Goal: Task Accomplishment & Management: Use online tool/utility

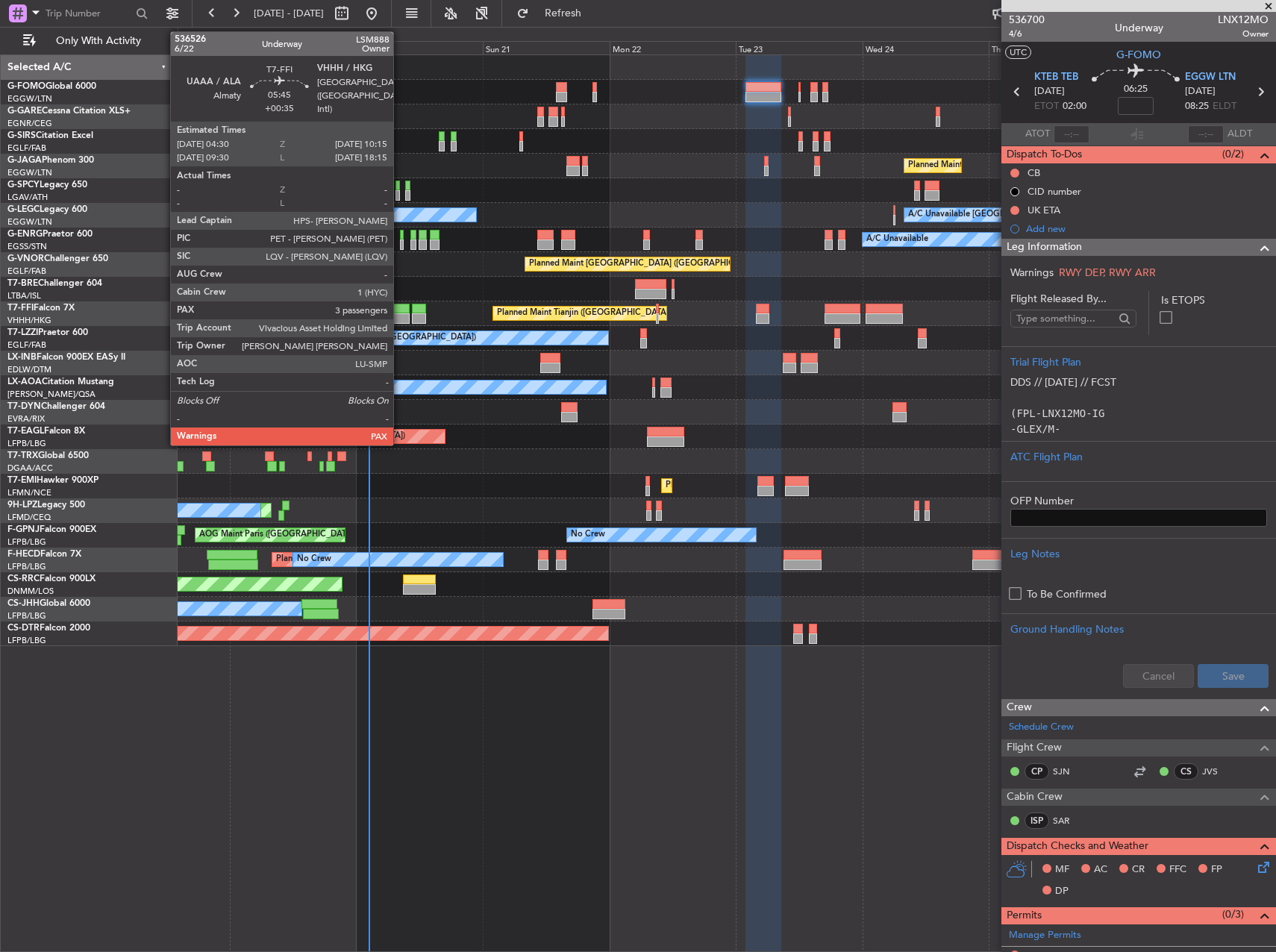
click at [400, 312] on div at bounding box center [394, 309] width 31 height 11
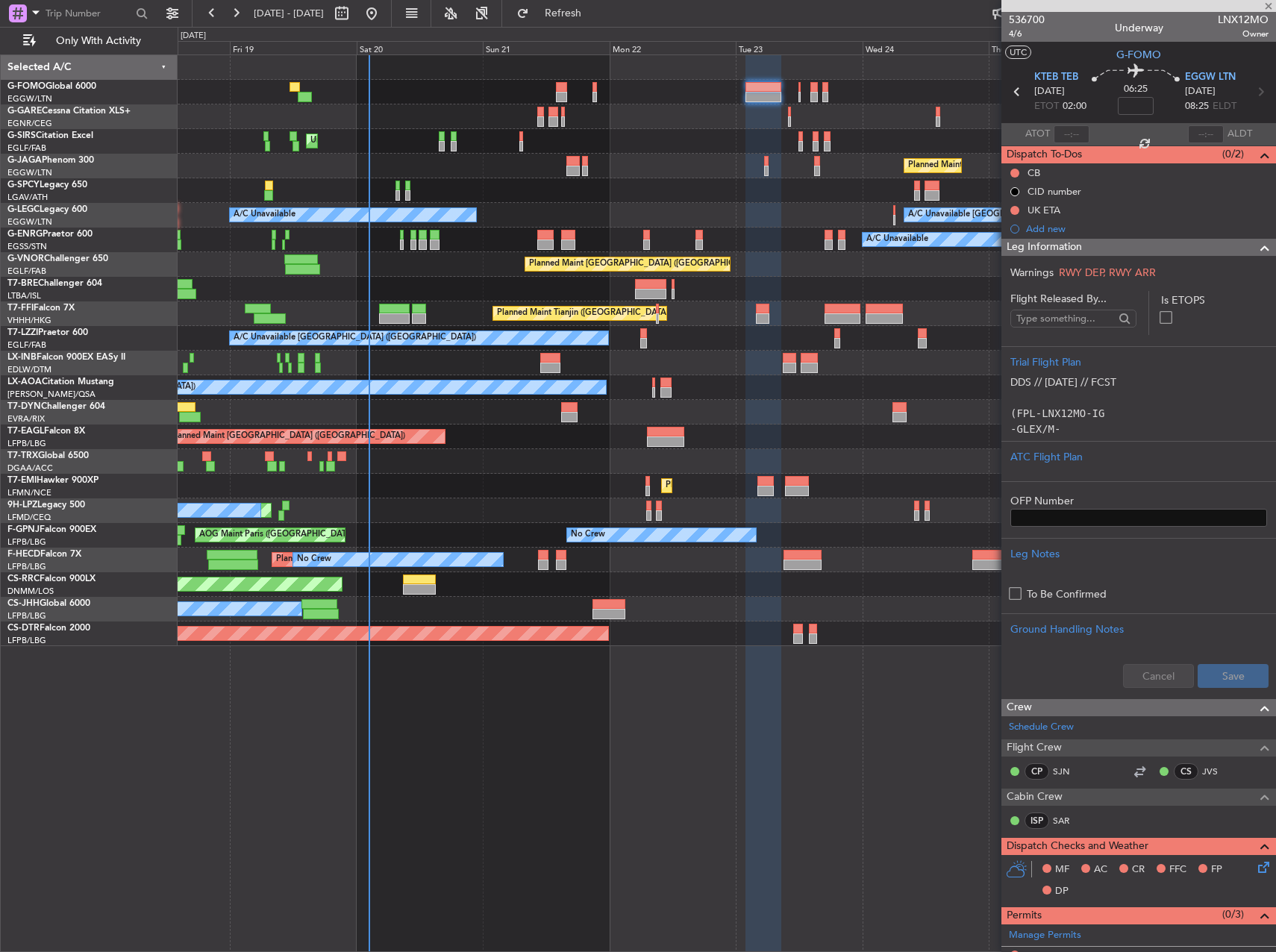
type input "+00:35"
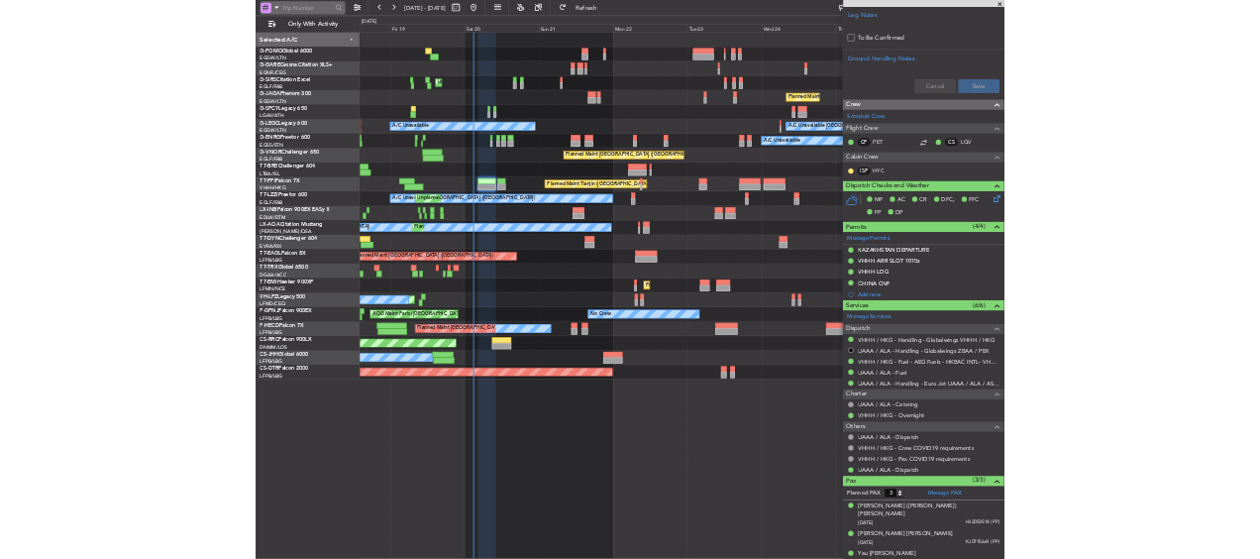
scroll to position [874, 0]
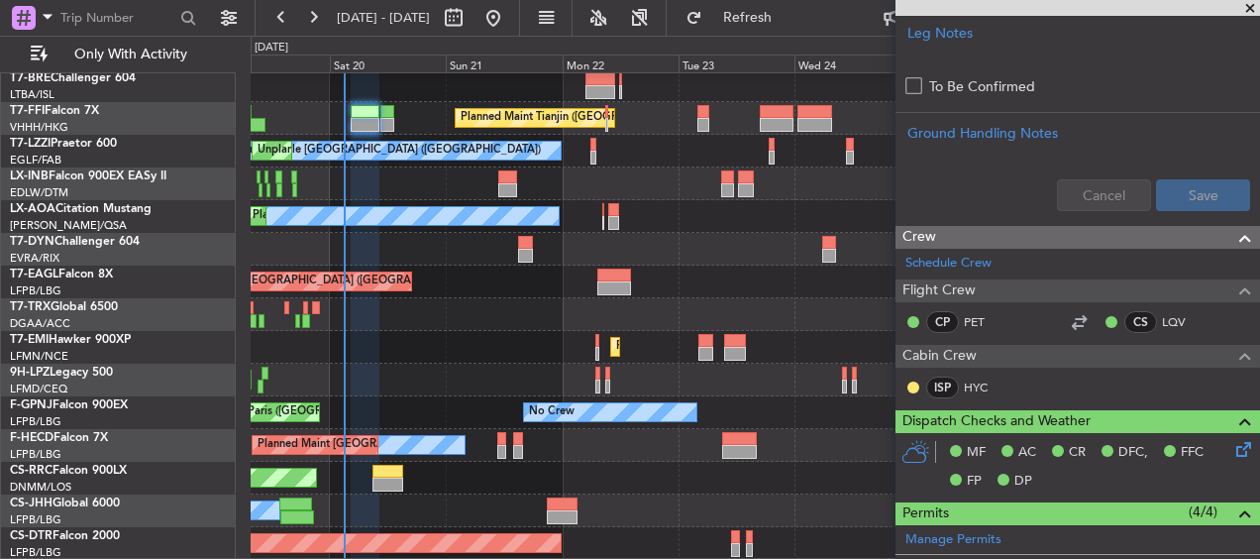
click at [432, 39] on div "Planned Maint [GEOGRAPHIC_DATA] ([GEOGRAPHIC_DATA]) Planned Maint Tianjin ([GEO…" at bounding box center [630, 297] width 1260 height 523
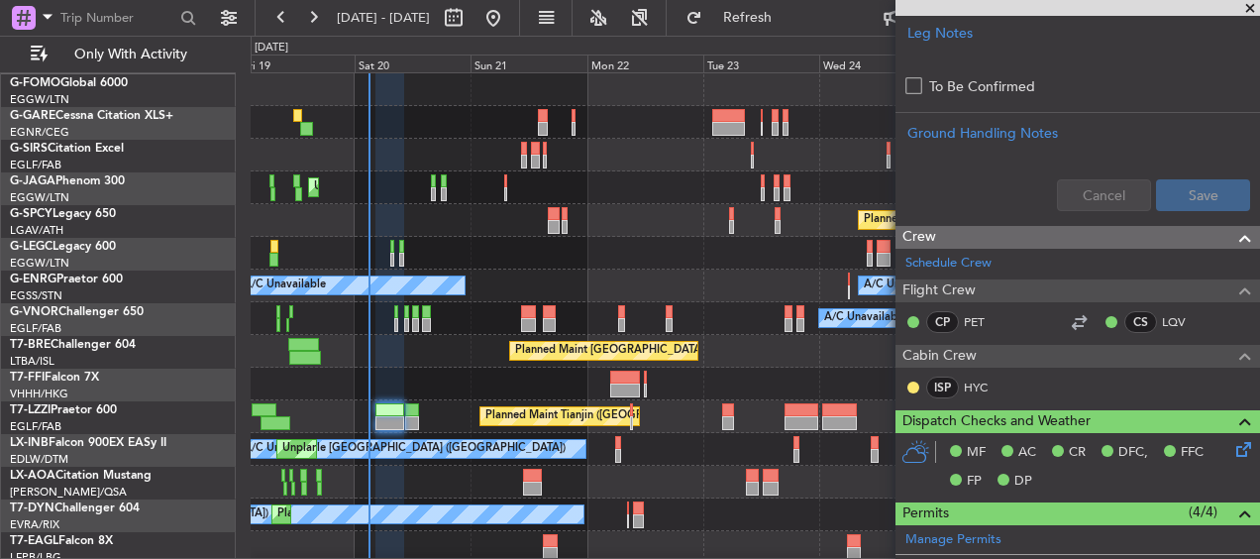
scroll to position [0, 0]
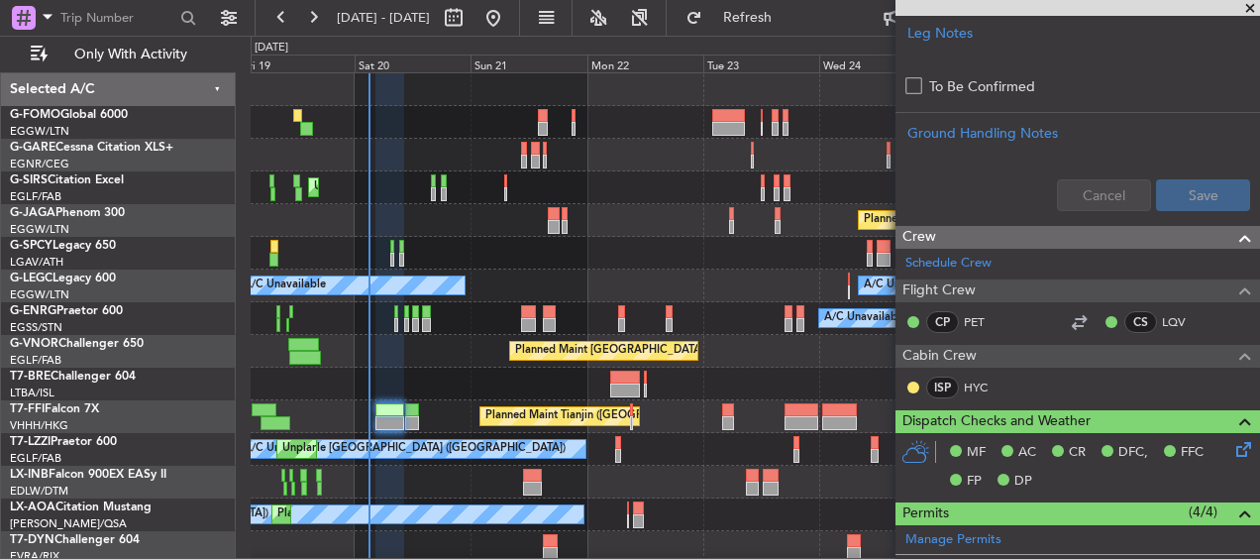
click at [485, 559] on html "[DATE] - [DATE] Refresh Quick Links Only With Activity Unplanned Maint [GEOGRAP…" at bounding box center [630, 279] width 1260 height 559
click at [1255, 6] on span at bounding box center [1250, 9] width 20 height 18
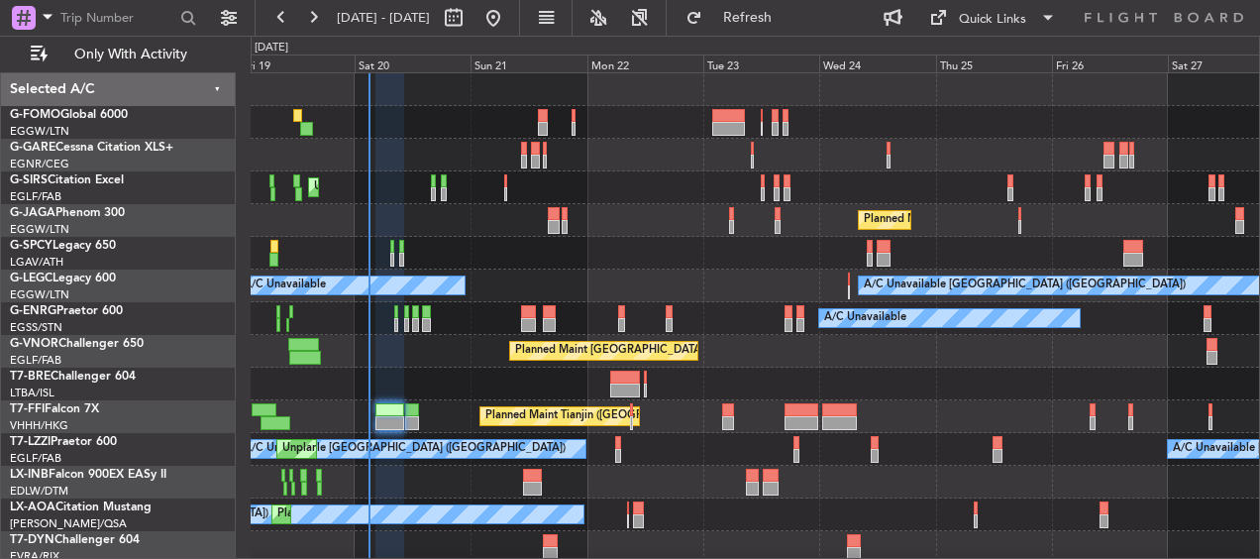
type input "0"
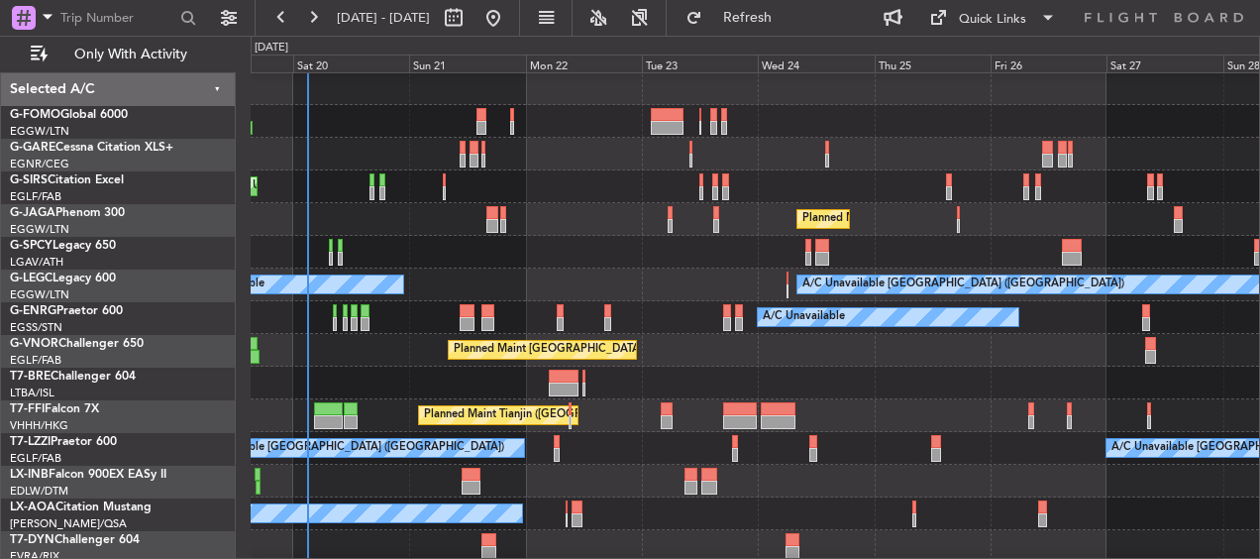
scroll to position [1, 0]
click at [1172, 313] on div "A/C Unavailable" at bounding box center [755, 317] width 1009 height 33
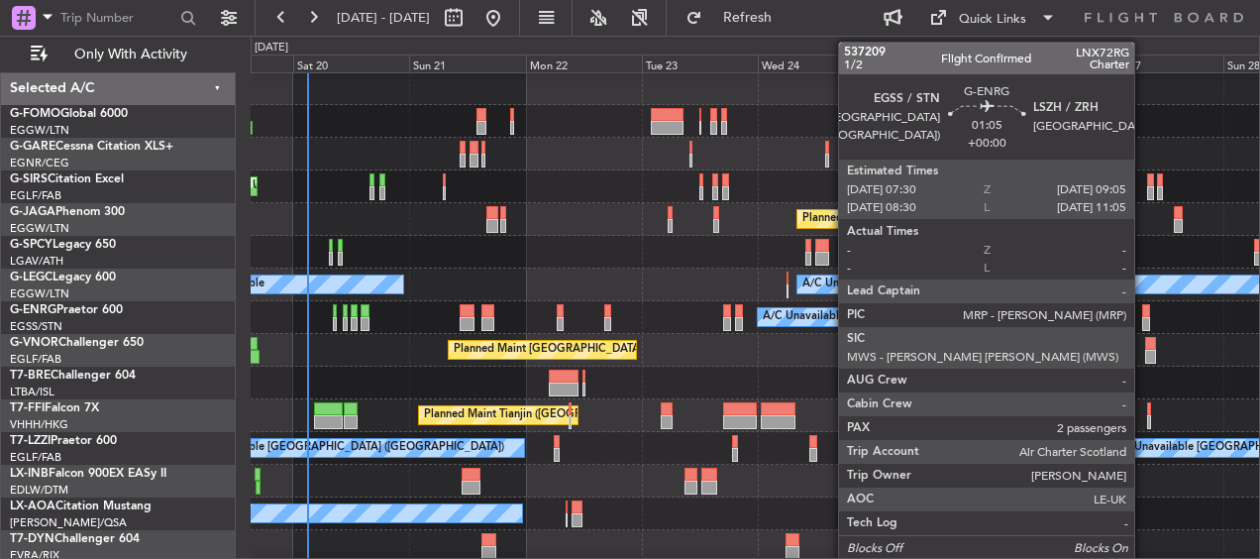
click at [1143, 316] on div at bounding box center [1146, 311] width 8 height 14
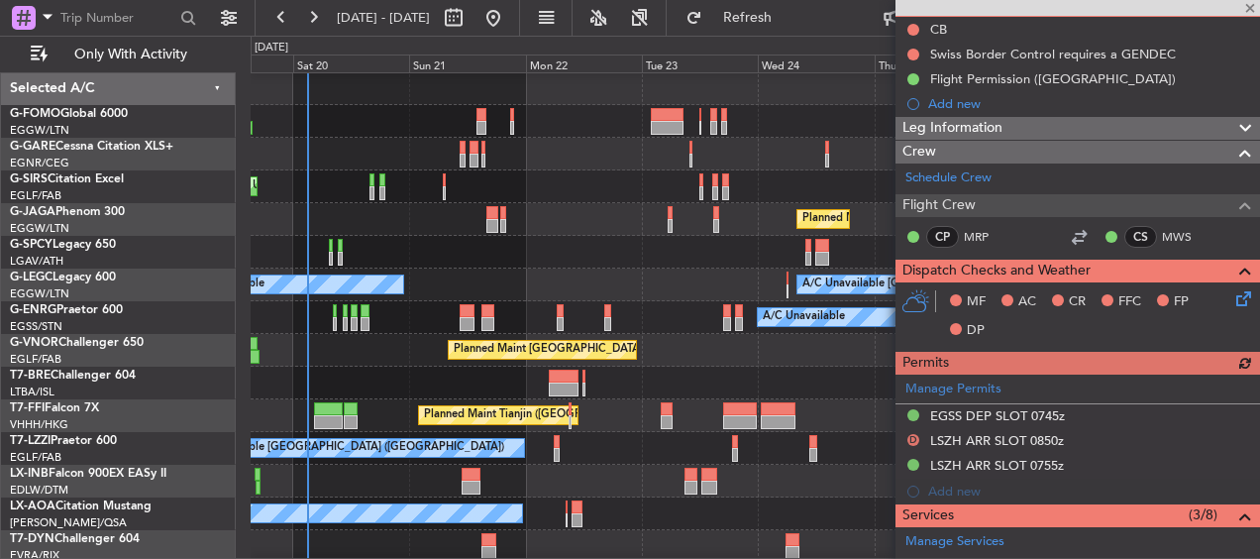
scroll to position [495, 0]
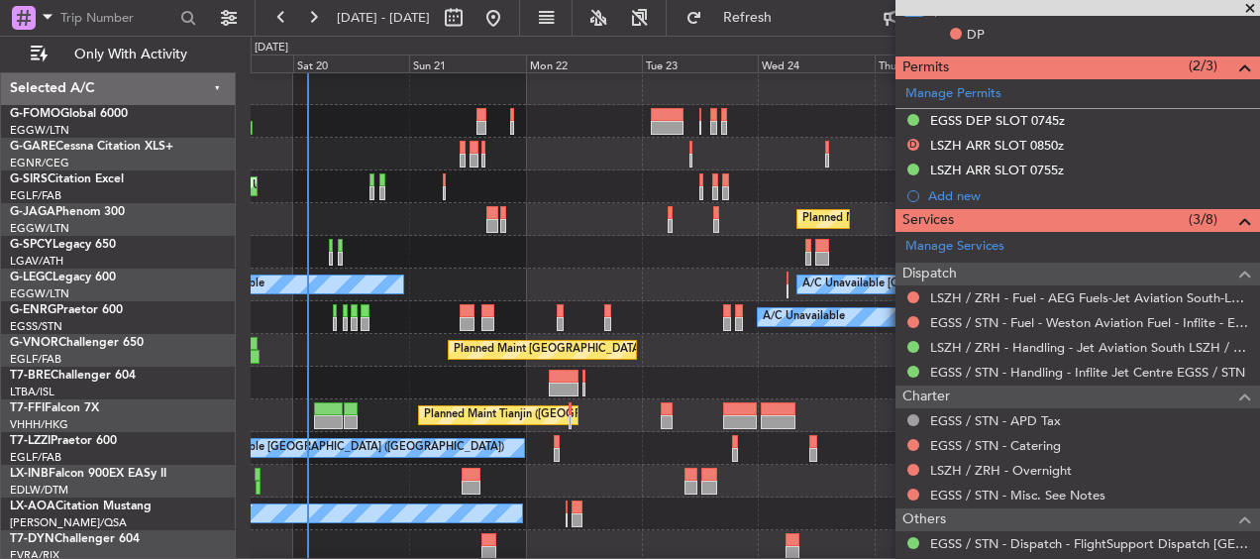
click at [1243, 3] on span at bounding box center [1250, 9] width 20 height 18
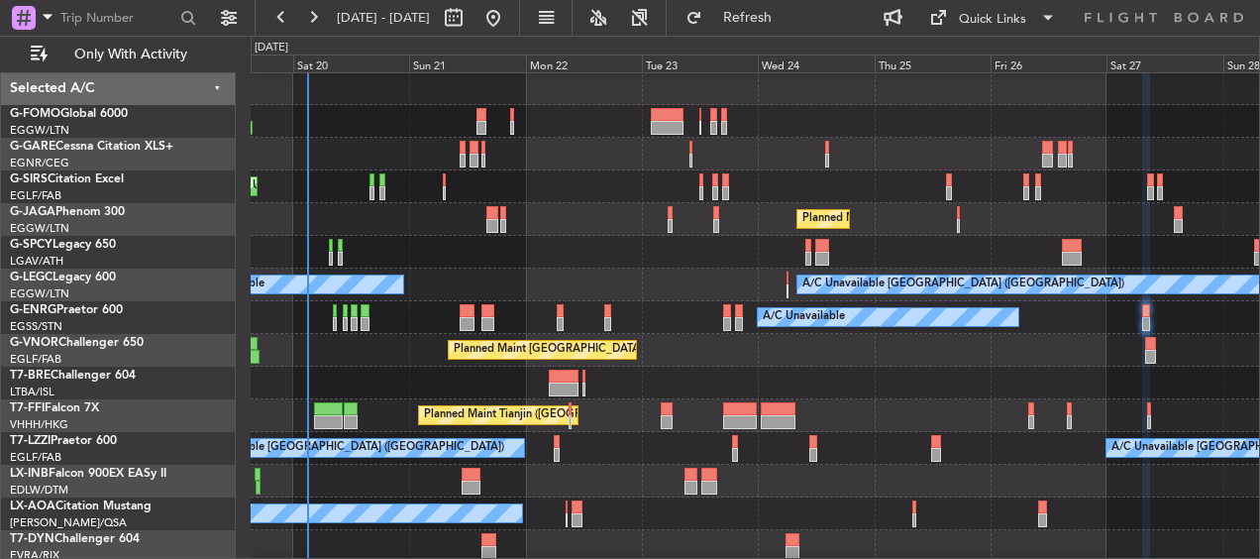
type input "0"
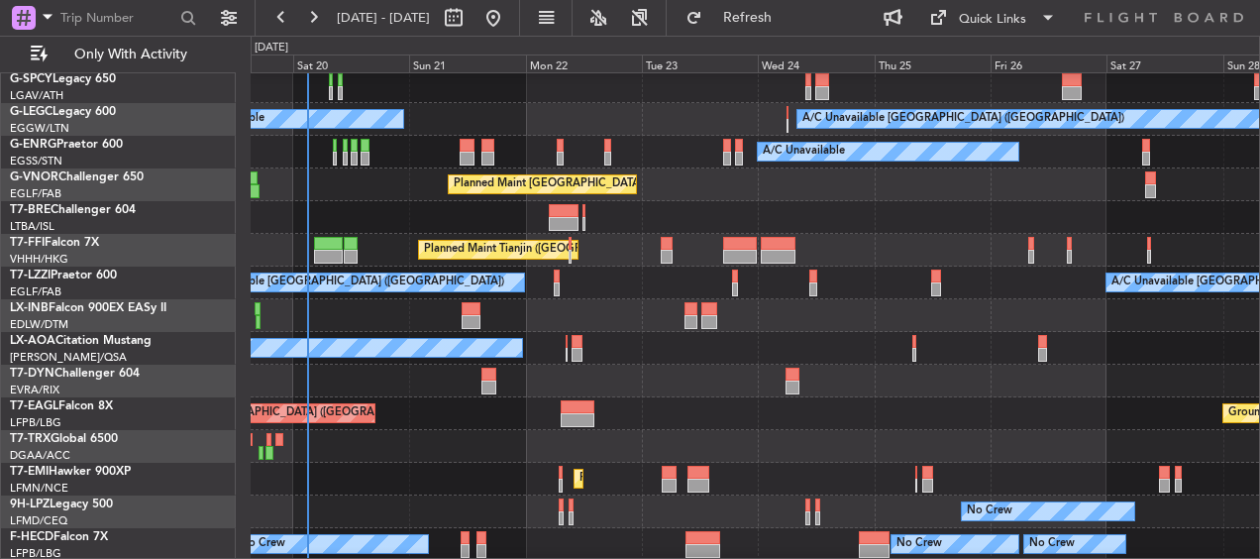
scroll to position [0, 0]
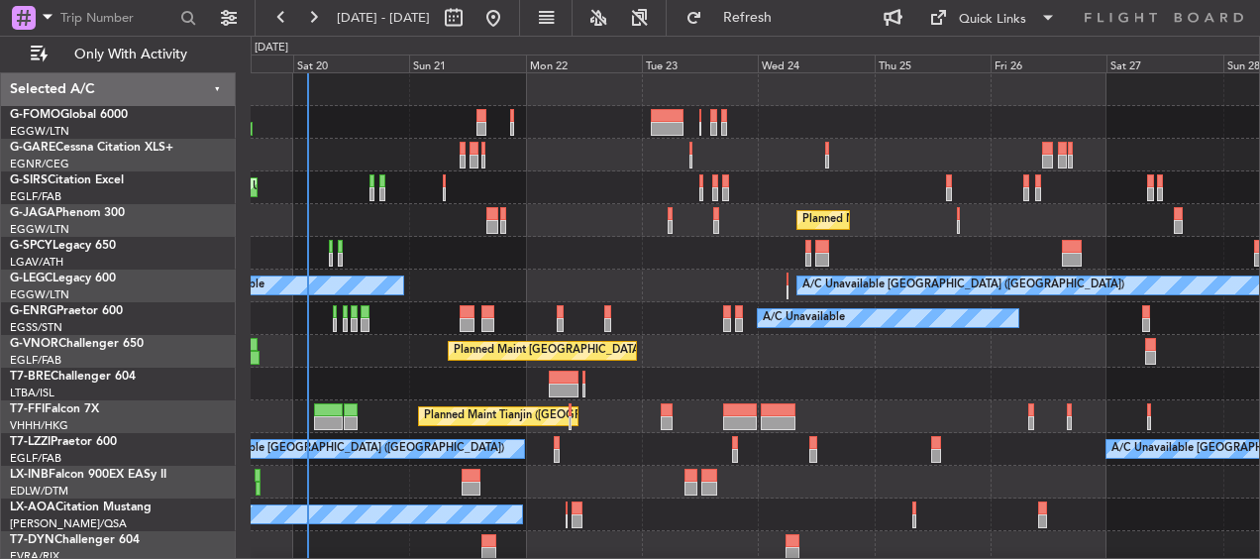
click at [133, 88] on div "Selected A/C" at bounding box center [118, 89] width 235 height 33
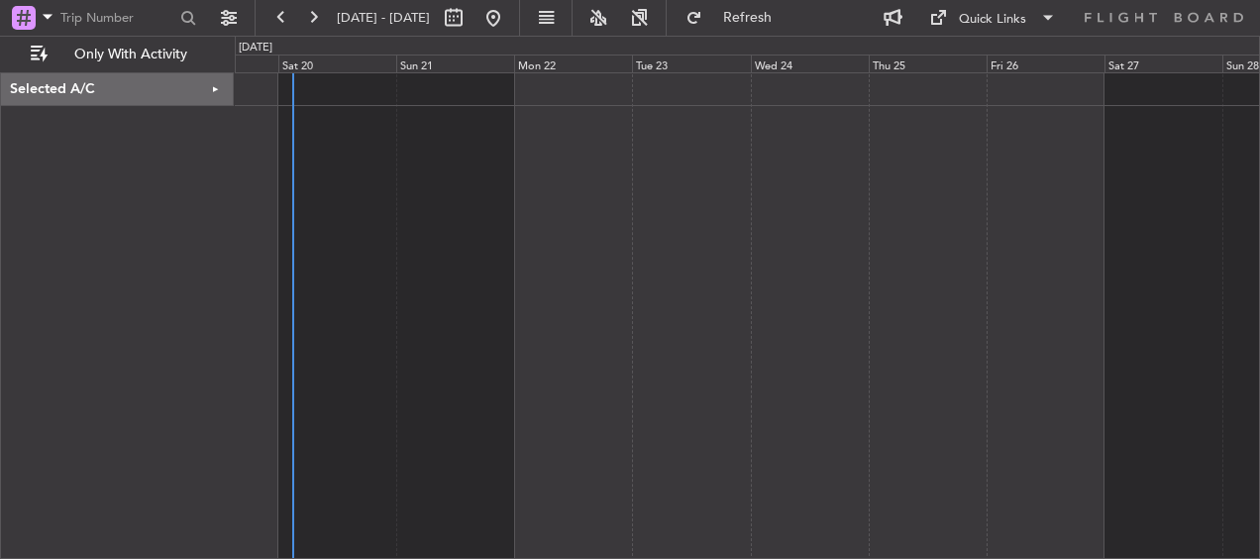
click at [87, 97] on div "Selected A/C" at bounding box center [117, 89] width 233 height 33
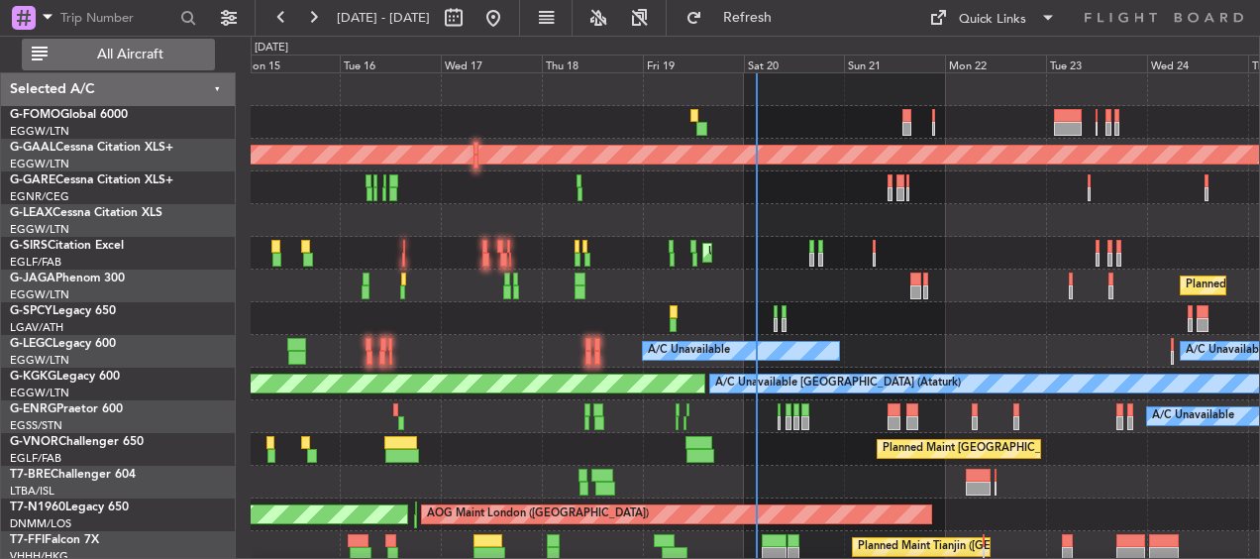
click at [91, 45] on button "All Aircraft" at bounding box center [118, 55] width 193 height 32
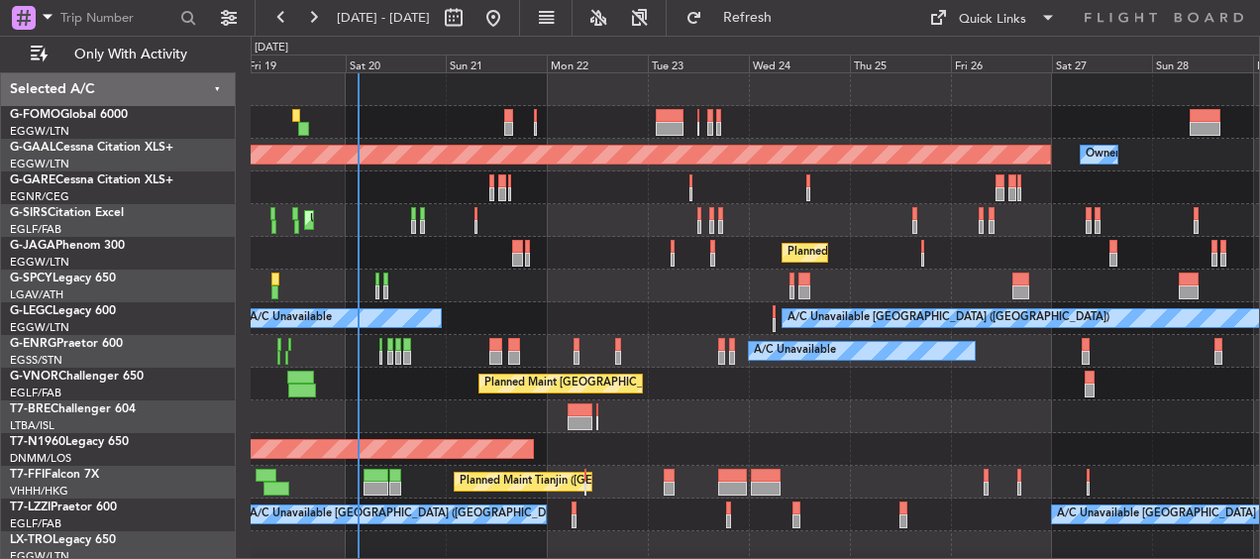
click at [492, 263] on div "Planned Maint Dusseldorf Owner Unplanned Maint London (Luton) Planned Maint Lon…" at bounding box center [755, 547] width 1009 height 948
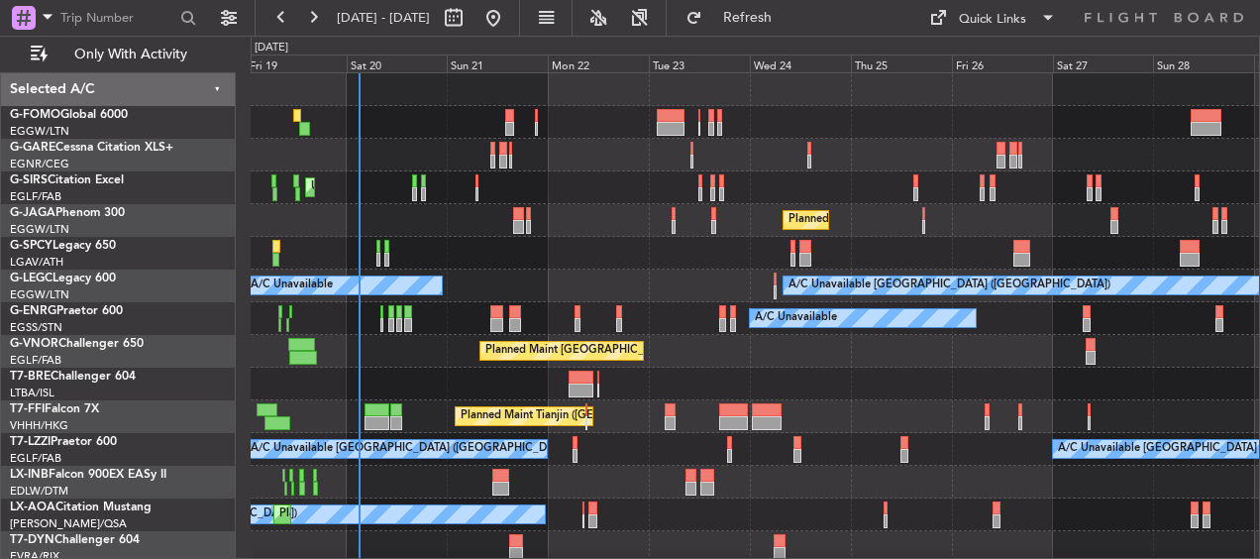
click at [499, 111] on div at bounding box center [755, 122] width 1009 height 33
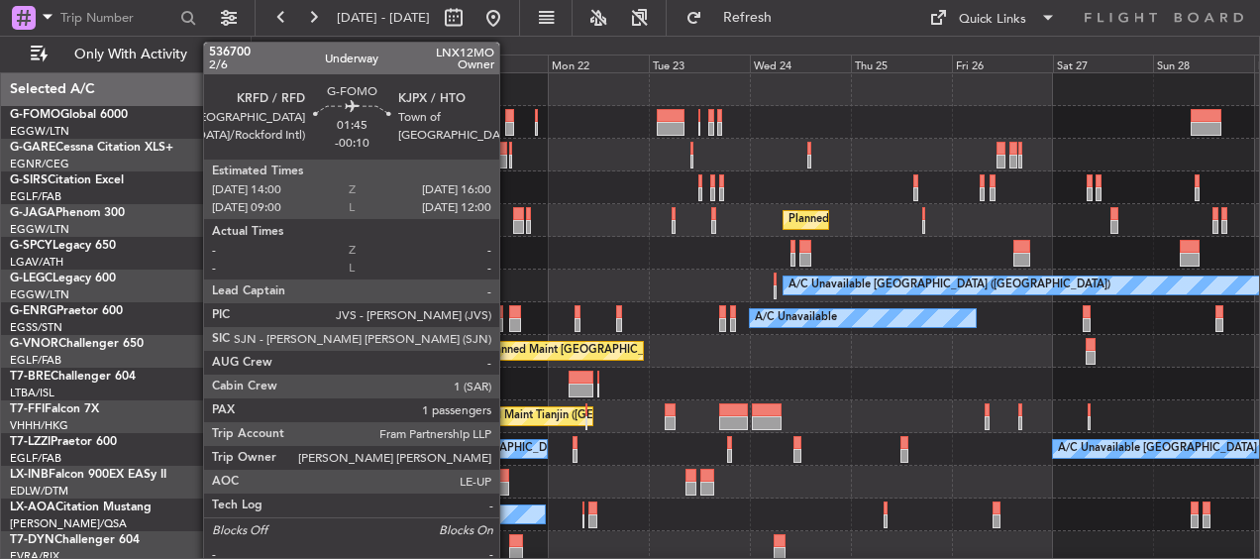
click at [508, 113] on div at bounding box center [509, 116] width 9 height 14
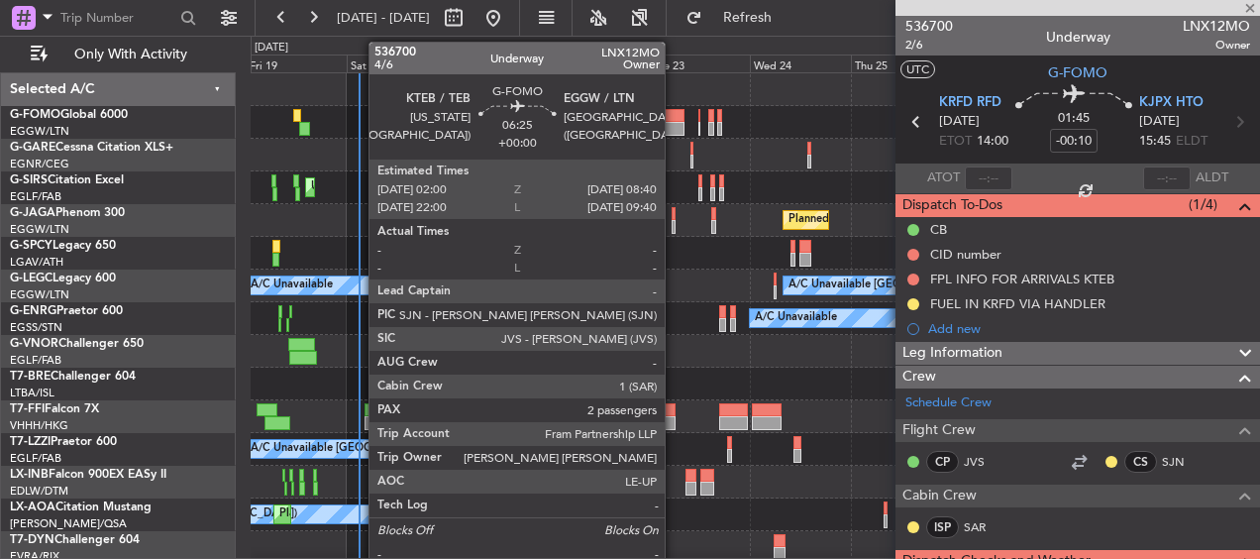
click at [675, 127] on div at bounding box center [671, 129] width 29 height 14
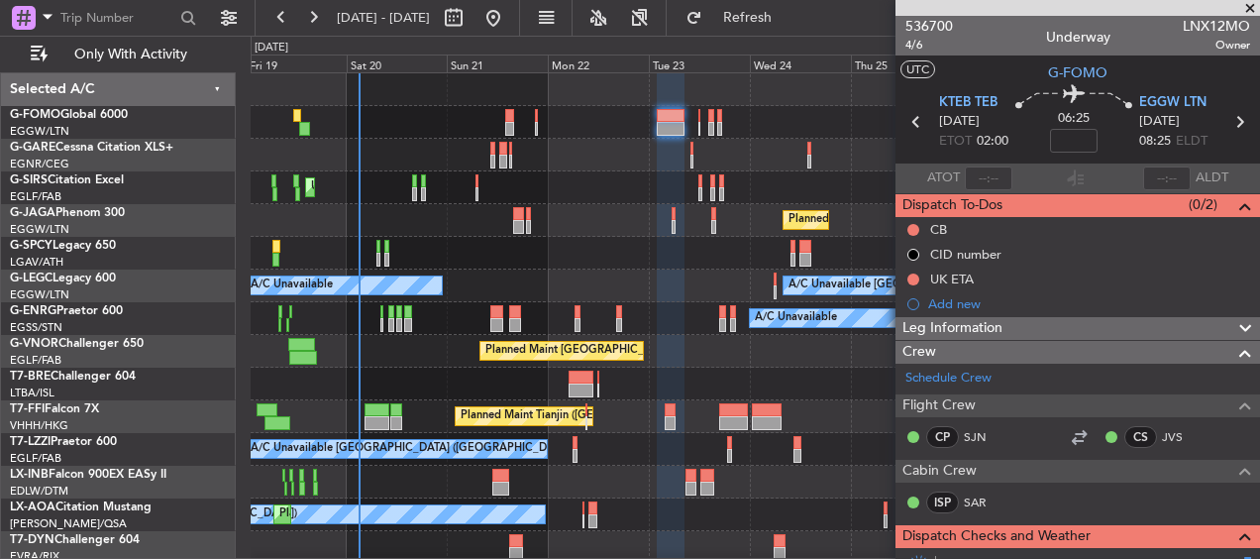
click at [1245, 3] on span at bounding box center [1250, 9] width 20 height 18
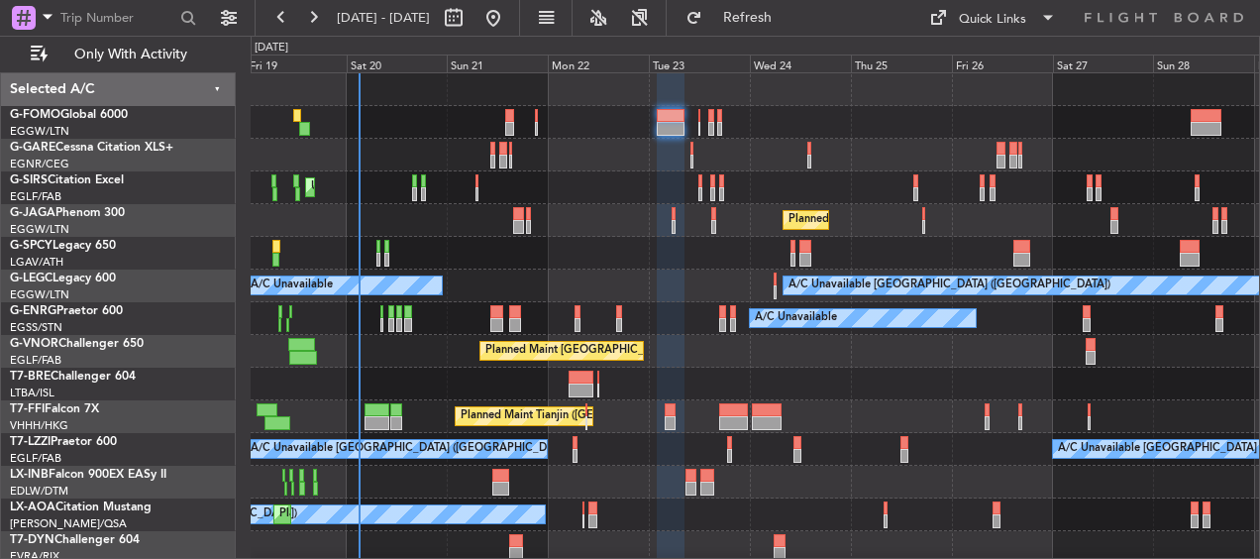
type input "0"
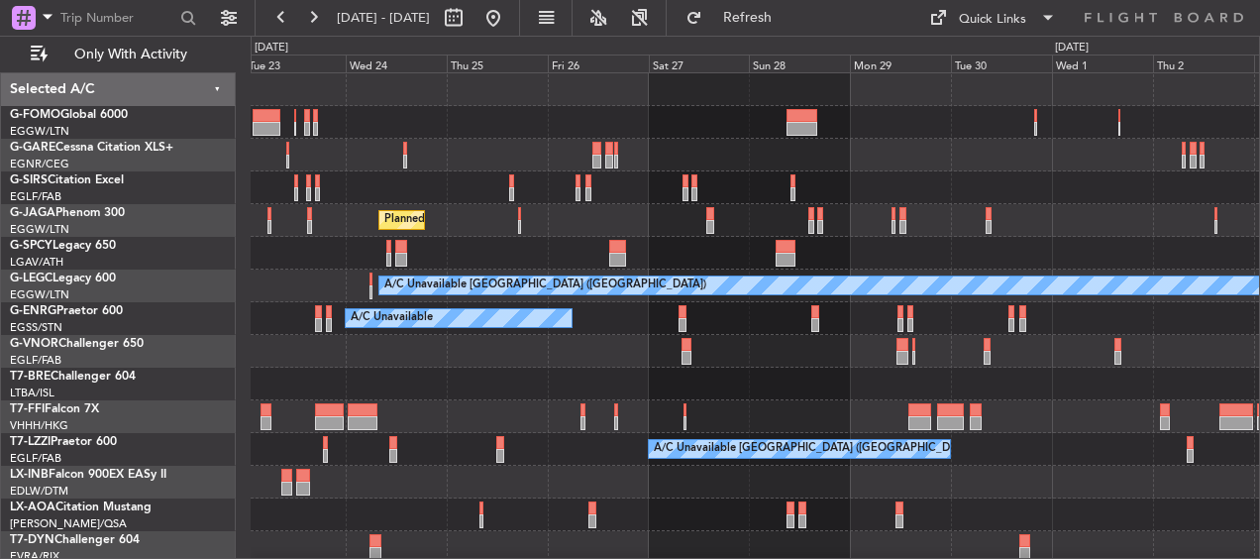
click at [464, 123] on div at bounding box center [755, 122] width 1009 height 33
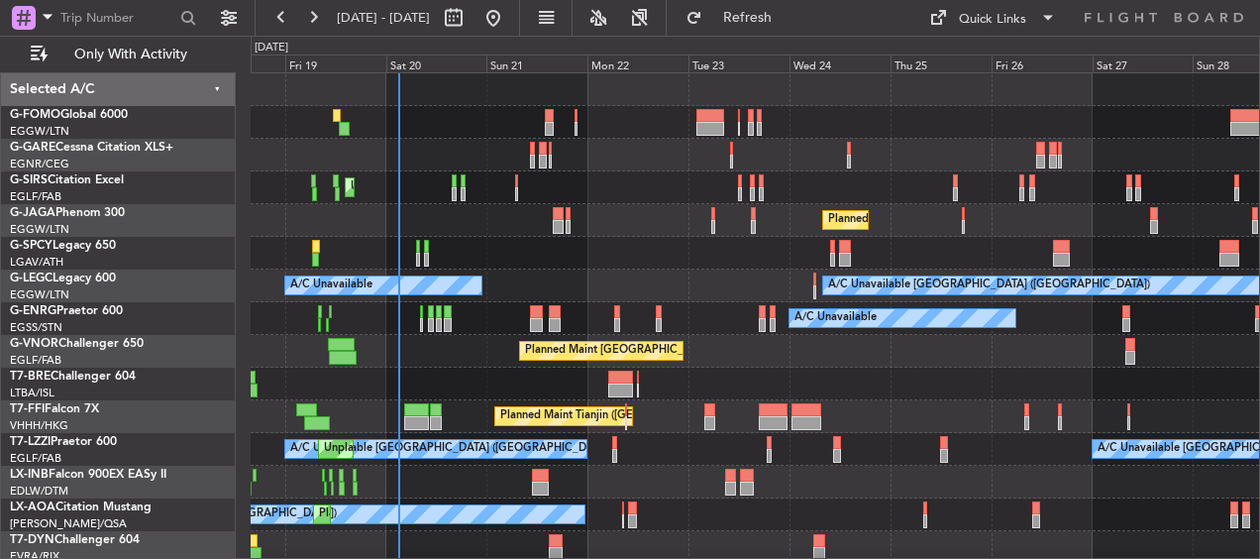
click at [1201, 131] on div at bounding box center [755, 122] width 1009 height 33
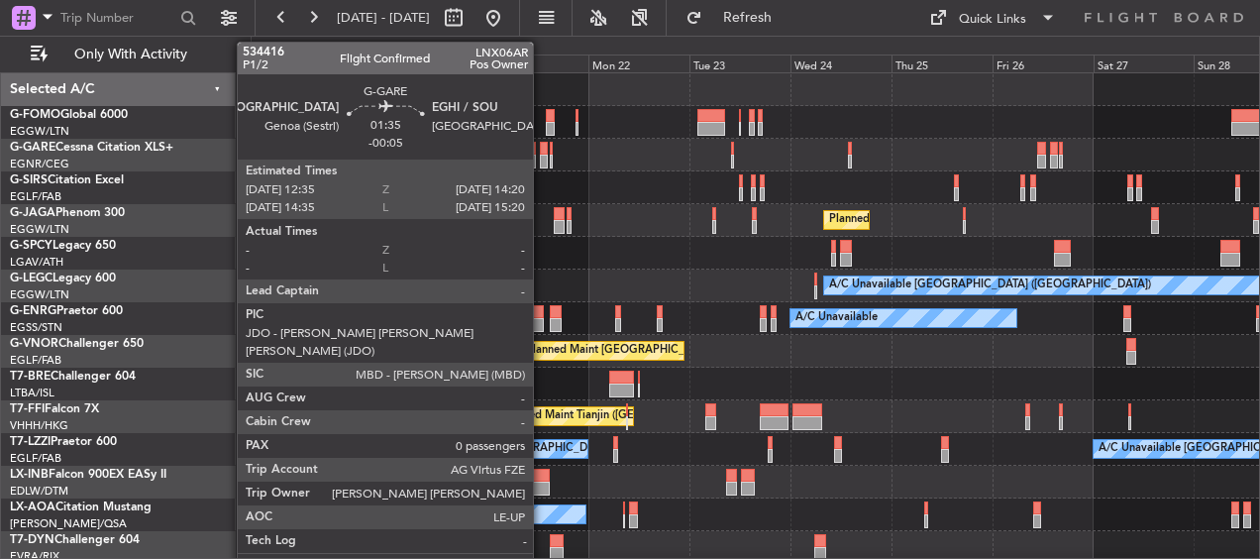
click at [542, 152] on div at bounding box center [544, 149] width 8 height 14
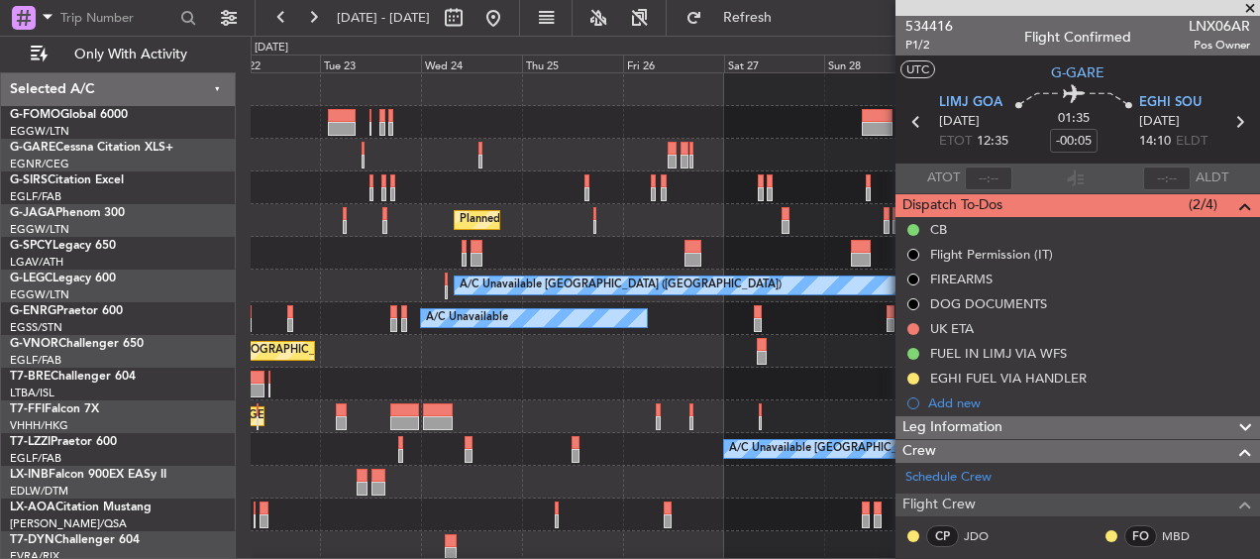
click at [485, 174] on div "Planned Maint London (Luton) A/C Unavailable London (Luton) A/C Unavailable A/C…" at bounding box center [755, 449] width 1009 height 752
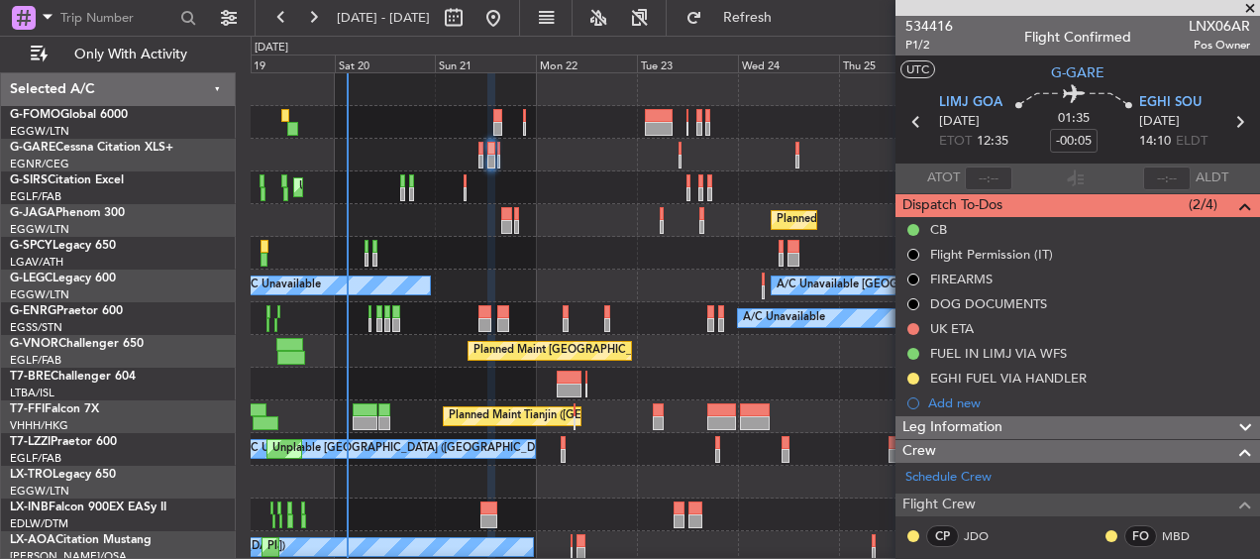
click at [793, 149] on div at bounding box center [755, 155] width 1009 height 33
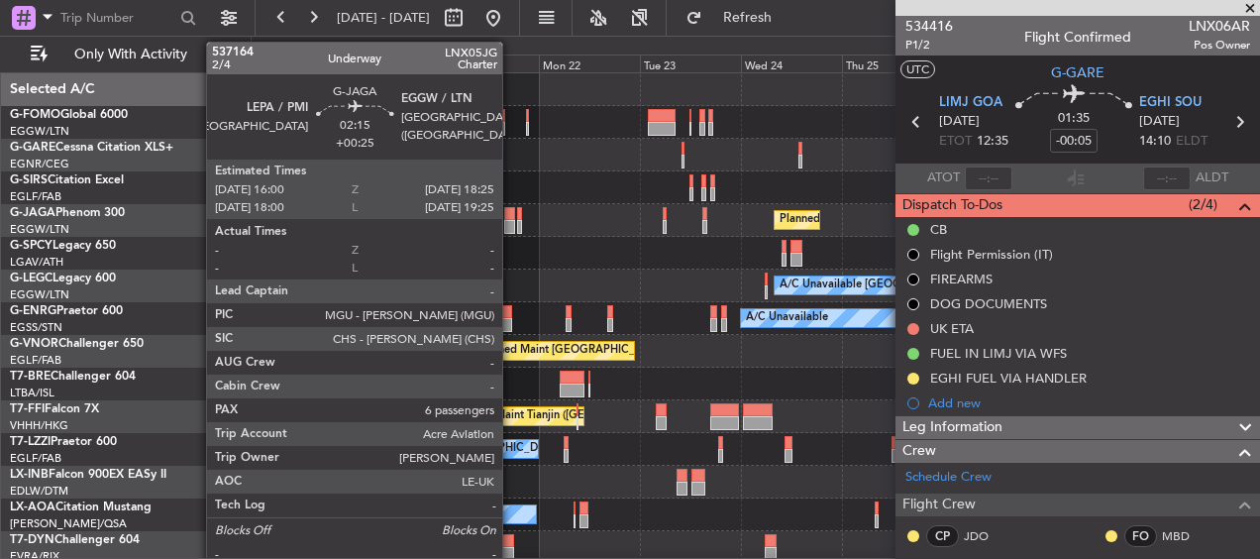
click at [511, 218] on div at bounding box center [509, 214] width 11 height 14
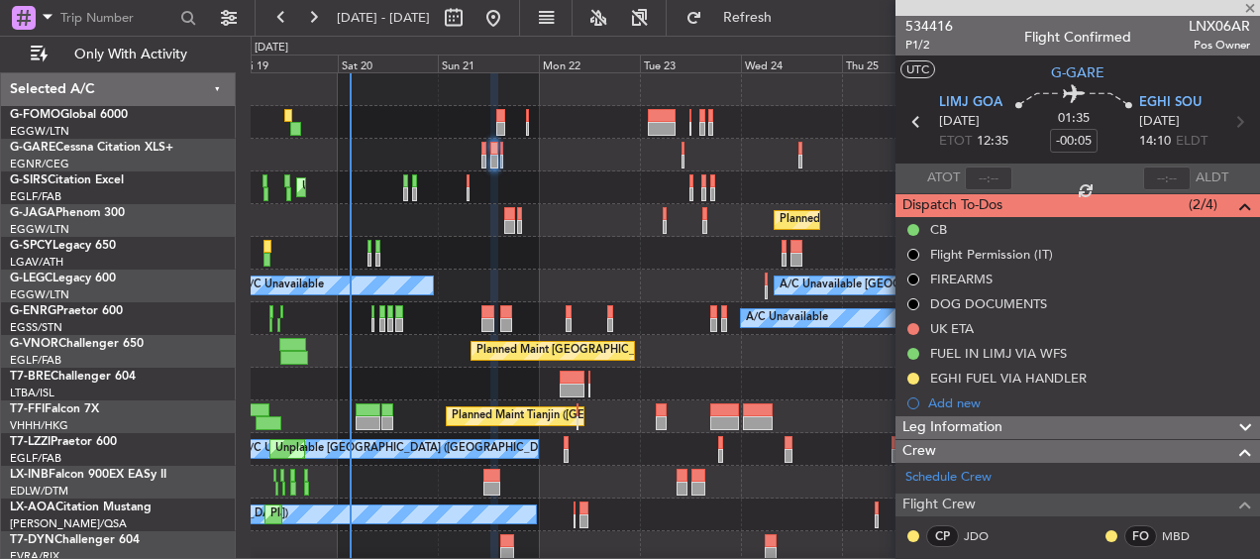
type input "+00:25"
type input "6"
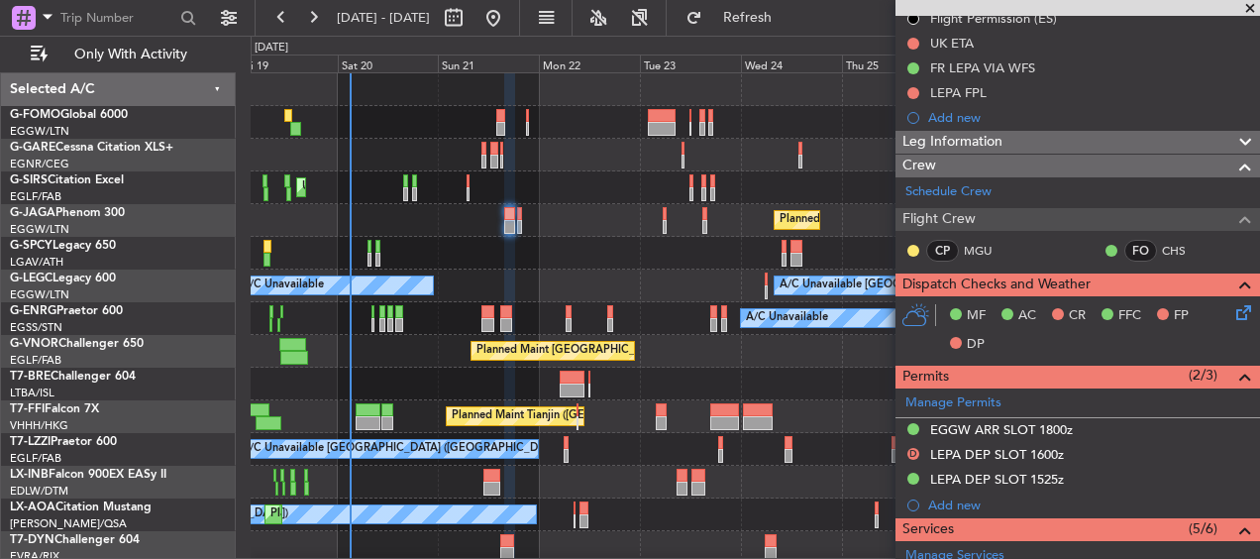
scroll to position [297, 0]
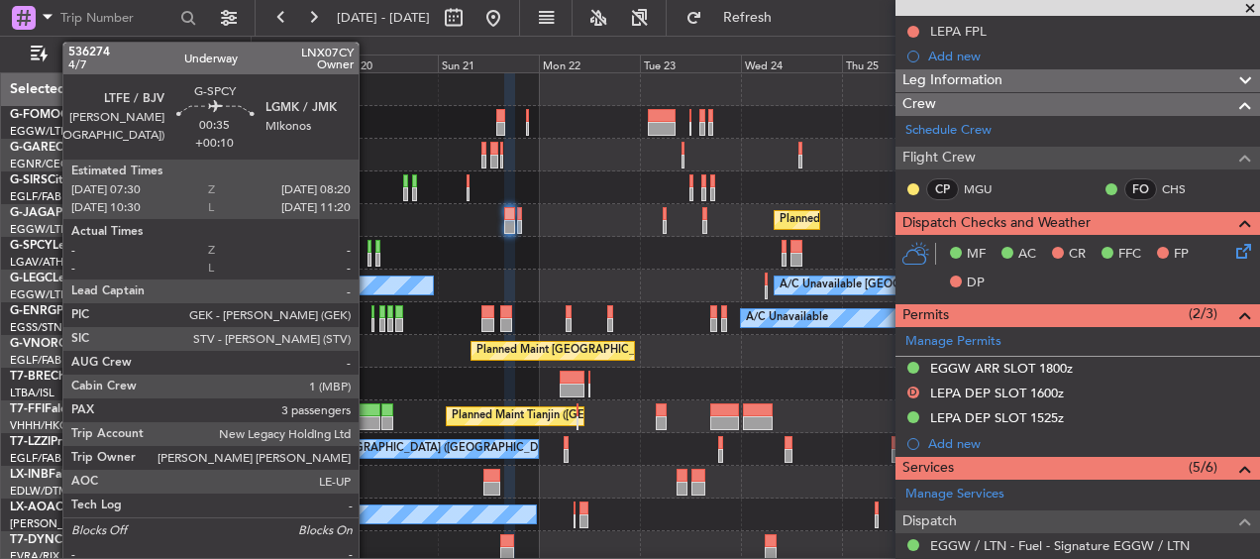
click at [368, 254] on div at bounding box center [755, 253] width 1009 height 33
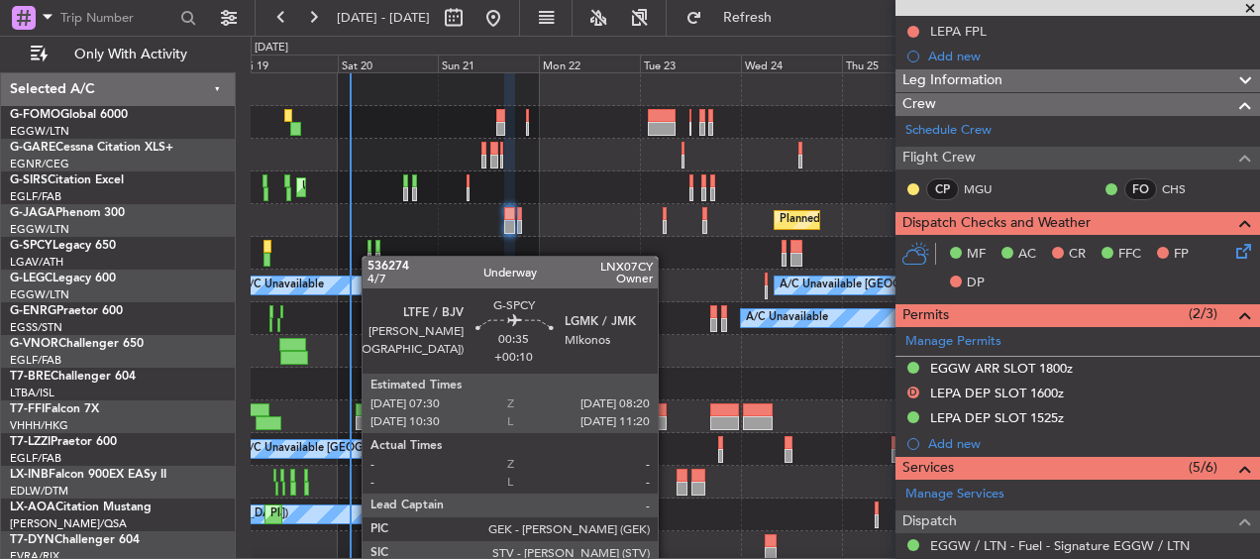
click at [372, 256] on div at bounding box center [370, 260] width 4 height 14
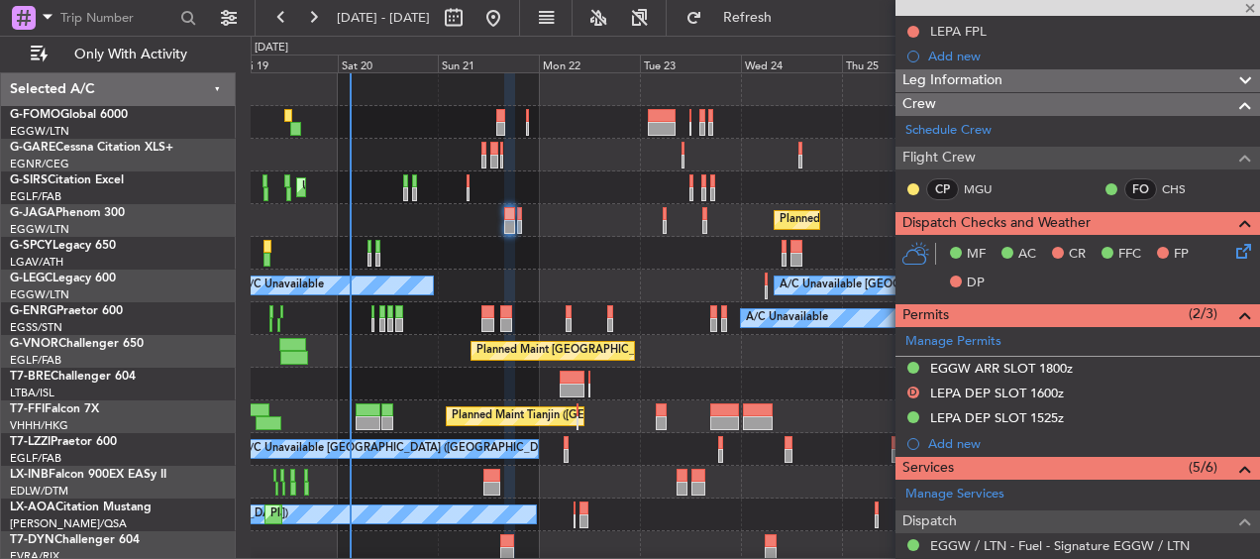
type input "+00:10"
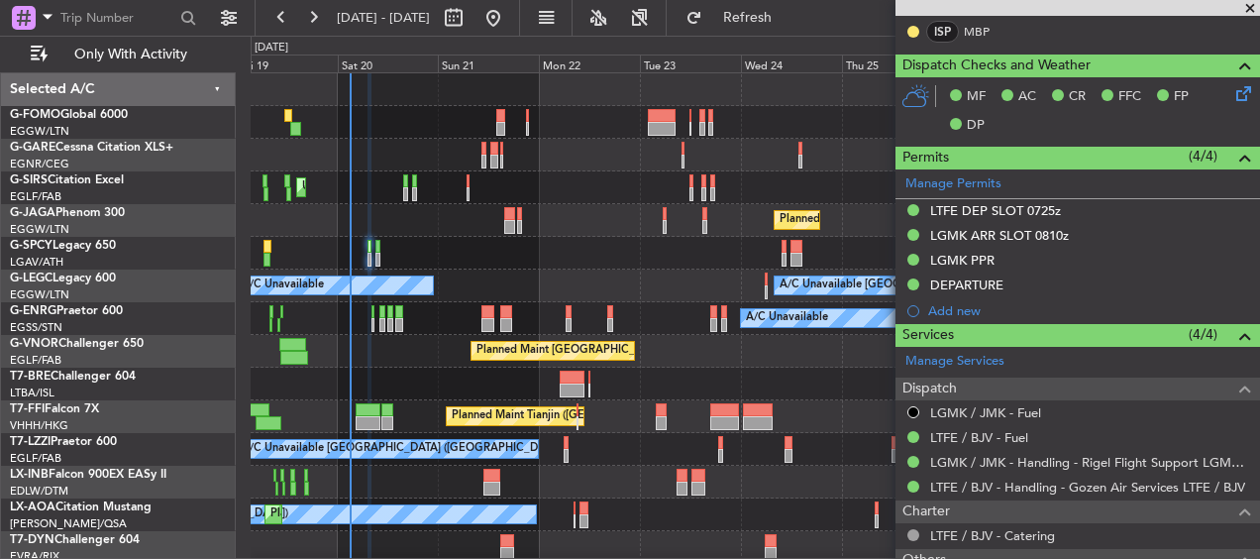
scroll to position [0, 0]
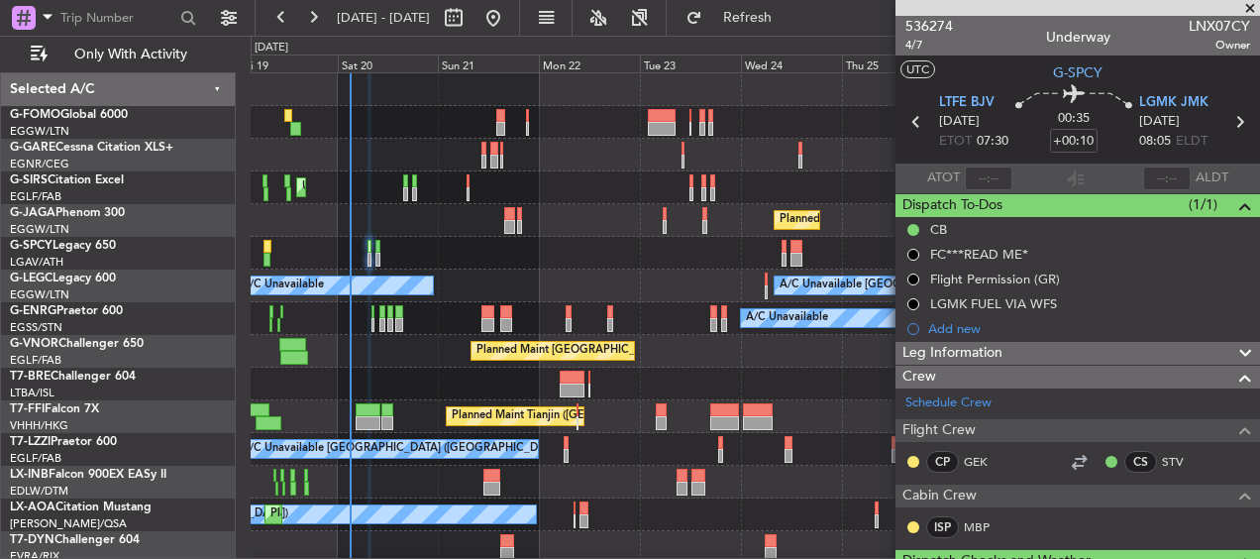
click at [1245, 13] on span at bounding box center [1250, 9] width 20 height 18
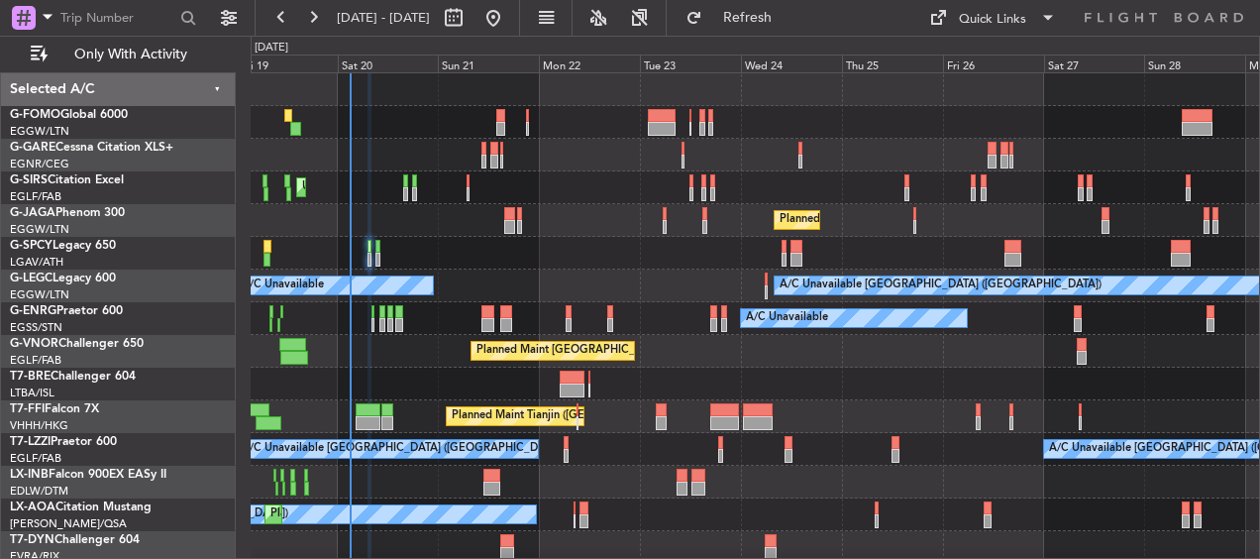
type input "0"
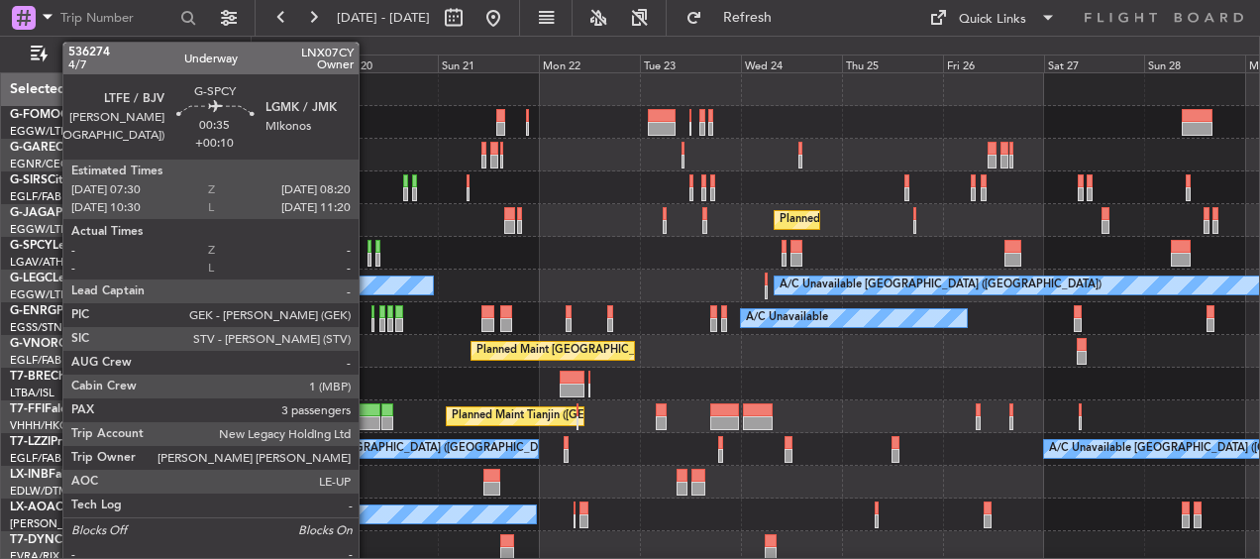
click at [368, 246] on div at bounding box center [370, 247] width 4 height 14
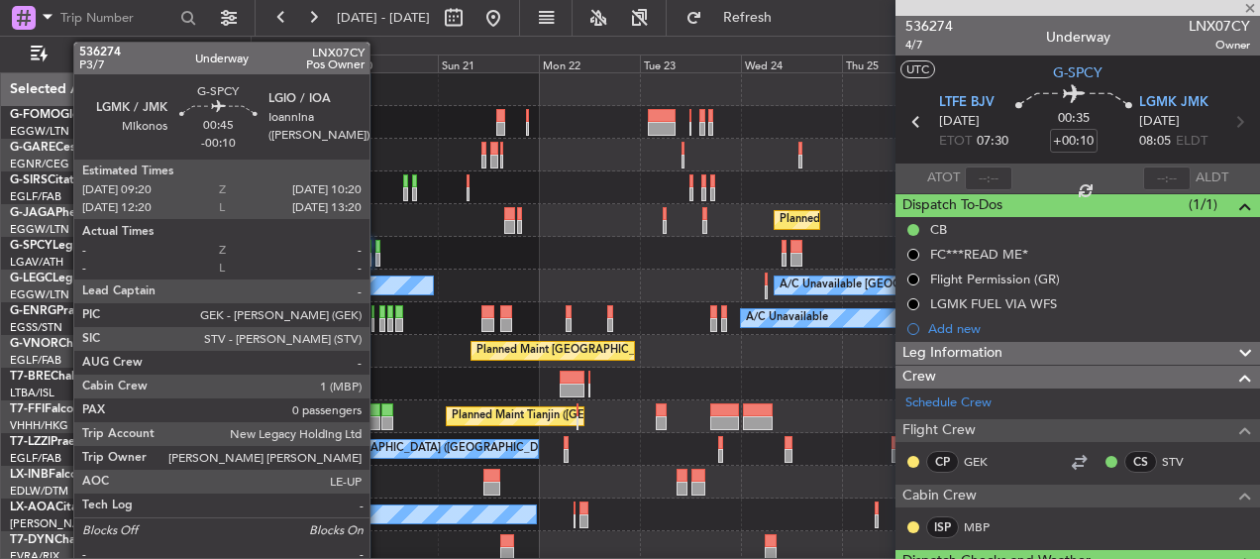
click at [378, 245] on div at bounding box center [378, 247] width 5 height 14
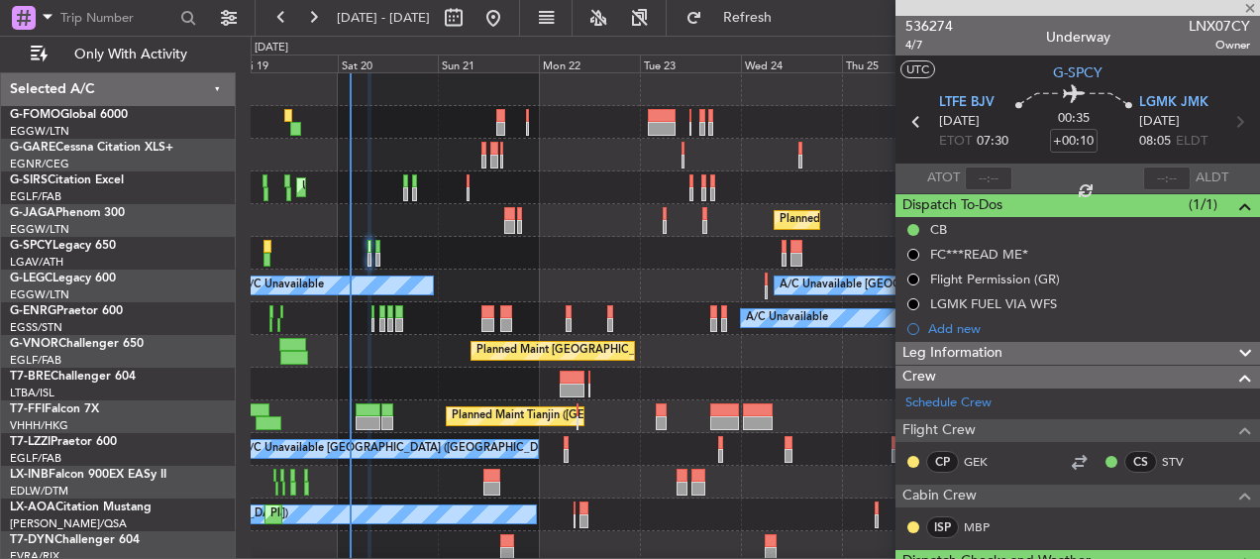
type input "-00:10"
type input "0"
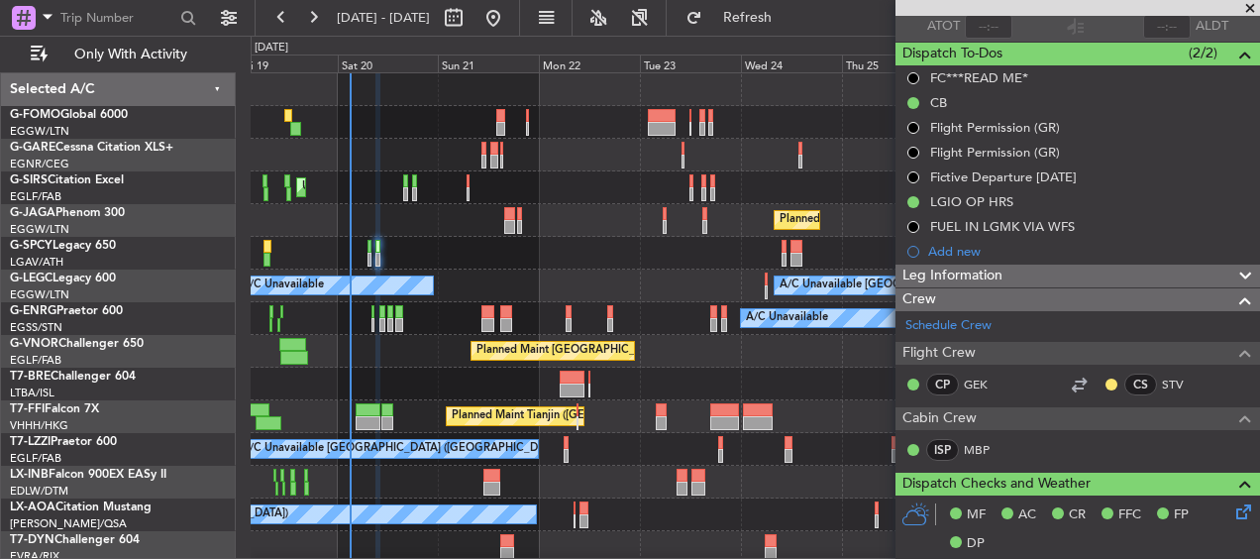
scroll to position [117, 0]
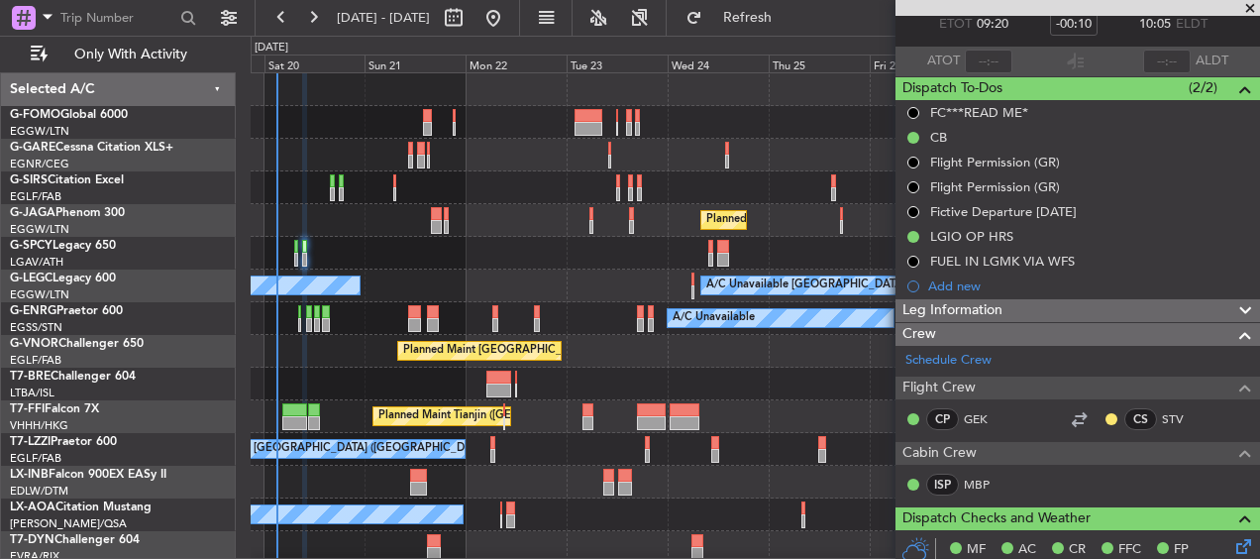
click at [765, 262] on div at bounding box center [755, 253] width 1009 height 33
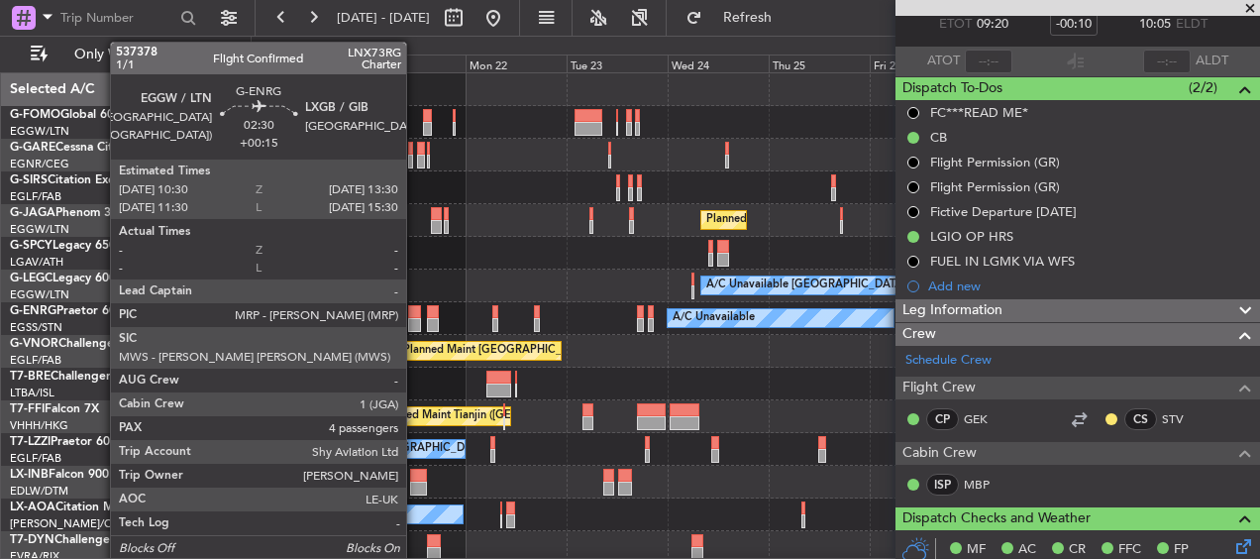
click at [416, 315] on div at bounding box center [414, 312] width 13 height 14
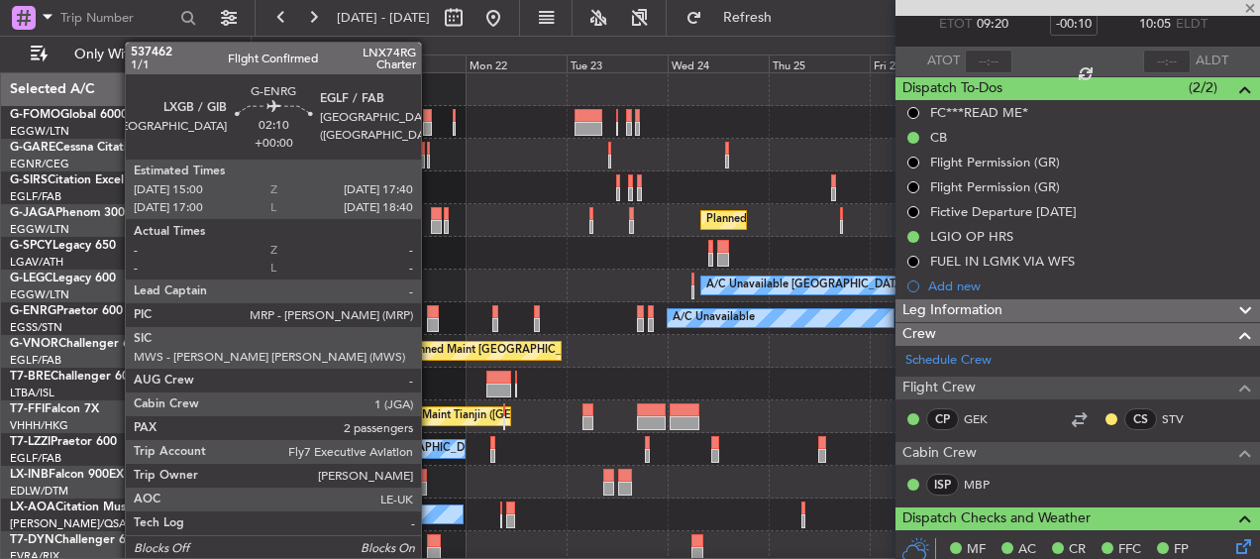
type input "+00:15"
type input "4"
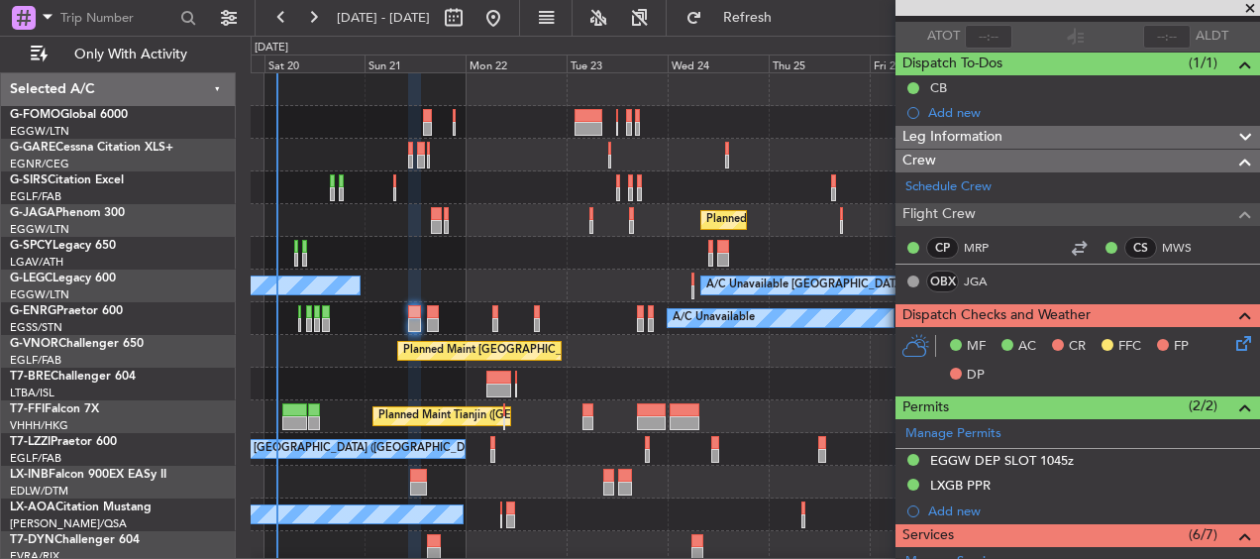
scroll to position [0, 0]
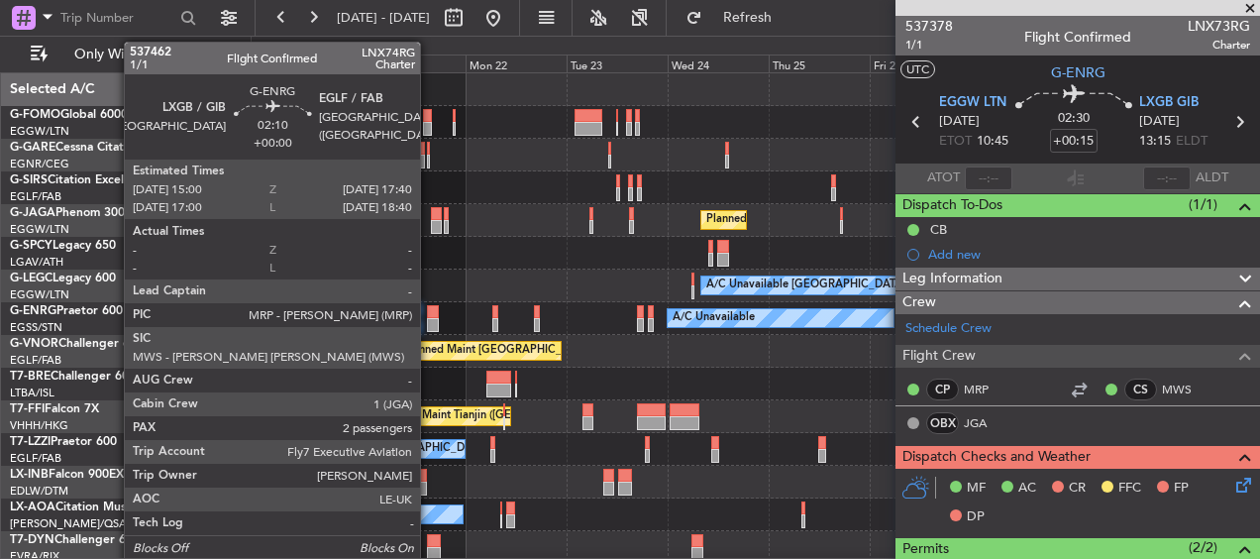
click at [428, 325] on div at bounding box center [433, 325] width 12 height 14
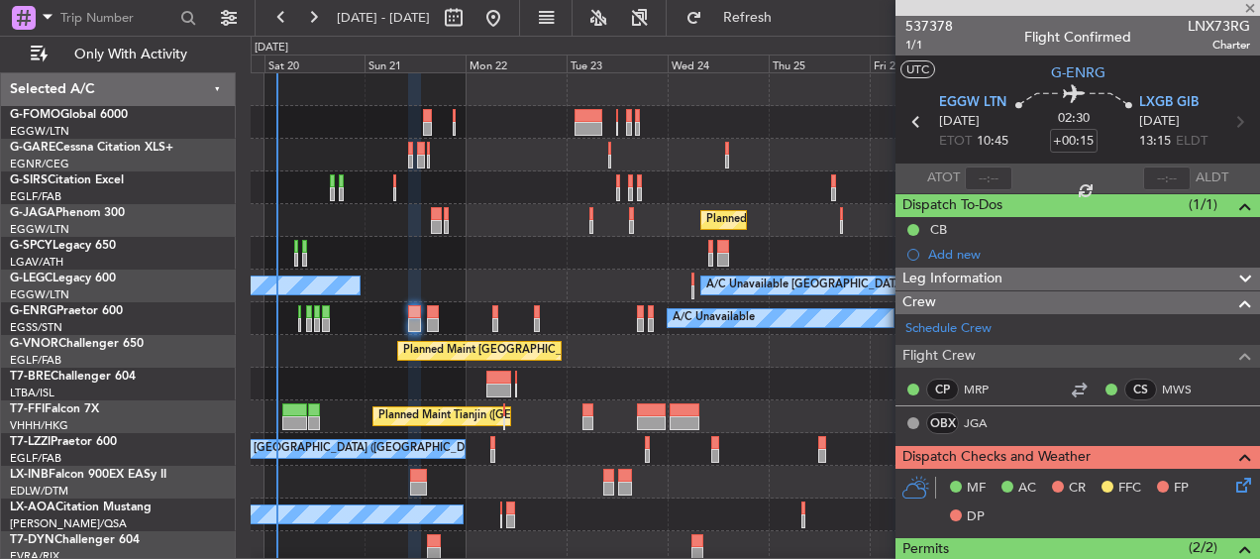
type input "2"
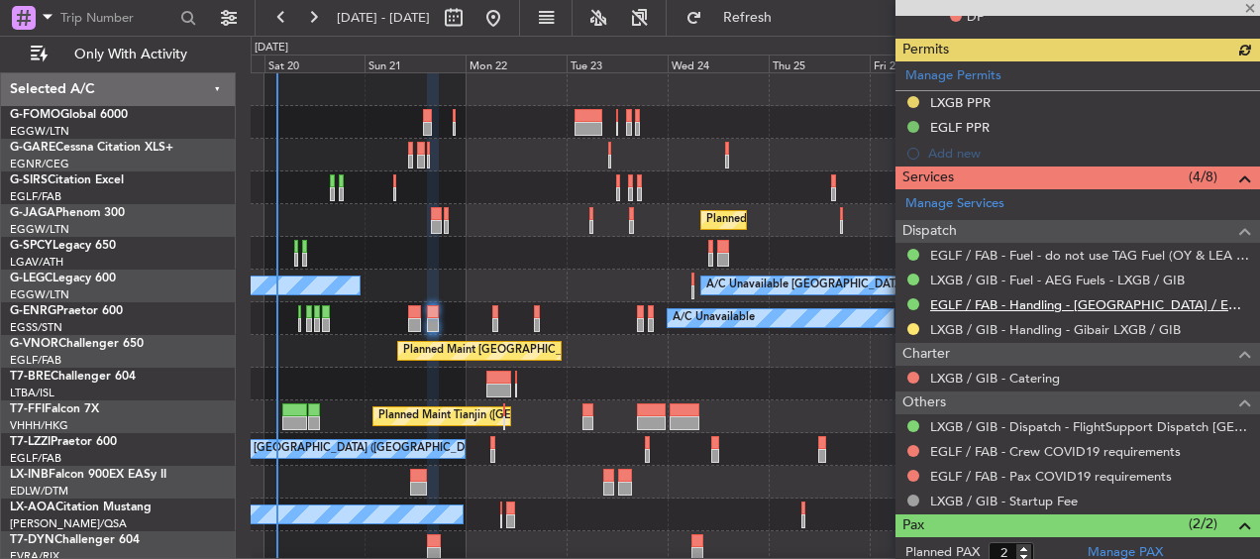
scroll to position [647, 0]
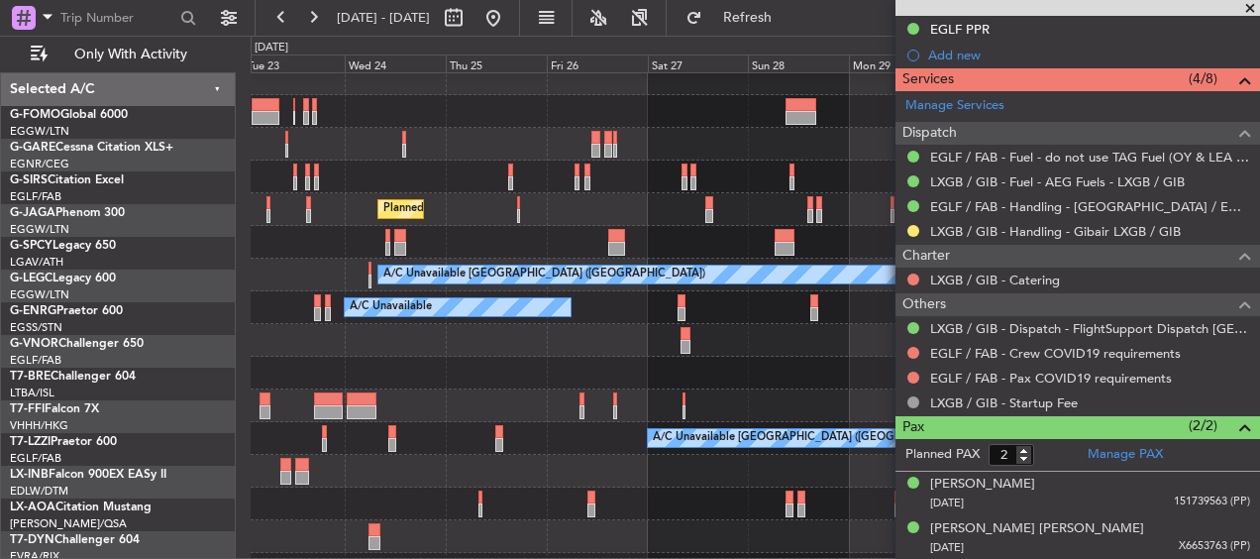
click at [351, 317] on div "A/C Unavailable" at bounding box center [458, 307] width 228 height 20
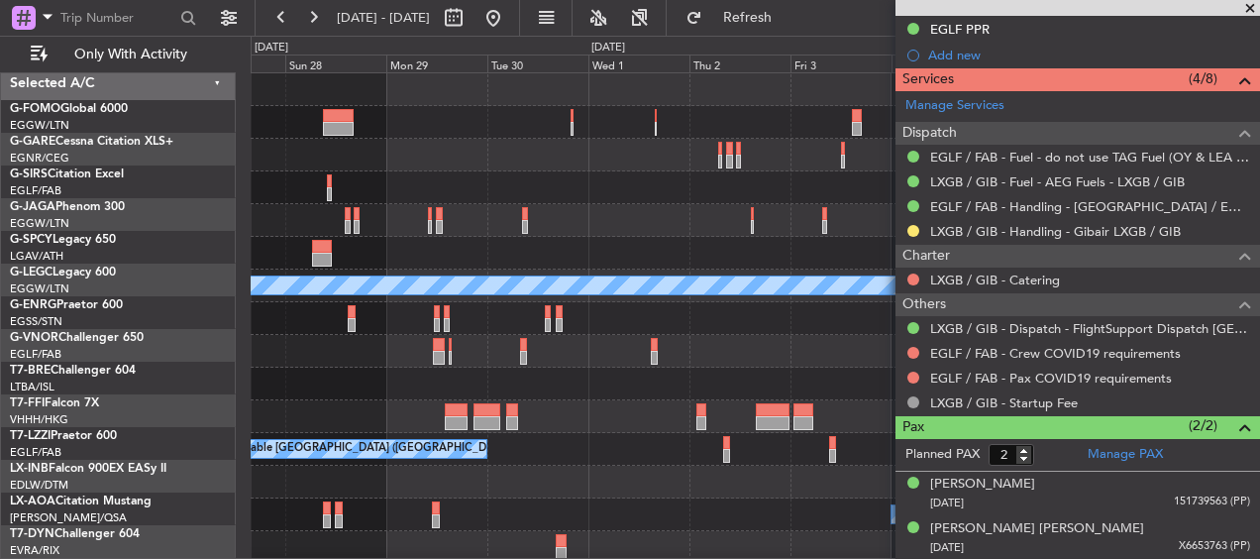
scroll to position [0, 0]
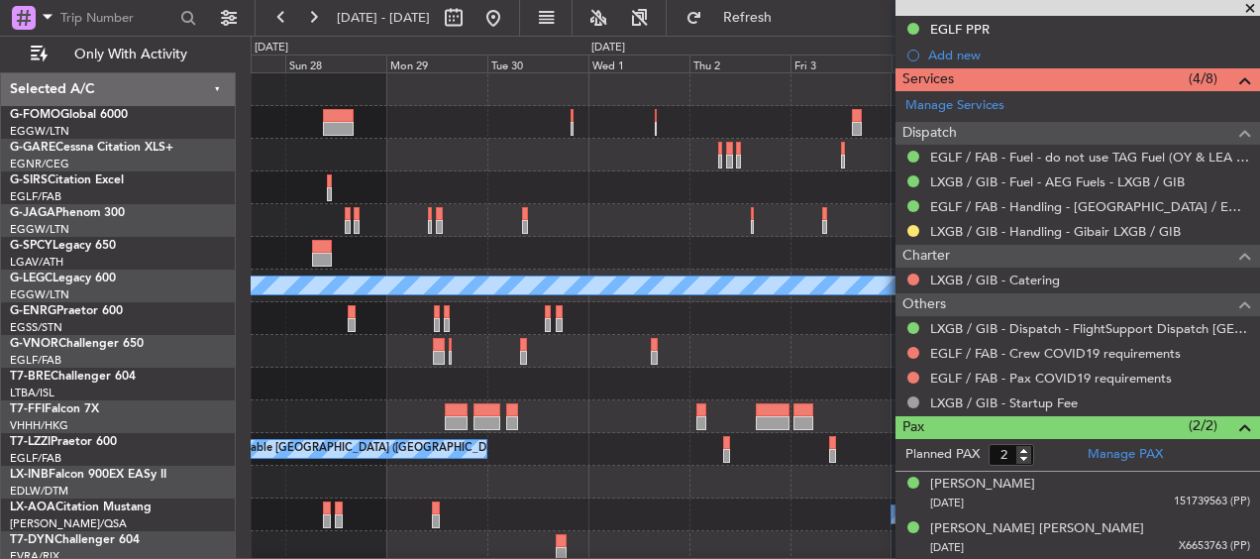
click at [271, 345] on div "A/C Unavailable London (Luton) A/C Unavailable A/C Unavailable London (Farnboro…" at bounding box center [755, 449] width 1009 height 752
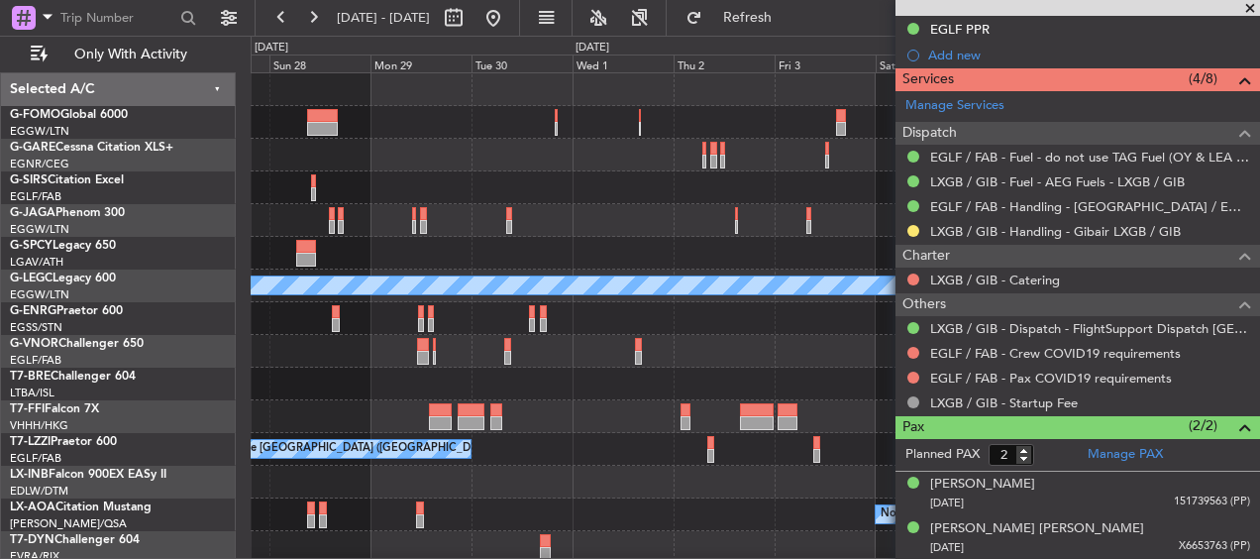
click at [595, 308] on div "A/C Unavailable" at bounding box center [755, 318] width 1009 height 33
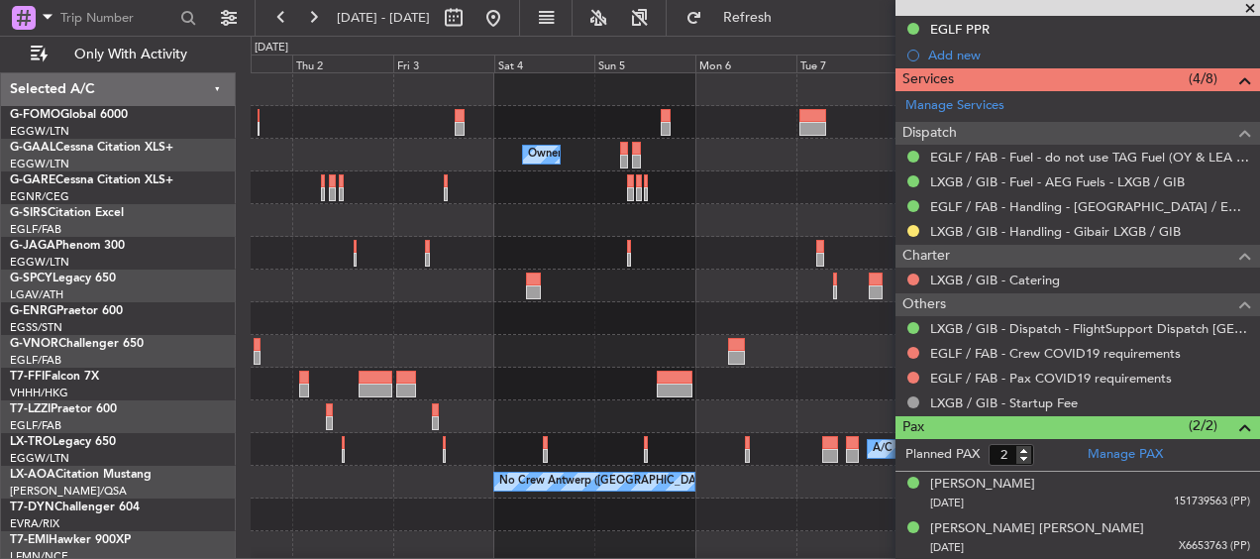
click at [368, 339] on div "Owner Owner Owner Planned Maint Geneva (Cointrin) A/C Unavailable London (Farnb…" at bounding box center [755, 351] width 1009 height 556
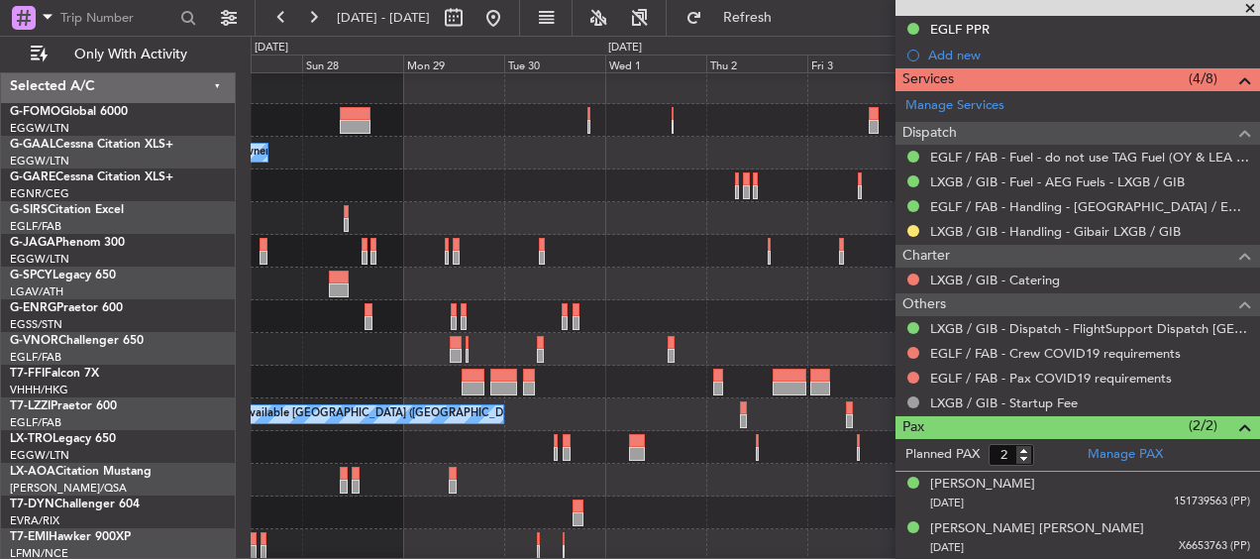
click at [1069, 328] on fb-app "28 Sep 2025 - 08 Oct 2025 Refresh Quick Links Only With Activity Owner Owner Ow…" at bounding box center [630, 287] width 1260 height 544
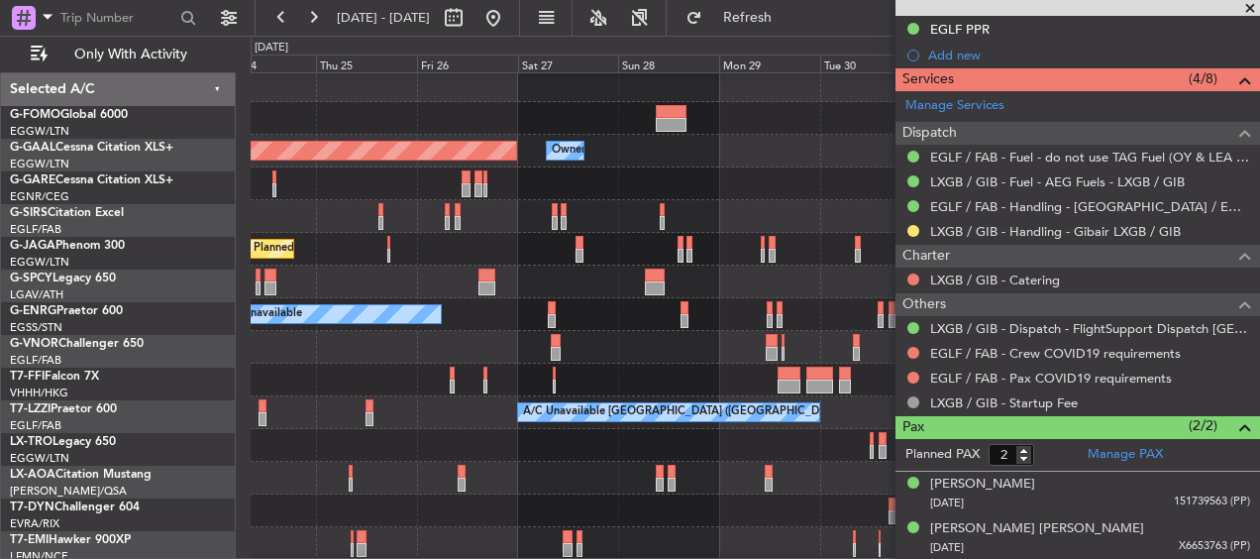
scroll to position [5, 0]
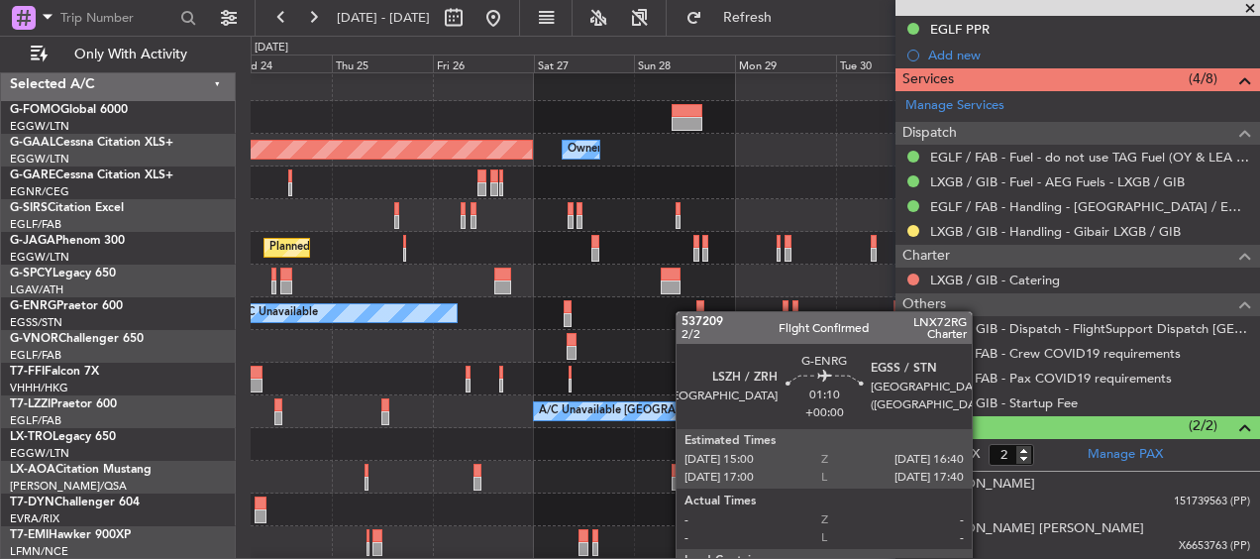
click at [699, 311] on div at bounding box center [701, 307] width 8 height 14
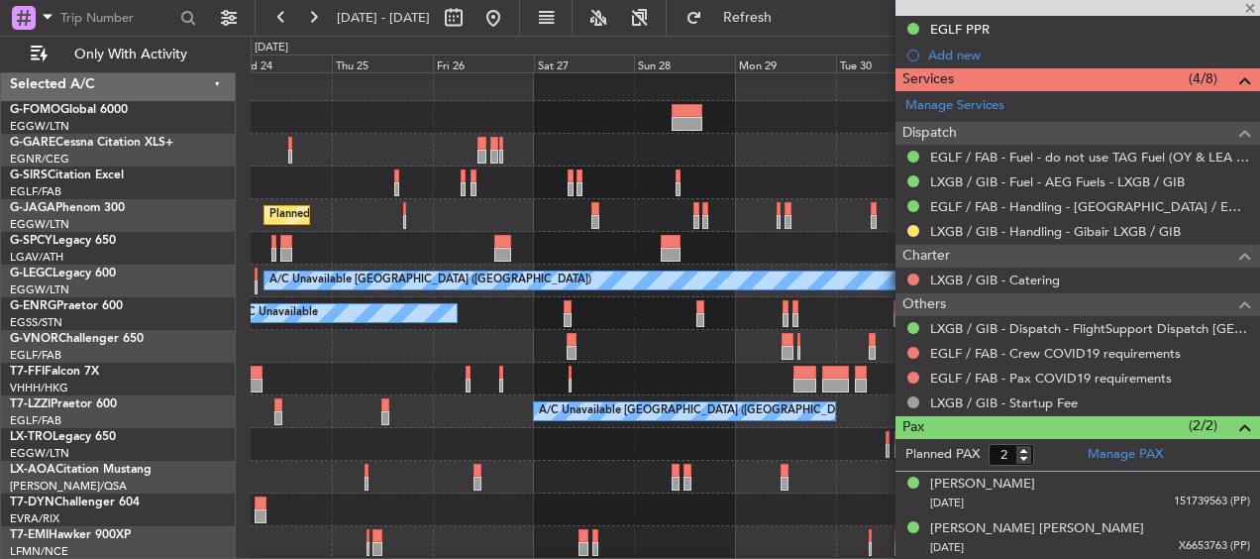
click at [558, 311] on div "A/C Unavailable" at bounding box center [755, 313] width 1009 height 33
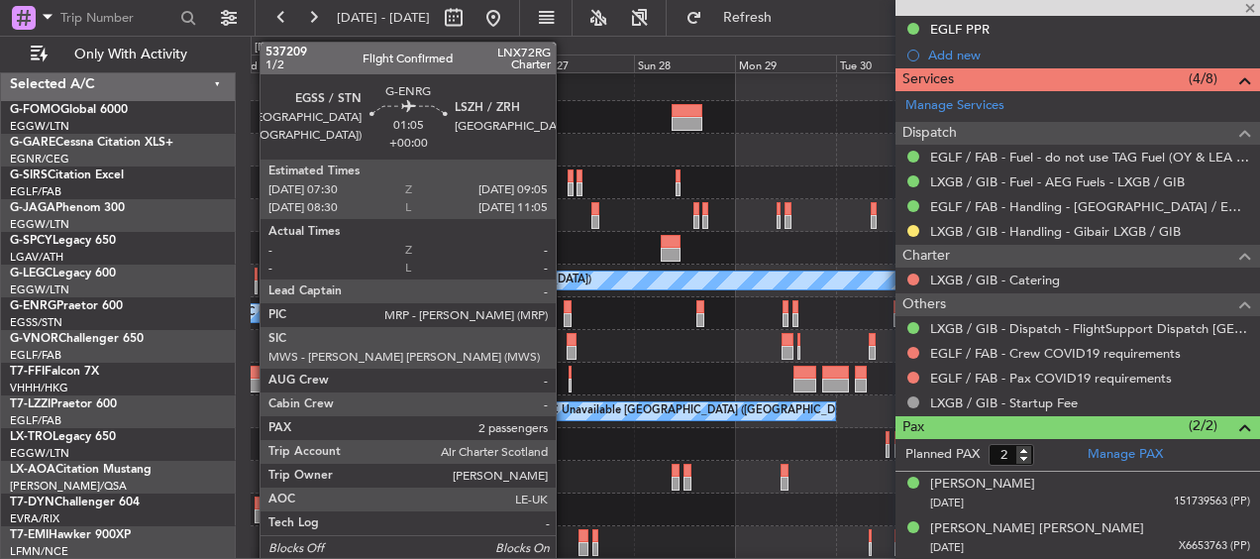
click at [565, 311] on div at bounding box center [567, 307] width 7 height 14
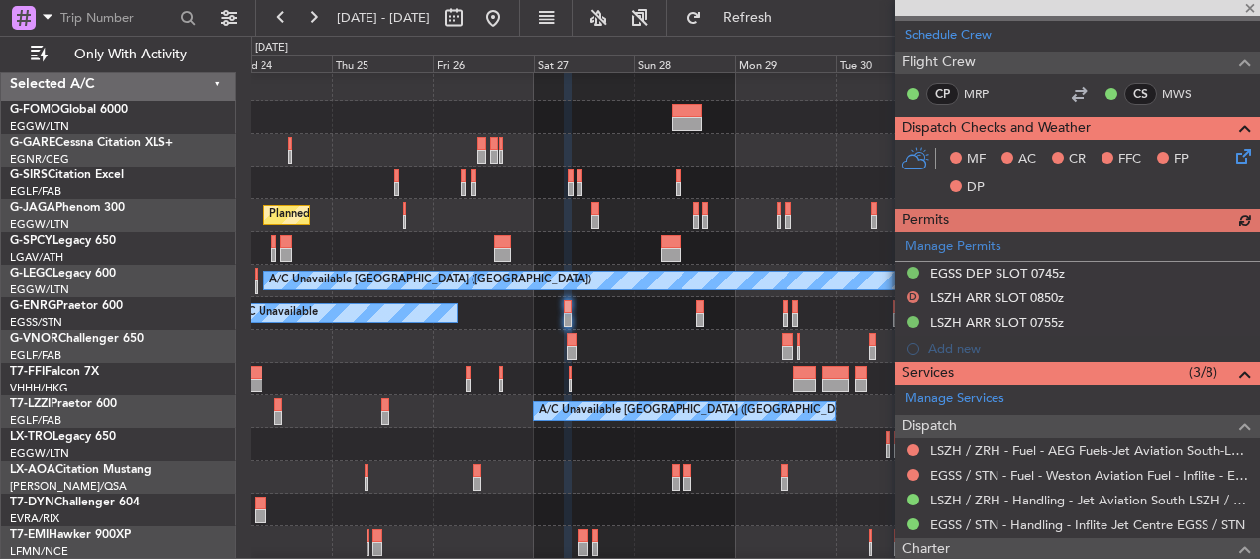
scroll to position [311, 0]
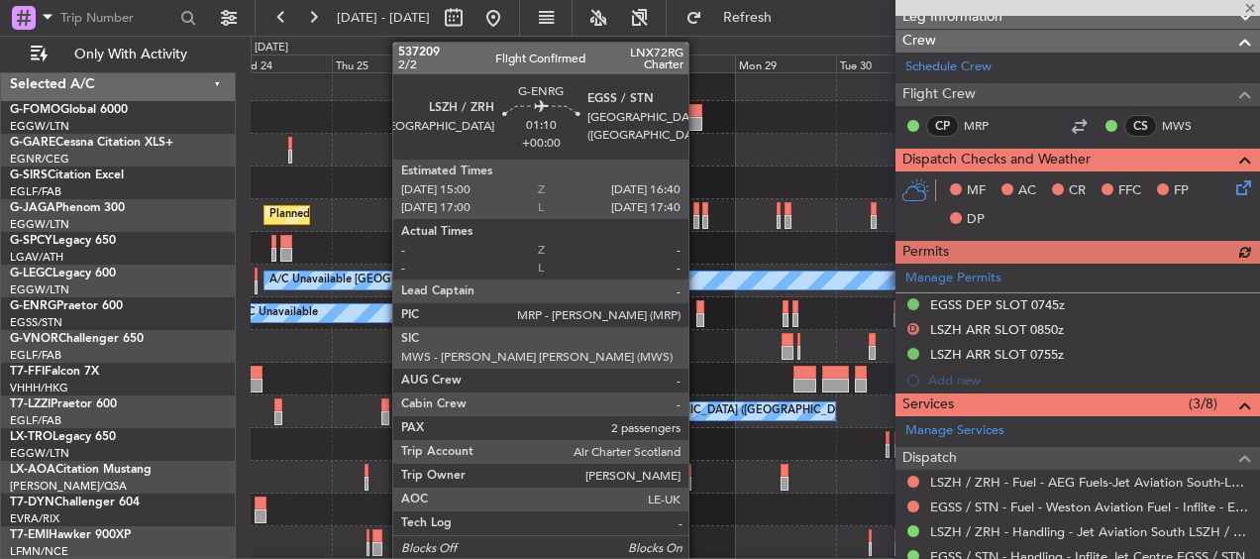
click at [698, 305] on div at bounding box center [701, 307] width 8 height 14
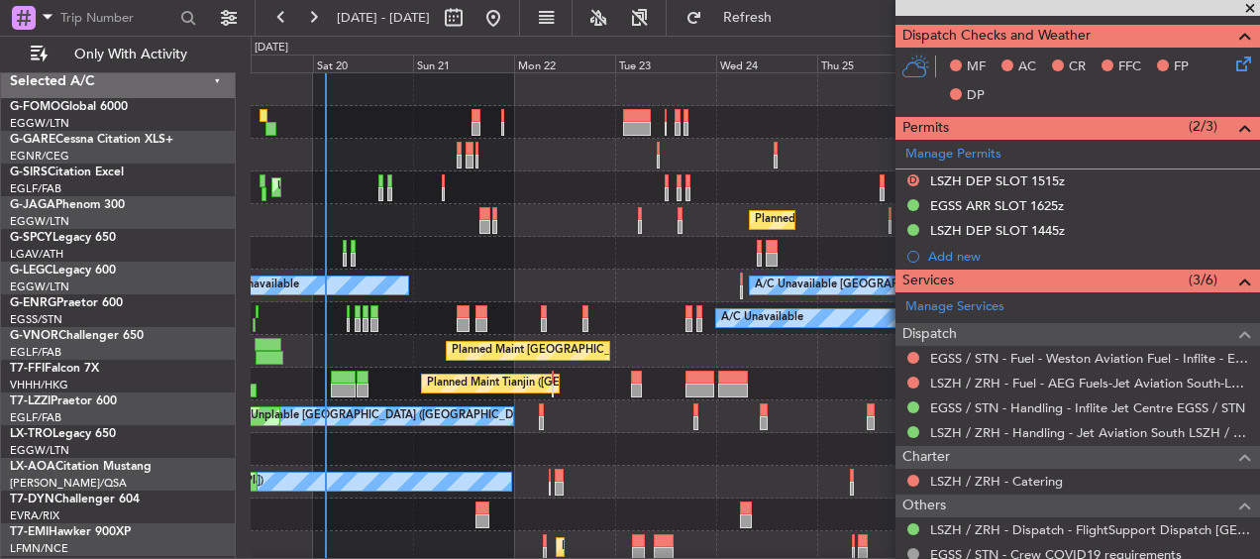
scroll to position [0, 0]
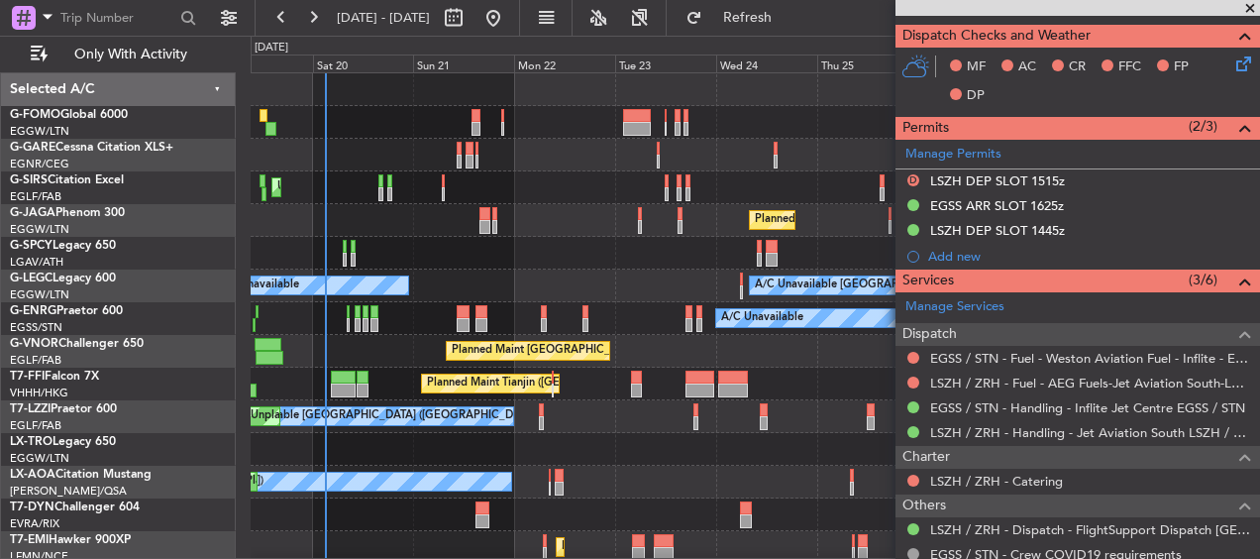
click at [952, 355] on fb-app "24 Sep 2025 - 04 Oct 2025 Refresh Quick Links Only With Activity Unplanned Main…" at bounding box center [630, 287] width 1260 height 544
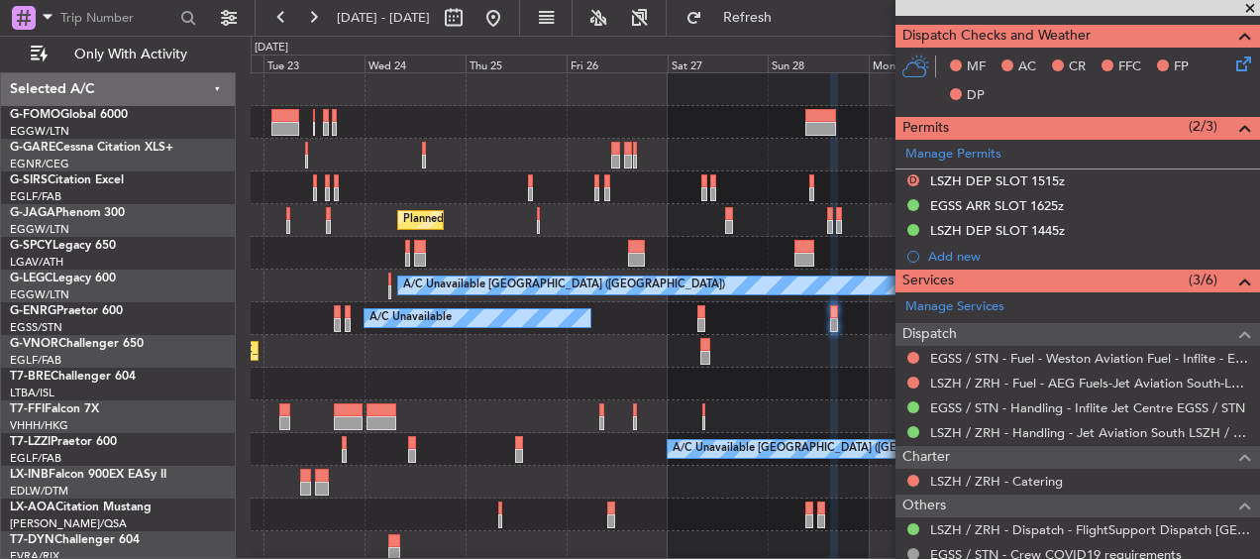
click at [340, 379] on div "Planned Maint London (Luton) A/C Unavailable London (Luton) A/C Unavailable A/C…" at bounding box center [755, 449] width 1009 height 752
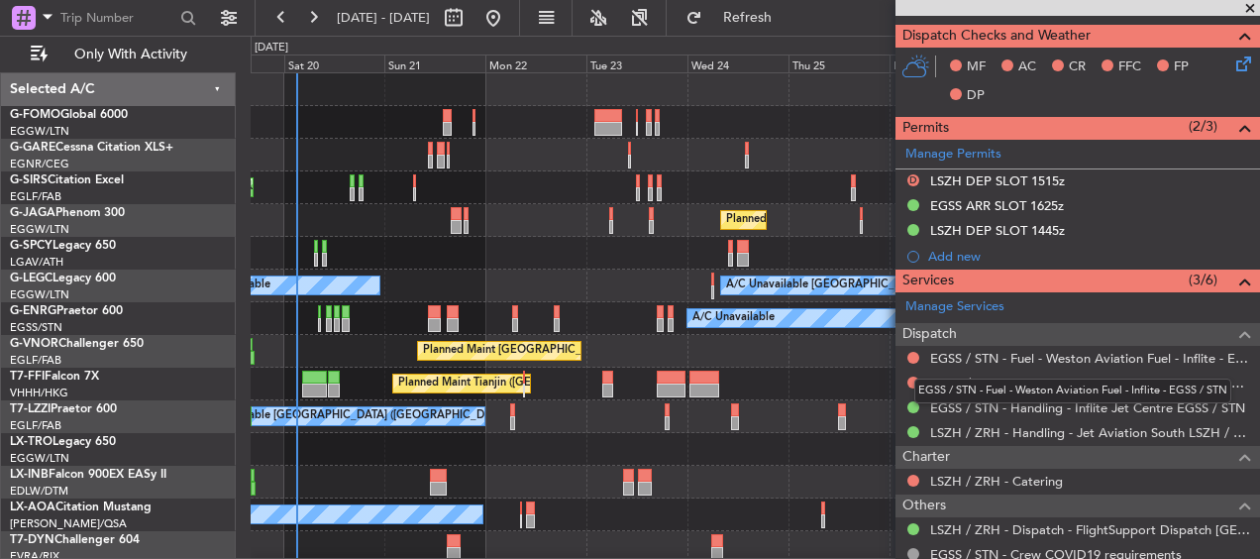
click at [900, 378] on fb-app "23 Sep 2025 - 03 Oct 2025 Refresh Quick Links Only With Activity Unplanned Main…" at bounding box center [630, 287] width 1260 height 544
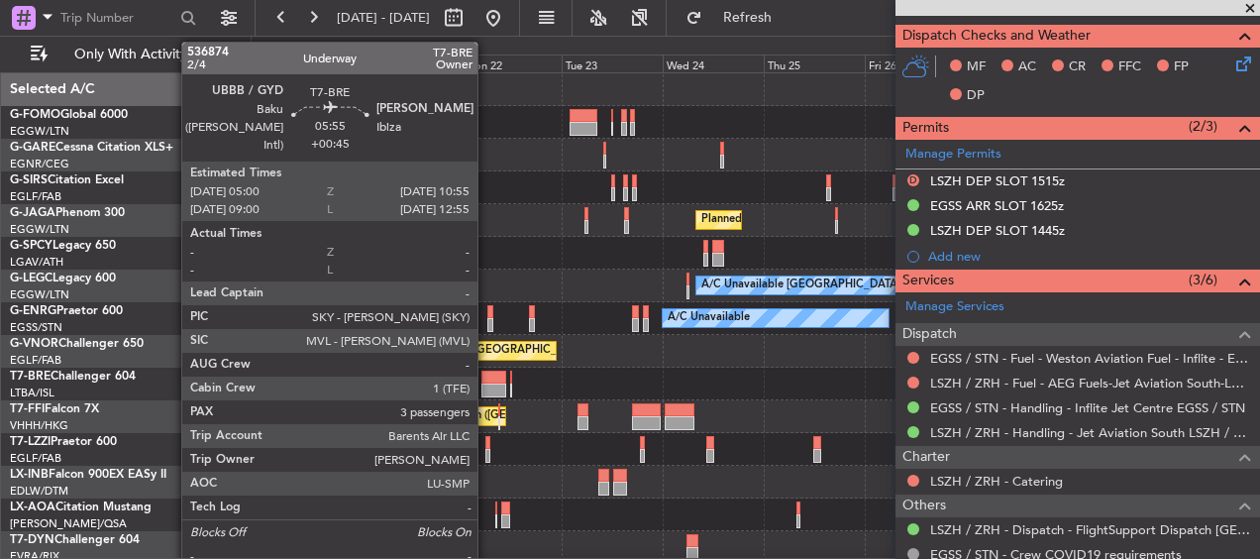
click at [486, 378] on div at bounding box center [495, 378] width 26 height 14
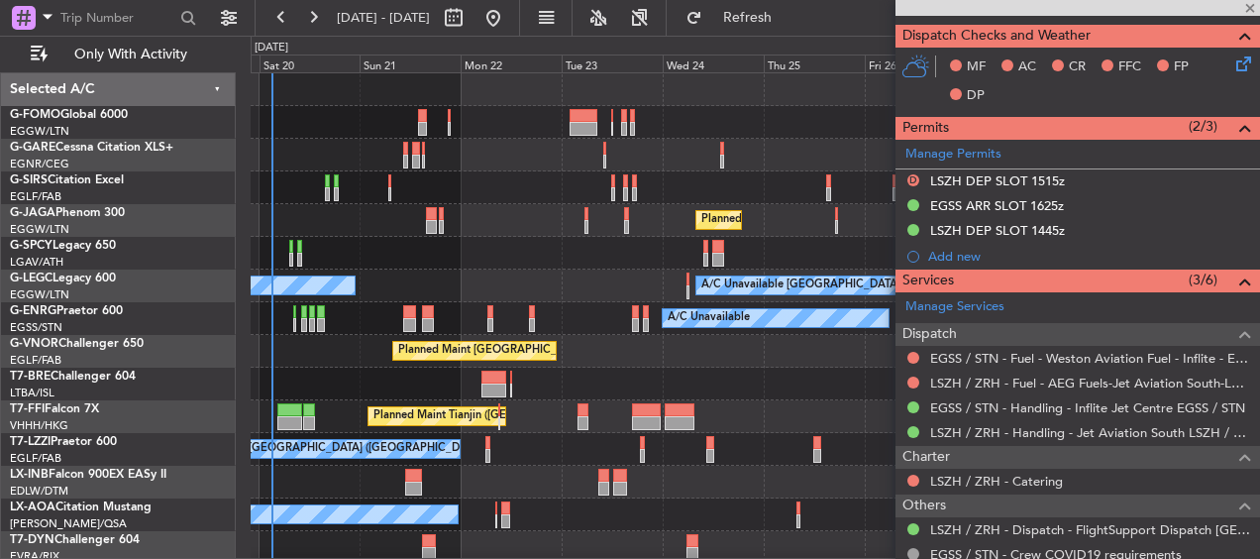
type input "+00:45"
type input "3"
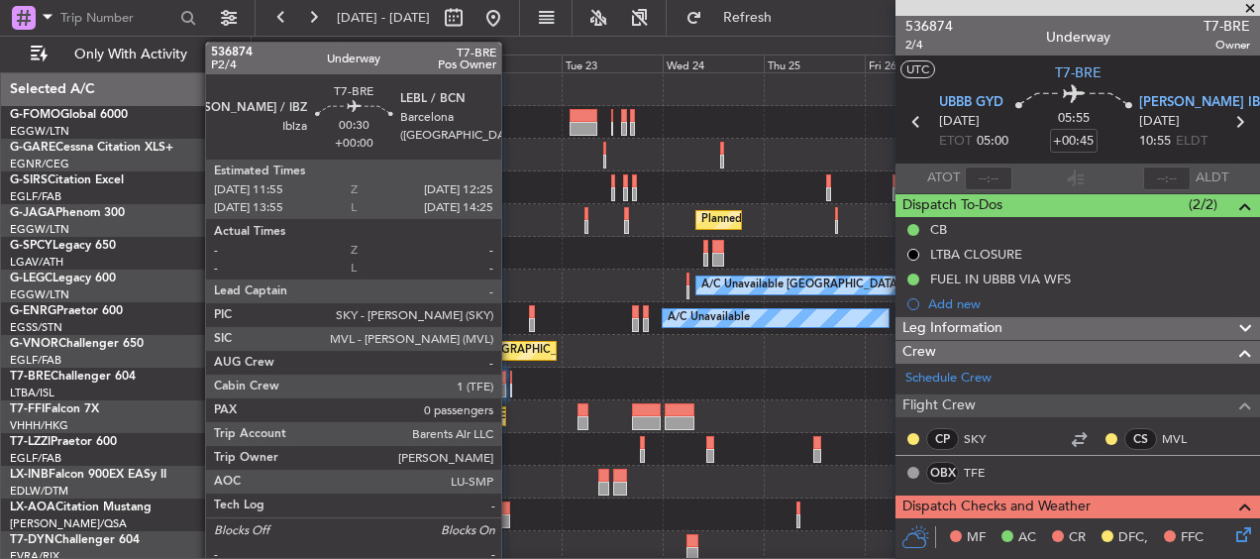
click at [510, 378] on div at bounding box center [511, 378] width 3 height 14
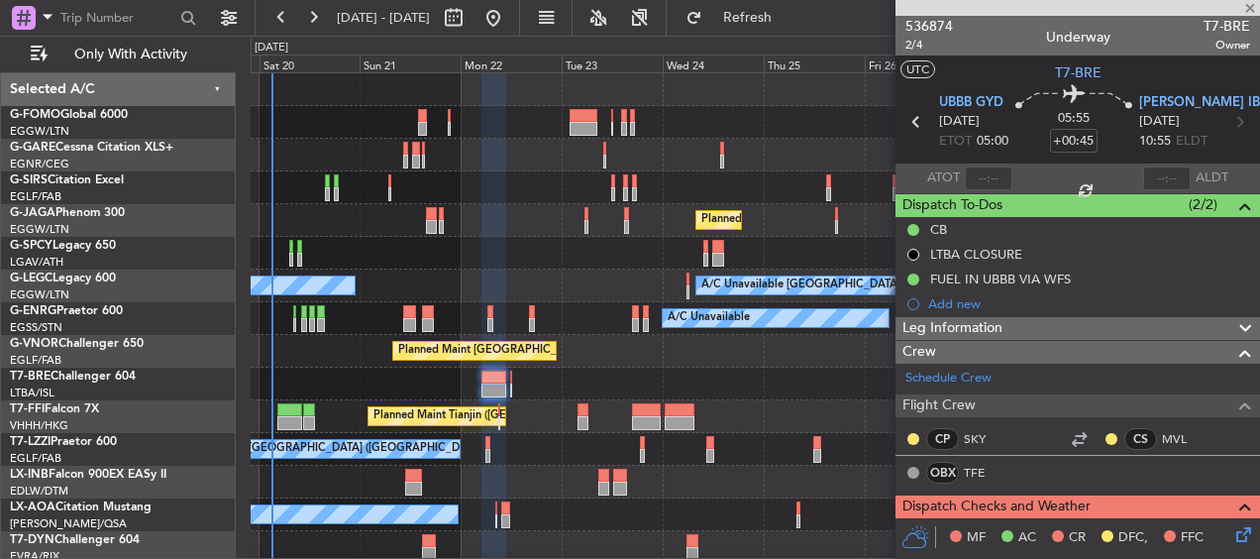
type input "0"
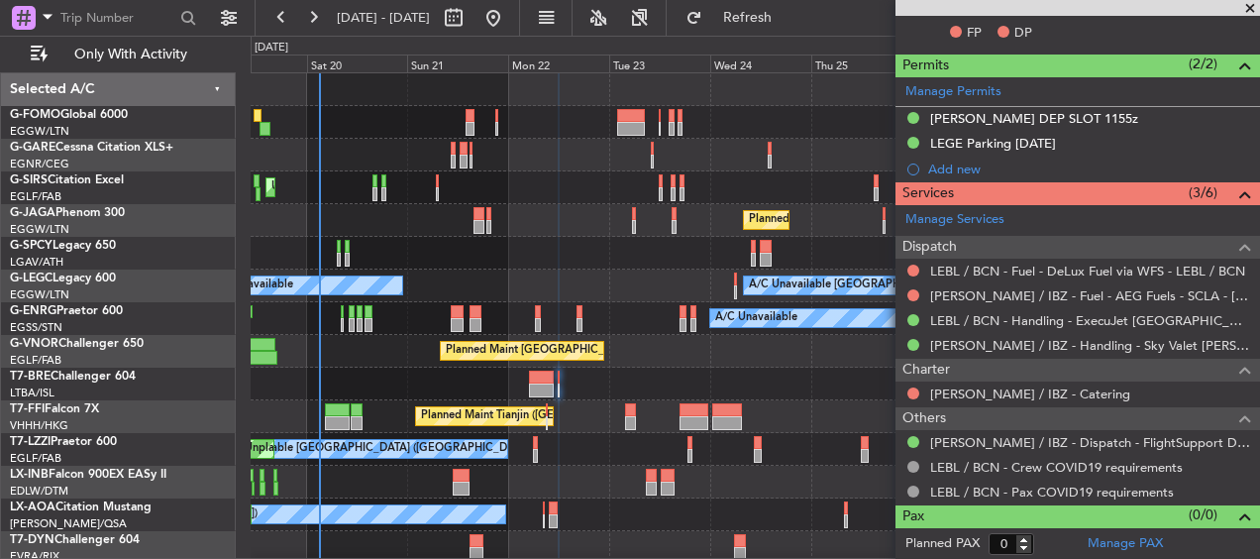
click at [337, 392] on div at bounding box center [755, 384] width 1009 height 33
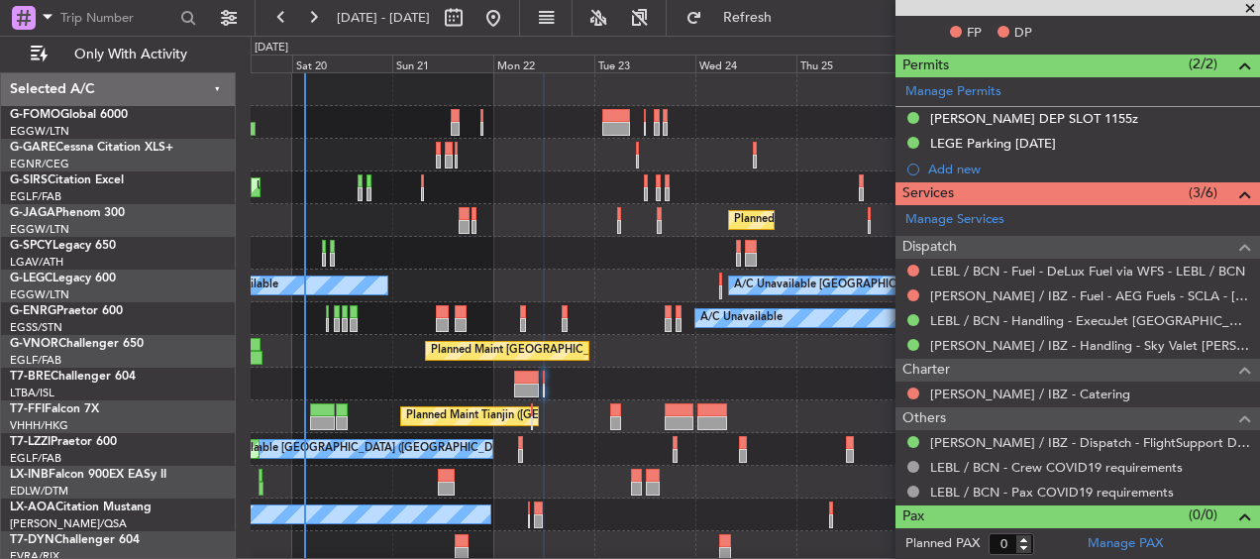
click at [374, 407] on div "Unplanned Maint London (Luton) Planned Maint London (Luton) A/C Unavailable A/C…" at bounding box center [755, 449] width 1009 height 752
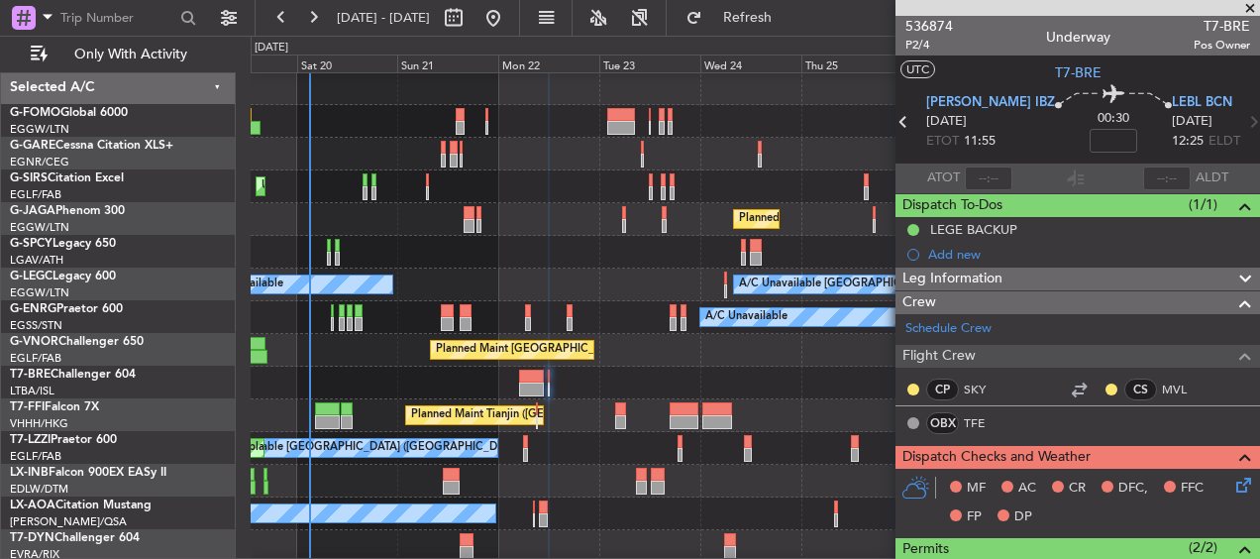
scroll to position [4, 0]
click at [839, 389] on div at bounding box center [755, 383] width 1009 height 33
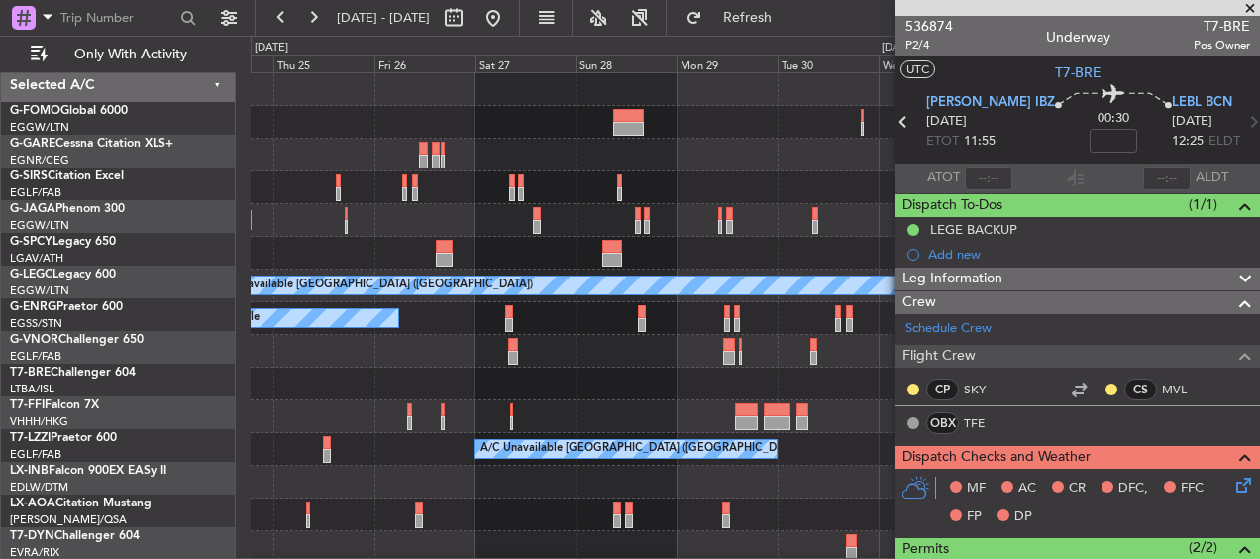
click at [320, 383] on div at bounding box center [755, 384] width 1009 height 33
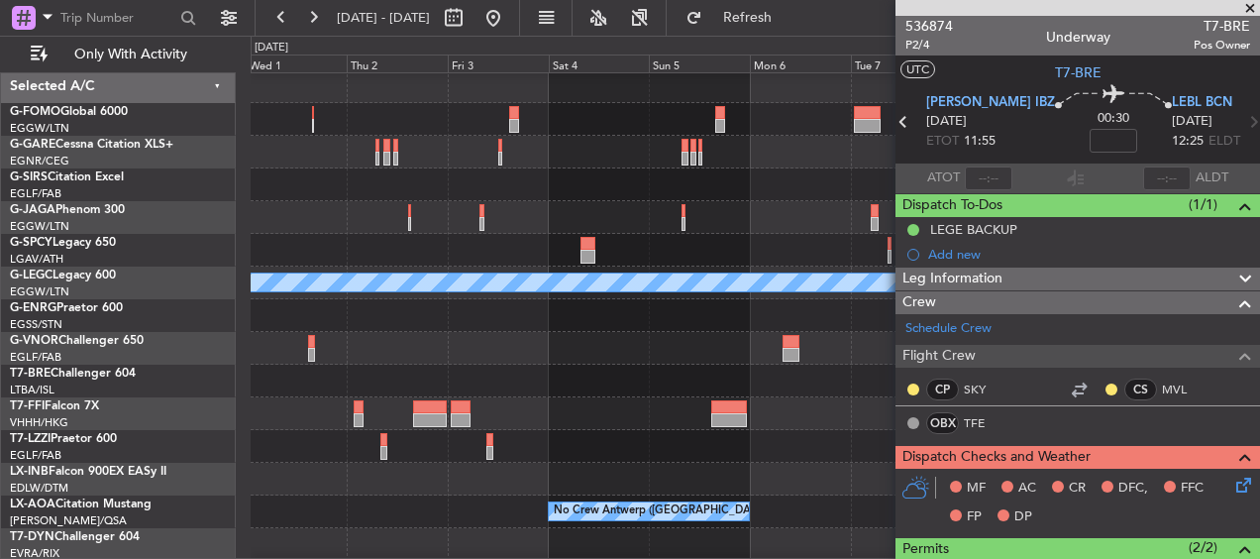
scroll to position [0, 0]
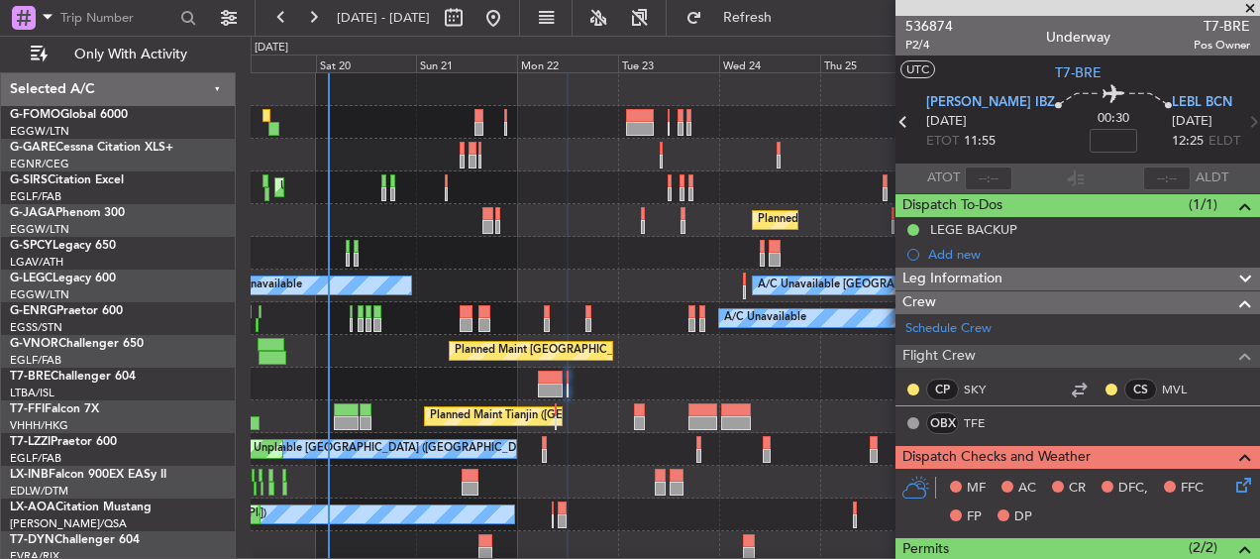
click at [1174, 417] on fb-app "19 Sep 2025 - 29 Sep 2025 Refresh Quick Links Only With Activity Unplanned Main…" at bounding box center [630, 287] width 1260 height 544
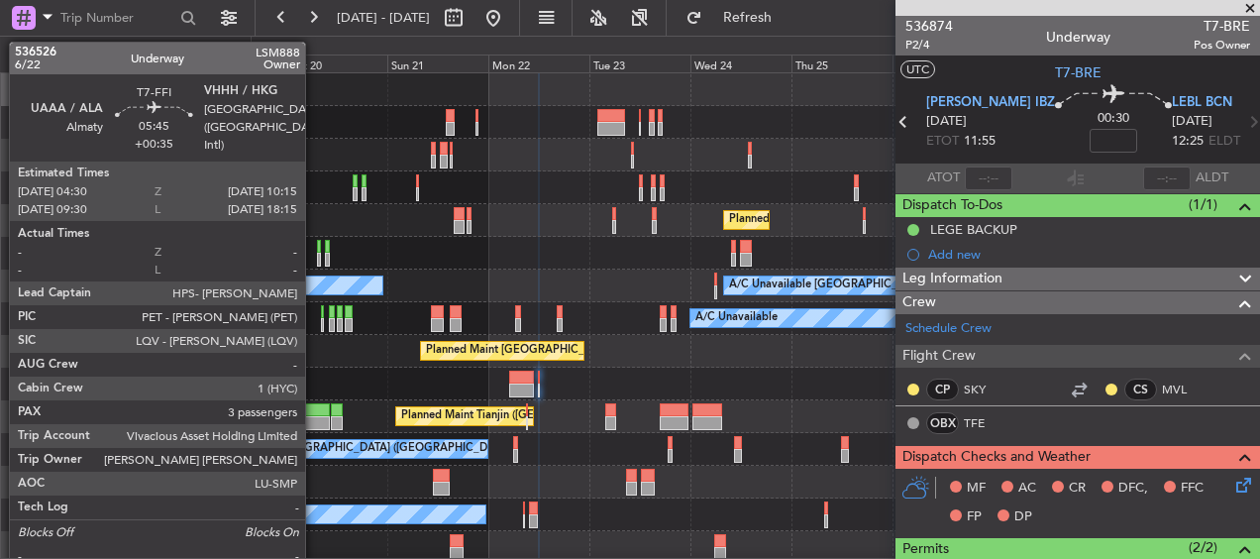
click at [314, 411] on div at bounding box center [317, 410] width 25 height 14
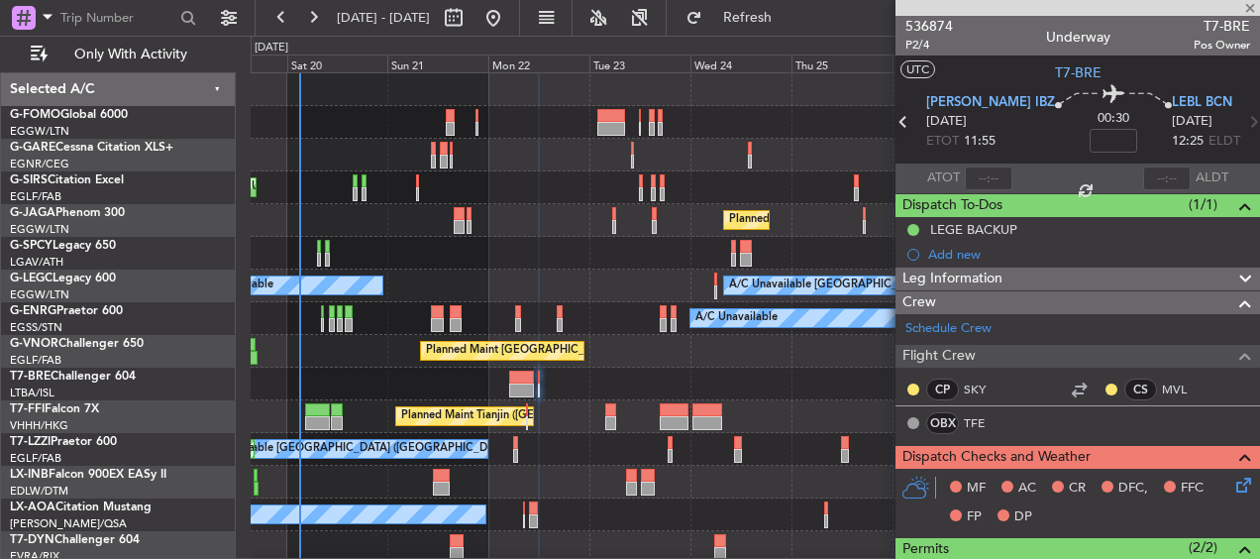
type input "+00:35"
type input "3"
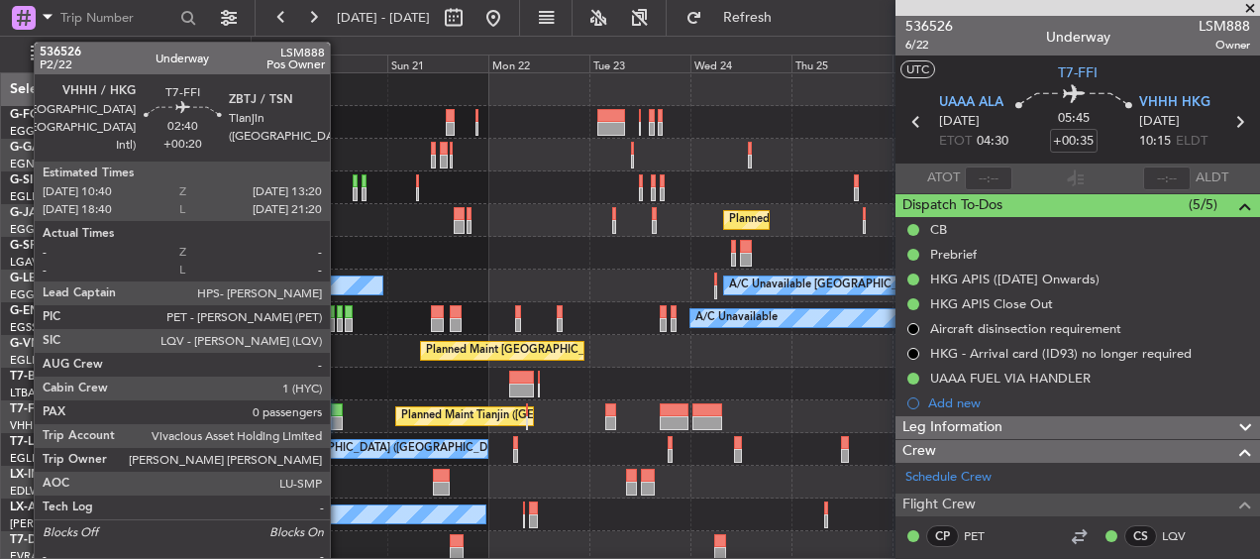
click at [339, 408] on div at bounding box center [337, 410] width 12 height 14
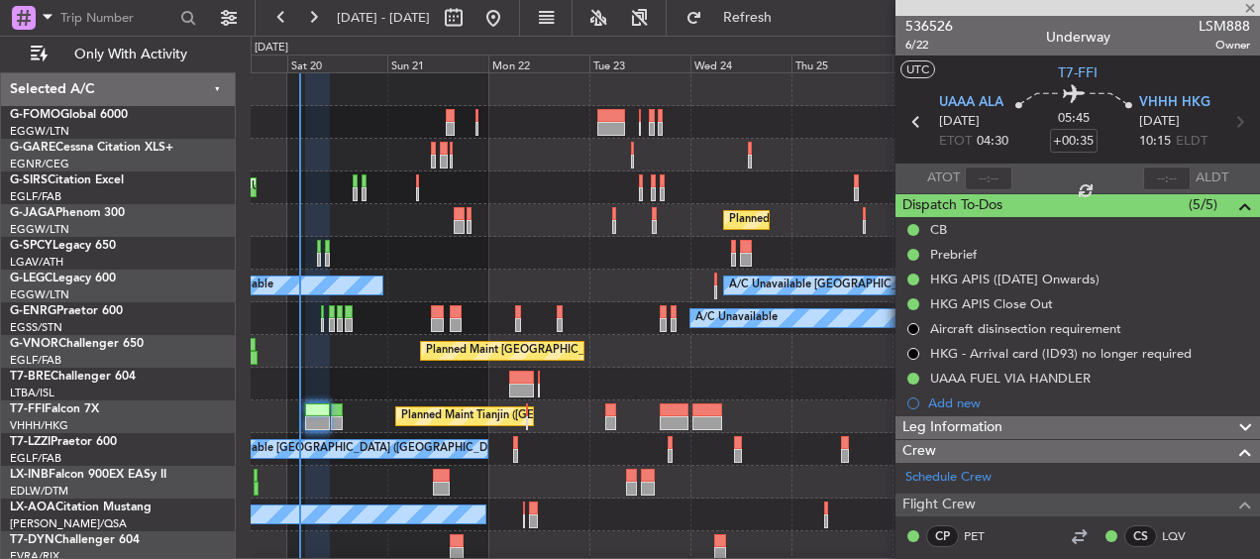
type input "+00:20"
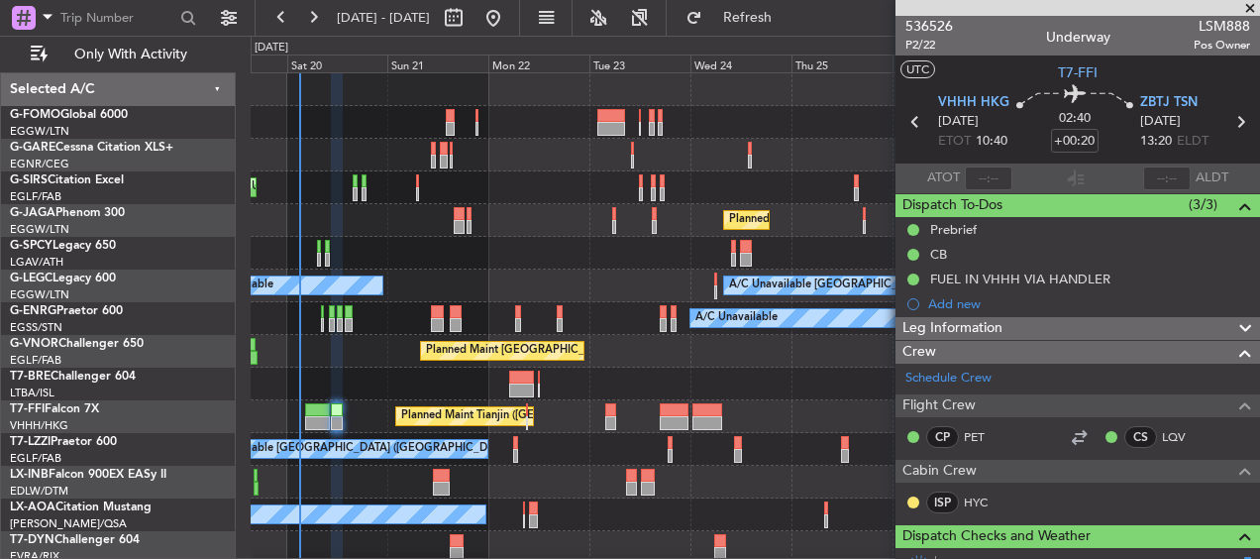
scroll to position [99, 0]
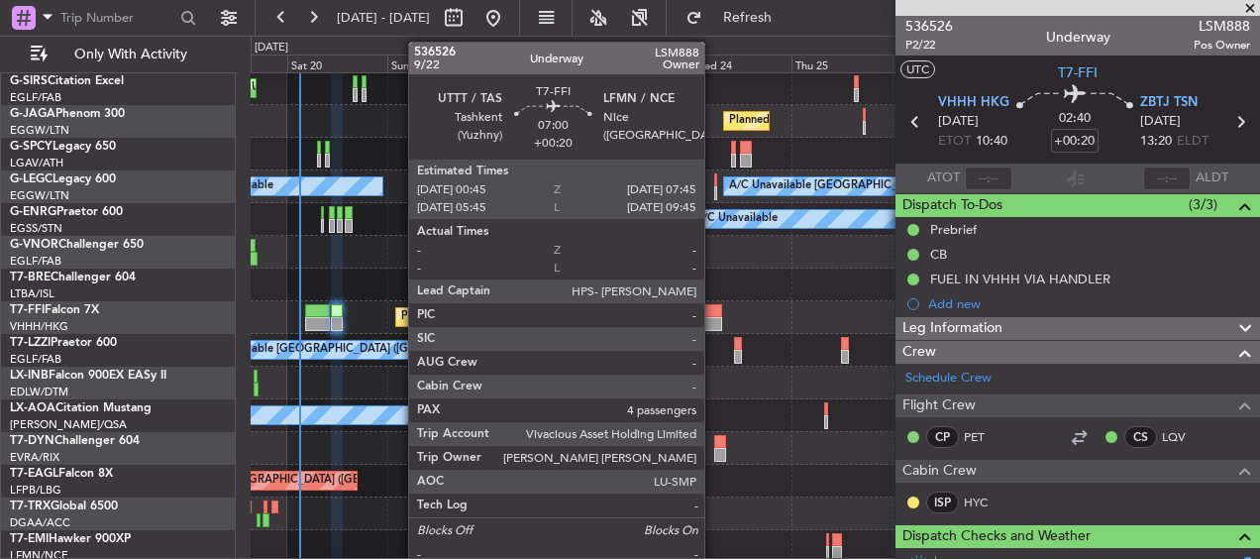
click at [713, 318] on div at bounding box center [708, 324] width 30 height 14
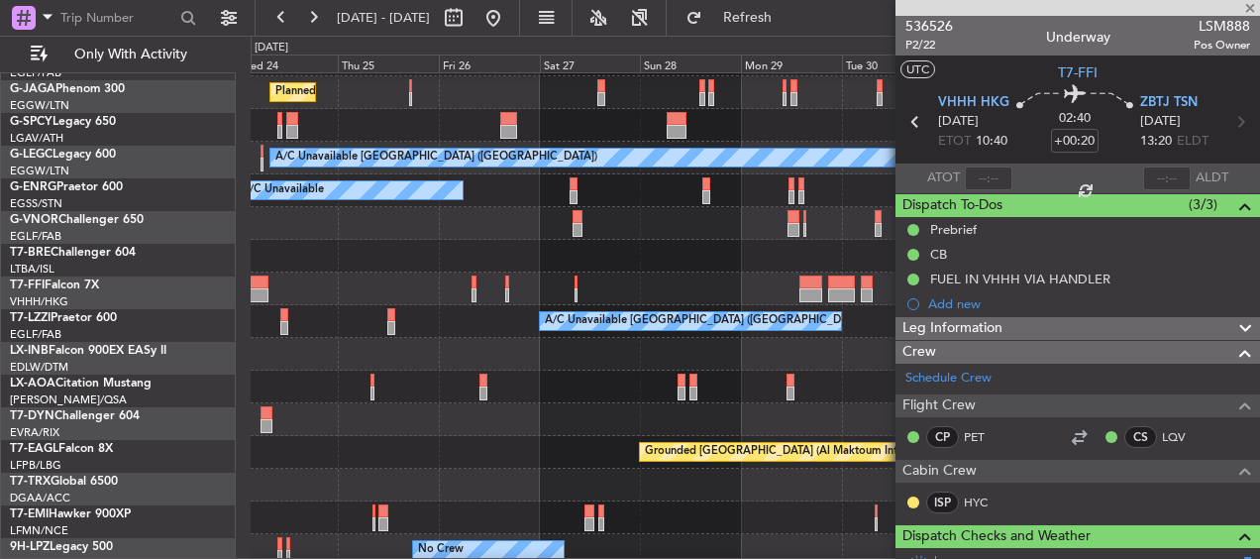
type input "4"
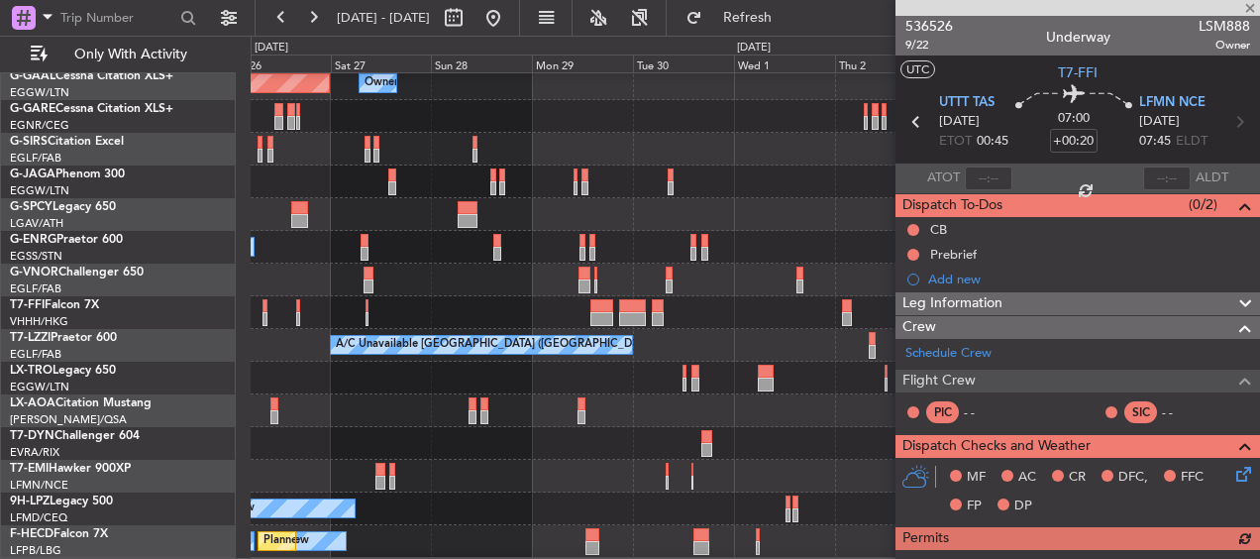
scroll to position [69, 0]
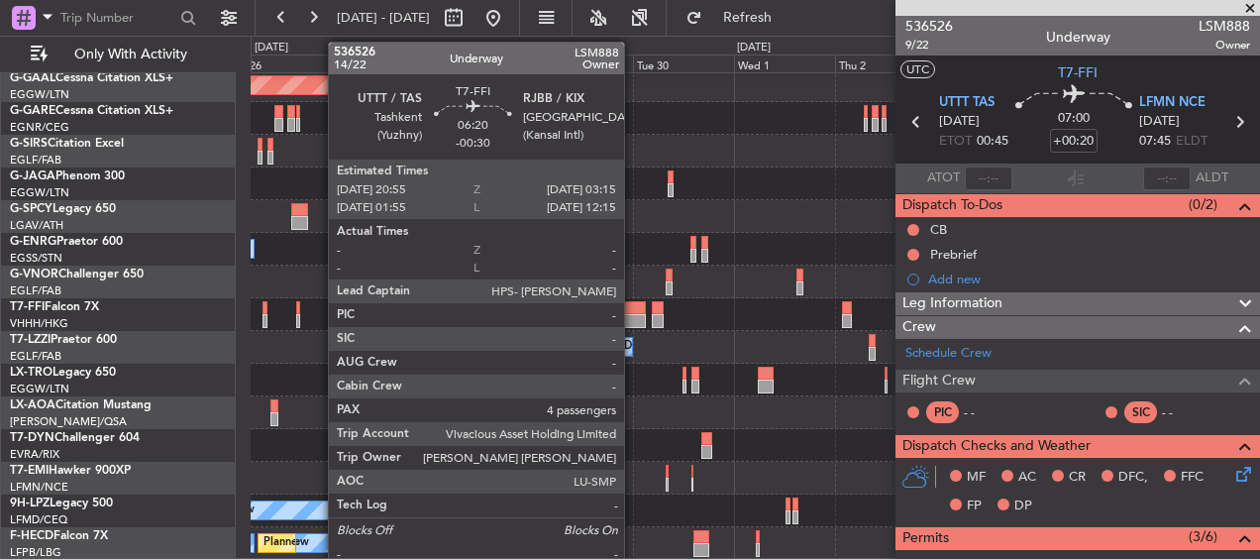
click at [633, 314] on div at bounding box center [632, 321] width 27 height 14
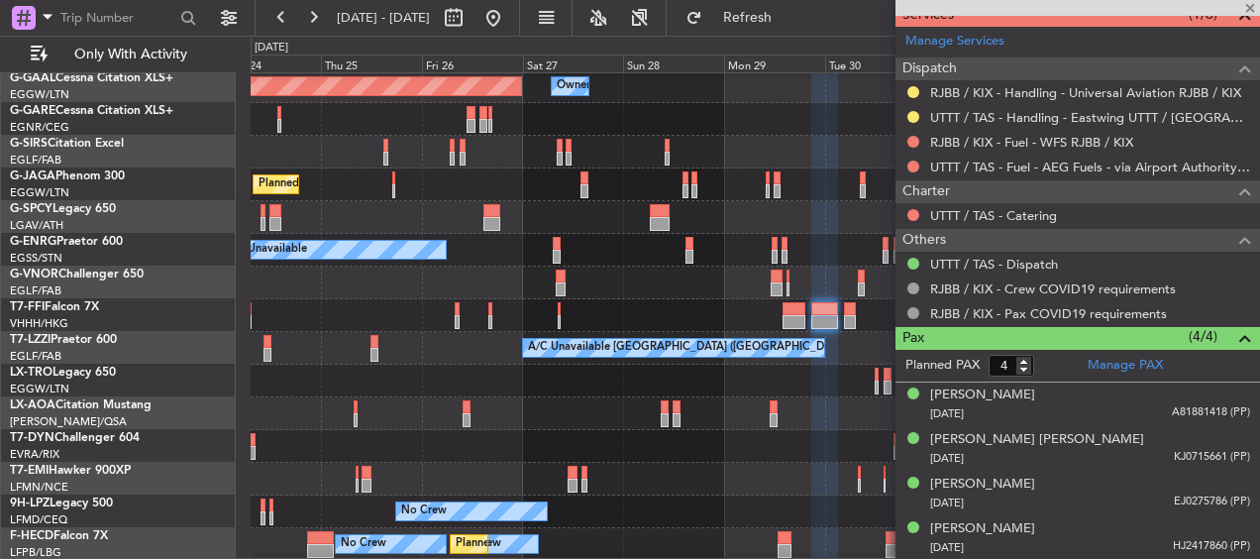
scroll to position [68, 0]
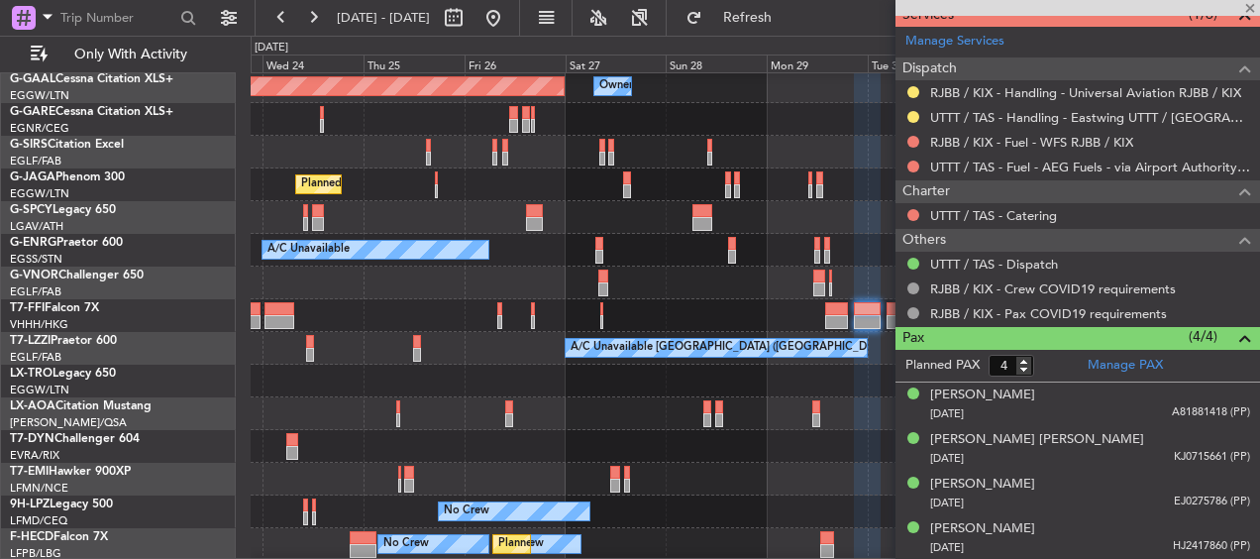
click at [662, 318] on div "Planned Maint Tianjin ([GEOGRAPHIC_DATA])" at bounding box center [755, 315] width 1009 height 33
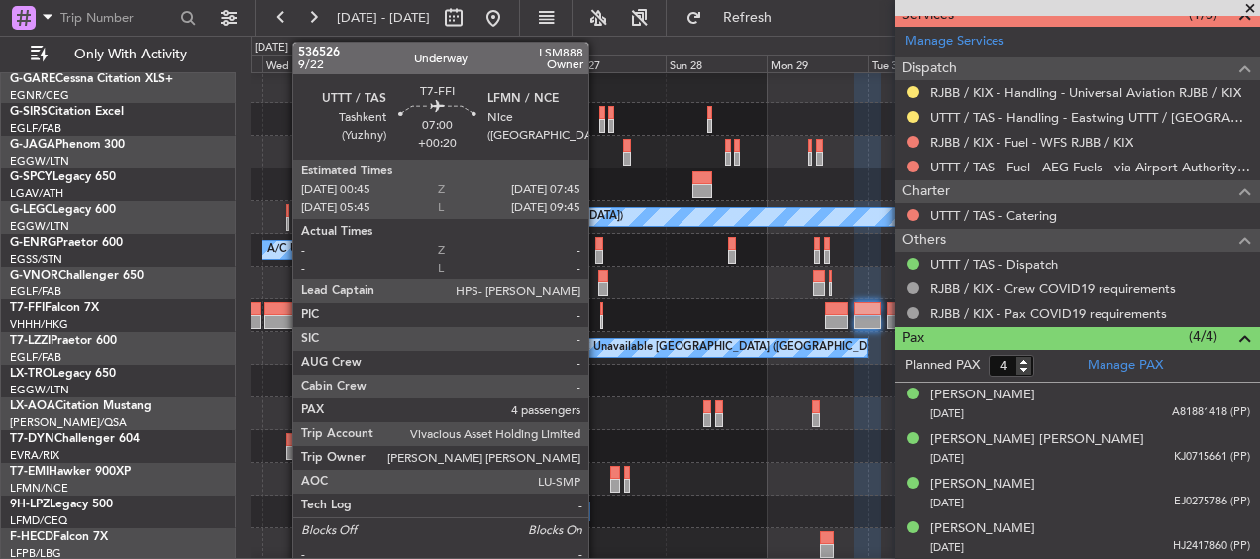
click at [282, 314] on div at bounding box center [280, 309] width 30 height 14
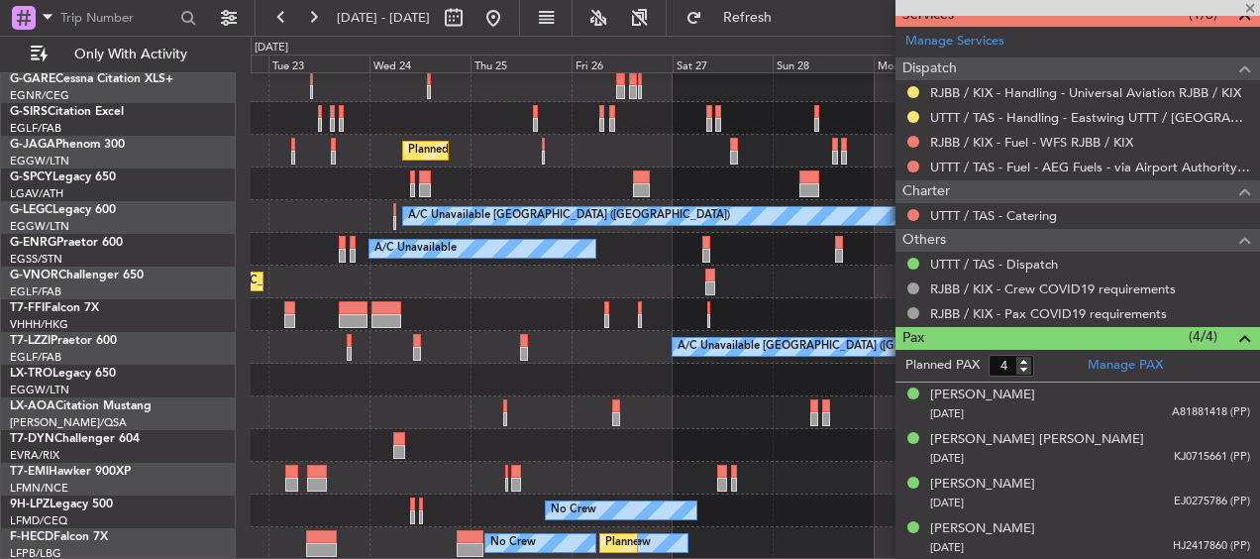
scroll to position [69, 0]
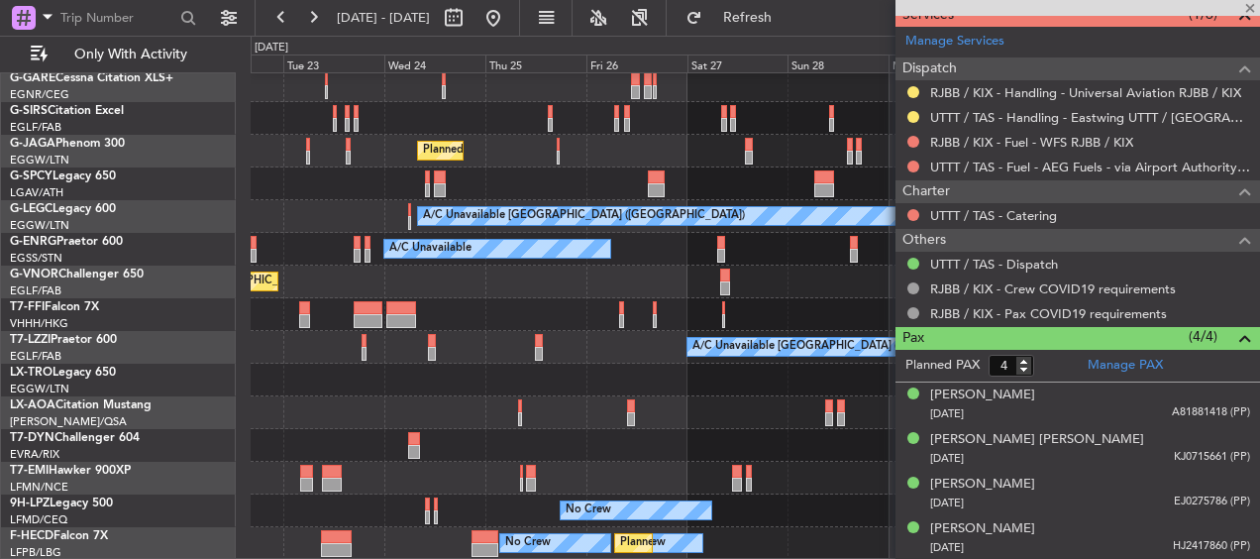
type input "+00:20"
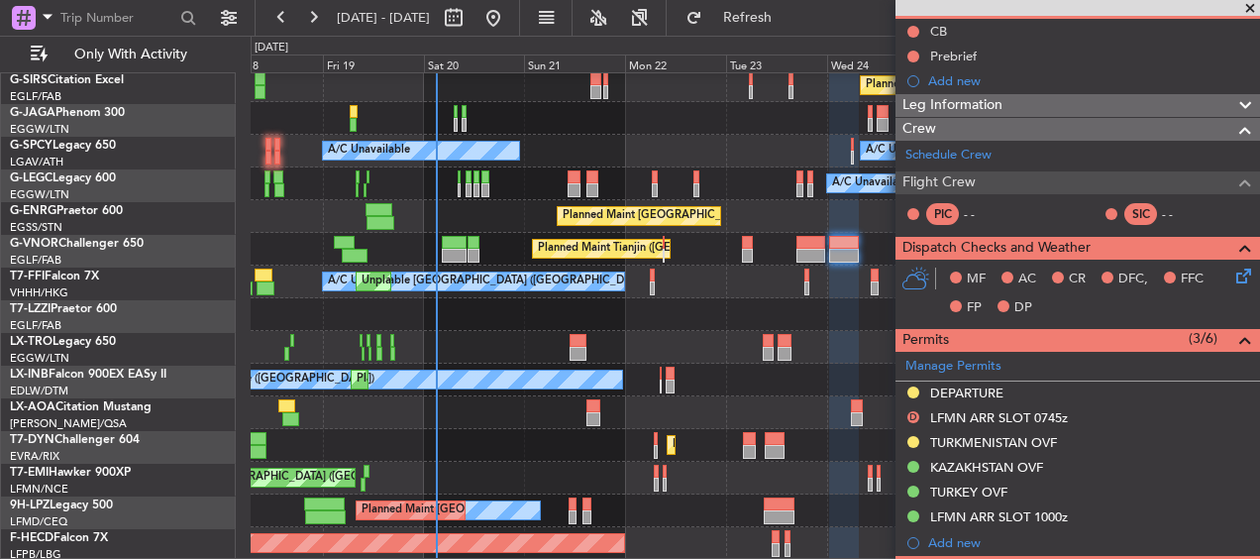
scroll to position [135, 0]
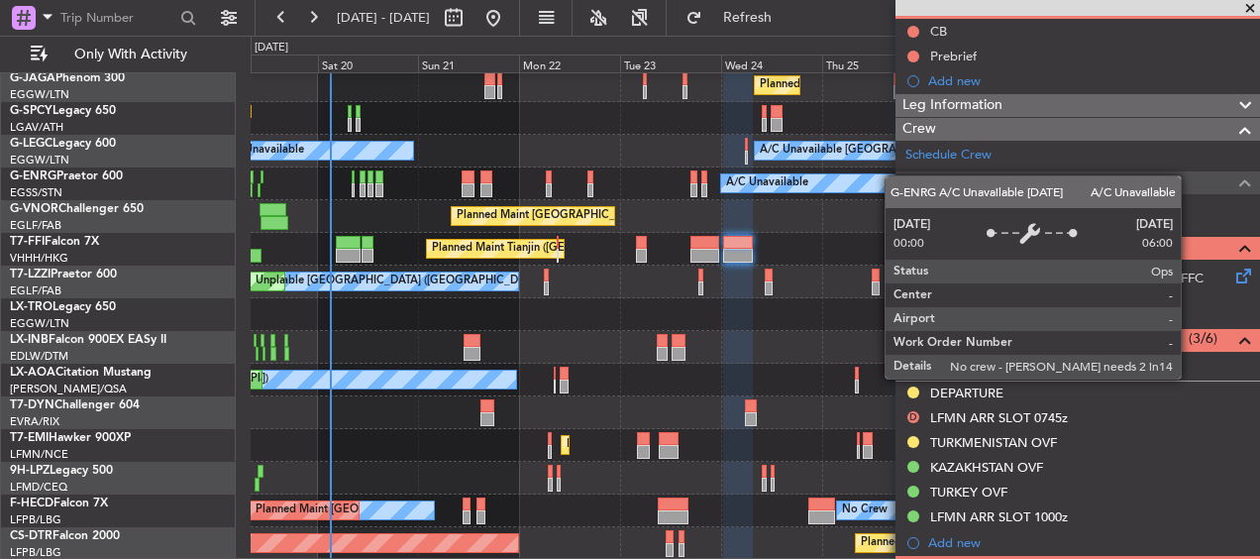
click at [890, 175] on div "Unplanned Maint London (Luton) Planned Maint London (Luton) A/C Unavailable Lon…" at bounding box center [755, 249] width 1009 height 621
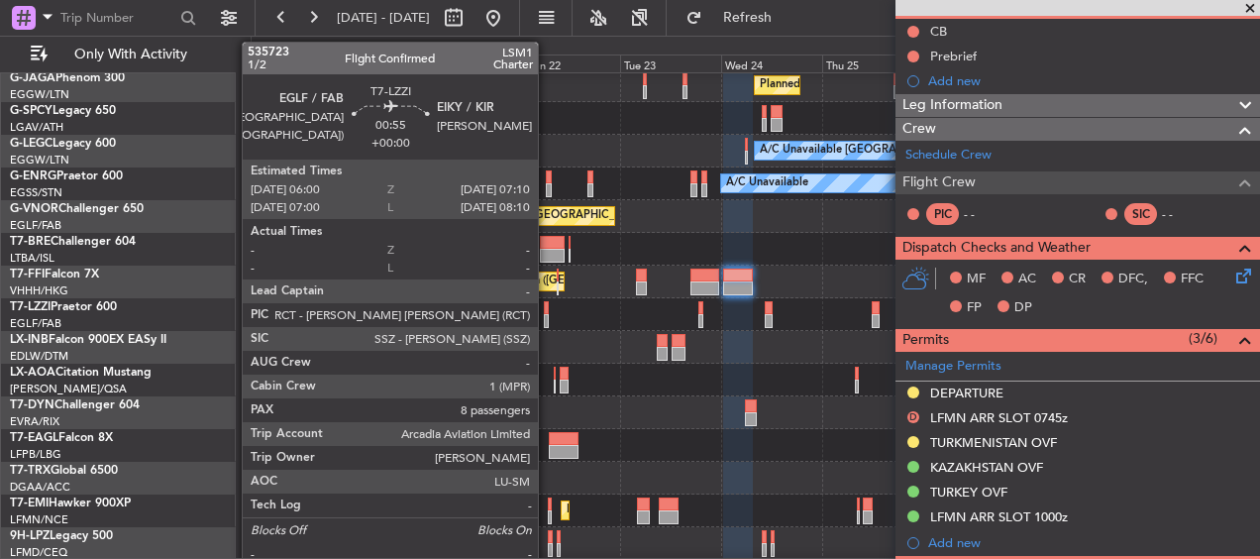
click at [547, 310] on div at bounding box center [546, 308] width 5 height 14
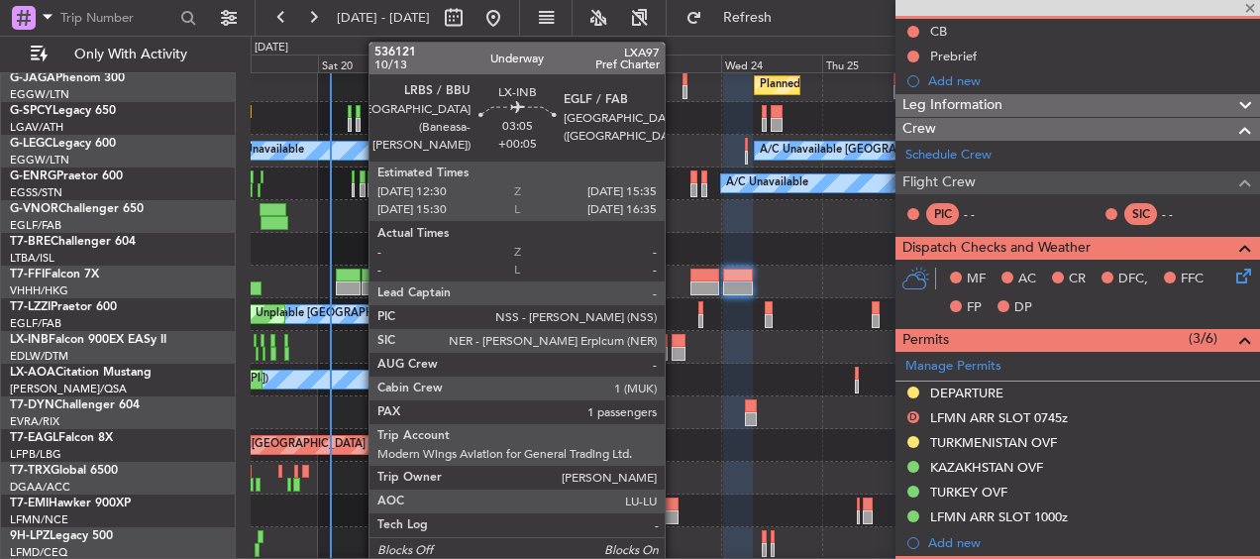
type input "8"
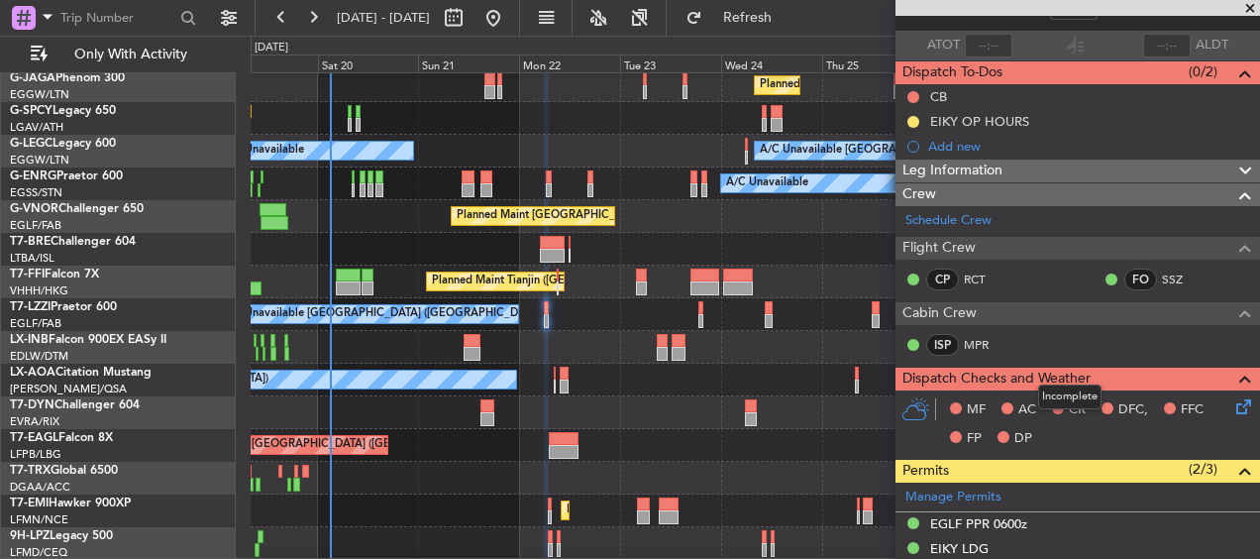
scroll to position [0, 0]
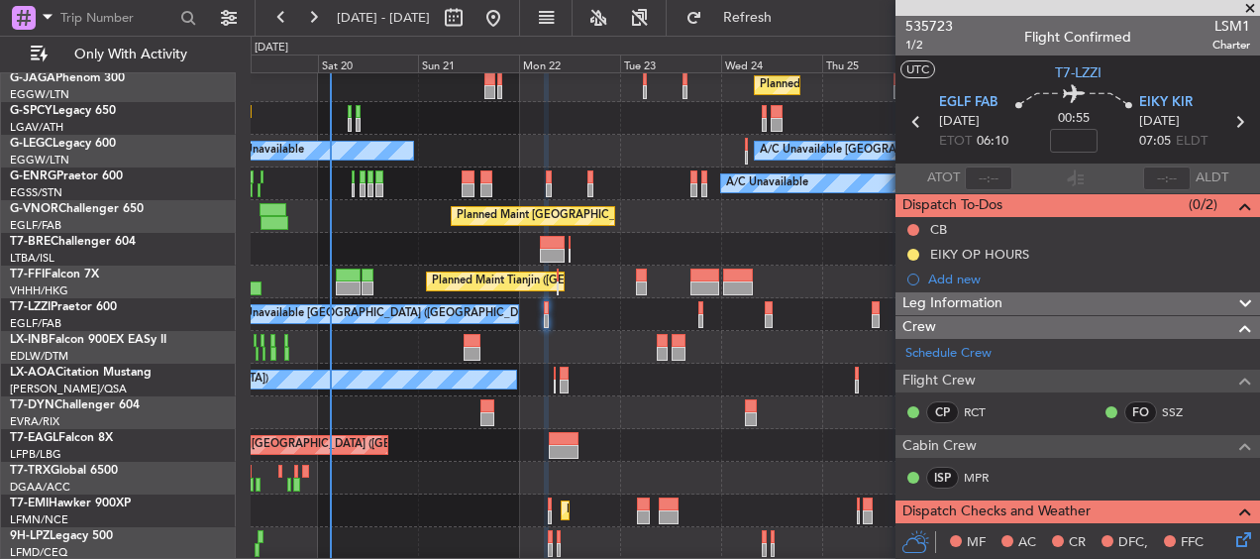
click at [983, 303] on span "Leg Information" at bounding box center [953, 303] width 100 height 23
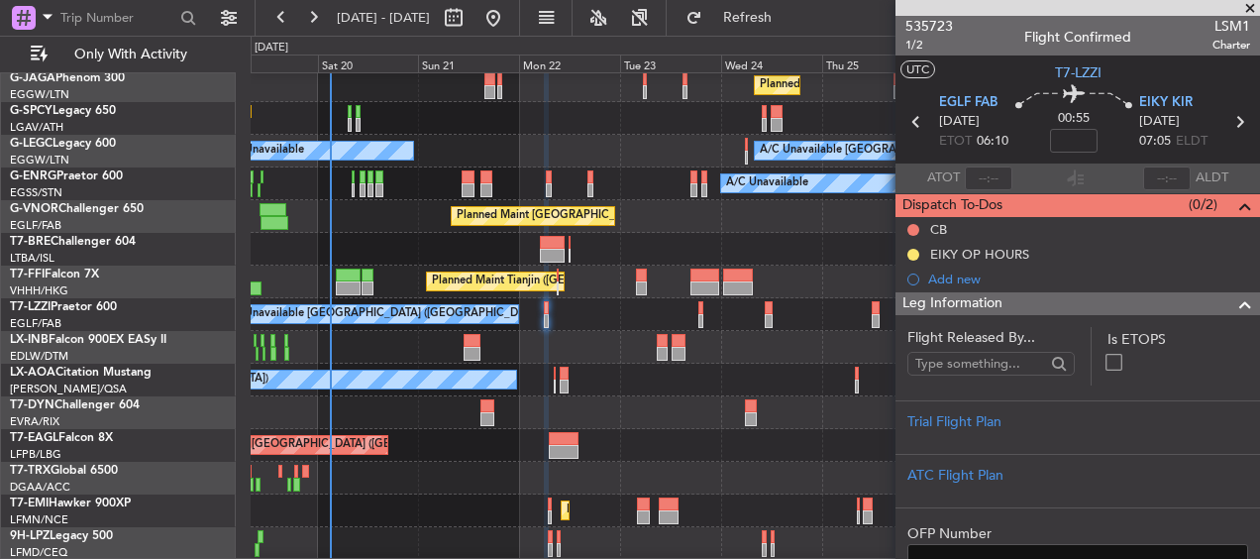
click at [983, 303] on span "Leg Information" at bounding box center [953, 303] width 100 height 23
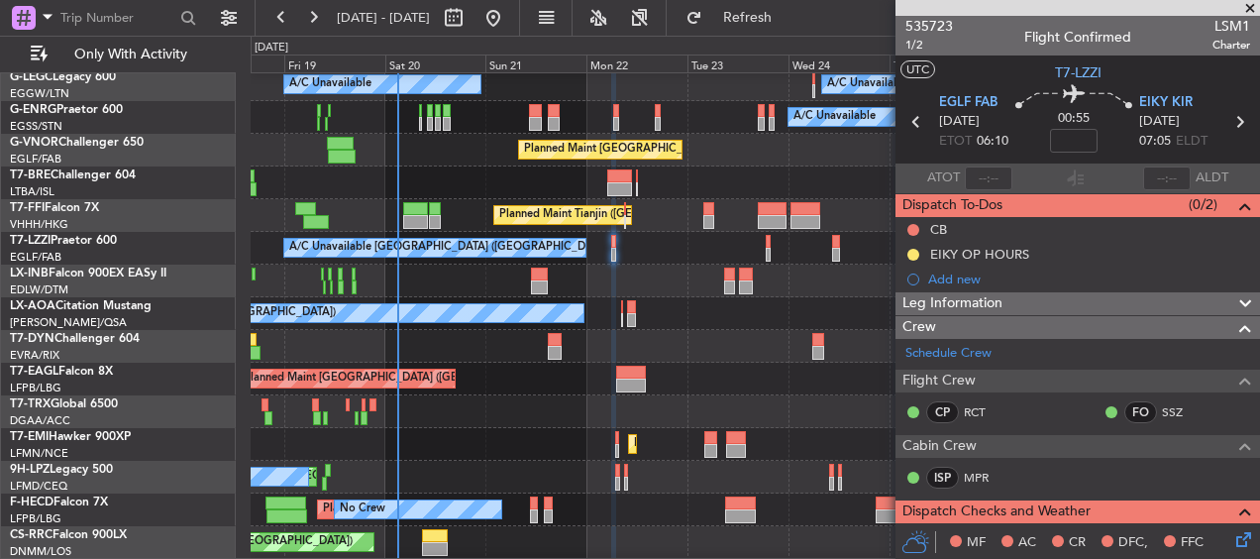
click at [1076, 299] on div "Leg Information" at bounding box center [1078, 303] width 365 height 23
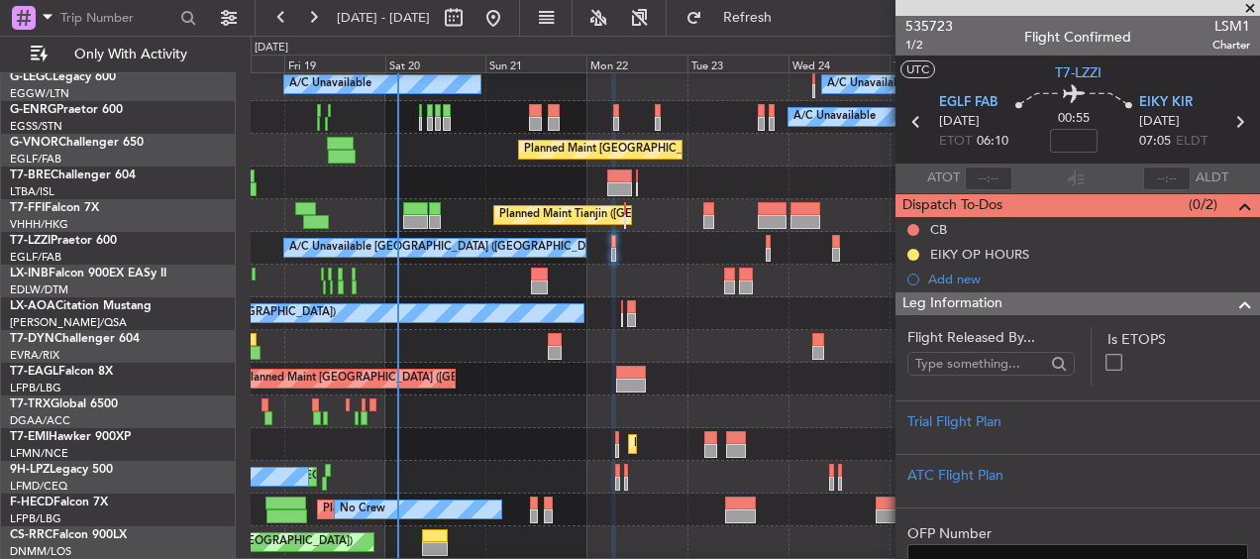
click at [1076, 299] on div "Leg Information" at bounding box center [1078, 303] width 365 height 23
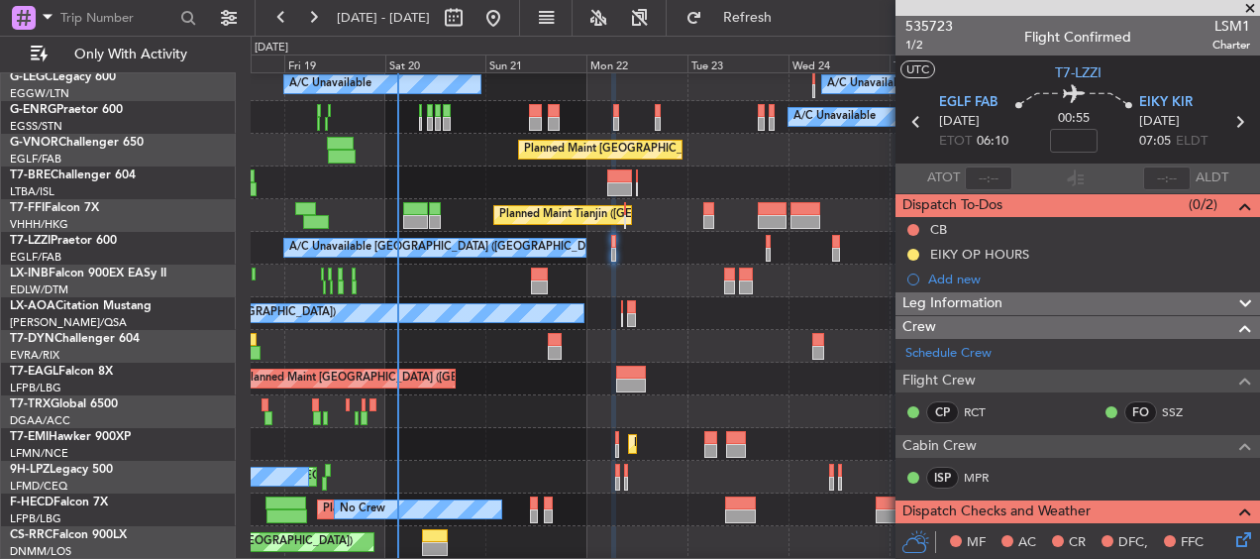
click at [1076, 299] on div "Leg Information" at bounding box center [1078, 303] width 365 height 23
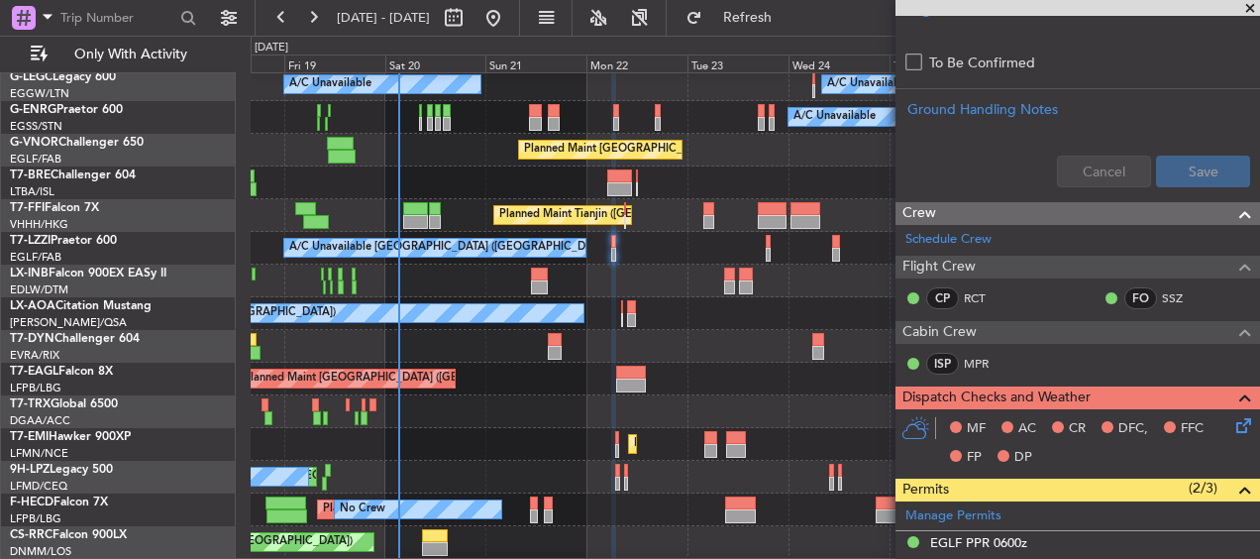
scroll to position [793, 0]
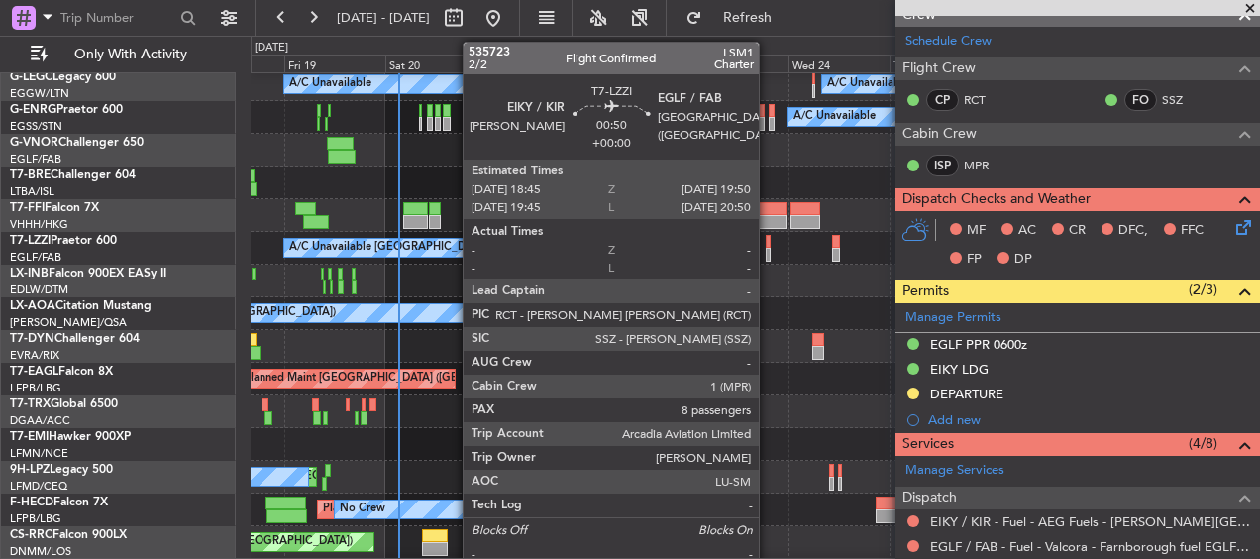
click at [769, 243] on div at bounding box center [768, 242] width 5 height 14
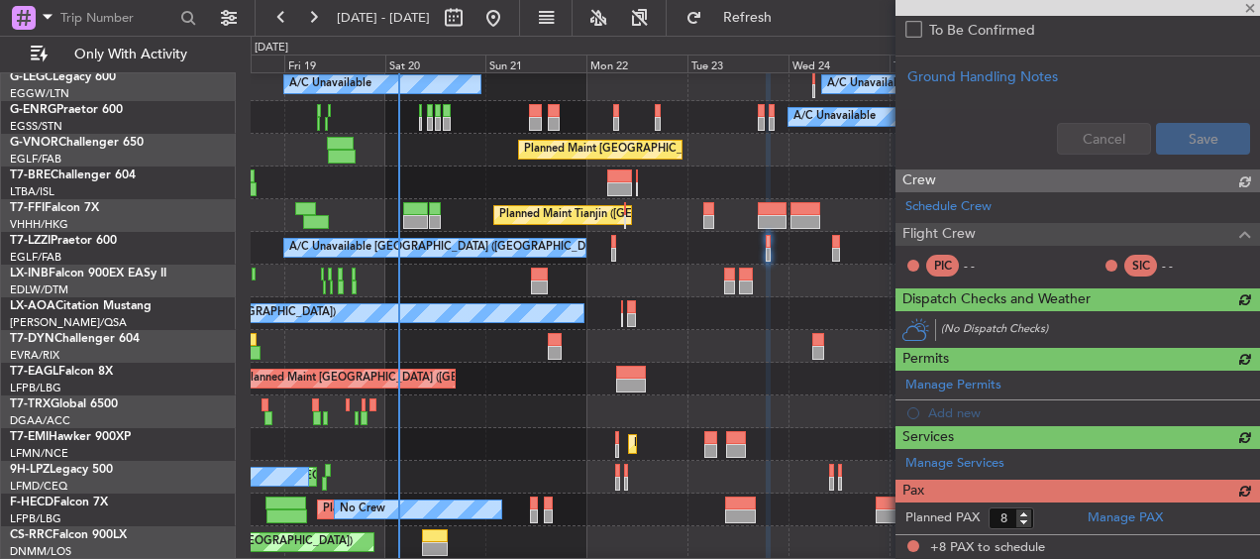
scroll to position [817, 0]
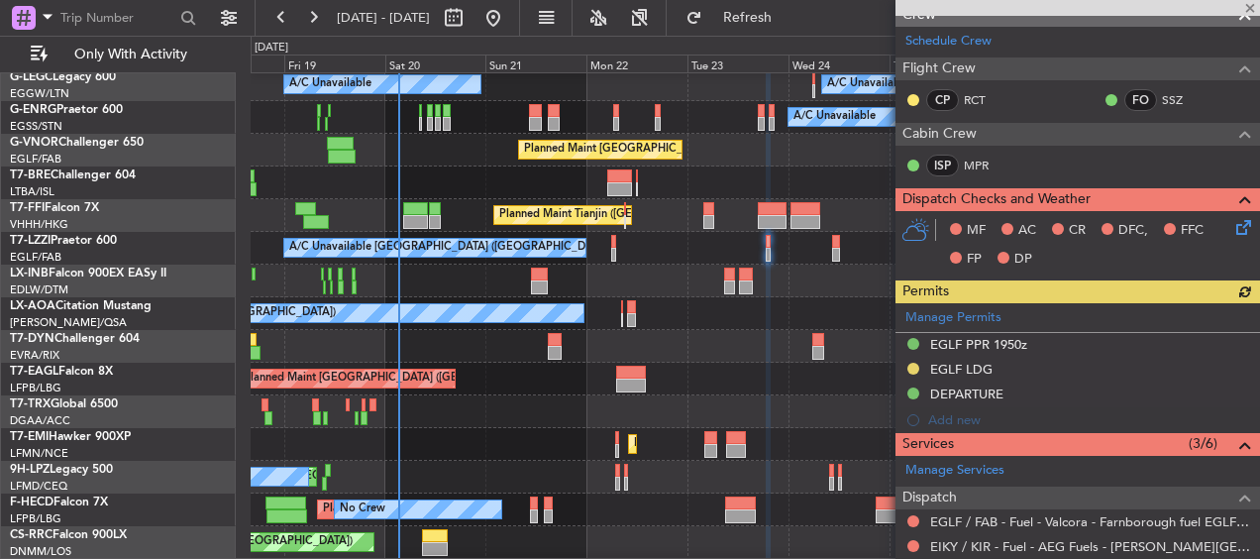
click at [617, 247] on div "A/C Unavailable London (Farnborough) Unplanned Maint London (Farnborough) A/C U…" at bounding box center [755, 248] width 1009 height 33
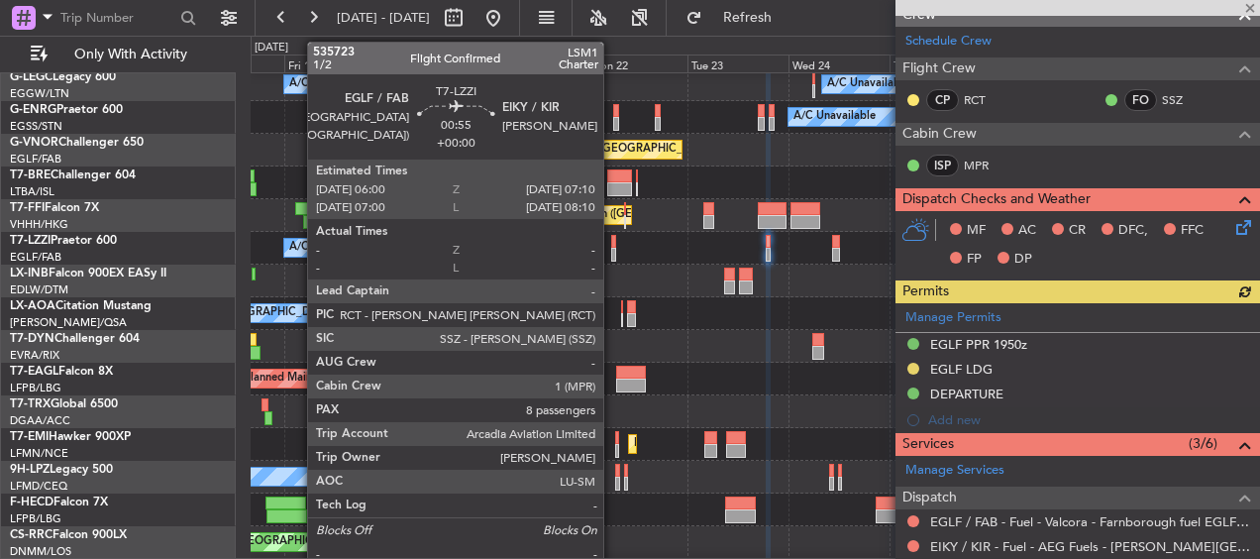
click at [609, 246] on div "A/C Unavailable London (Farnborough) Unplanned Maint London (Farnborough) A/C U…" at bounding box center [755, 248] width 1009 height 33
click at [611, 246] on div at bounding box center [613, 242] width 5 height 14
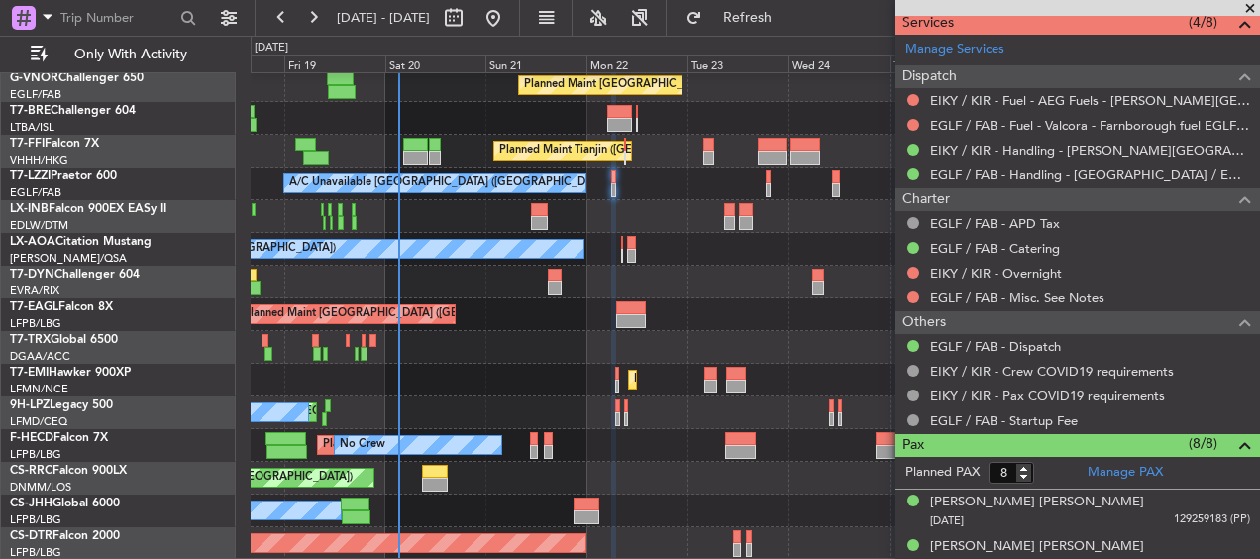
scroll to position [1499, 0]
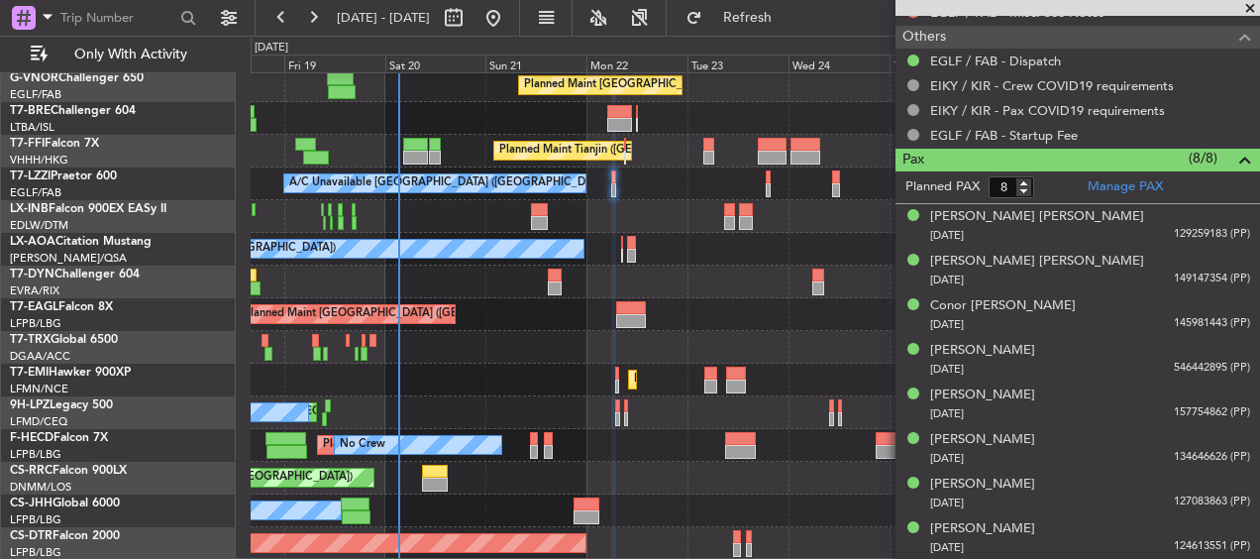
click at [424, 220] on div at bounding box center [755, 216] width 1009 height 33
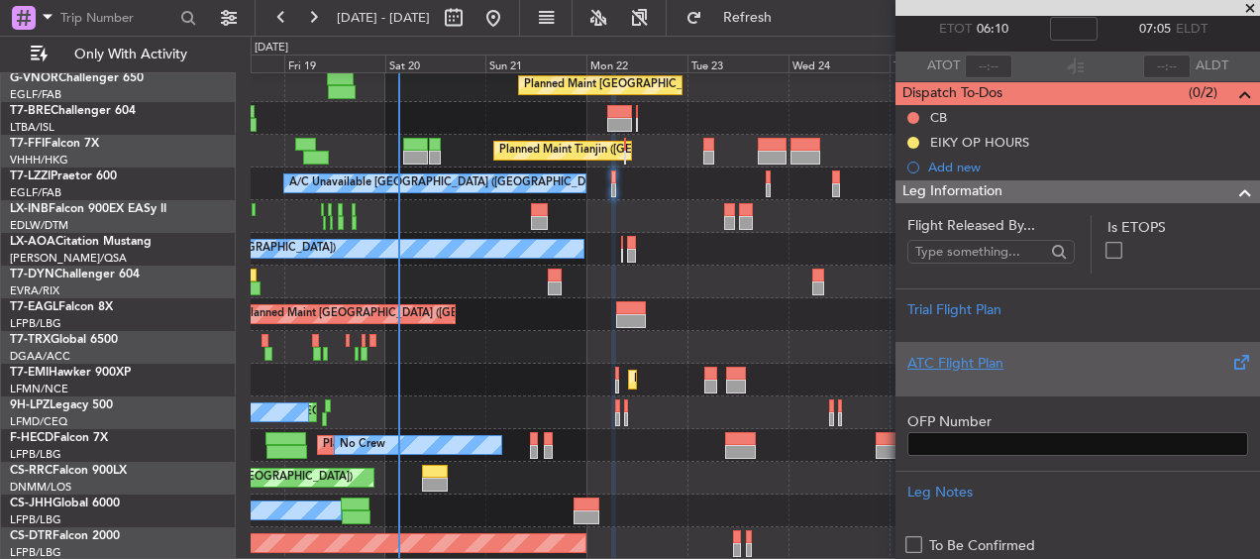
scroll to position [0, 0]
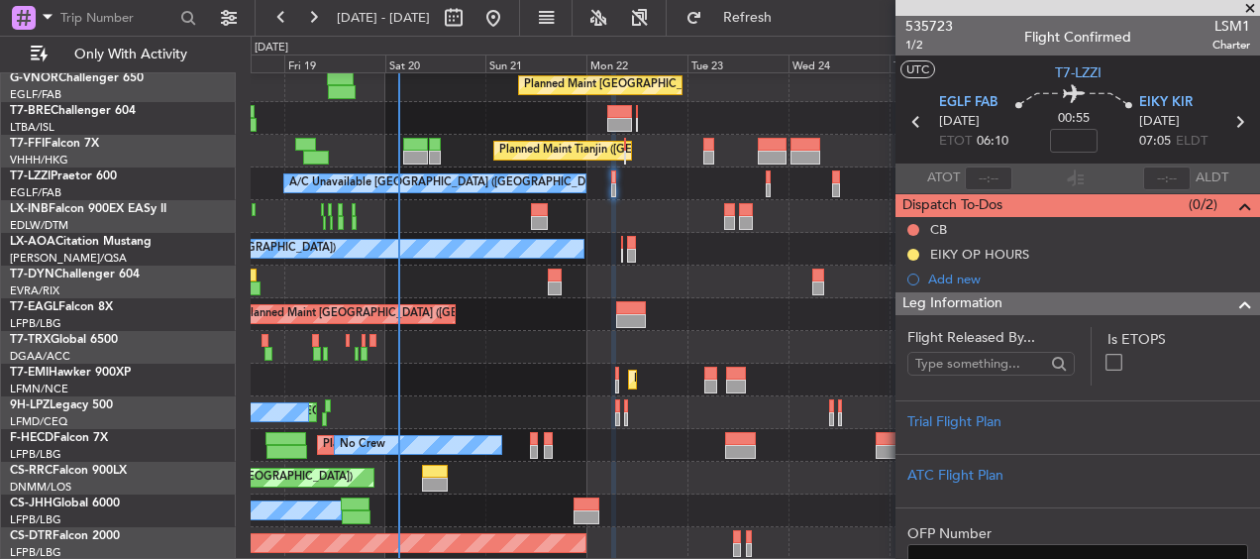
click at [544, 278] on div "Unplanned Maint [GEOGRAPHIC_DATA] (Riga Intl)" at bounding box center [755, 282] width 1009 height 33
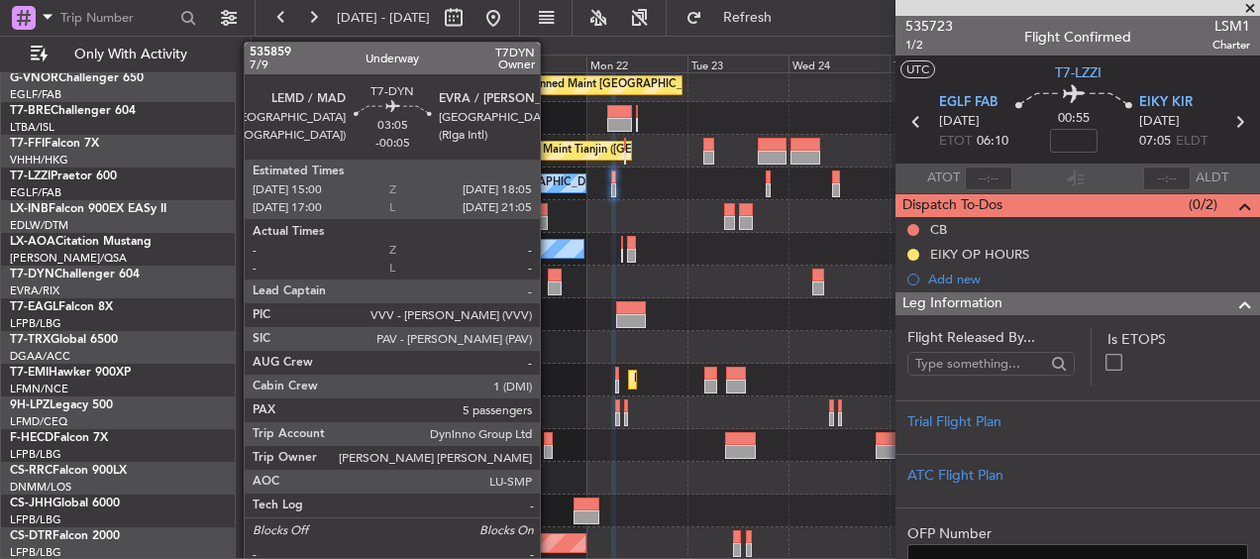
click at [551, 274] on div at bounding box center [555, 276] width 14 height 14
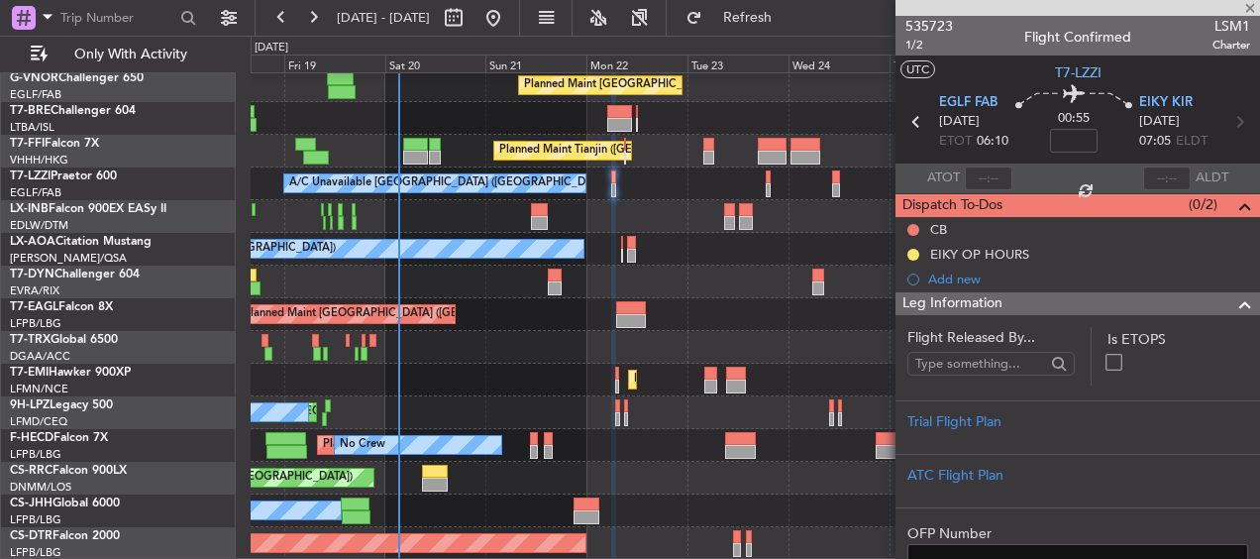
type input "-00:05"
type input "5"
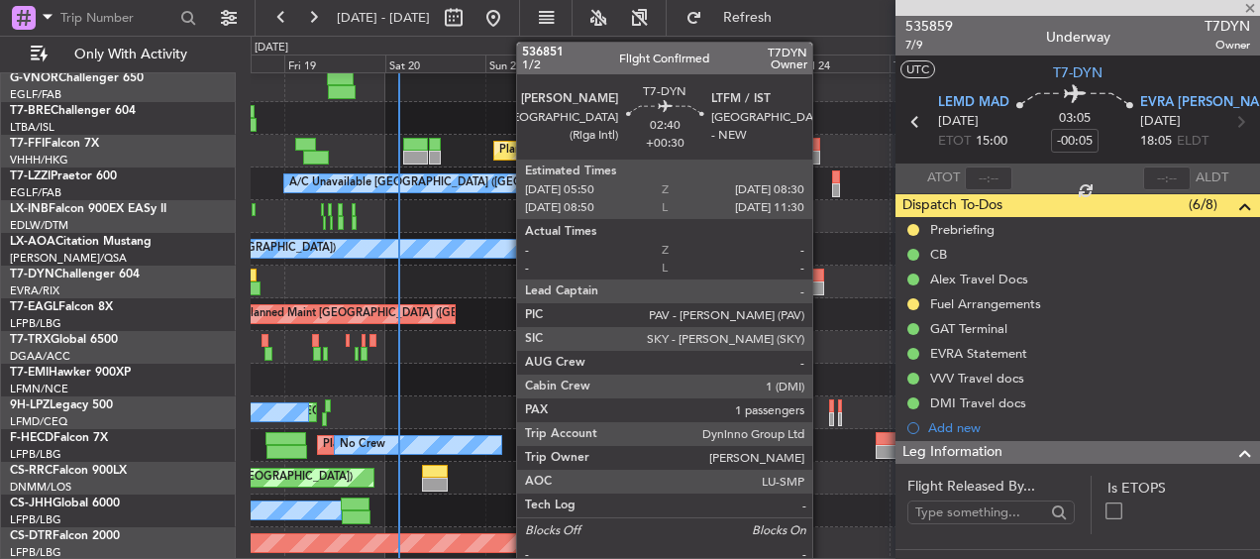
click at [821, 269] on div at bounding box center [818, 276] width 12 height 14
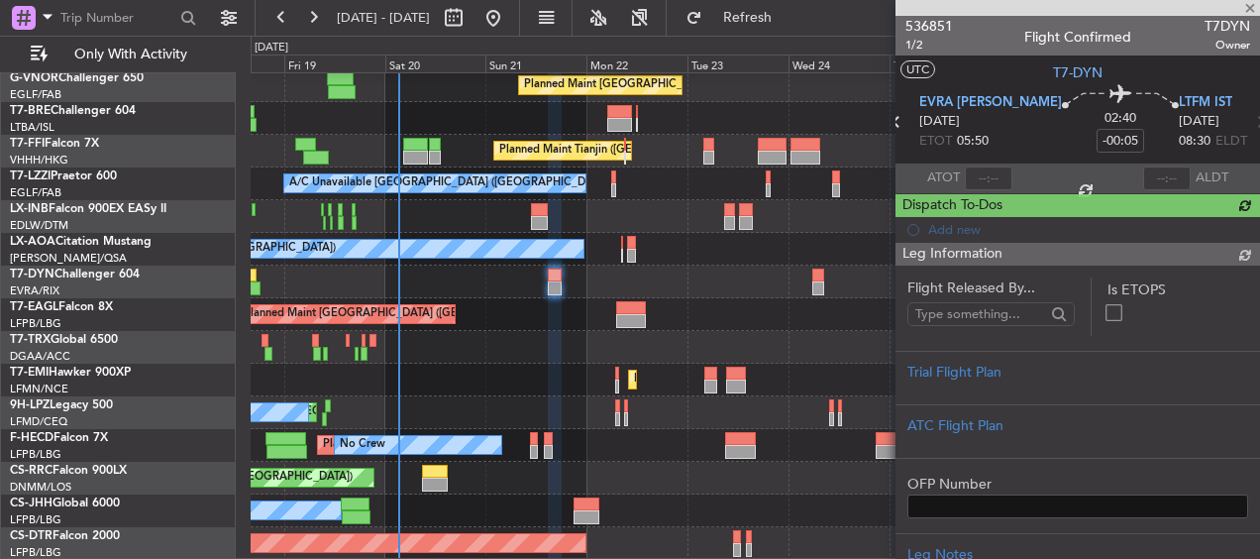
type input "+00:30"
type input "1"
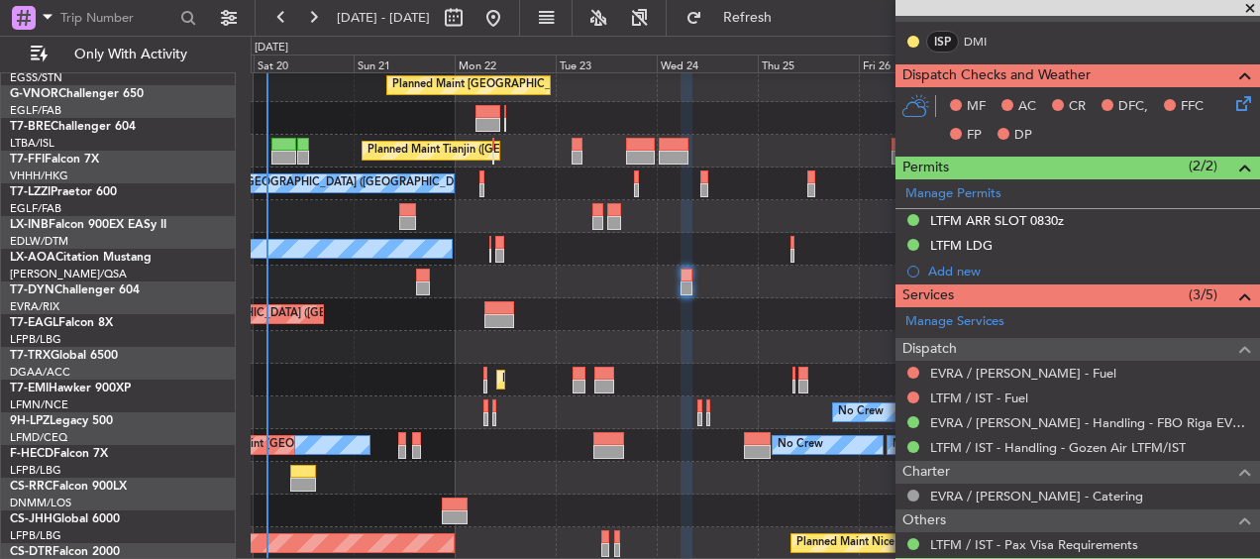
scroll to position [266, 0]
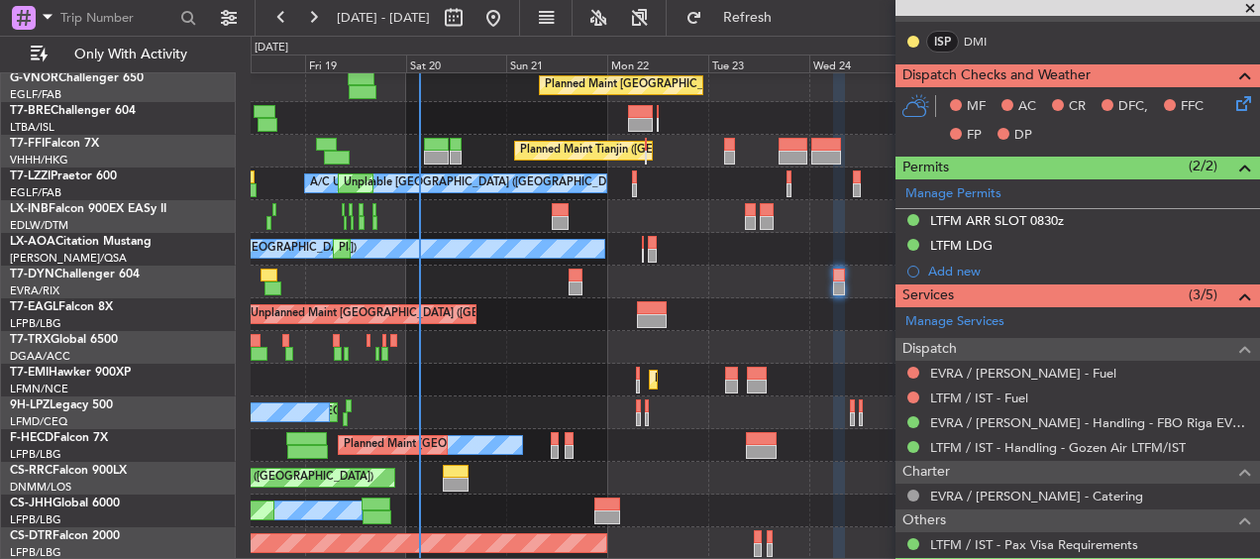
click at [761, 236] on div "A/C Unavailable Planned Maint London (Farnborough) Planned Maint Tianjin (Binha…" at bounding box center [755, 184] width 1009 height 752
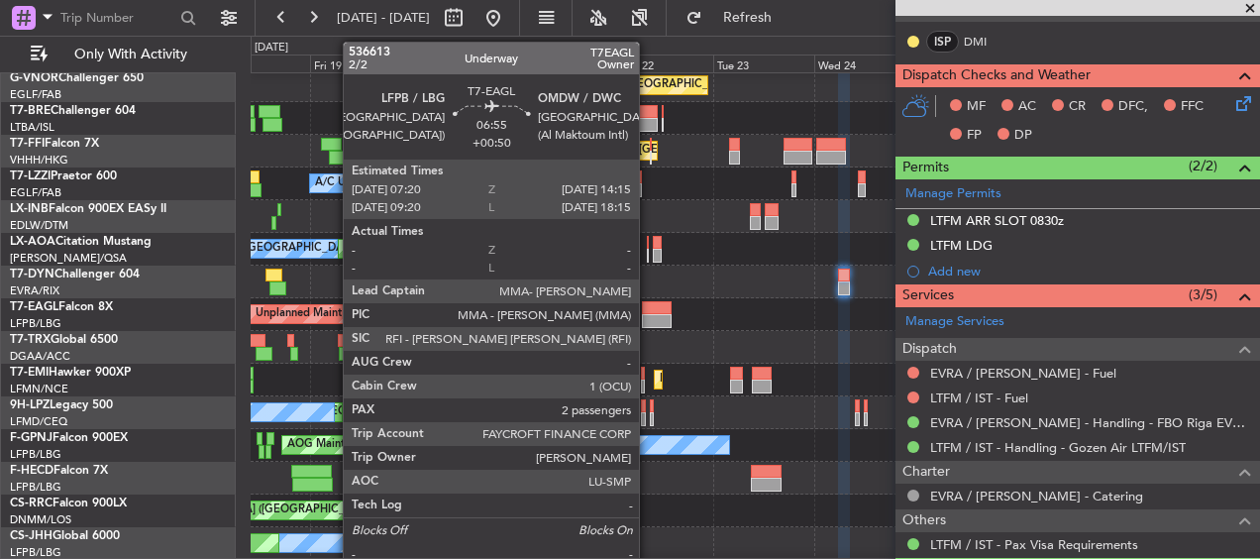
click at [652, 306] on div at bounding box center [657, 308] width 30 height 14
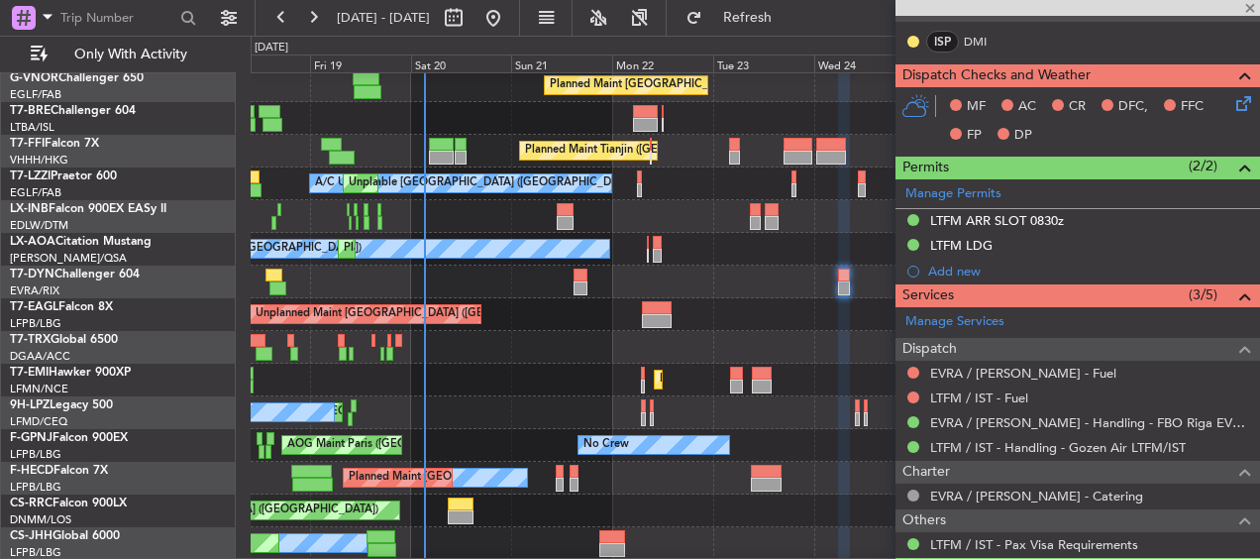
type input "+00:50"
type input "2"
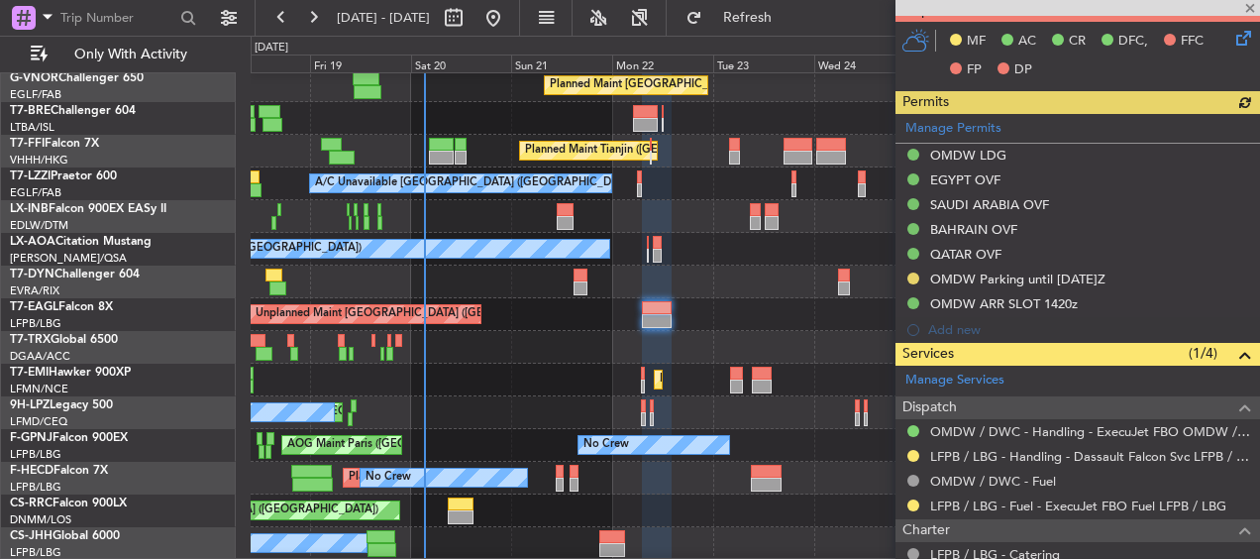
scroll to position [1210, 0]
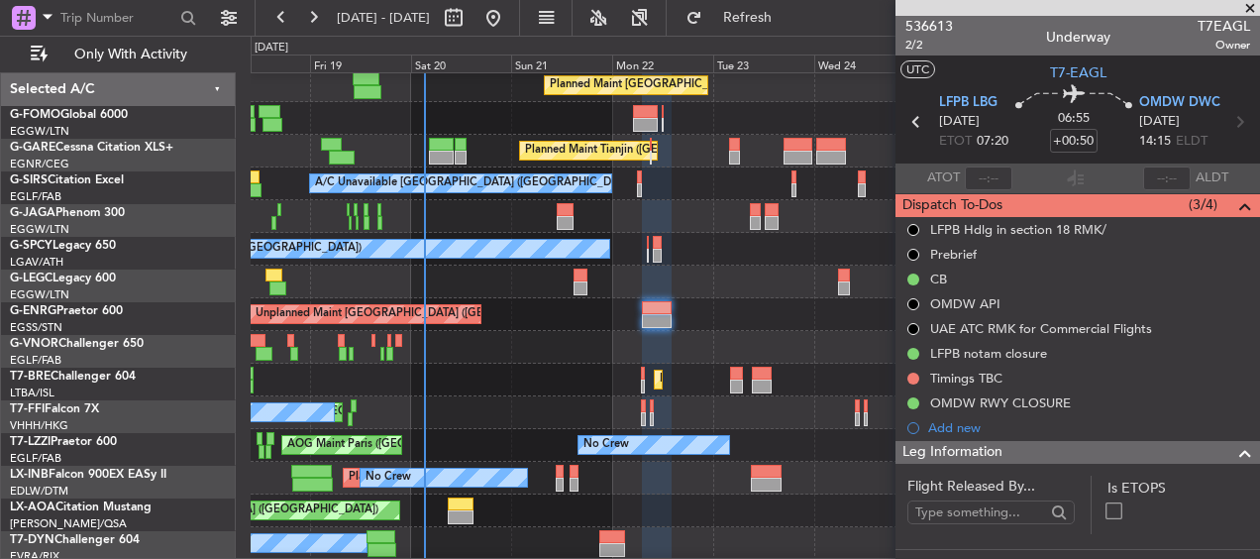
scroll to position [1210, 0]
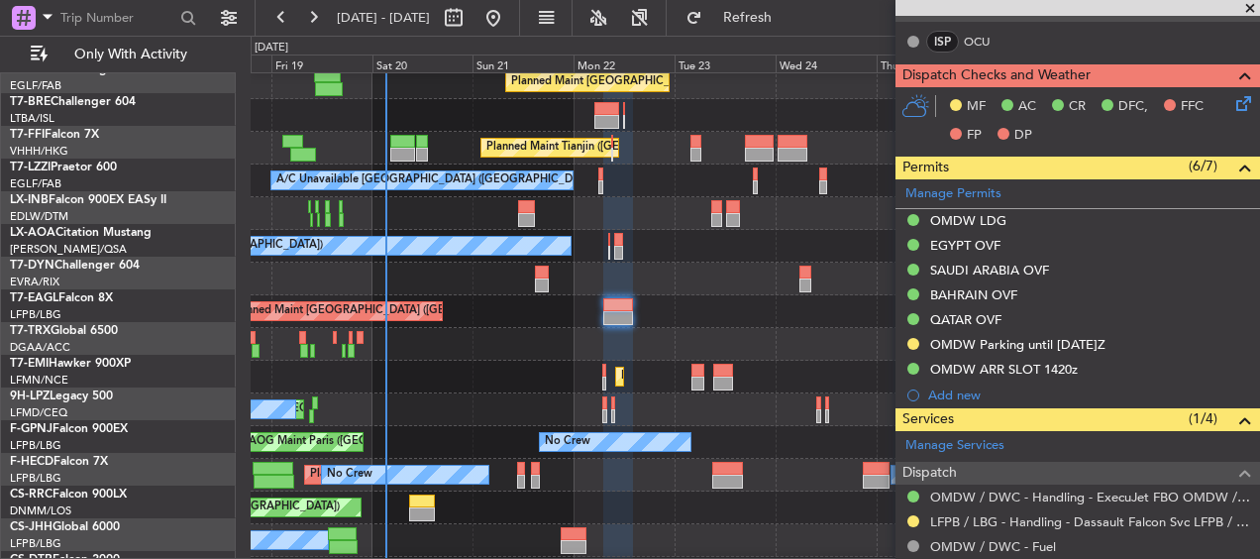
click at [536, 304] on div "Grounded [GEOGRAPHIC_DATA] (Al Maktoum Intl) Unplanned Maint [GEOGRAPHIC_DATA] …" at bounding box center [755, 311] width 1009 height 33
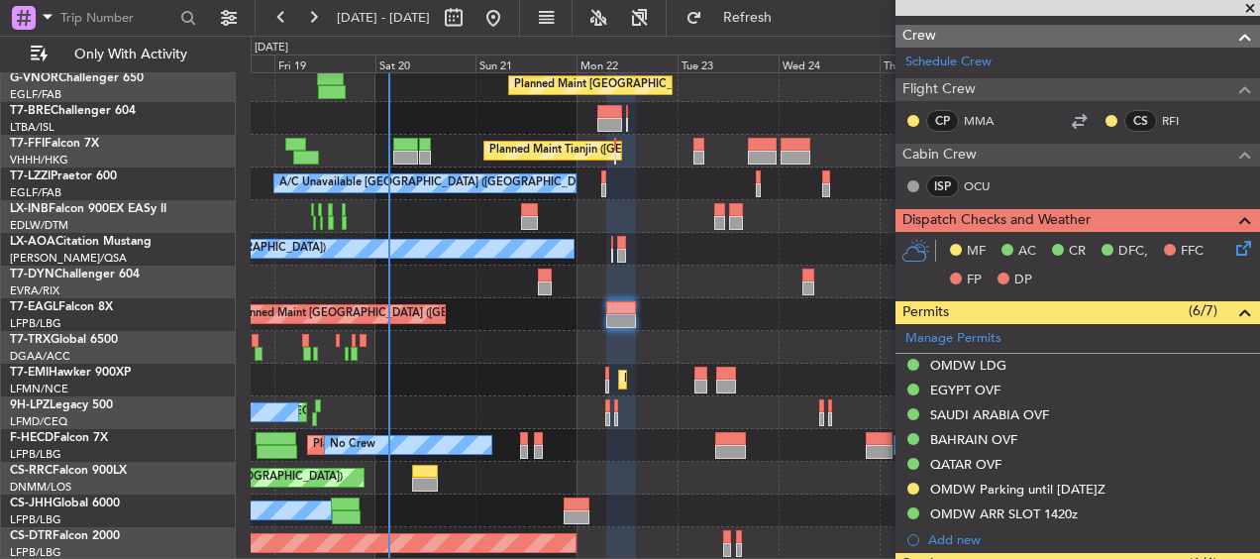
scroll to position [1189, 0]
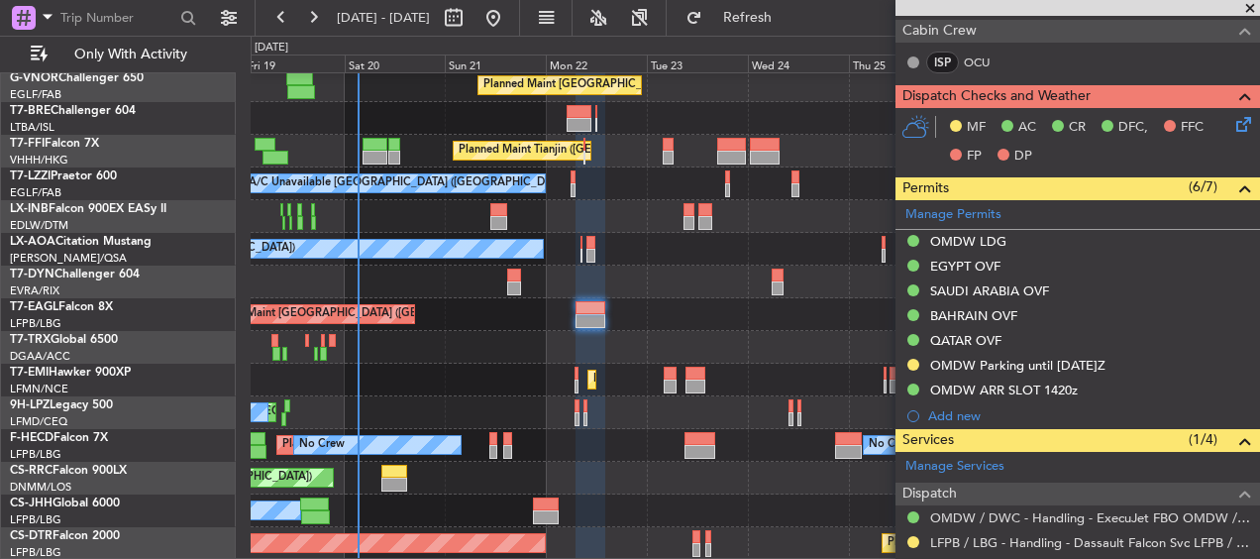
click at [393, 272] on div at bounding box center [755, 282] width 1009 height 33
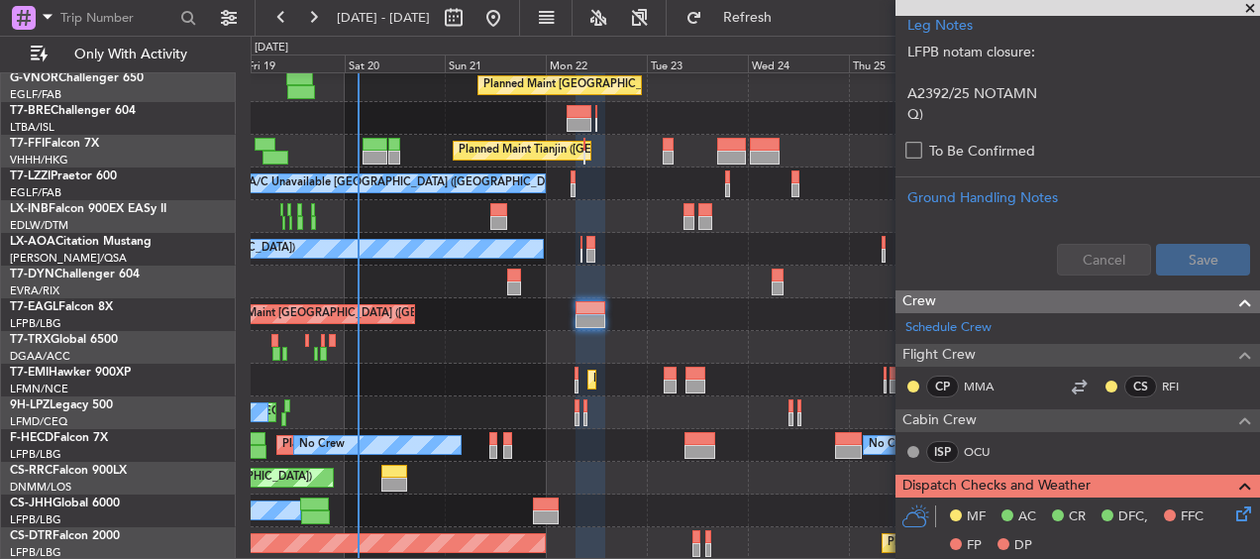
scroll to position [793, 0]
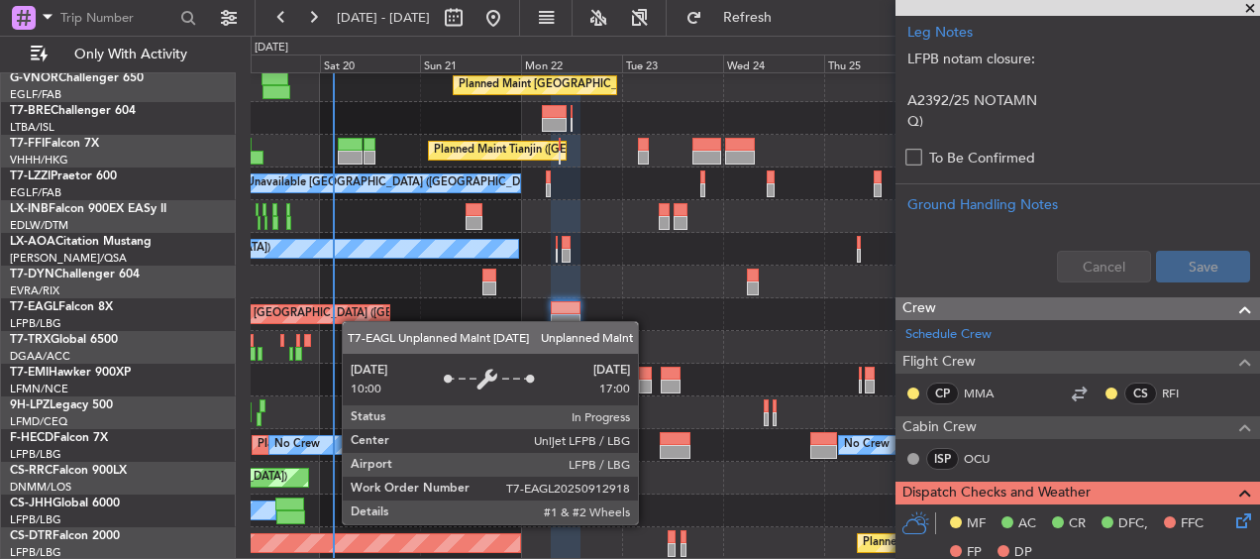
click at [350, 315] on div "A/C Unavailable Planned Maint [GEOGRAPHIC_DATA] ([GEOGRAPHIC_DATA]) Planned Mai…" at bounding box center [755, 184] width 1009 height 752
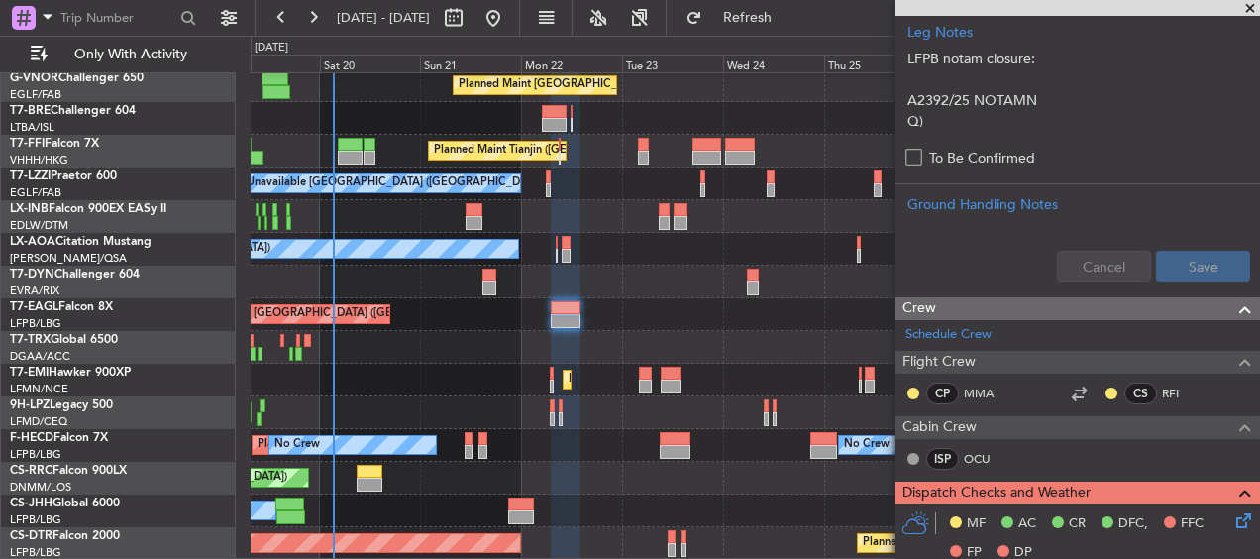
click at [441, 376] on div "Planned Maint [GEOGRAPHIC_DATA]" at bounding box center [755, 380] width 1009 height 33
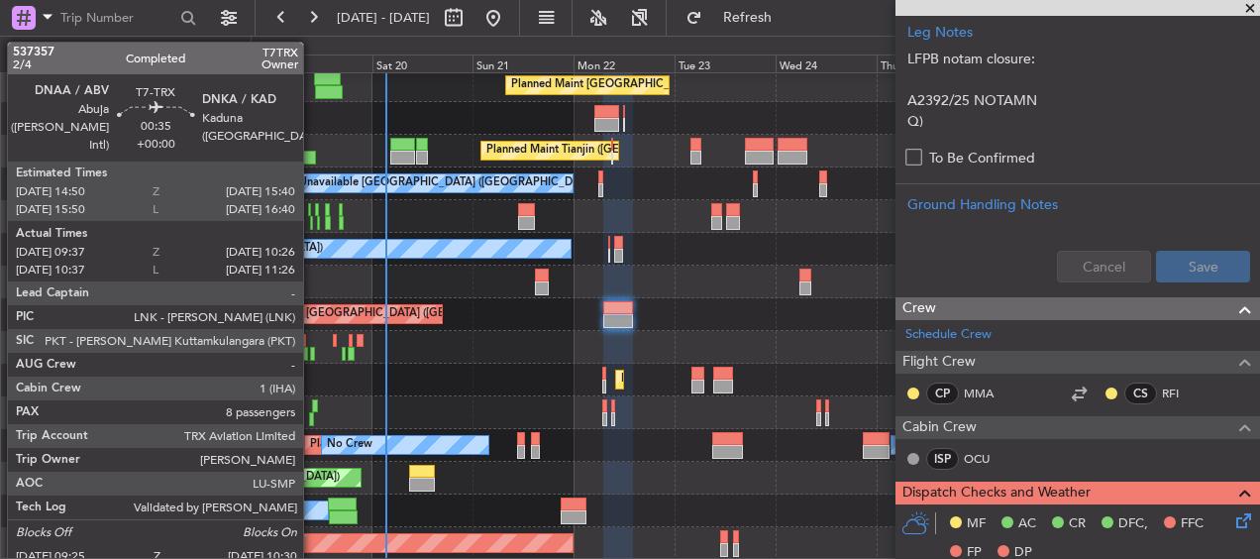
click at [312, 352] on div at bounding box center [312, 354] width 5 height 14
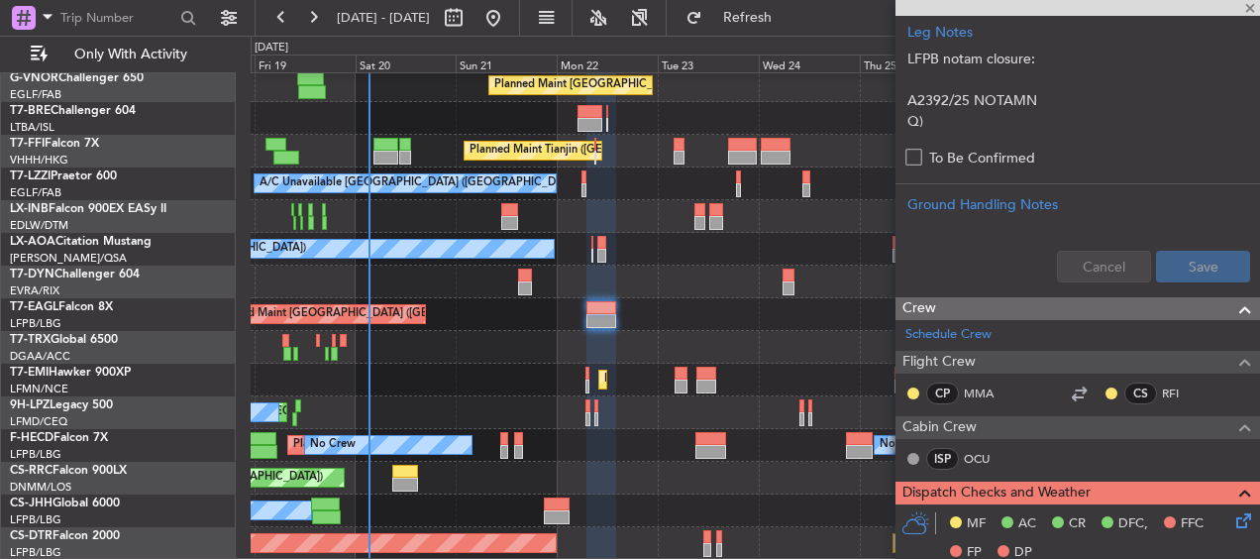
click at [462, 329] on div "A/C Unavailable Planned Maint London (Farnborough) Planned Maint Tianjin (Binha…" at bounding box center [755, 184] width 1009 height 752
type input "09:47"
type input "10:21"
type input "8"
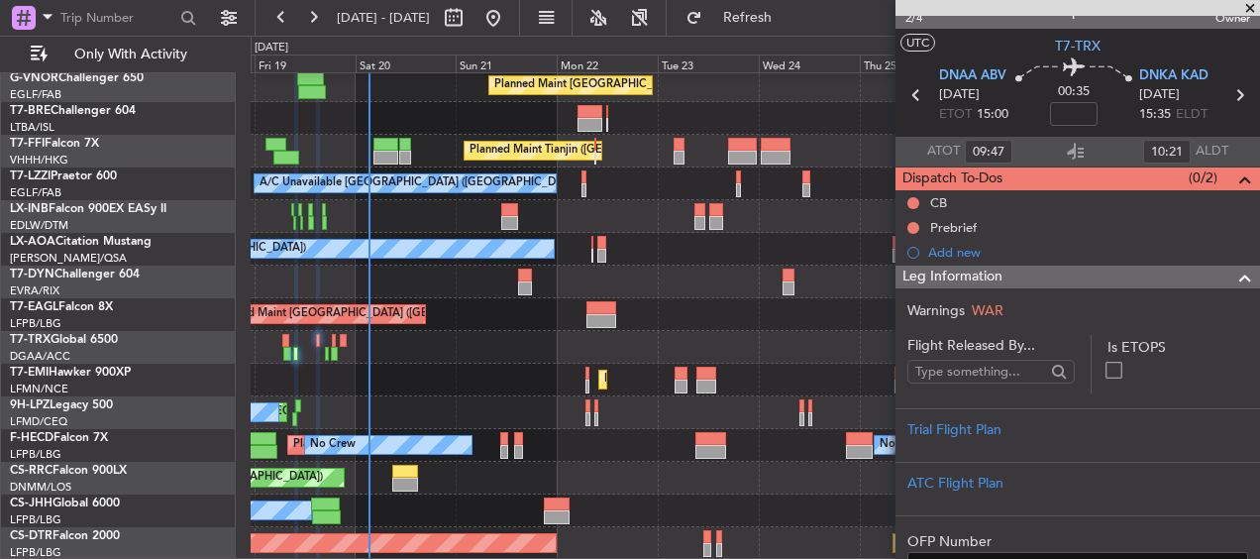
scroll to position [0, 0]
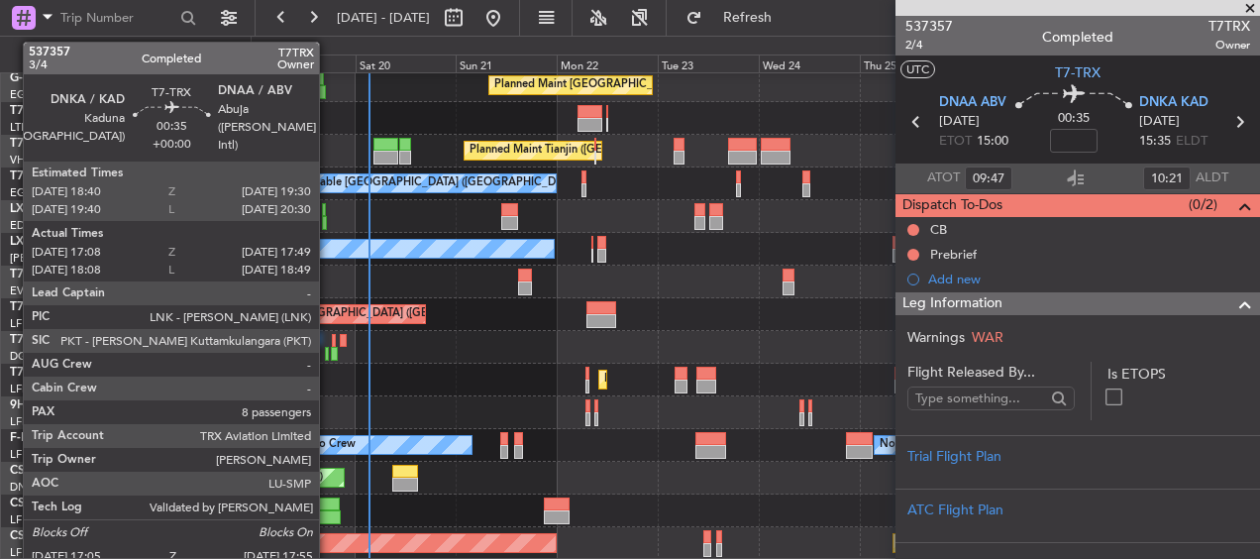
click at [328, 349] on div at bounding box center [327, 354] width 4 height 14
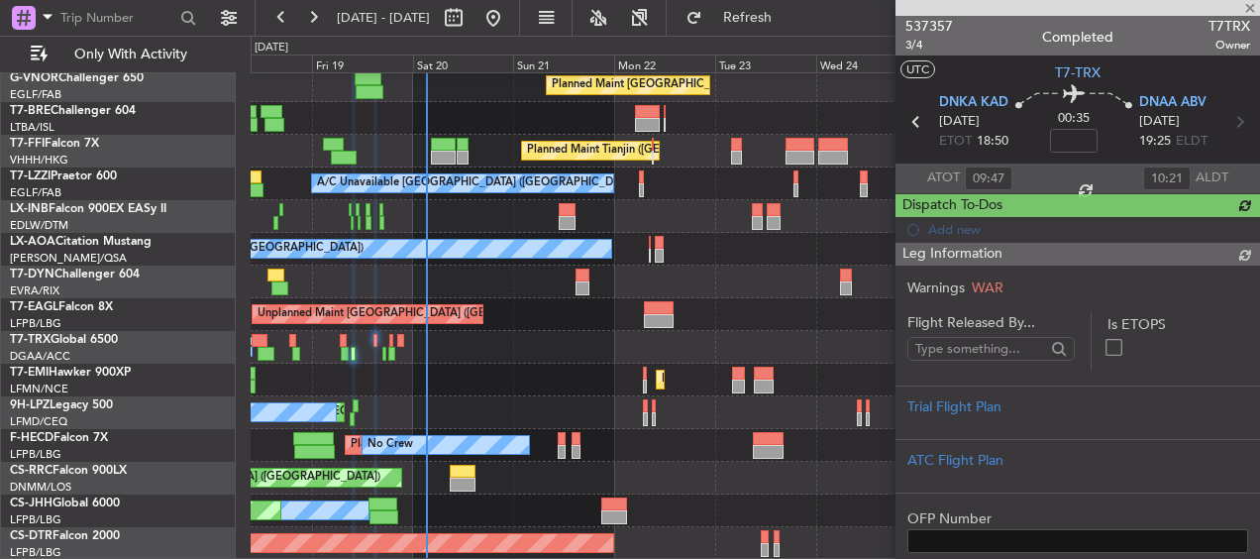
type input "17:18"
type input "17:44"
click at [530, 355] on div "A/C Booked A/C Booked" at bounding box center [755, 347] width 1009 height 33
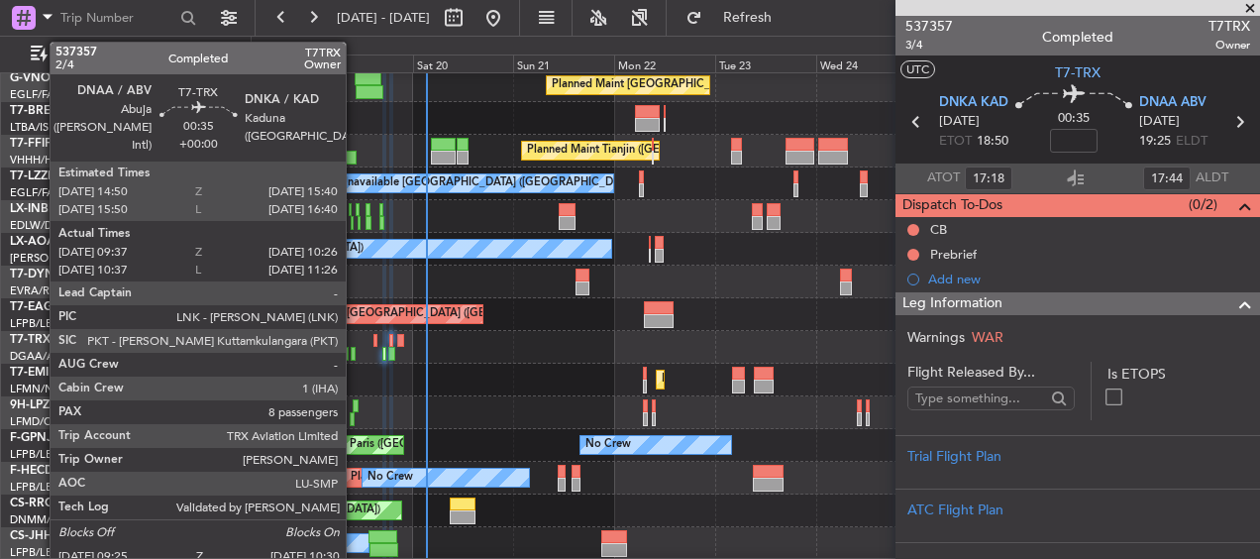
click at [355, 353] on div at bounding box center [353, 354] width 5 height 14
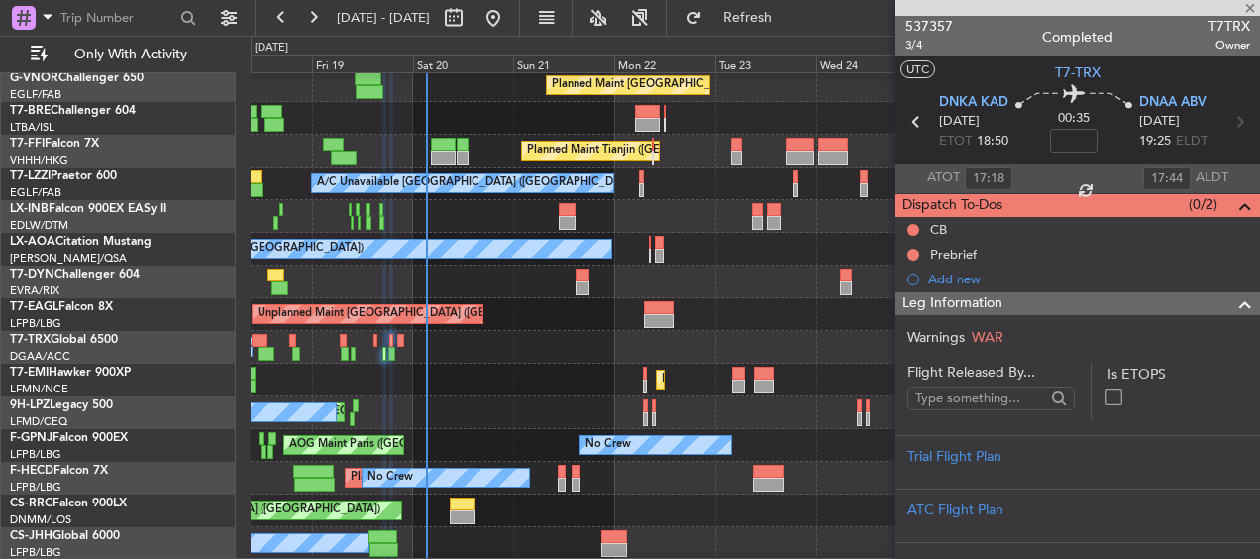
type input "09:47"
type input "10:21"
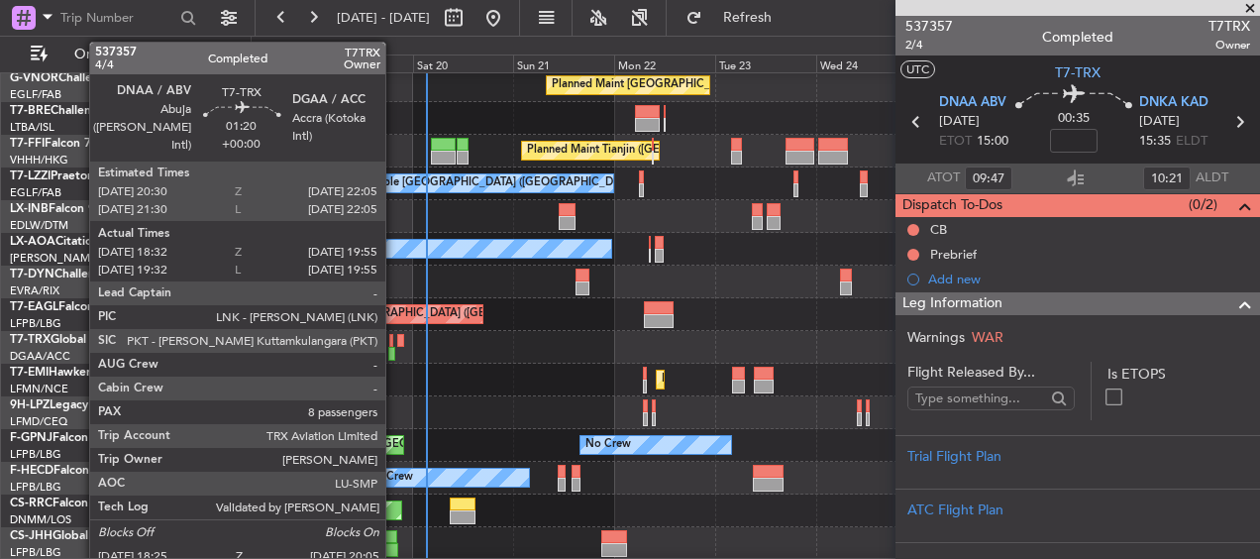
click at [390, 353] on div at bounding box center [392, 354] width 8 height 14
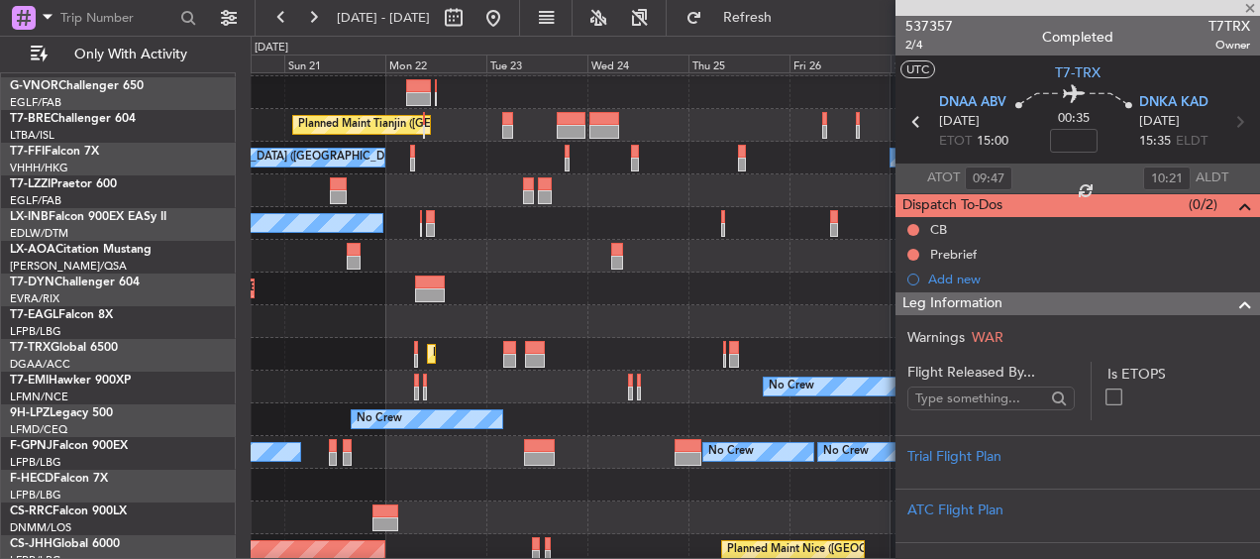
scroll to position [298, 0]
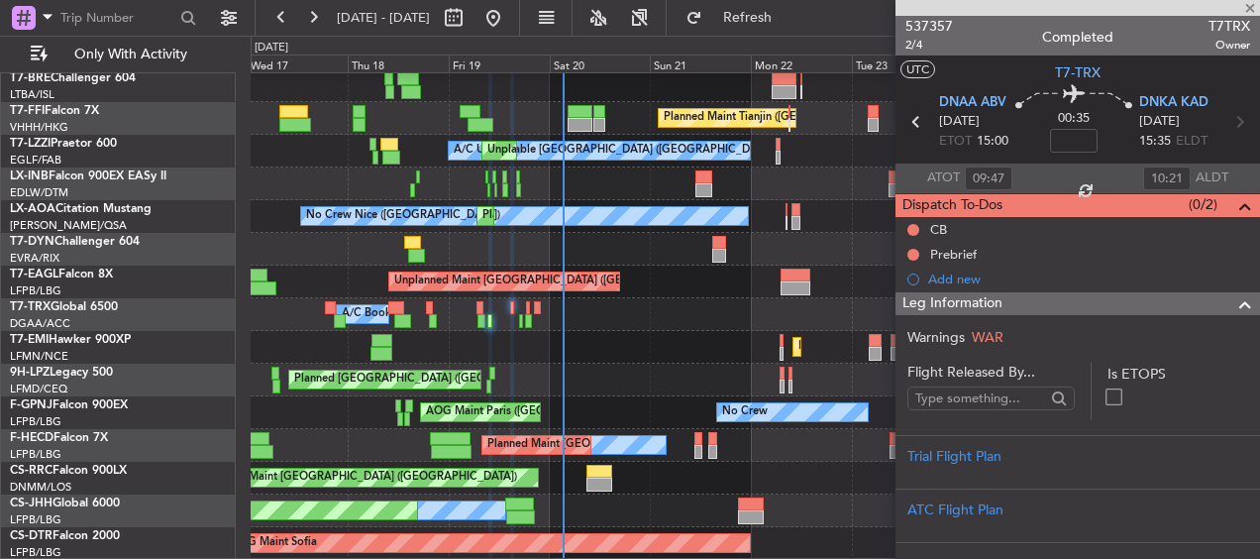
type input "18:42"
type input "19:50"
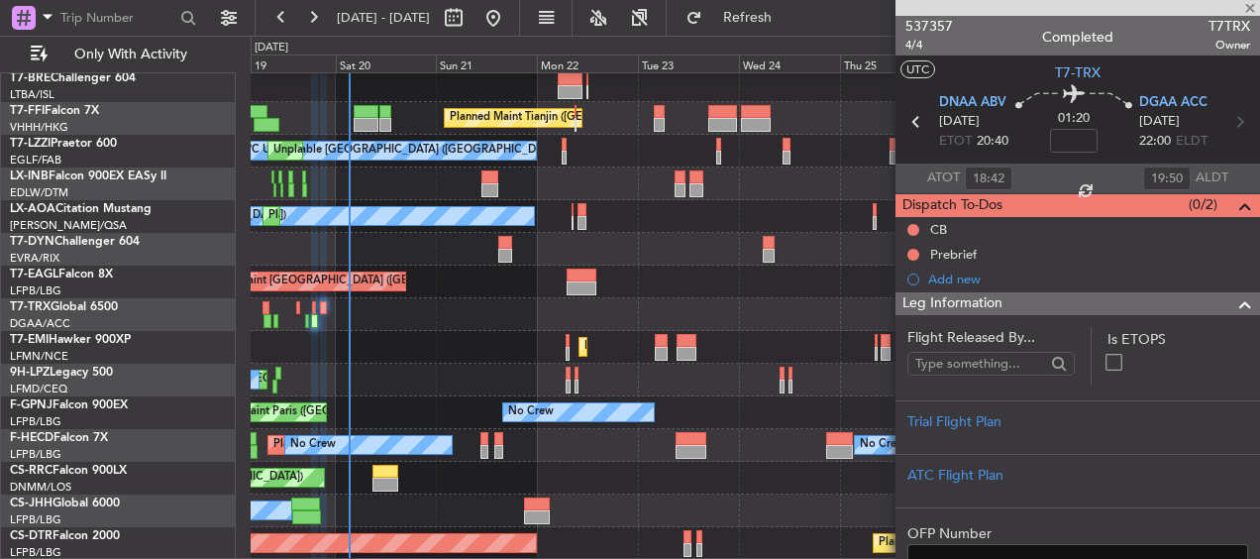
scroll to position [266, 0]
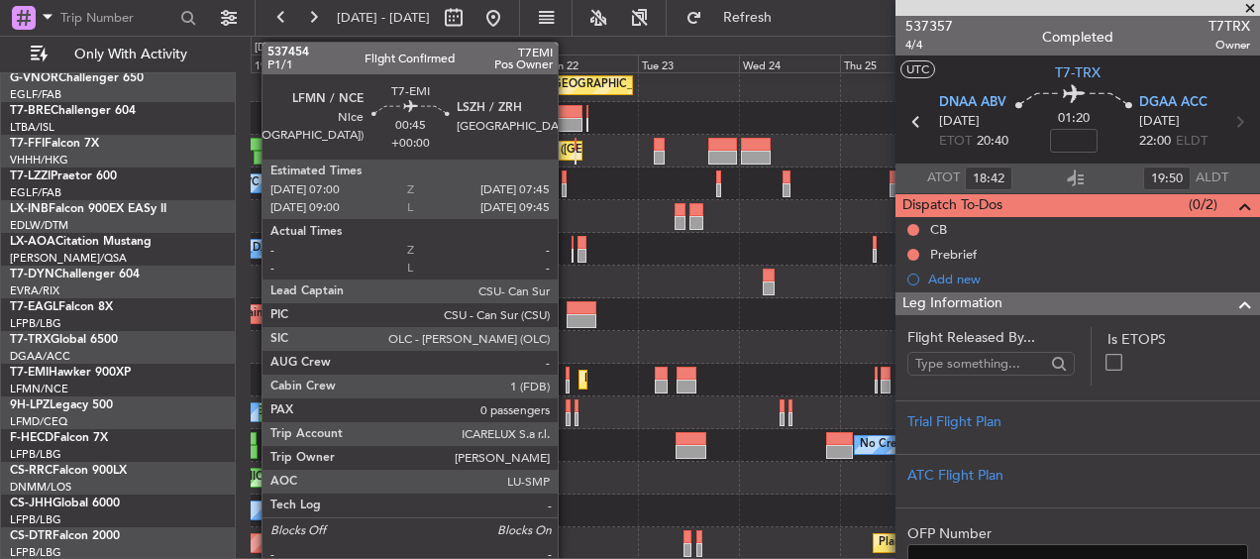
click at [567, 373] on div at bounding box center [568, 374] width 4 height 14
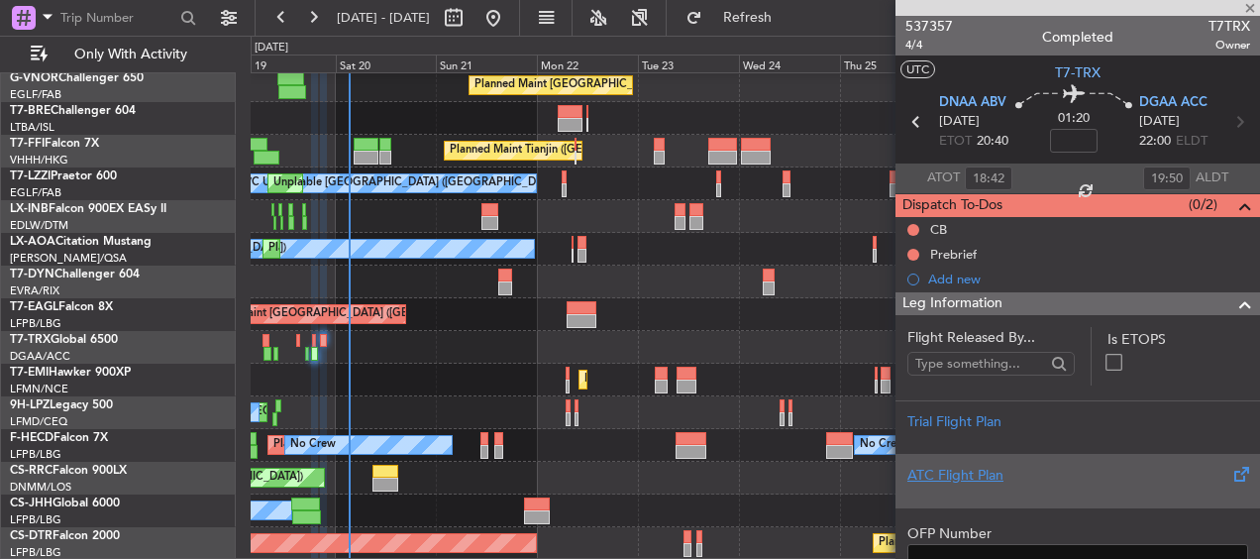
type input "0"
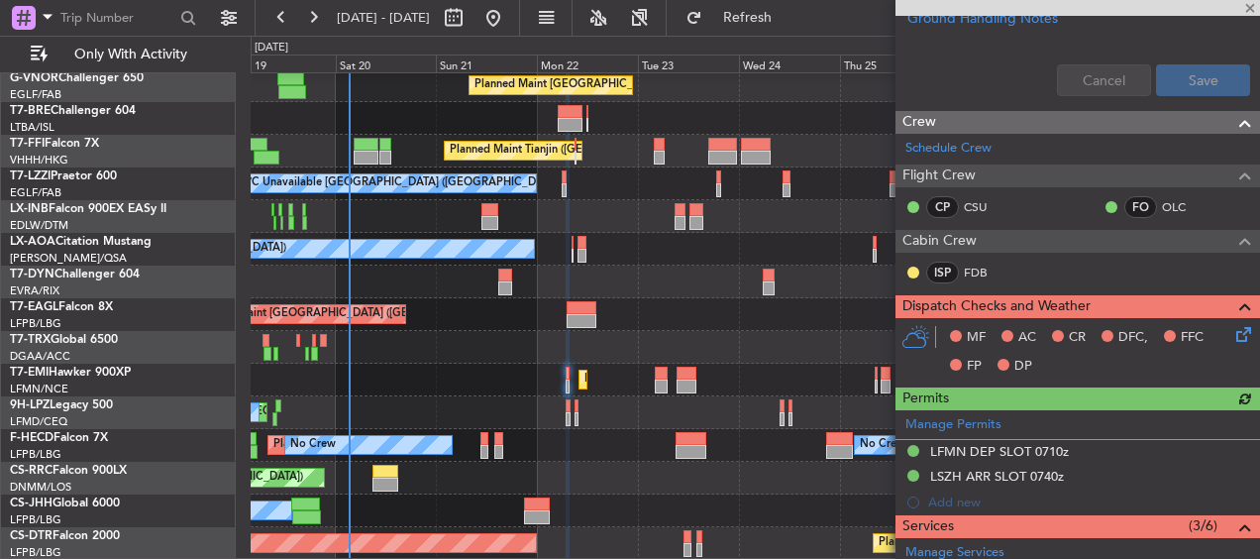
scroll to position [793, 0]
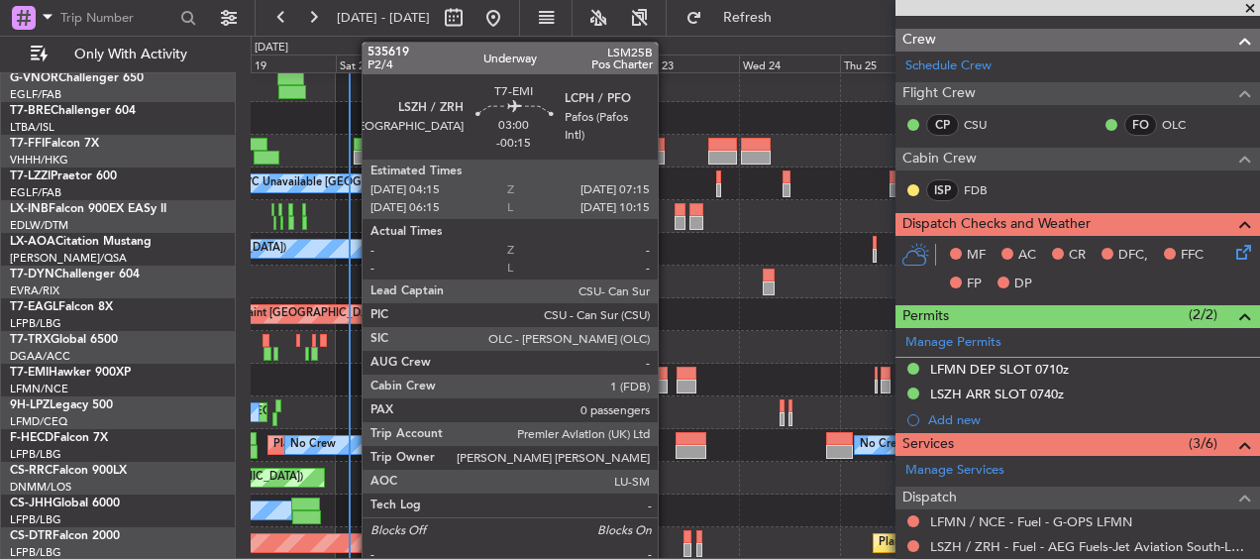
click at [667, 374] on div at bounding box center [661, 374] width 13 height 14
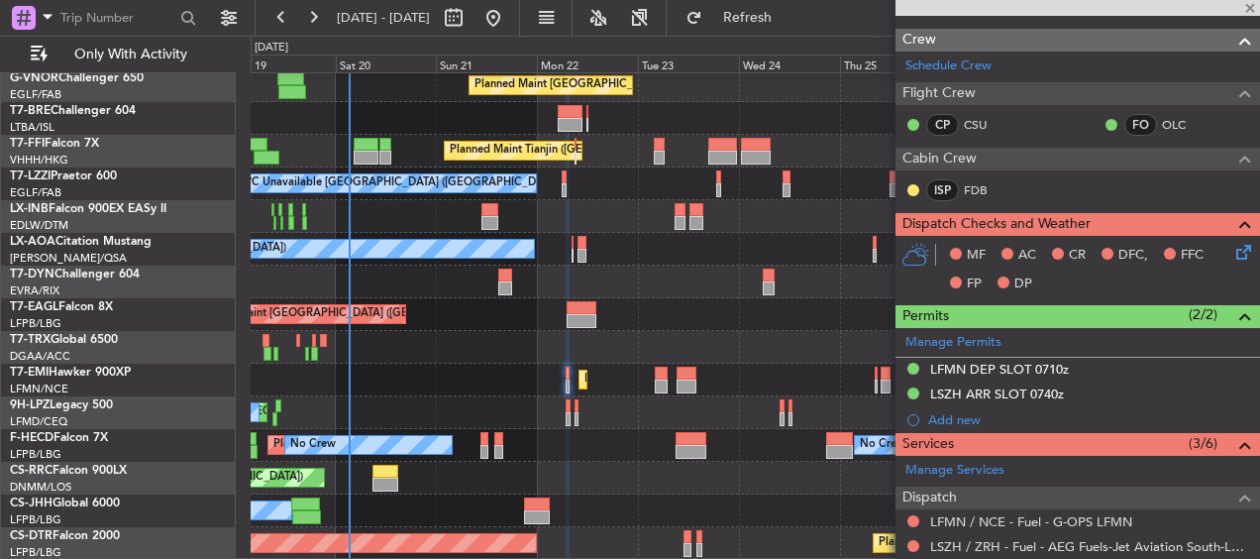
type input "-00:15"
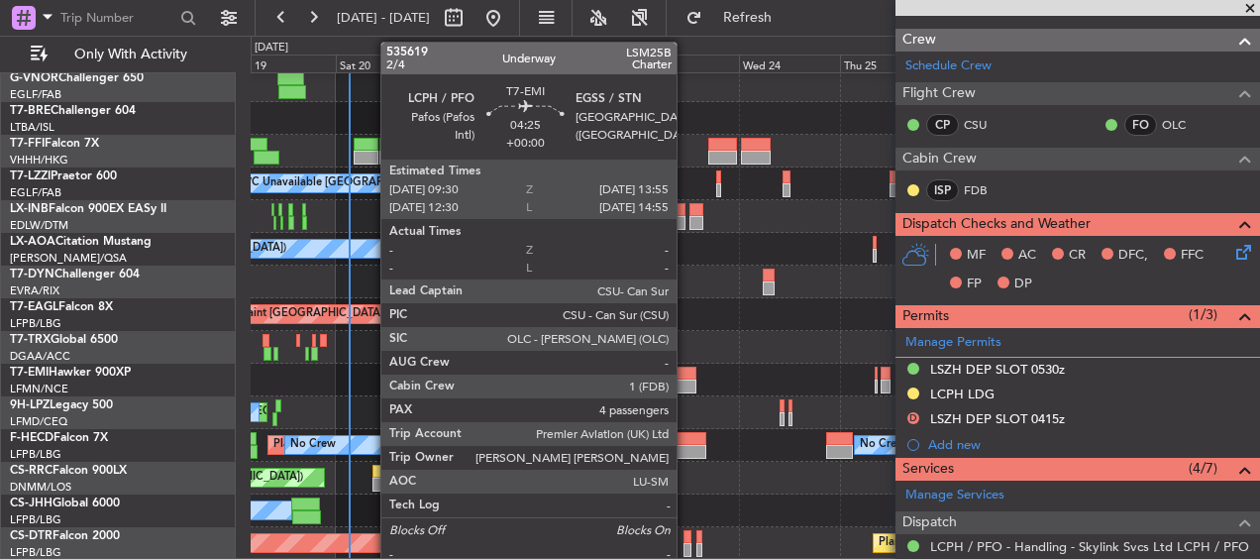
click at [686, 370] on div at bounding box center [686, 374] width 19 height 14
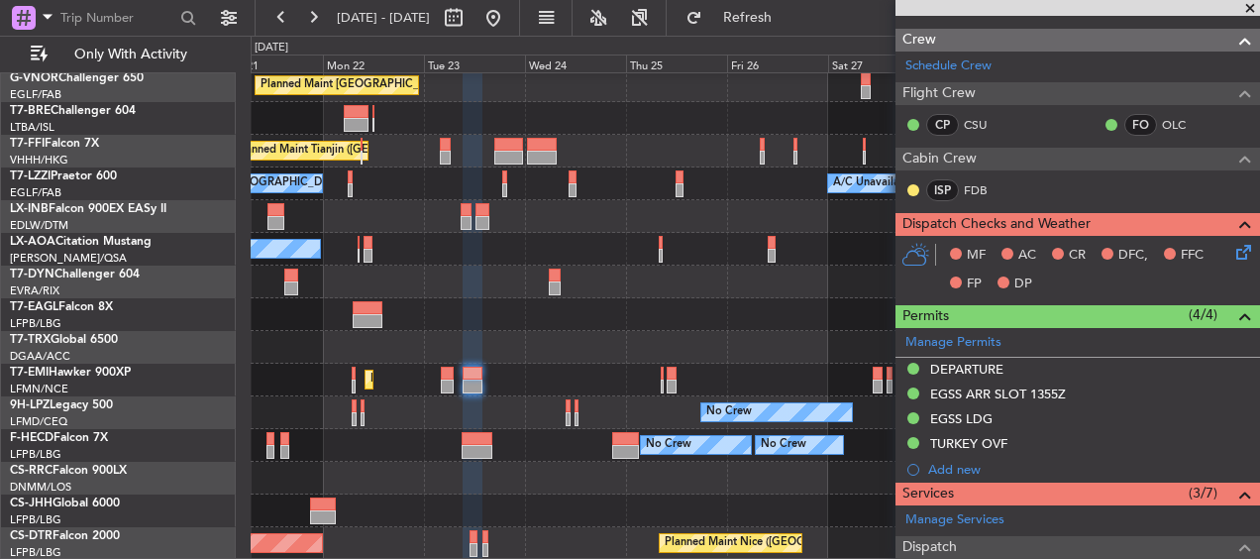
scroll to position [266, 0]
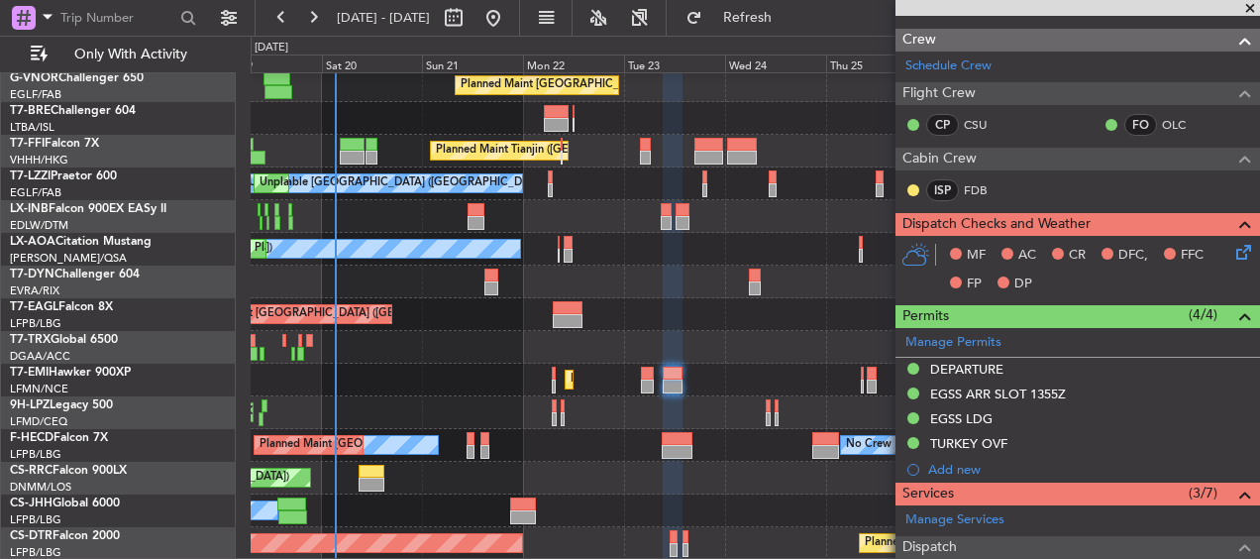
click at [797, 304] on div "A/C Unavailable Planned Maint London (Farnborough) Planned Maint Tianjin (Binha…" at bounding box center [755, 184] width 1009 height 752
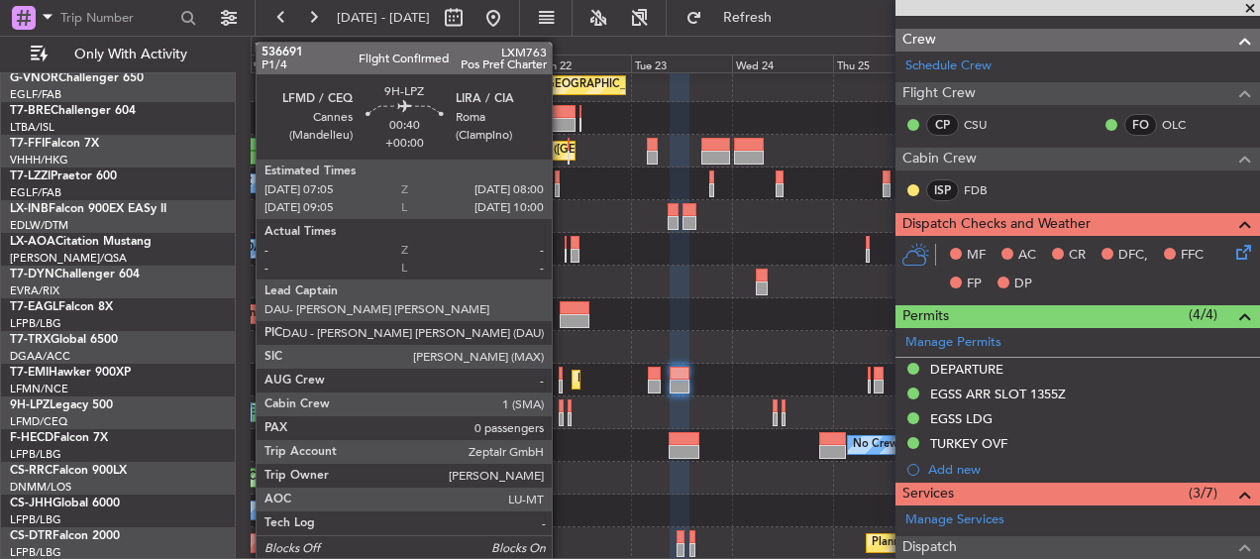
click at [561, 407] on div at bounding box center [561, 406] width 4 height 14
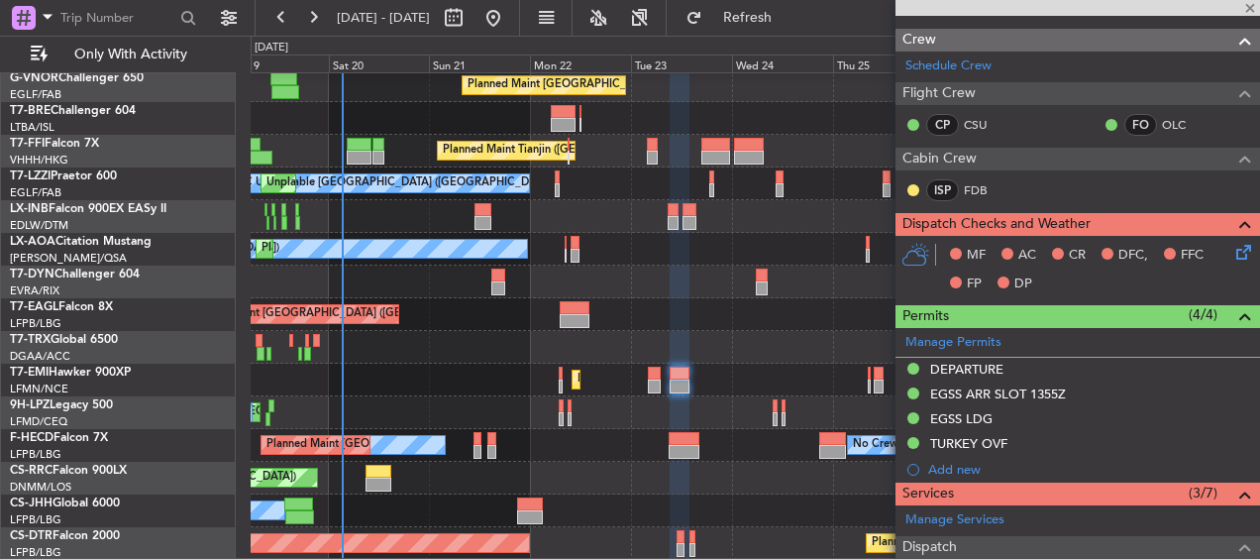
type input "0"
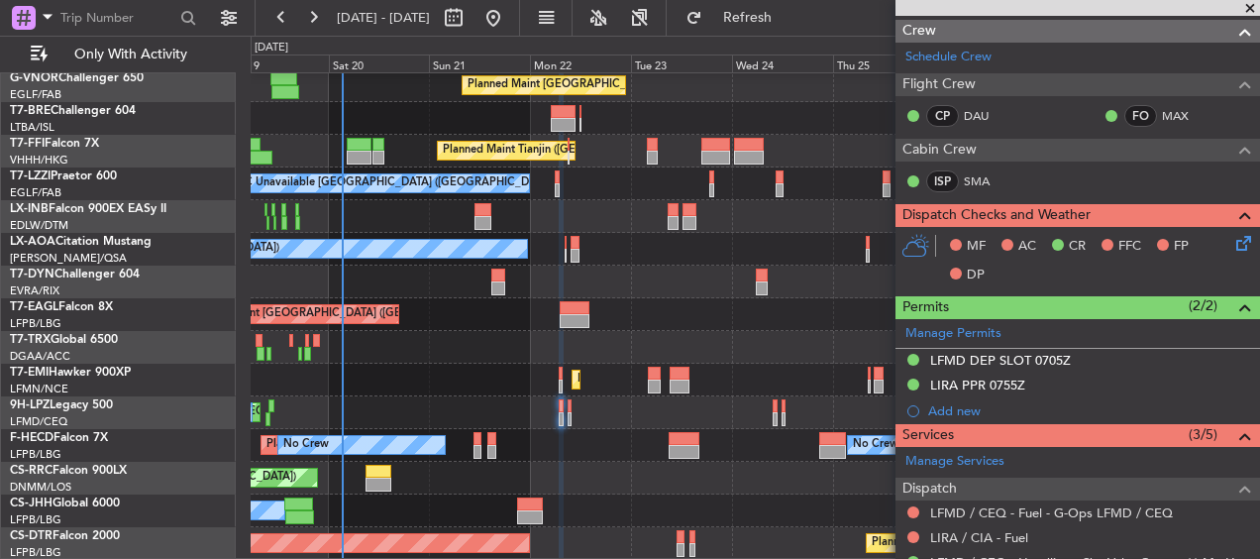
scroll to position [930, 0]
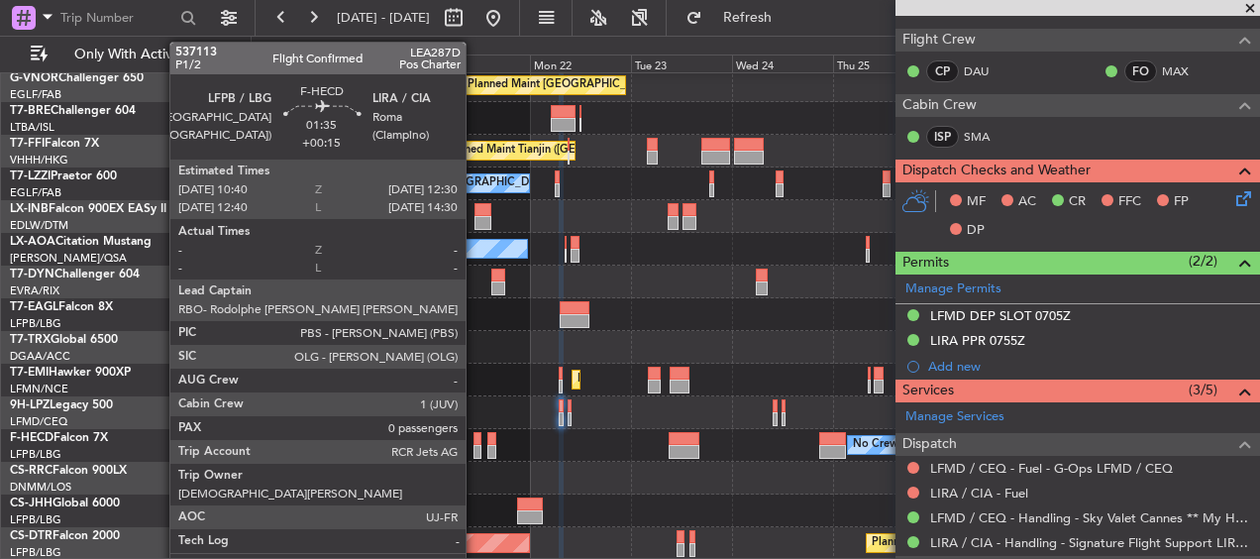
click at [475, 436] on div at bounding box center [478, 439] width 8 height 14
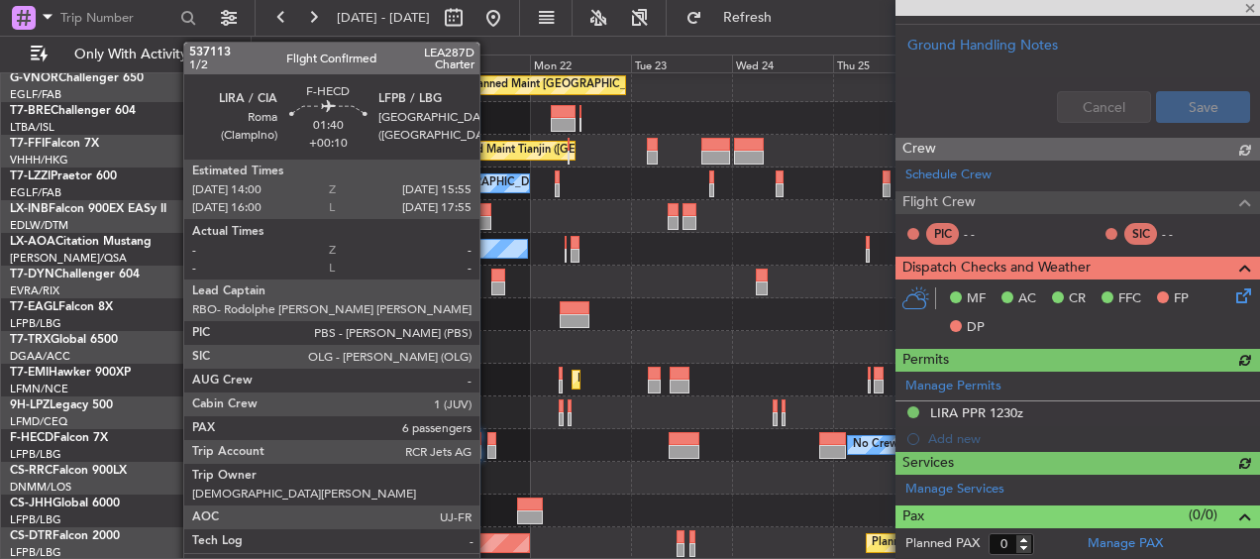
scroll to position [993, 0]
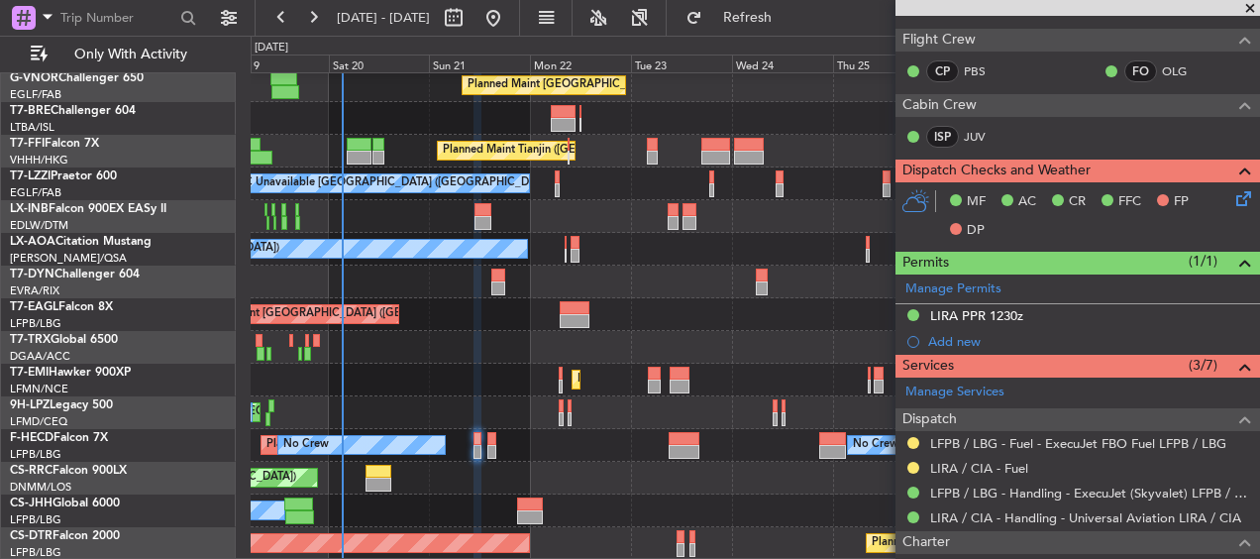
click at [831, 442] on div at bounding box center [832, 439] width 27 height 14
type input "-00:05"
type input "1"
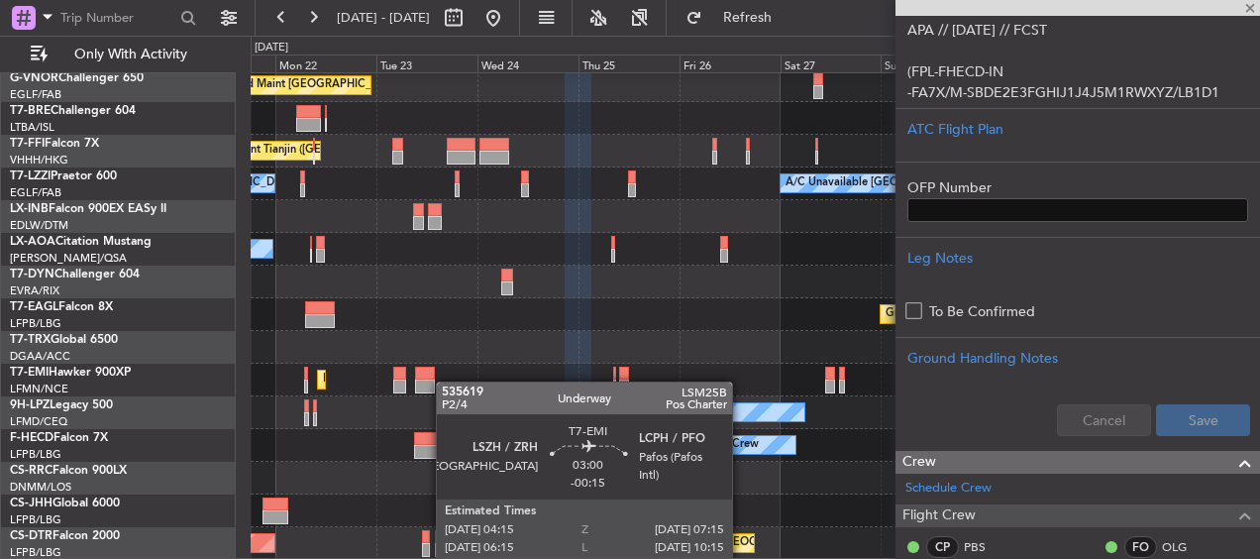
scroll to position [266, 0]
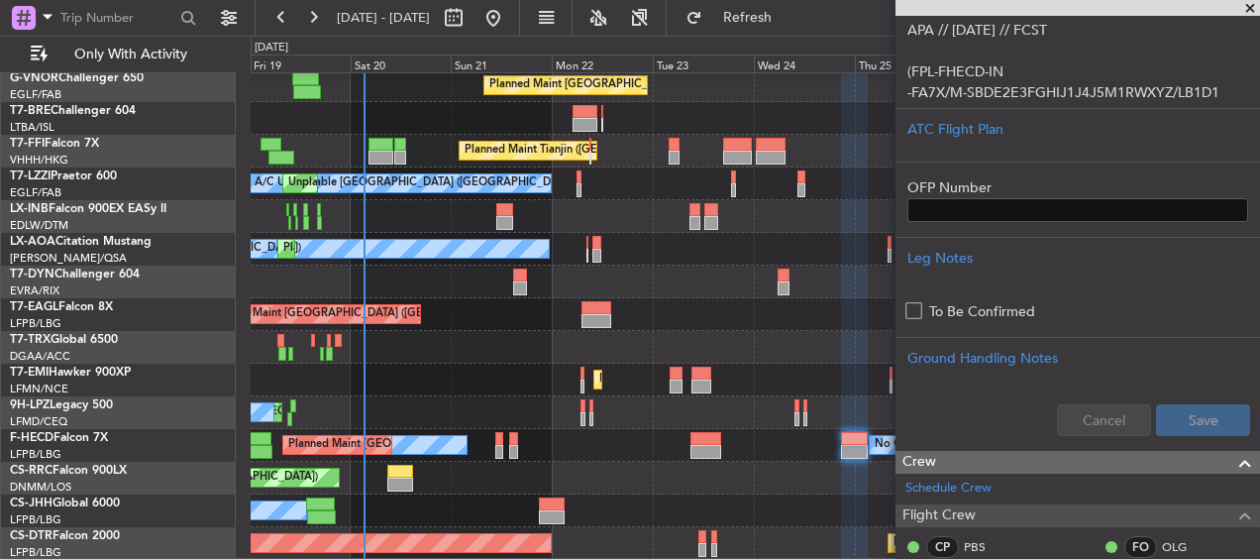
click at [722, 296] on div "A/C Unavailable Planned Maint London (Farnborough) Planned Maint Tianjin (Binha…" at bounding box center [755, 184] width 1009 height 752
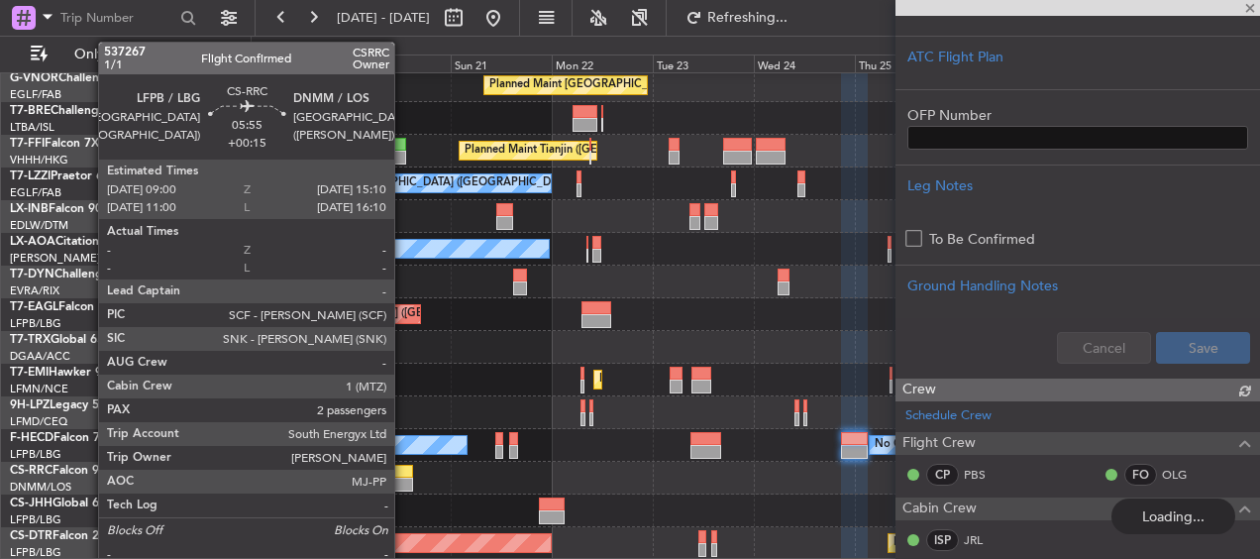
click at [403, 481] on div at bounding box center [400, 485] width 27 height 14
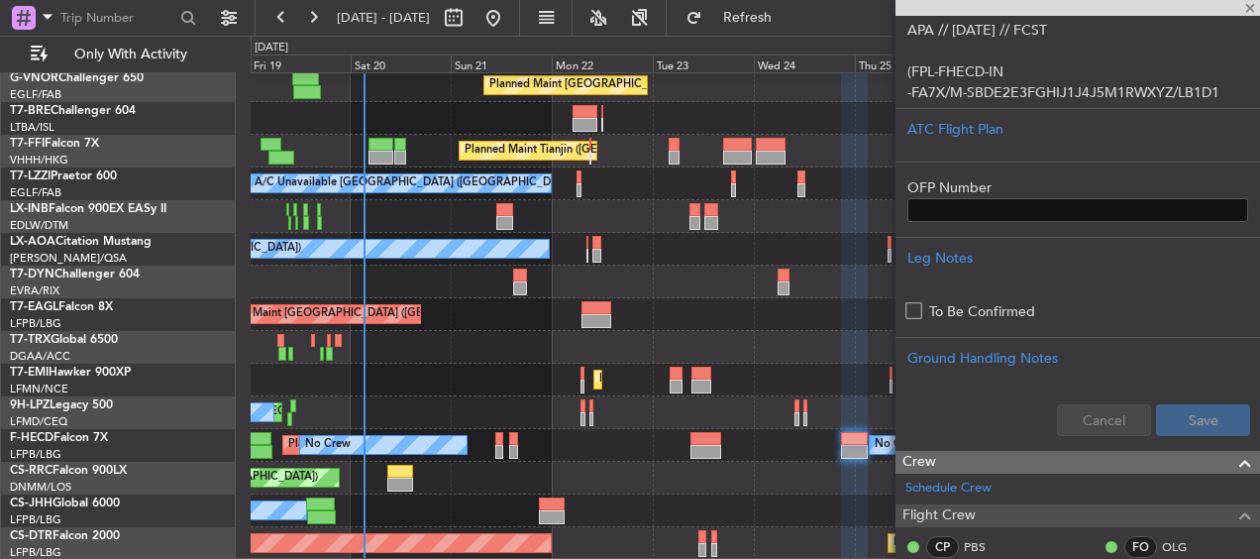
type input "+00:15"
type input "2"
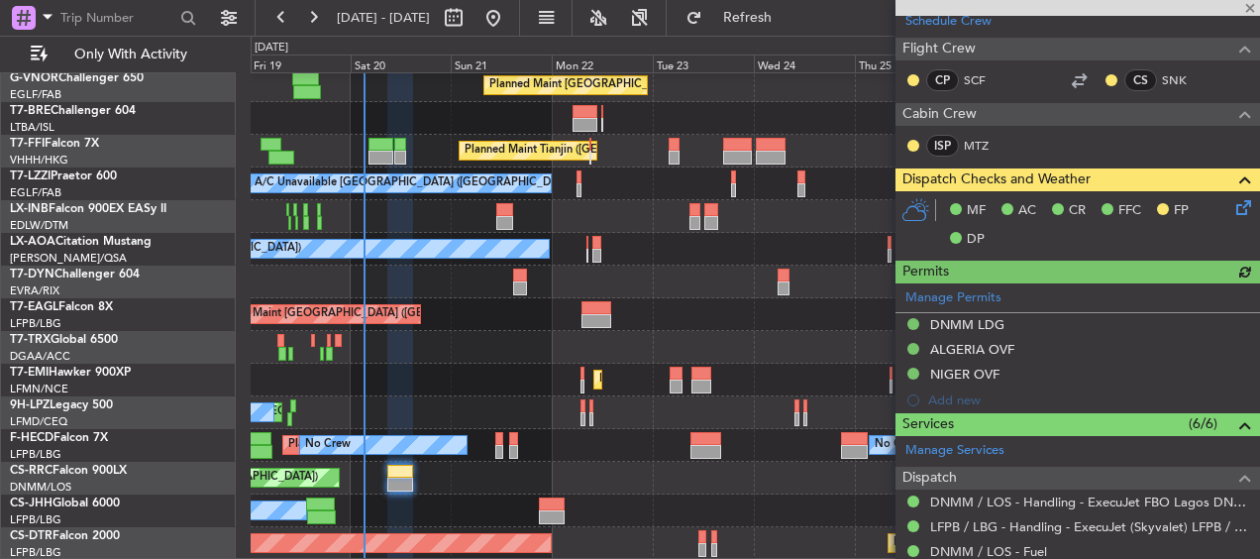
scroll to position [1288, 0]
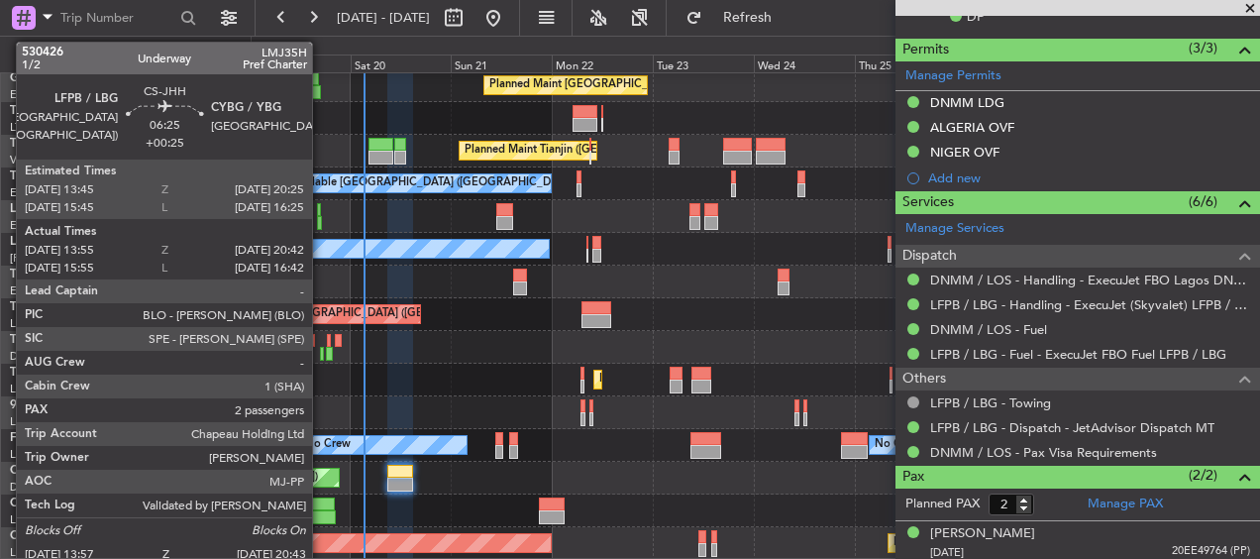
click at [314, 506] on div at bounding box center [320, 504] width 29 height 14
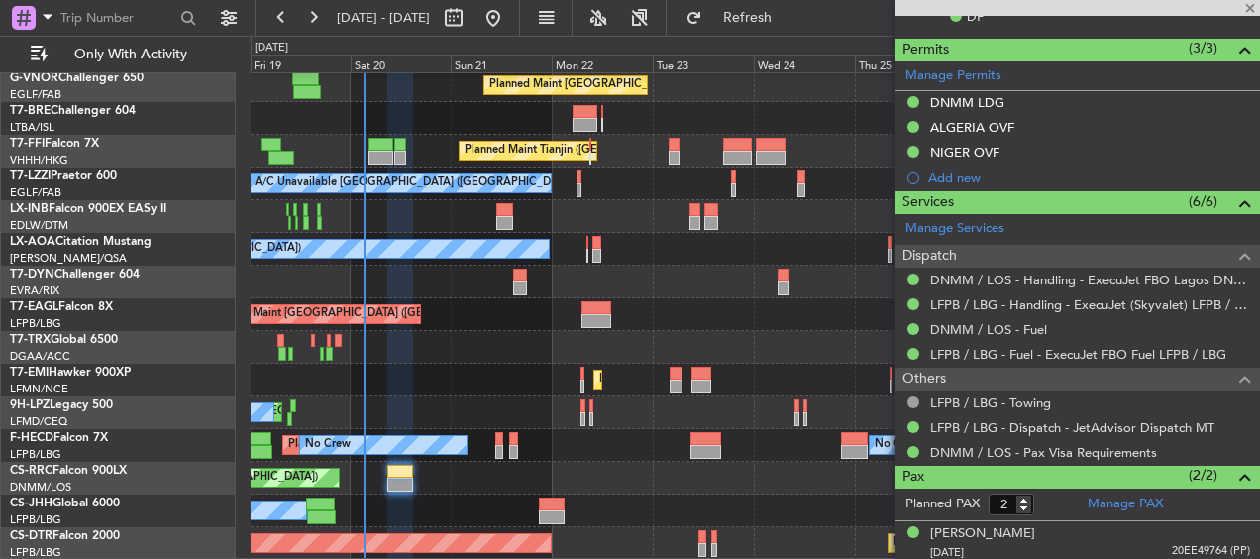
type input "+00:25"
type input "14:05"
type input "20:37"
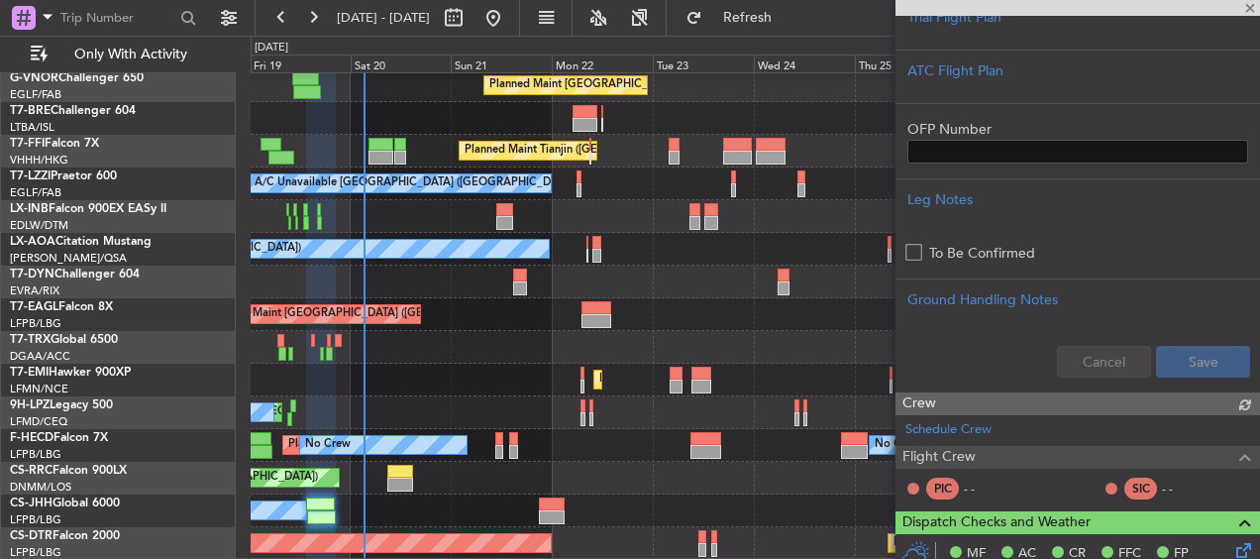
scroll to position [1459, 0]
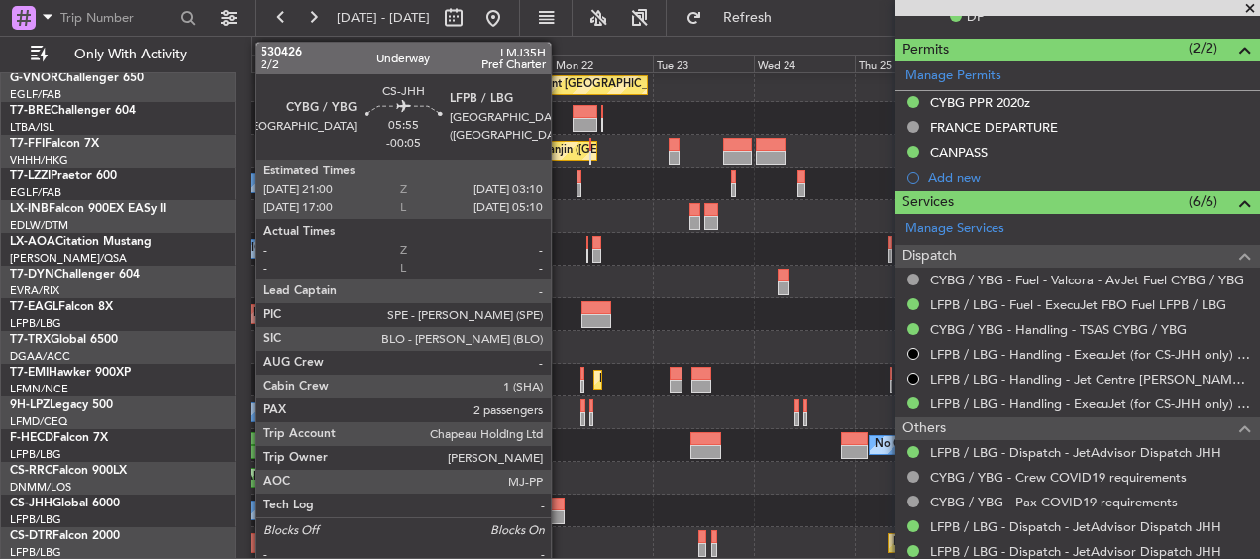
click at [560, 497] on div at bounding box center [552, 504] width 27 height 14
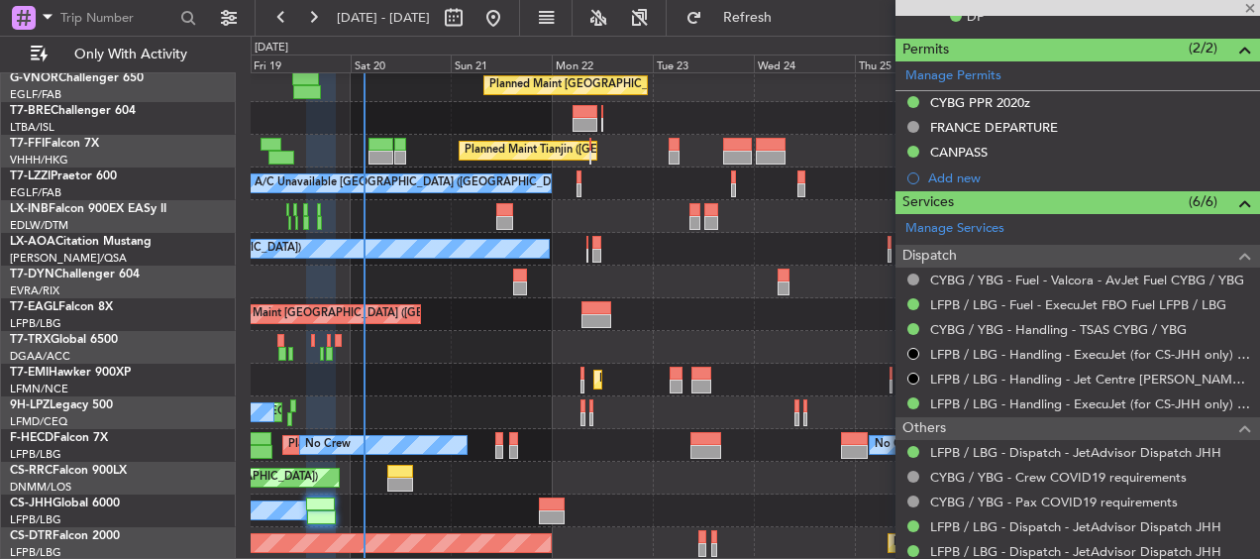
type input "-00:05"
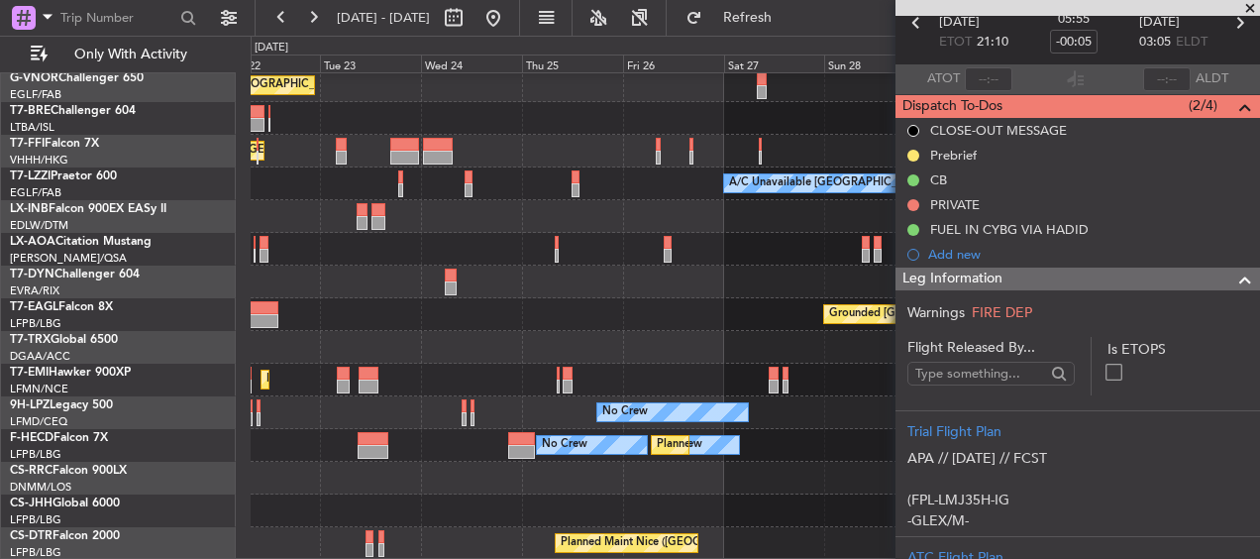
scroll to position [266, 0]
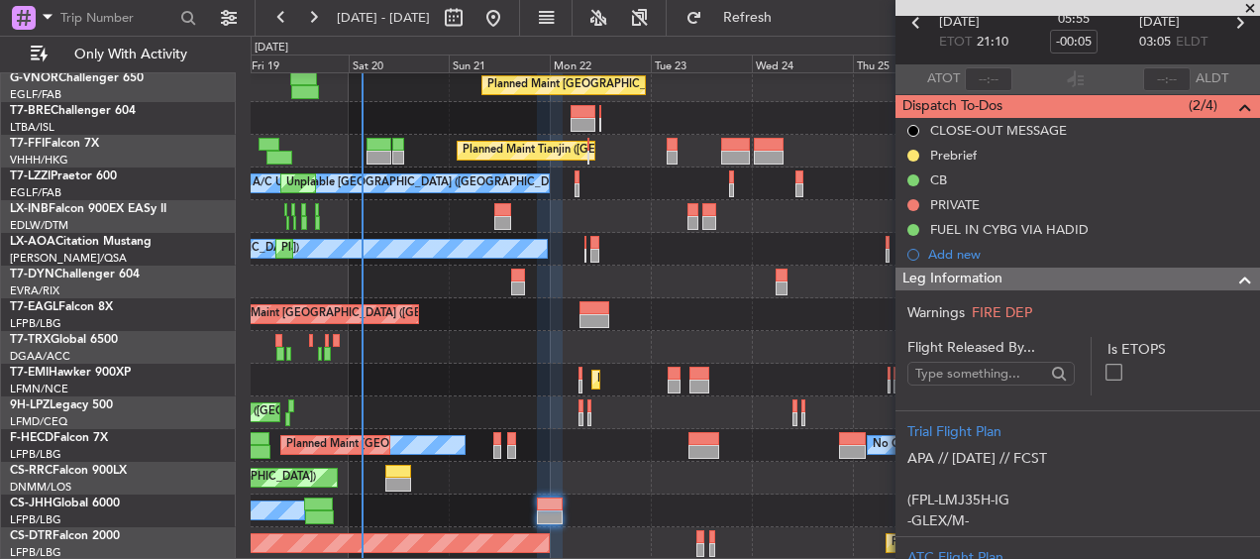
click at [794, 131] on div "A/C Unavailable Planned Maint London (Farnborough) Planned Maint Tianjin (Binha…" at bounding box center [755, 184] width 1009 height 752
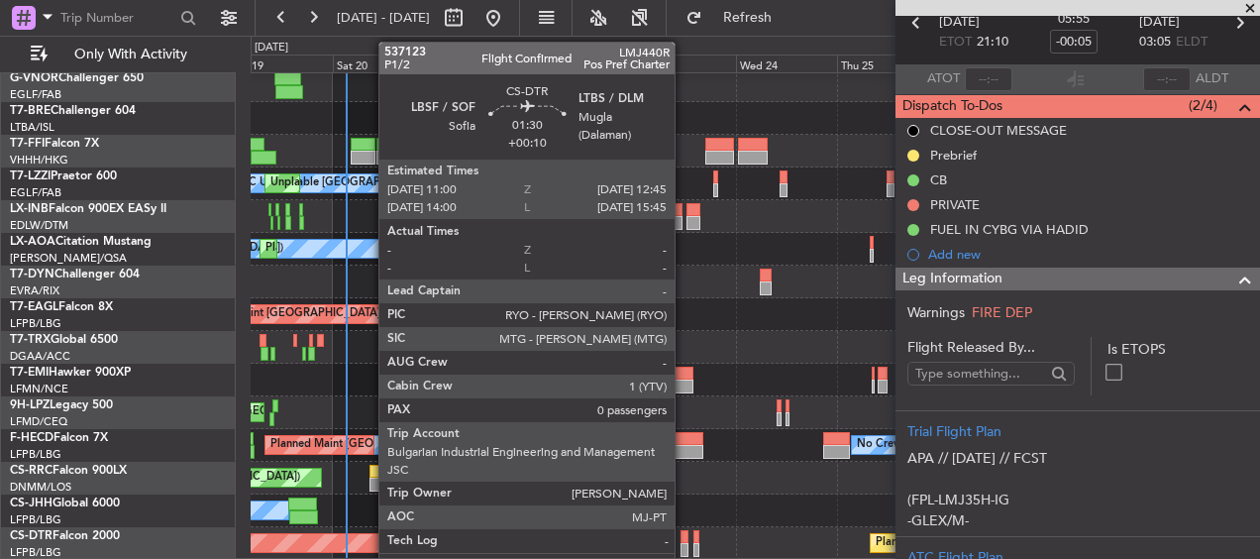
click at [684, 540] on div at bounding box center [685, 537] width 8 height 14
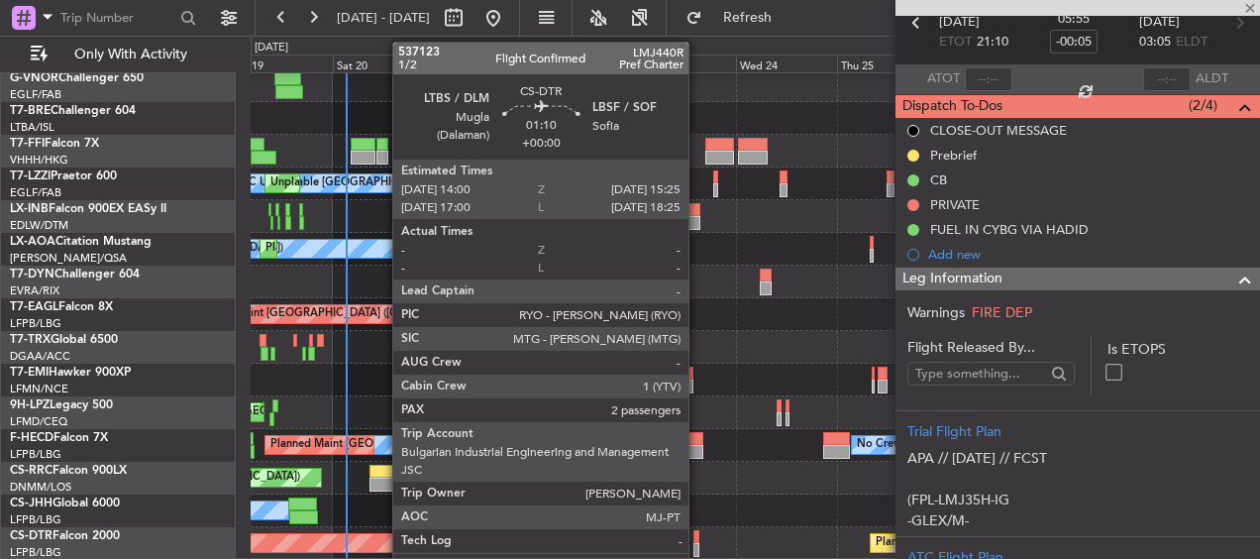
type input "+00:10"
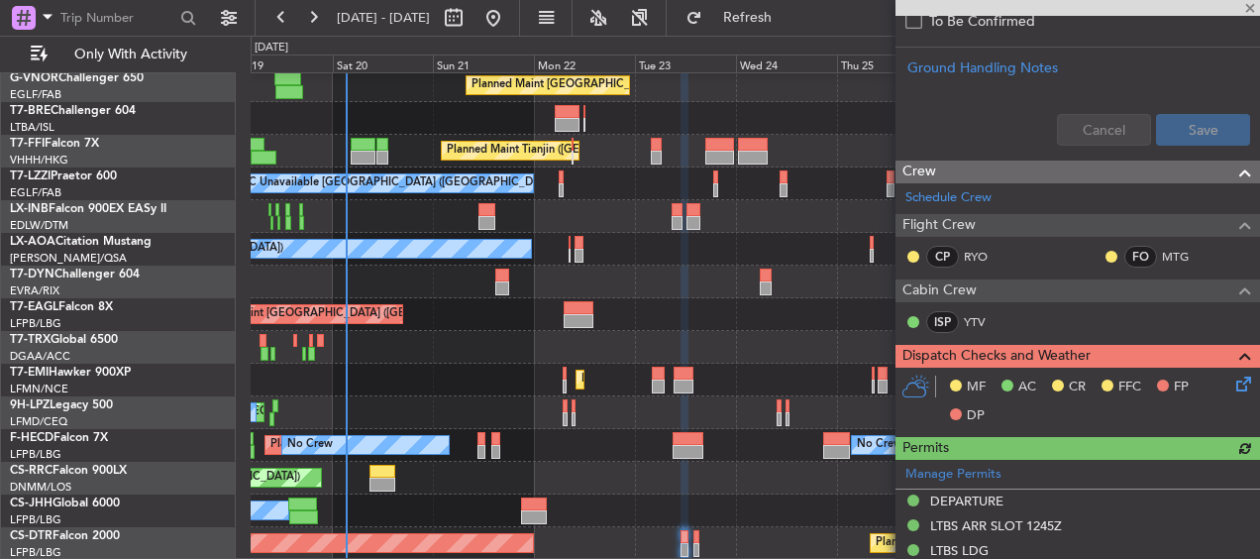
scroll to position [991, 0]
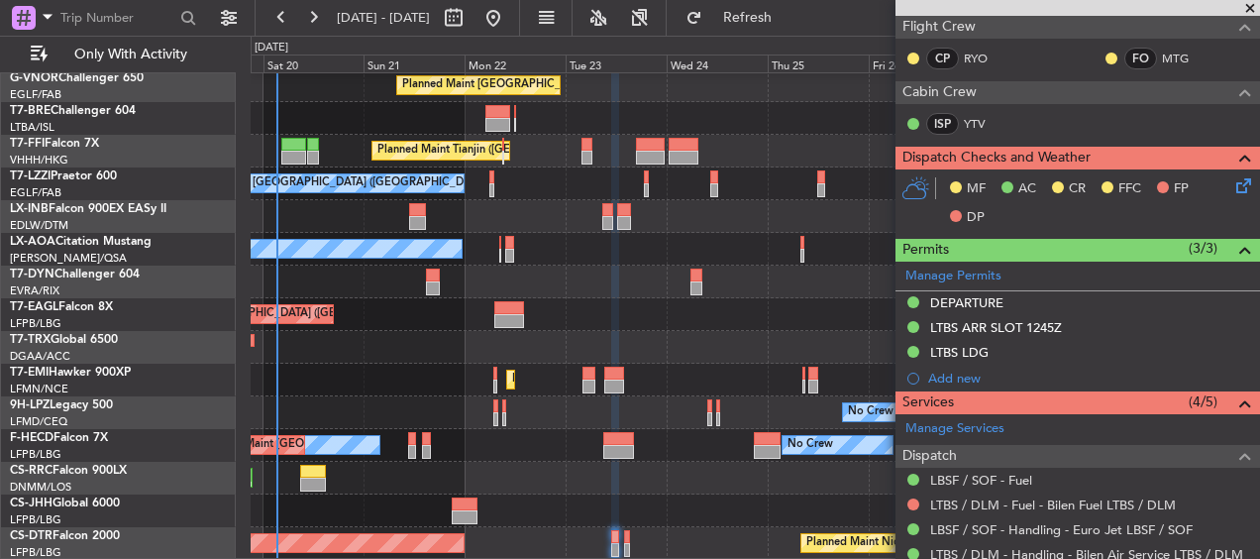
click at [665, 242] on div "A/C Unavailable Planned Maint London (Farnborough) Planned Maint Tianjin (Binha…" at bounding box center [755, 184] width 1009 height 752
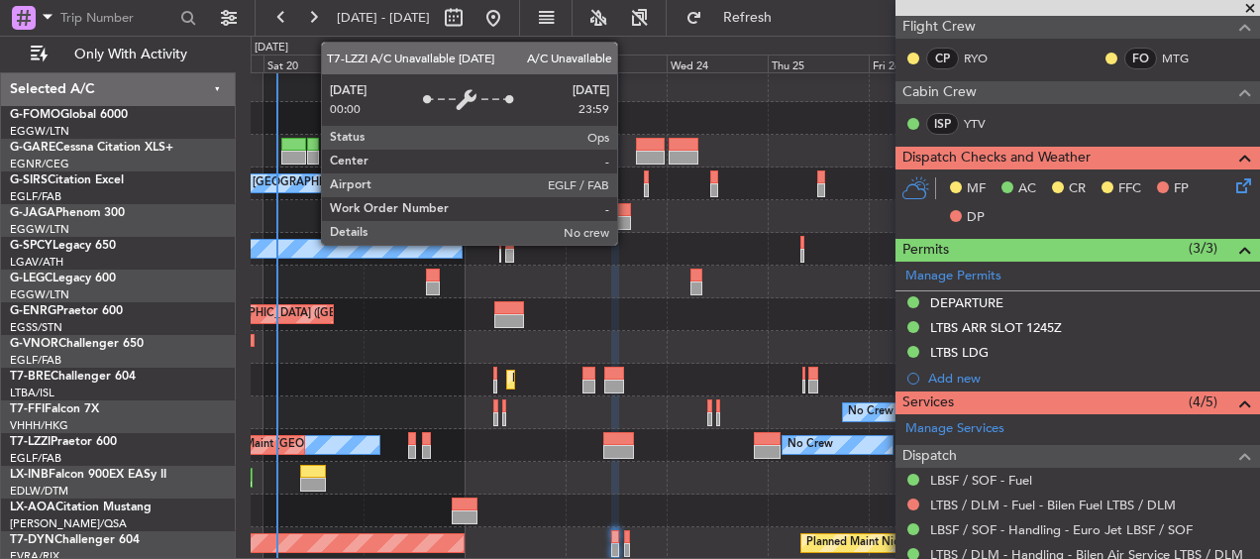
scroll to position [266, 0]
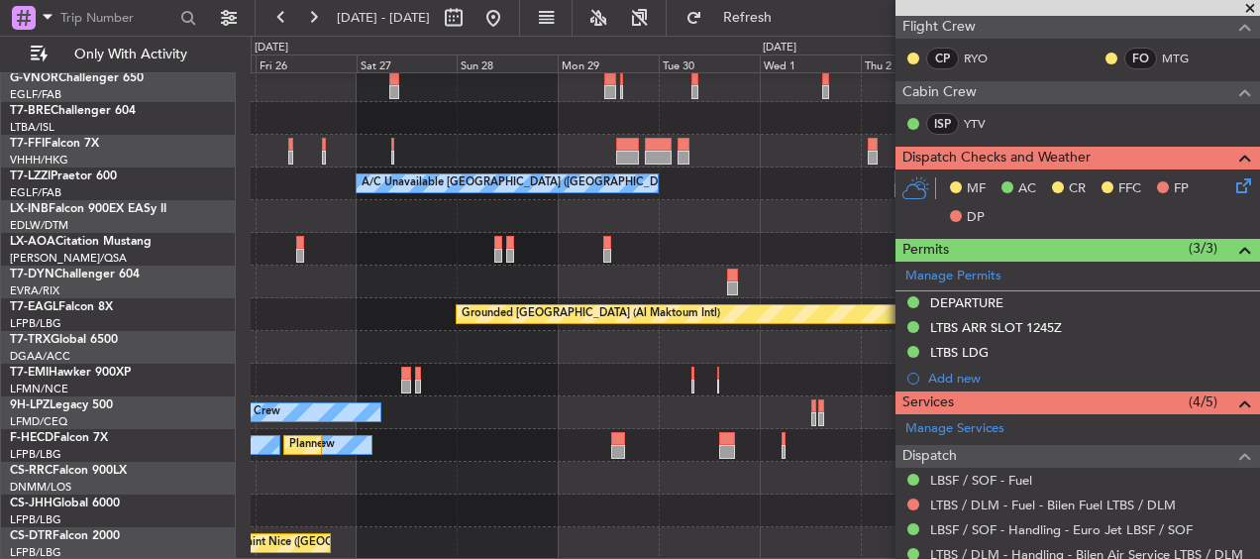
click at [0, 46] on html "19 Sep 2025 - 29 Sep 2025 Refresh Quick Links Only With Activity A/C Unavailabl…" at bounding box center [630, 279] width 1260 height 559
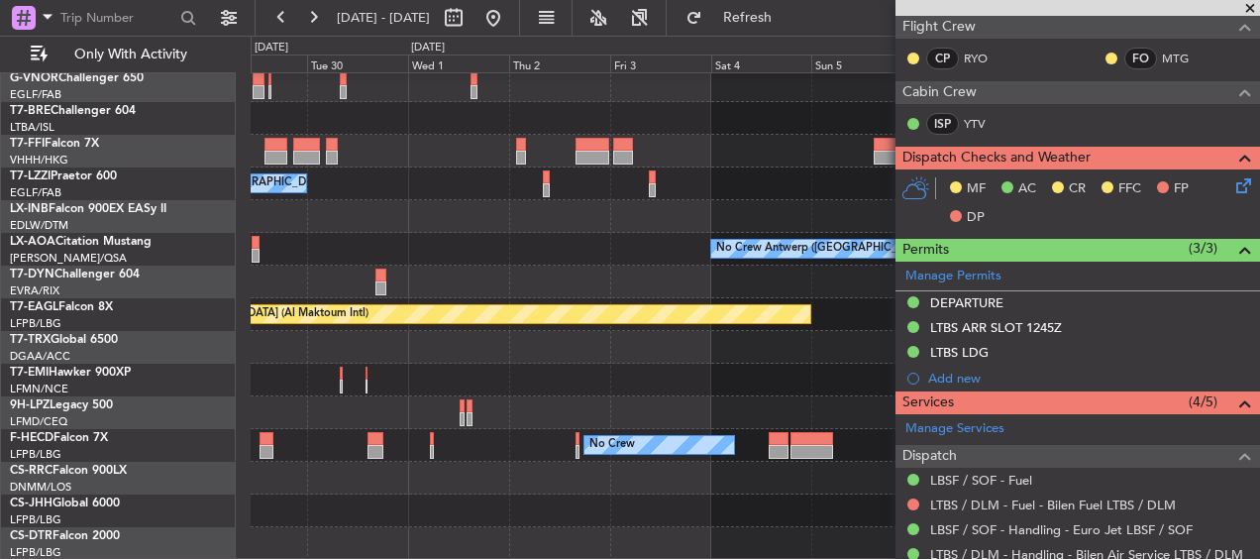
click at [415, 170] on div "A/C Unavailable [GEOGRAPHIC_DATA] ([GEOGRAPHIC_DATA])" at bounding box center [755, 183] width 1009 height 33
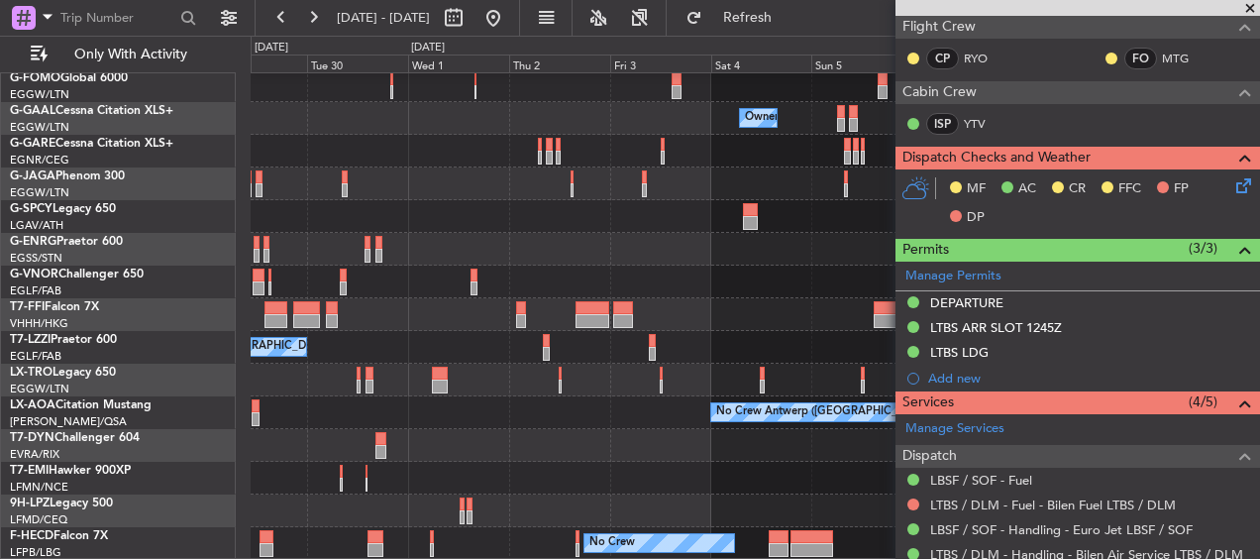
click at [434, 538] on div "No Crew No Crew No Crew" at bounding box center [755, 543] width 1009 height 33
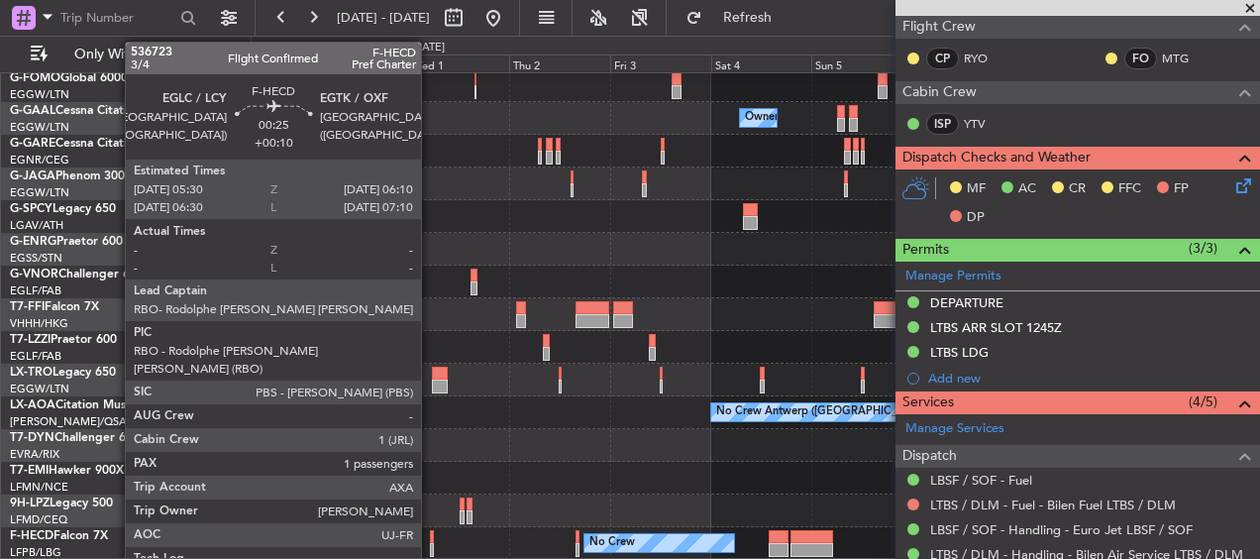
click at [430, 539] on div at bounding box center [431, 537] width 3 height 14
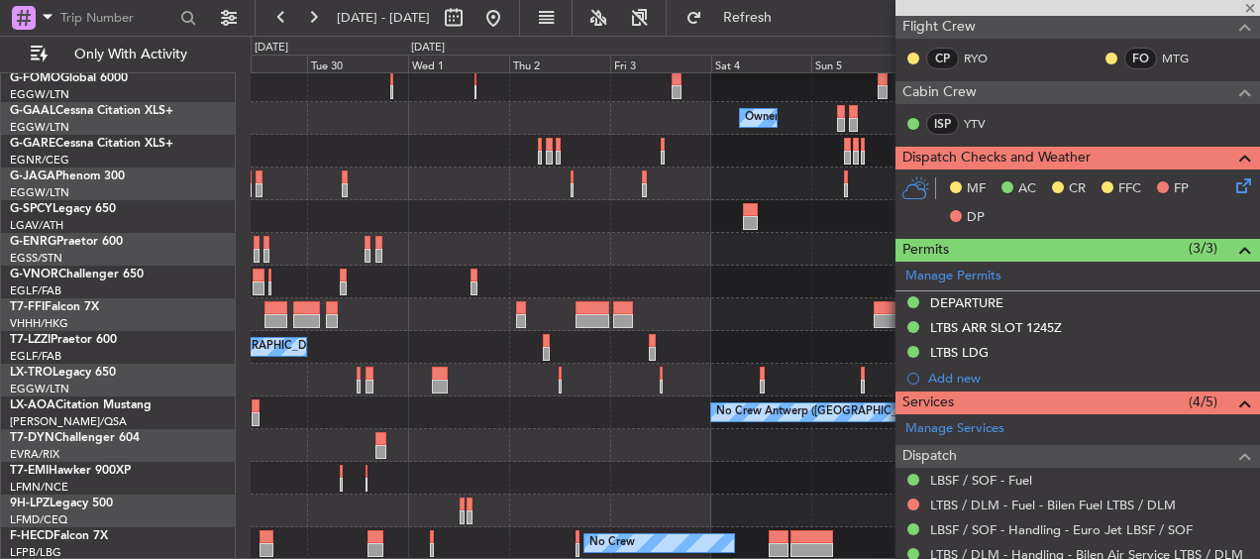
type input "1"
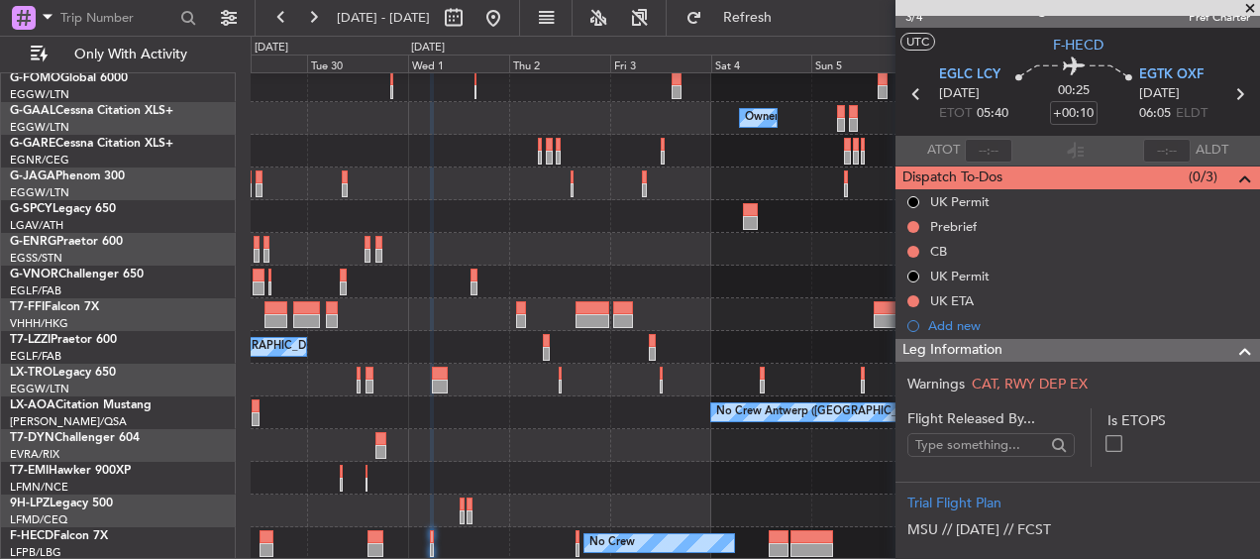
scroll to position [0, 0]
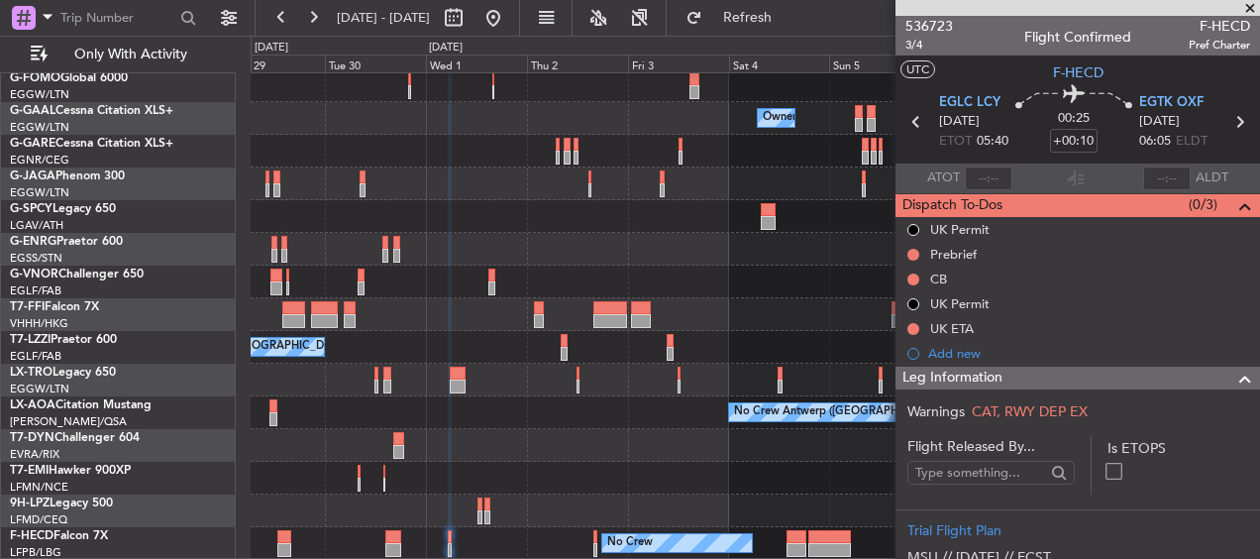
click at [495, 402] on div "Owner Owner Owner Owner Planned Maint Dusseldorf Planned Maint Geneva (Cointrin…" at bounding box center [755, 298] width 1009 height 523
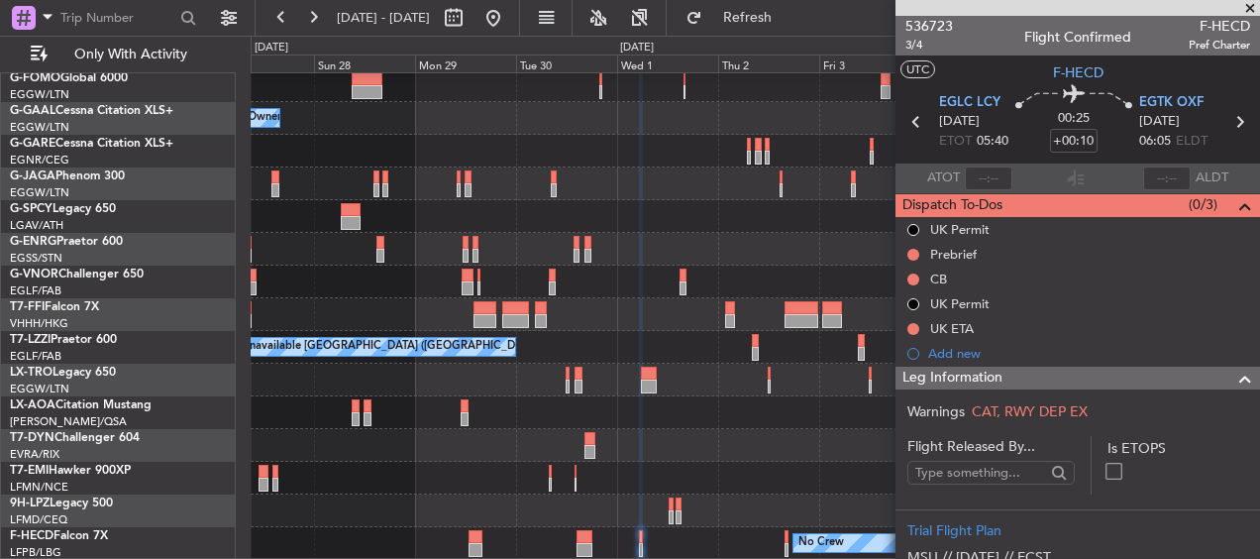
scroll to position [37, 0]
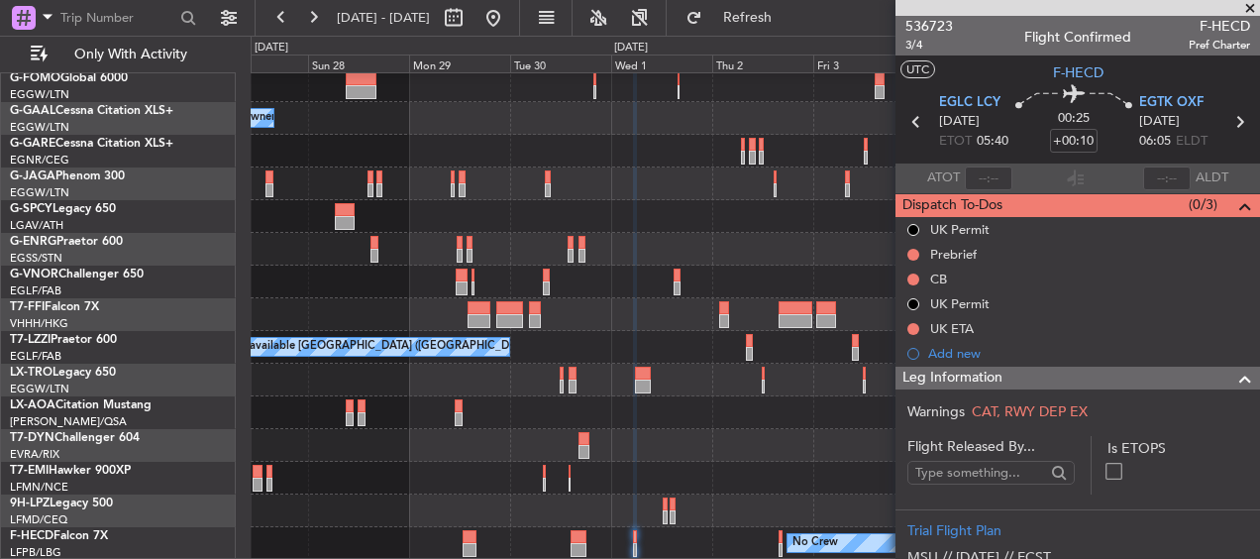
click at [567, 370] on div "Owner Owner Owner Planned Maint Dusseldorf A/C Unavailable A/C Unavailable Lond…" at bounding box center [755, 298] width 1009 height 523
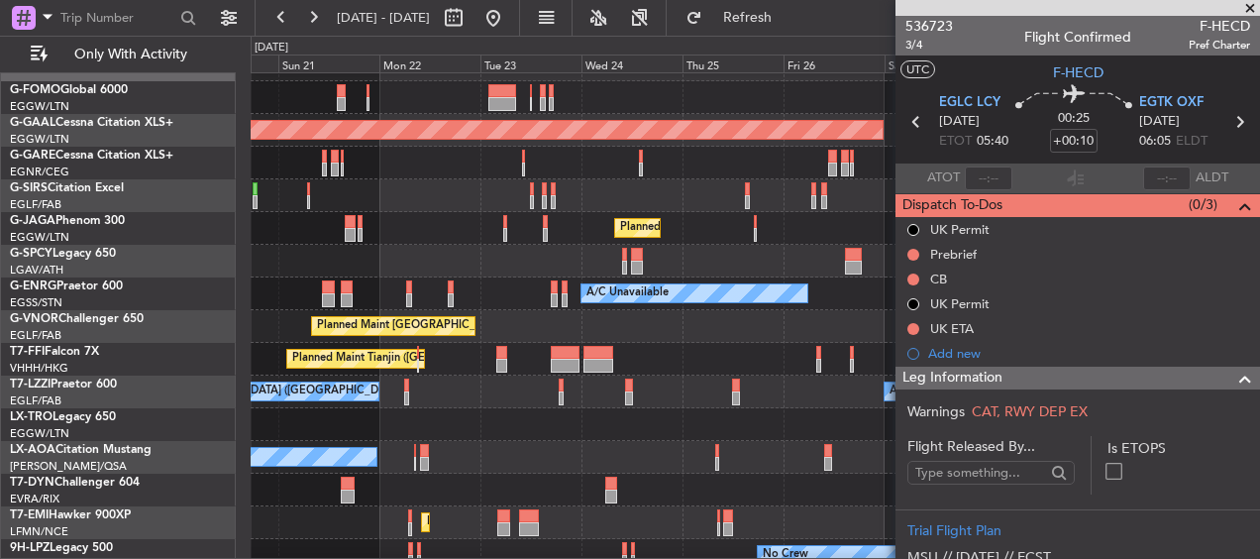
click at [1111, 376] on fb-app "27 Sep 2025 - 07 Oct 2025 Refresh Quick Links Only With Activity Owner Planned …" at bounding box center [630, 287] width 1260 height 544
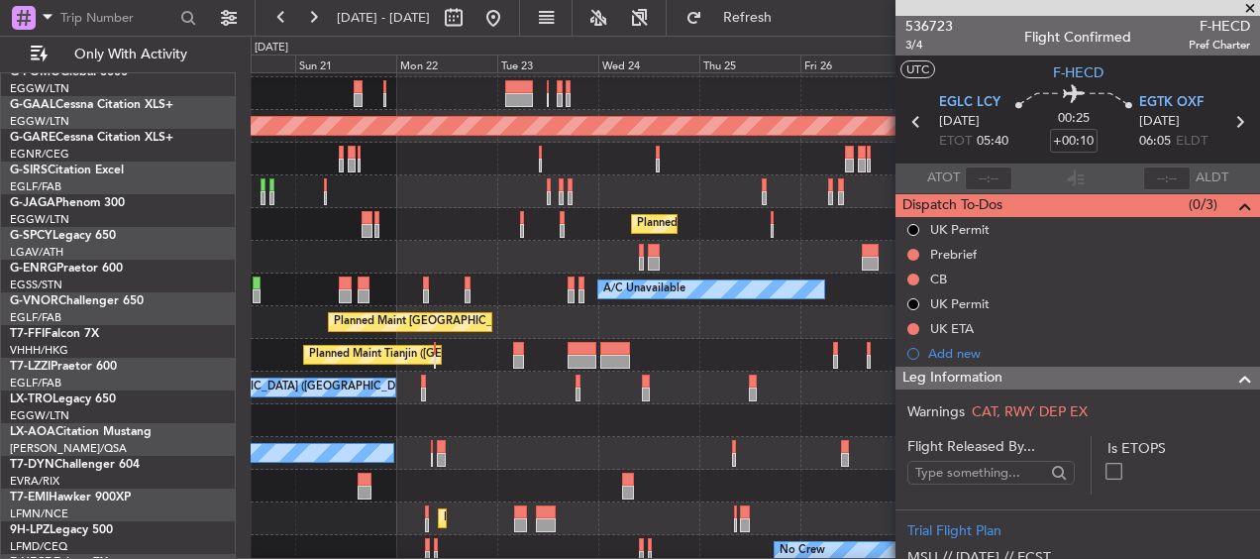
click at [177, 259] on div "Selected A/C G-FOMO Global 6000 EGGW/LTN London (Luton) G-GAAL Cessna Citation …" at bounding box center [118, 309] width 235 height 556
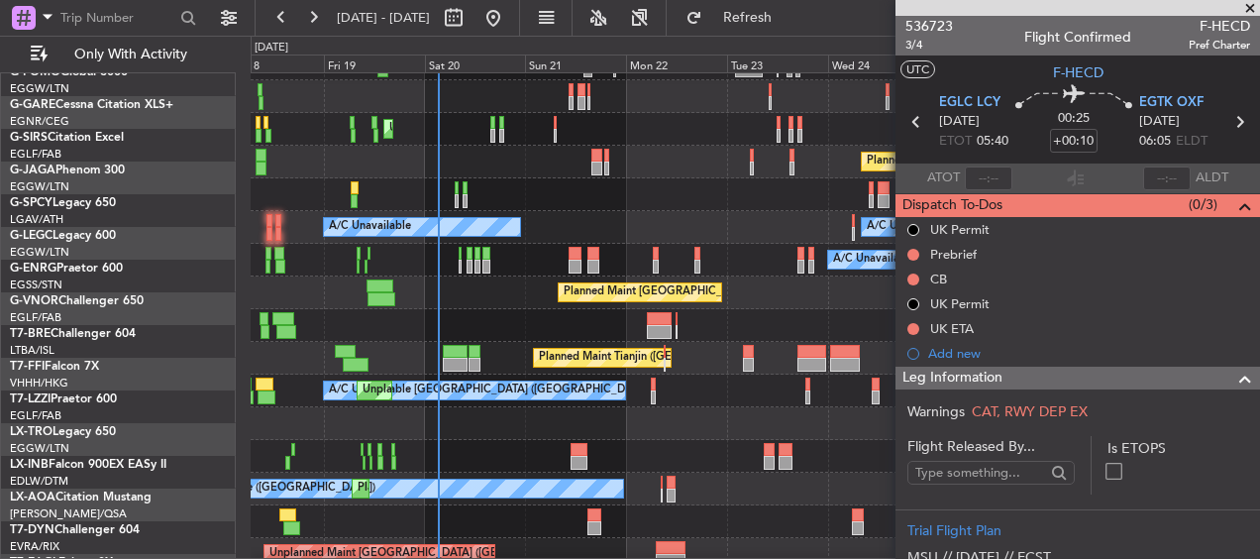
scroll to position [78, 0]
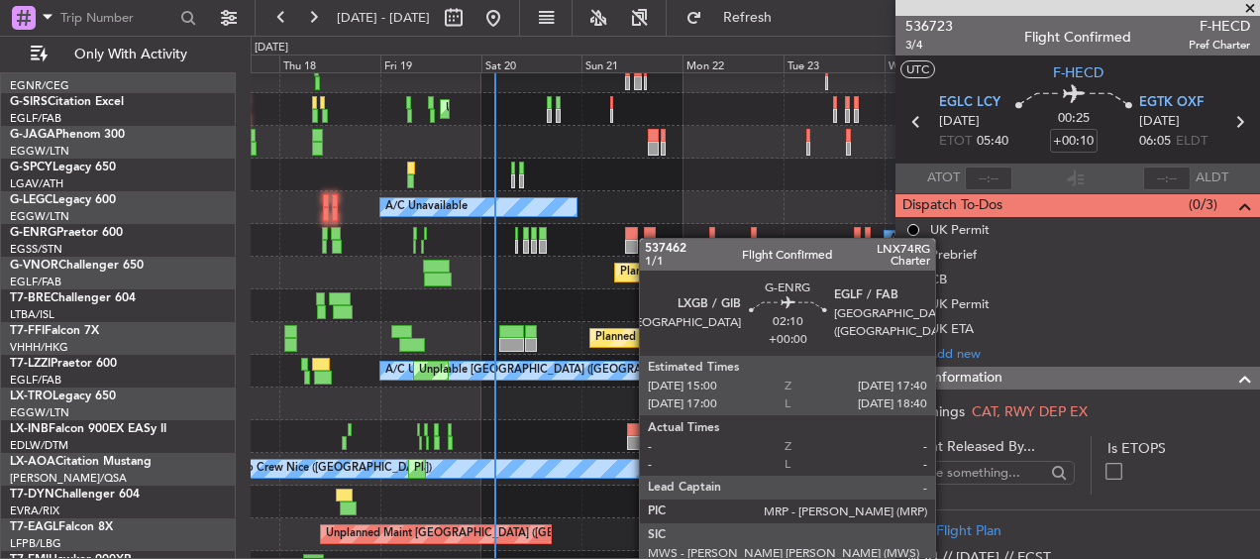
click at [651, 238] on div at bounding box center [650, 234] width 12 height 14
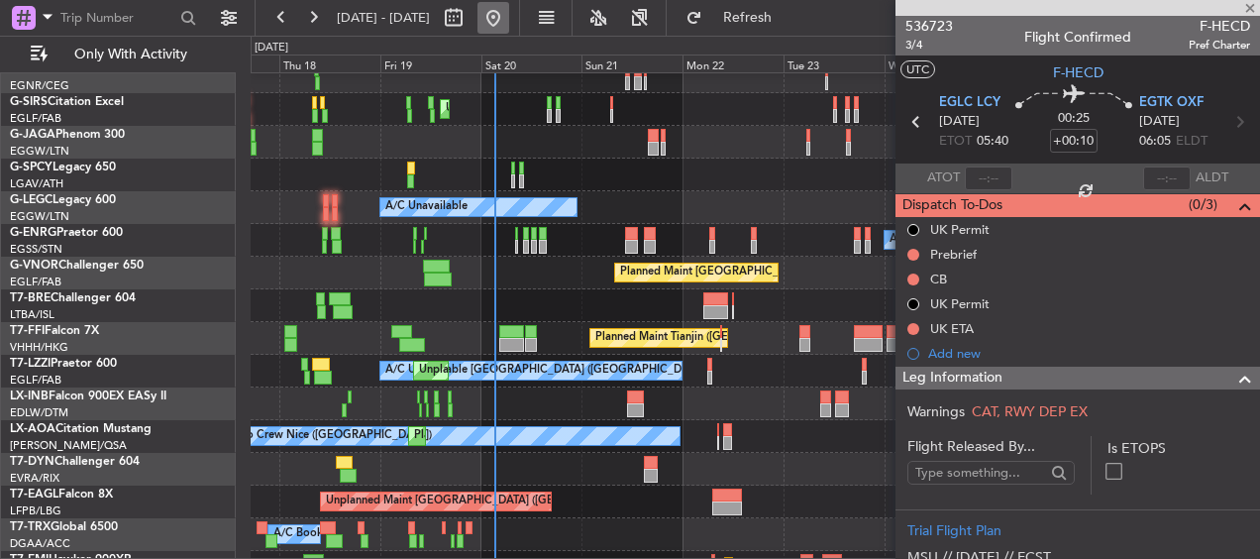
type input "2"
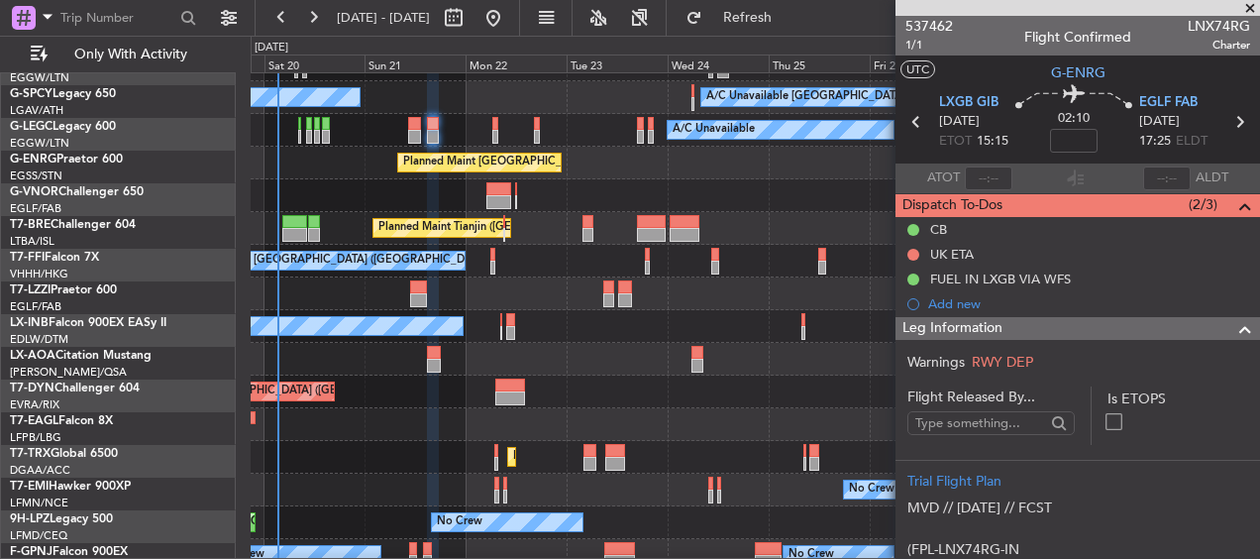
scroll to position [191, 0]
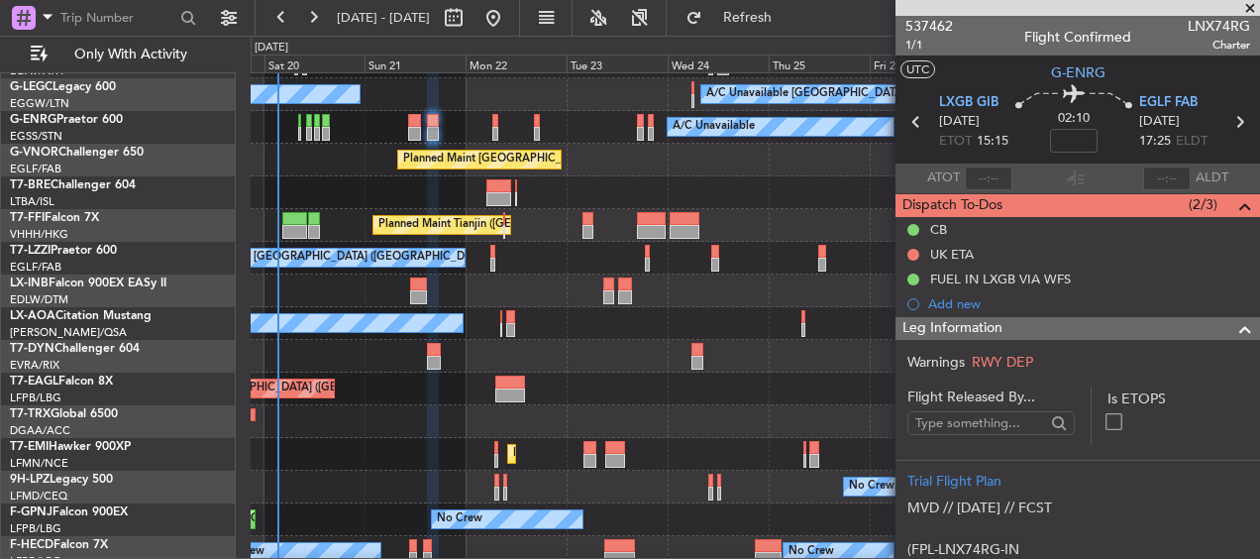
click at [368, 157] on div "Planned Maint [GEOGRAPHIC_DATA] ([GEOGRAPHIC_DATA])" at bounding box center [755, 160] width 1009 height 33
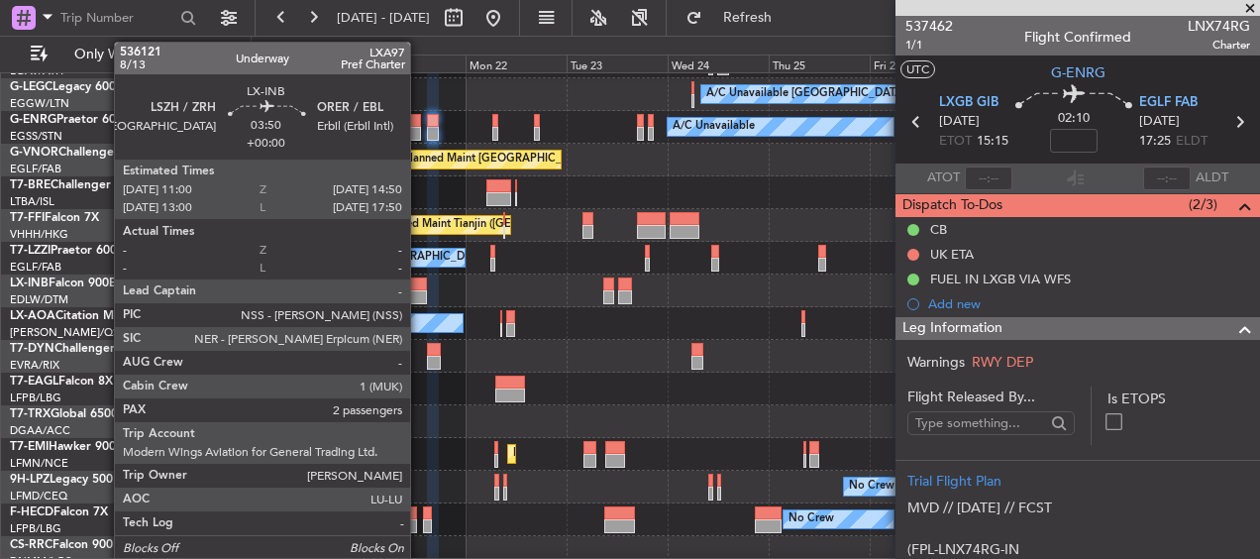
click at [419, 284] on div at bounding box center [418, 284] width 17 height 14
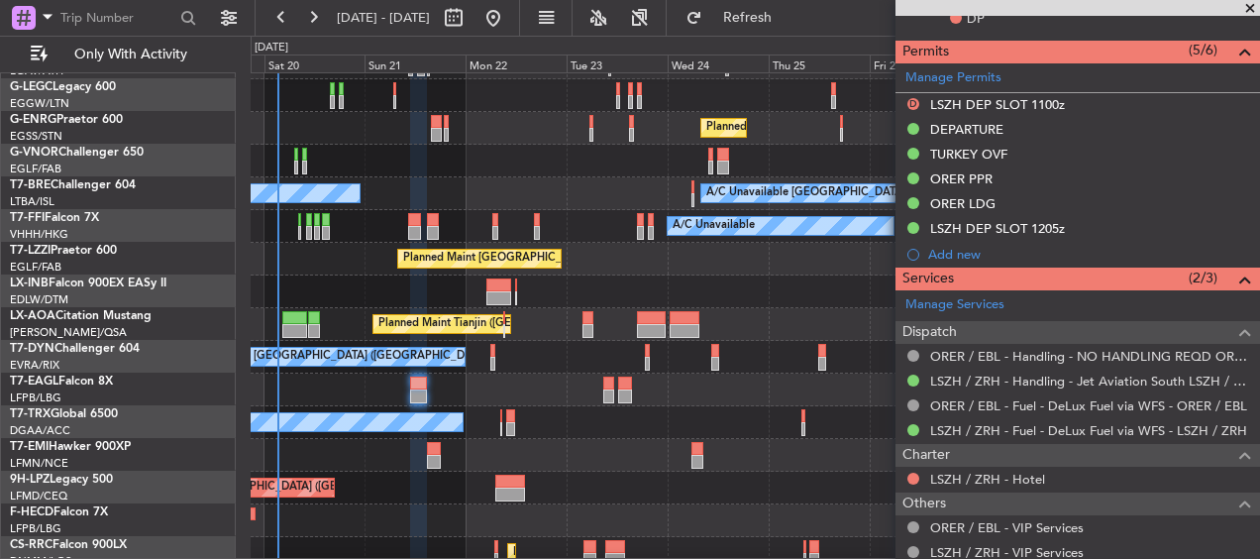
scroll to position [92, 0]
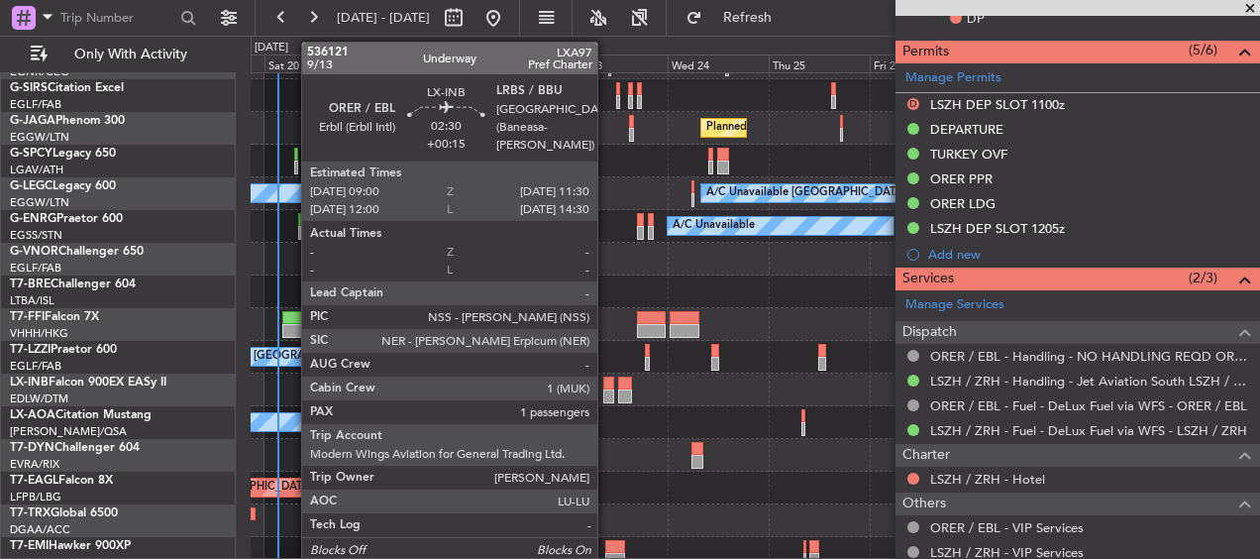
click at [606, 379] on div at bounding box center [608, 384] width 11 height 14
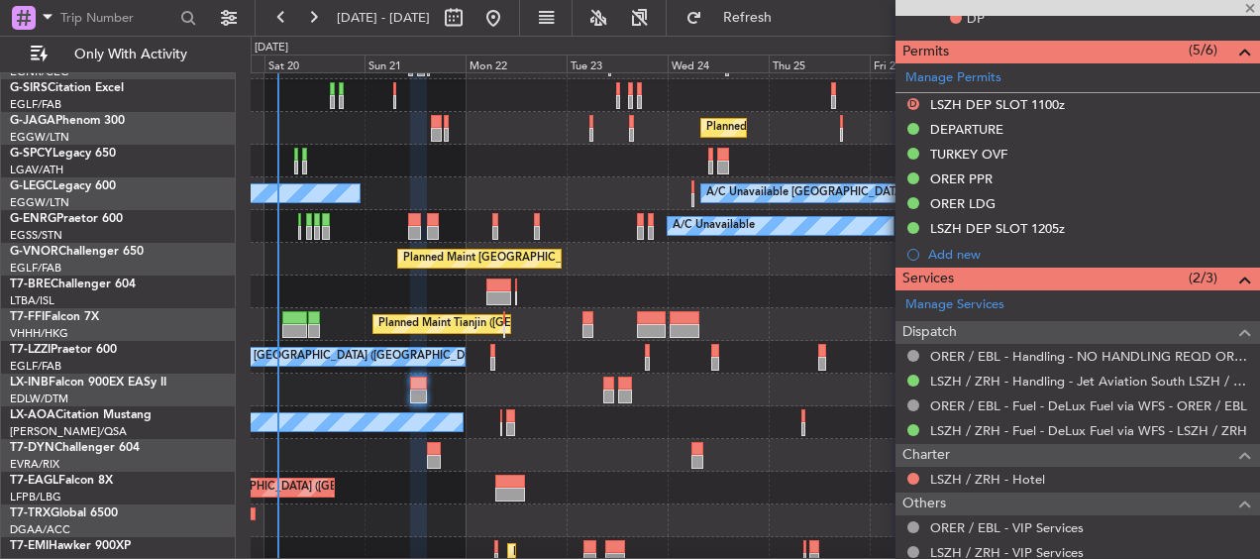
type input "+00:15"
type input "1"
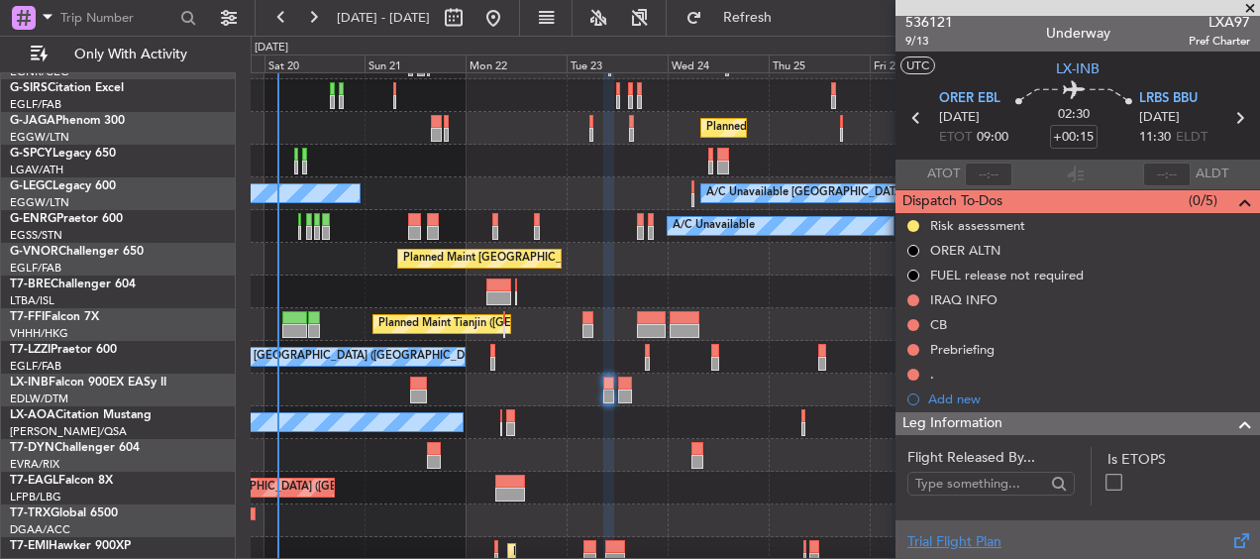
scroll to position [0, 0]
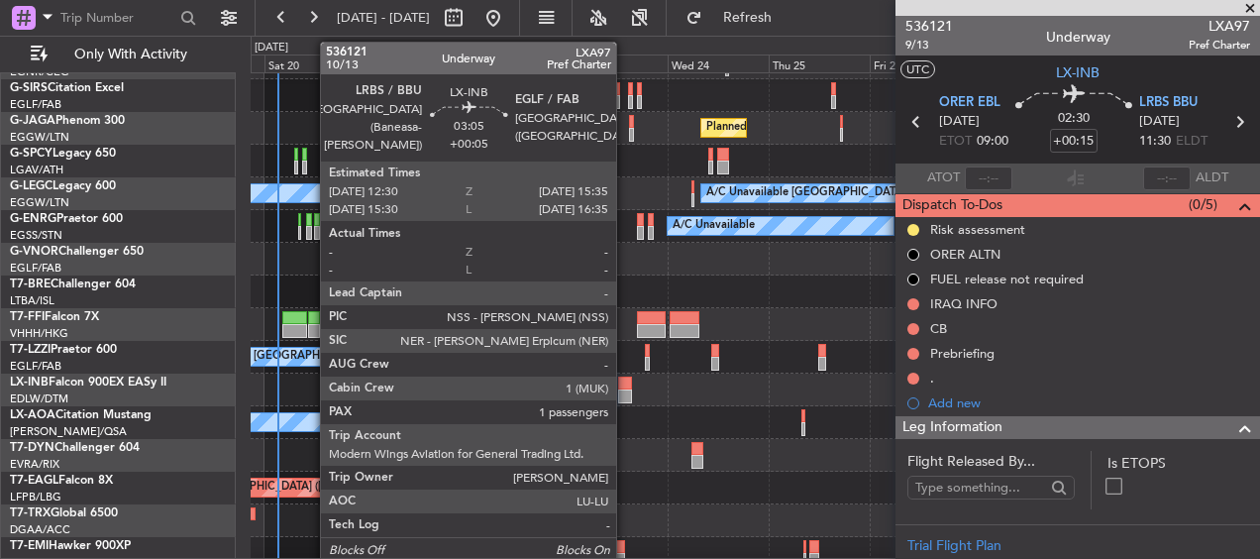
click at [625, 385] on div at bounding box center [625, 384] width 14 height 14
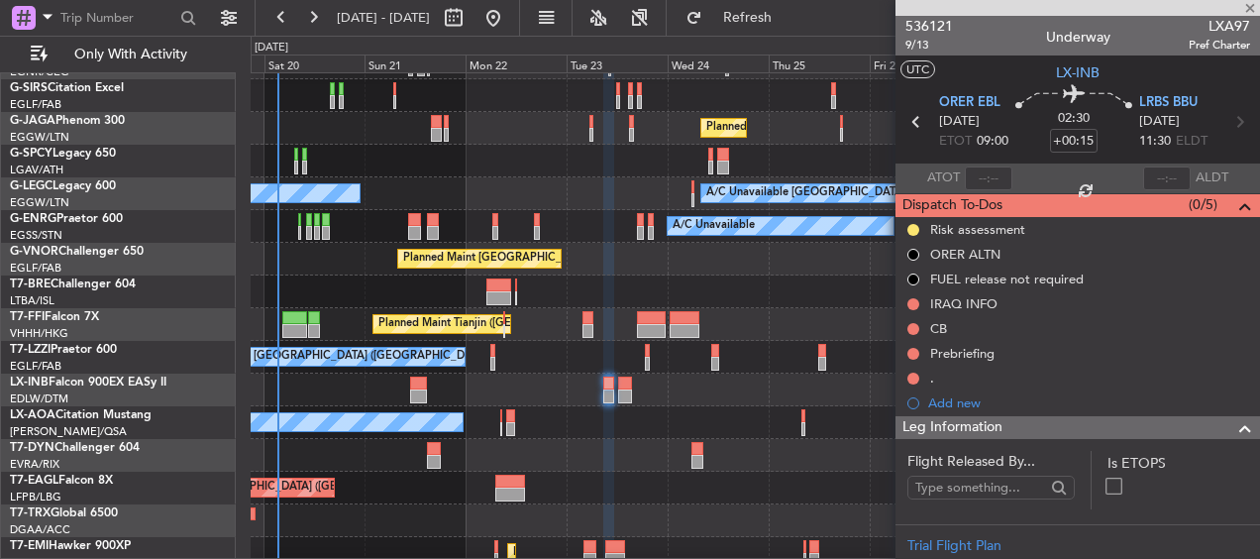
type input "+00:05"
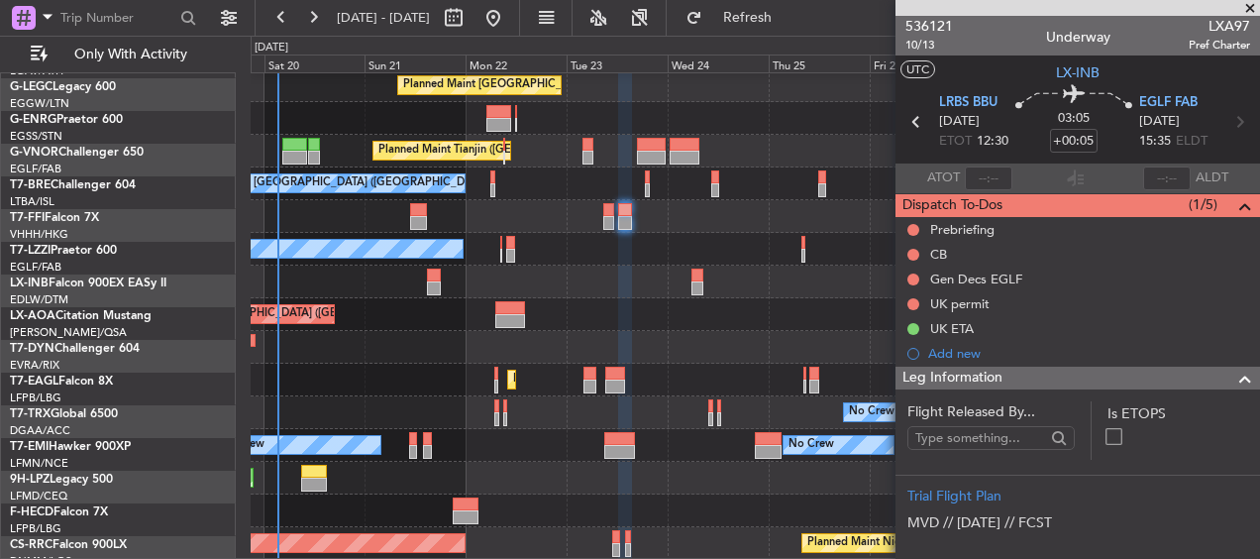
scroll to position [266, 0]
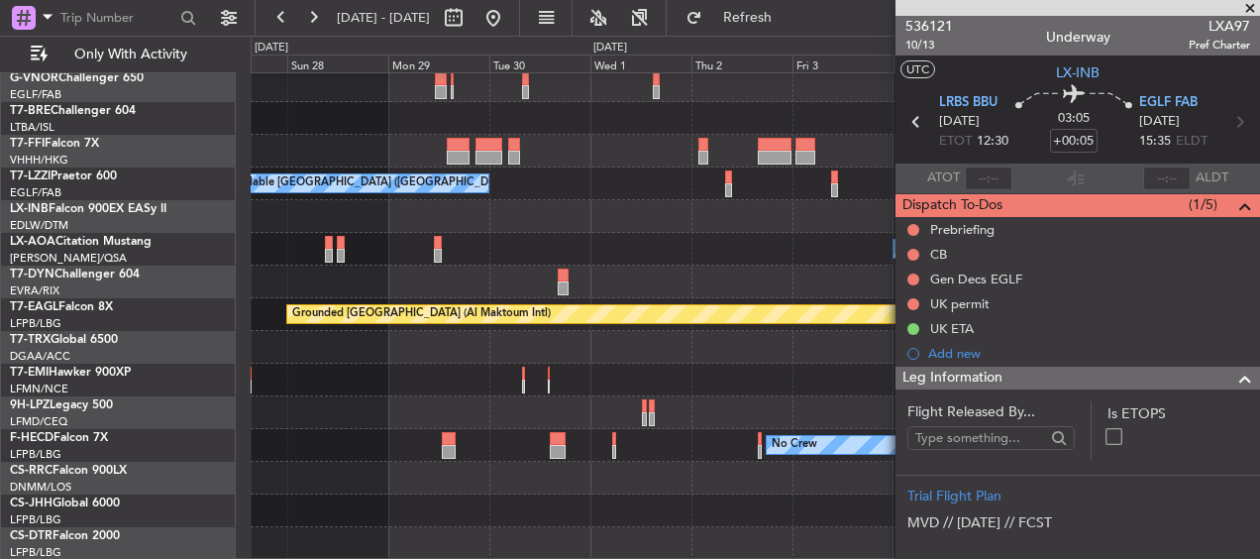
click at [0, 178] on html "19 Sep 2025 - 29 Sep 2025 Refresh Quick Links Only With Activity A/C Unavailabl…" at bounding box center [630, 279] width 1260 height 559
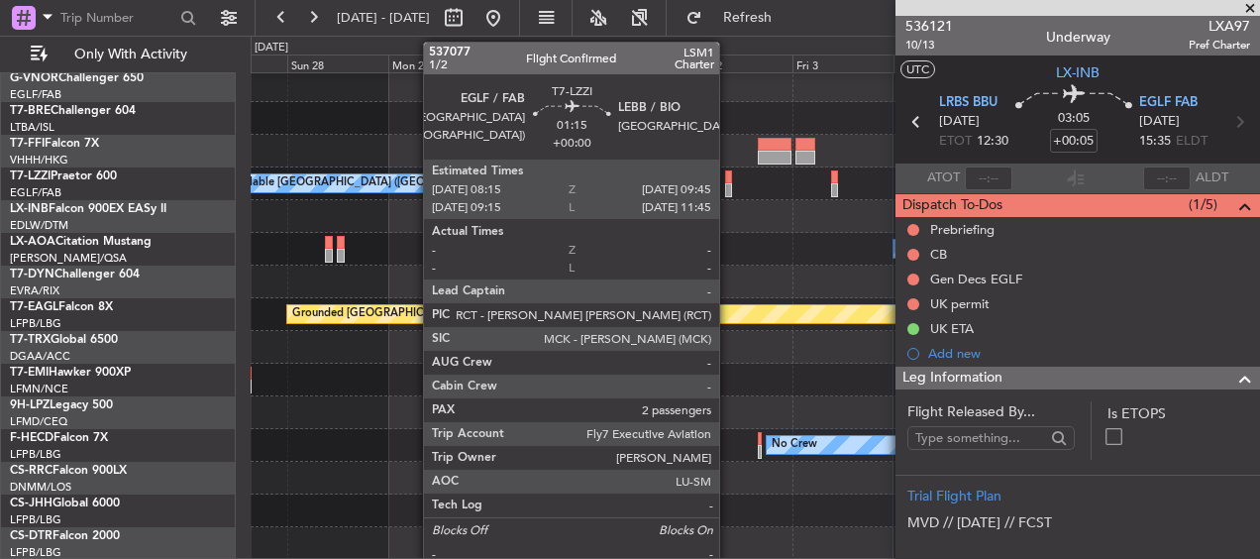
click at [0, 173] on html "19 Sep 2025 - 29 Sep 2025 Refresh Quick Links Only With Activity A/C Unavailabl…" at bounding box center [630, 279] width 1260 height 559
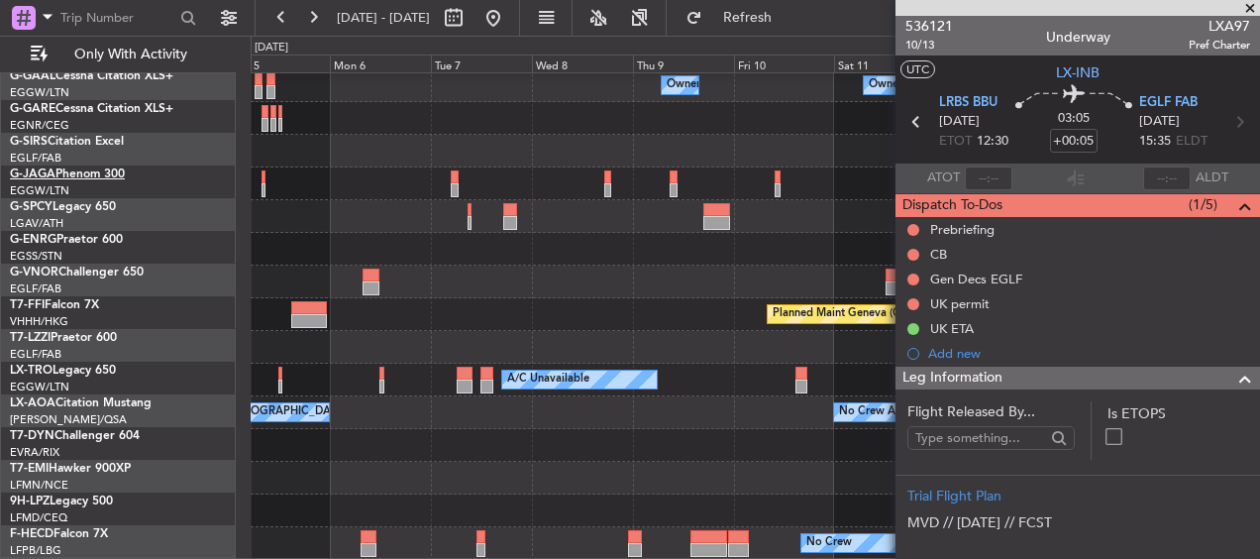
scroll to position [69, 0]
click at [0, 161] on html "05 Oct 2025 - 15 Oct 2025 Refreshing... Quick Links Only With Activity Owner Ow…" at bounding box center [630, 279] width 1260 height 559
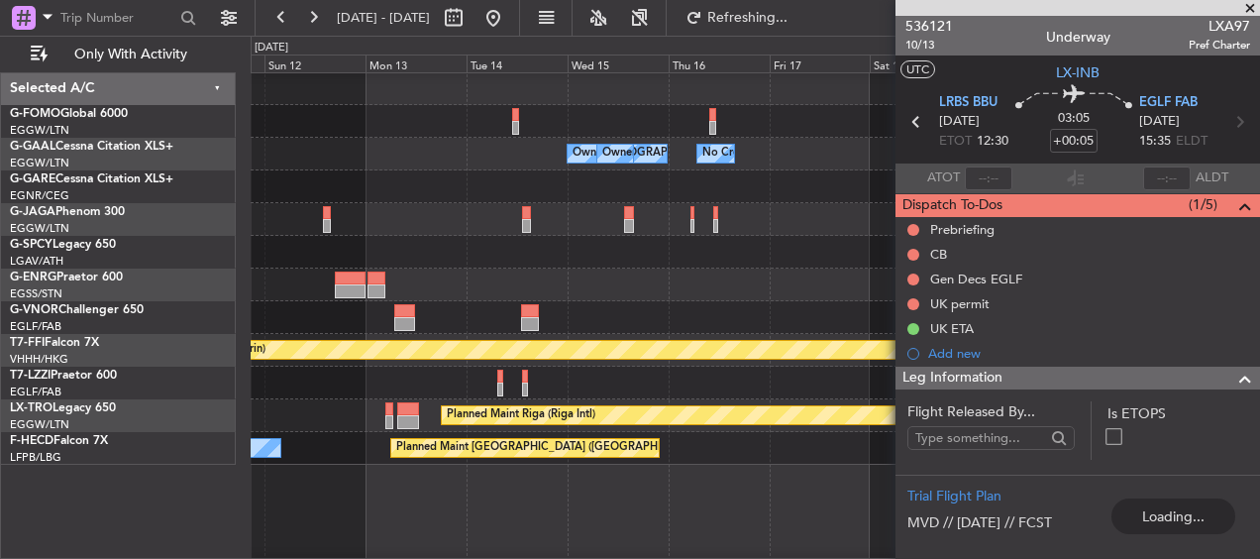
scroll to position [0, 0]
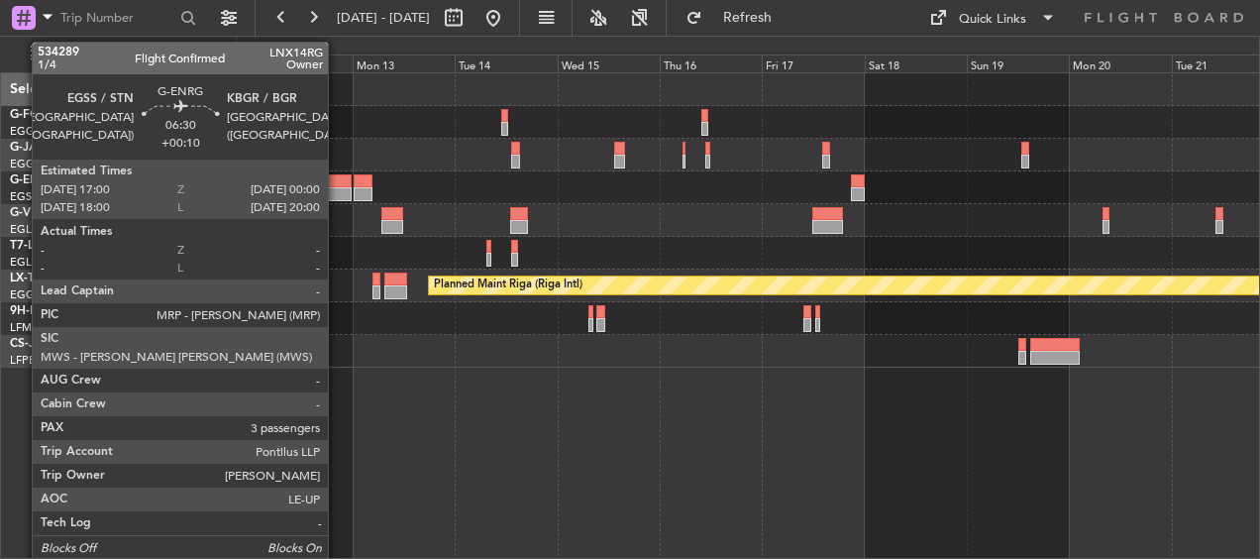
click at [337, 185] on div at bounding box center [337, 181] width 31 height 14
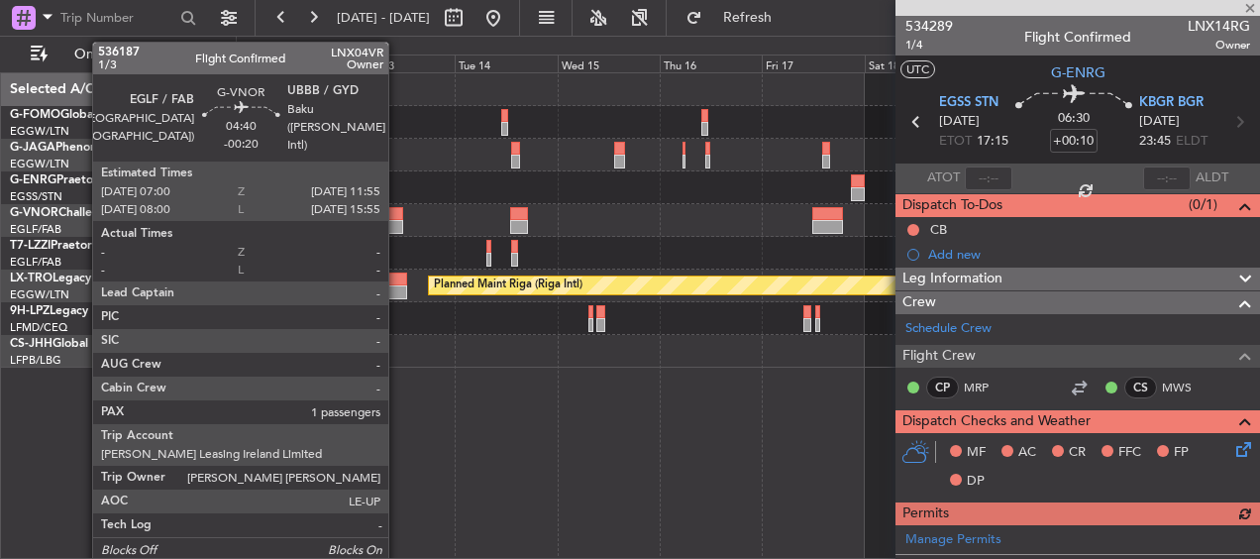
click at [397, 222] on div at bounding box center [392, 227] width 22 height 14
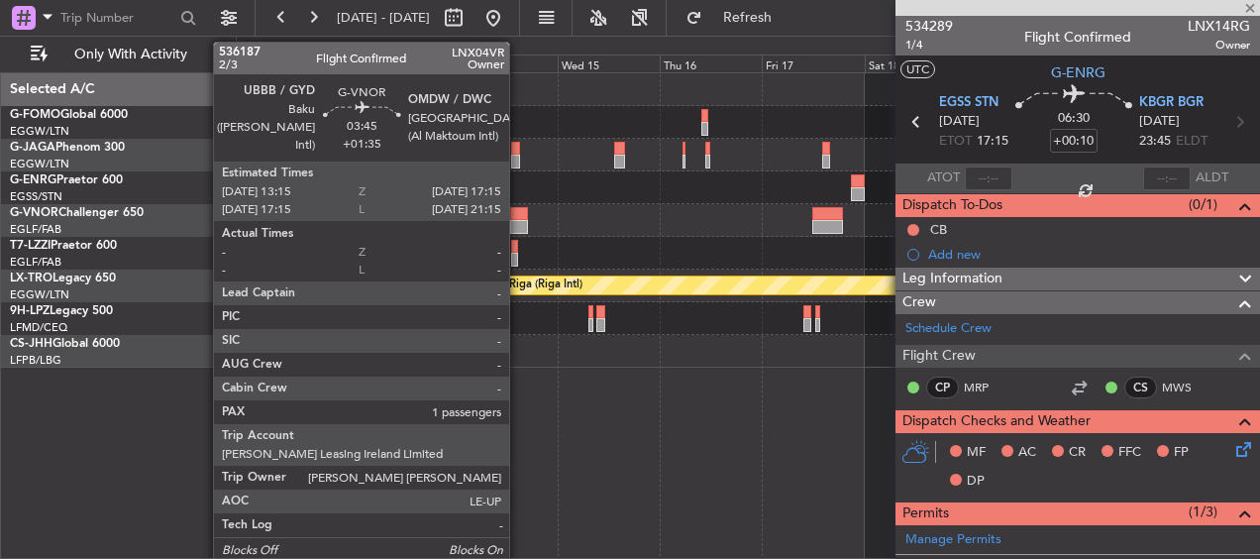
type input "-00:20"
type input "1"
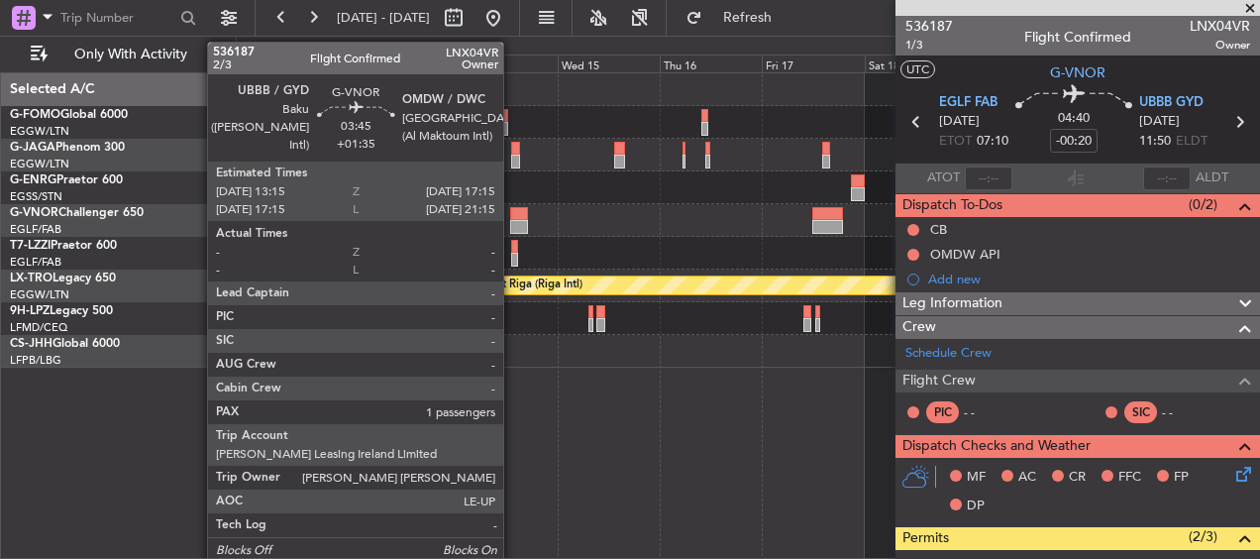
click at [511, 218] on div at bounding box center [519, 214] width 18 height 14
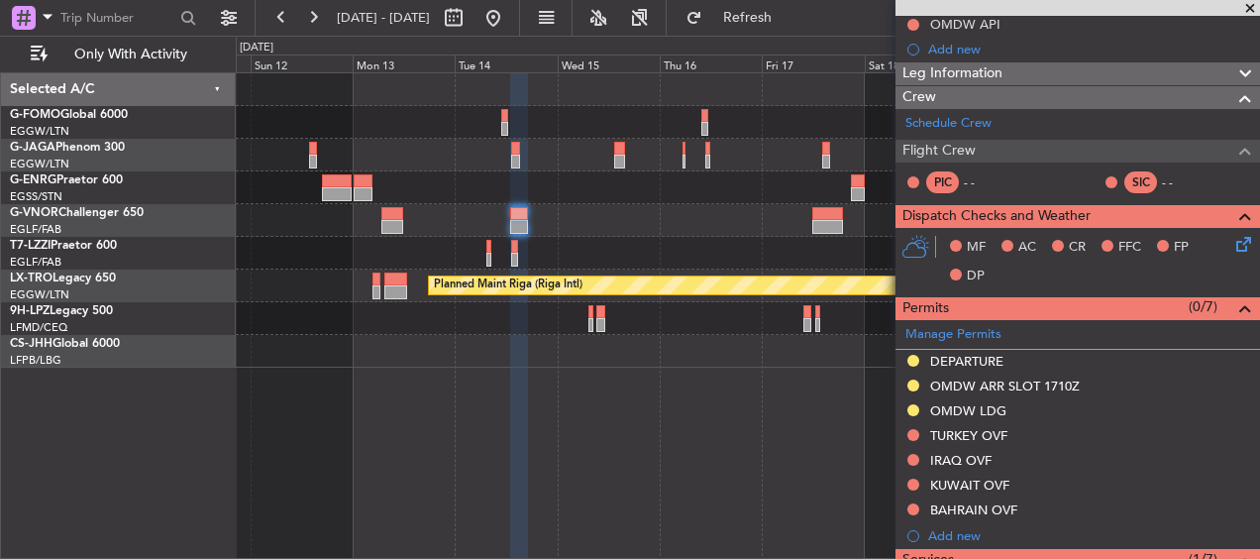
scroll to position [297, 0]
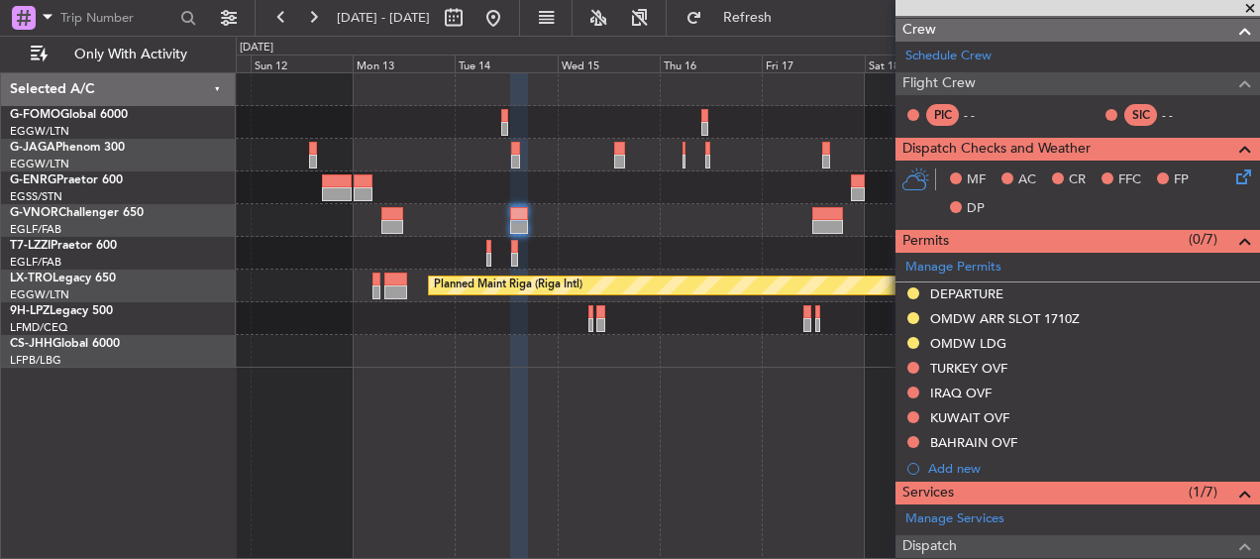
click at [388, 203] on div at bounding box center [748, 187] width 1024 height 33
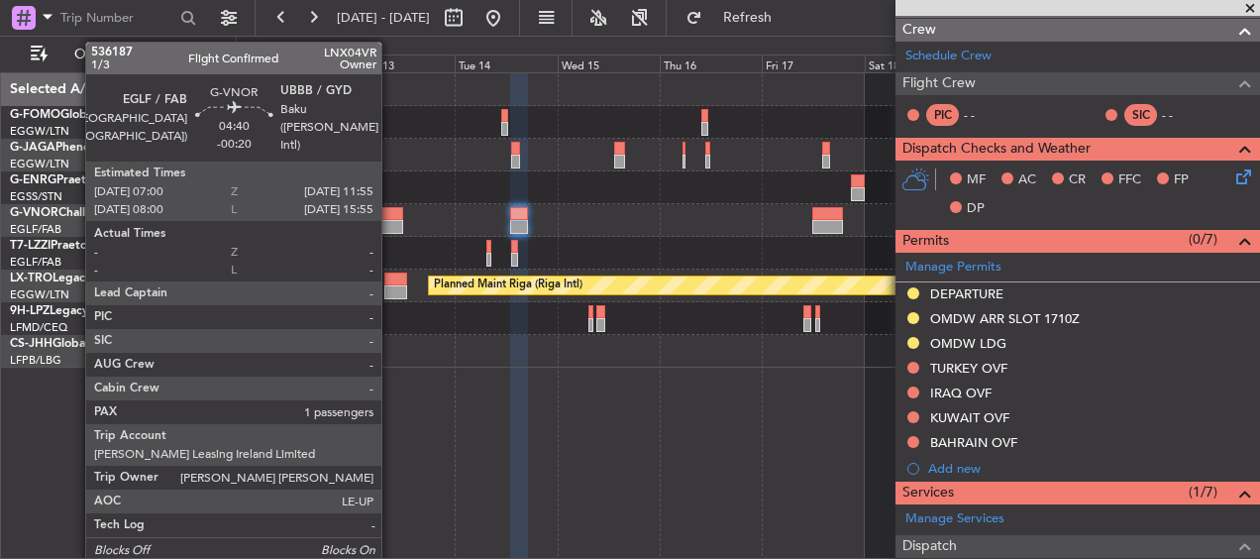
click at [390, 217] on div at bounding box center [392, 214] width 22 height 14
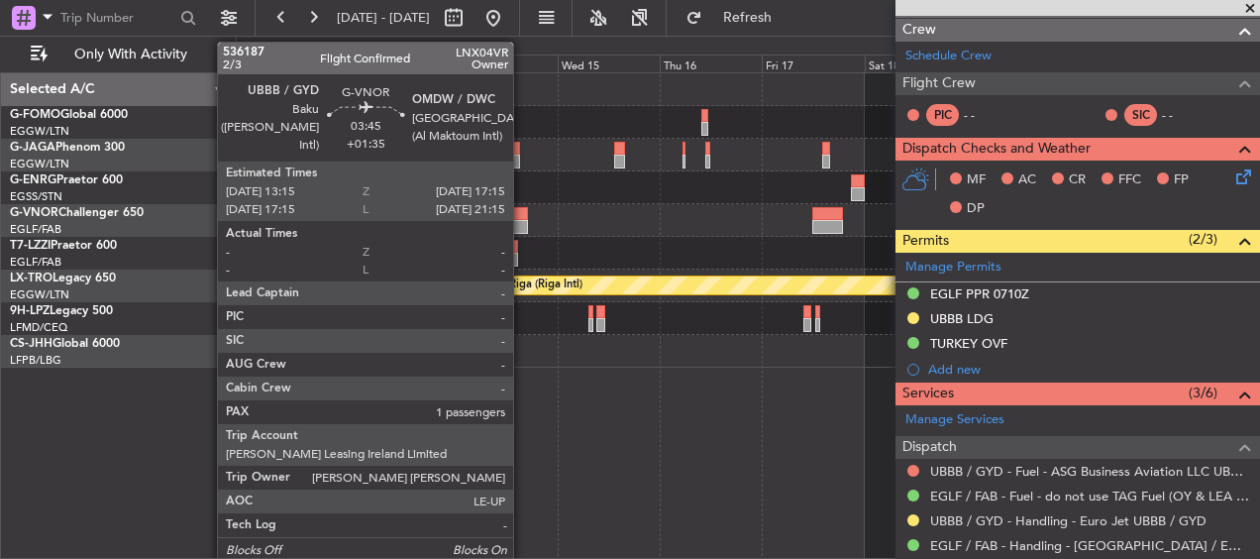
click at [522, 221] on div at bounding box center [519, 227] width 18 height 14
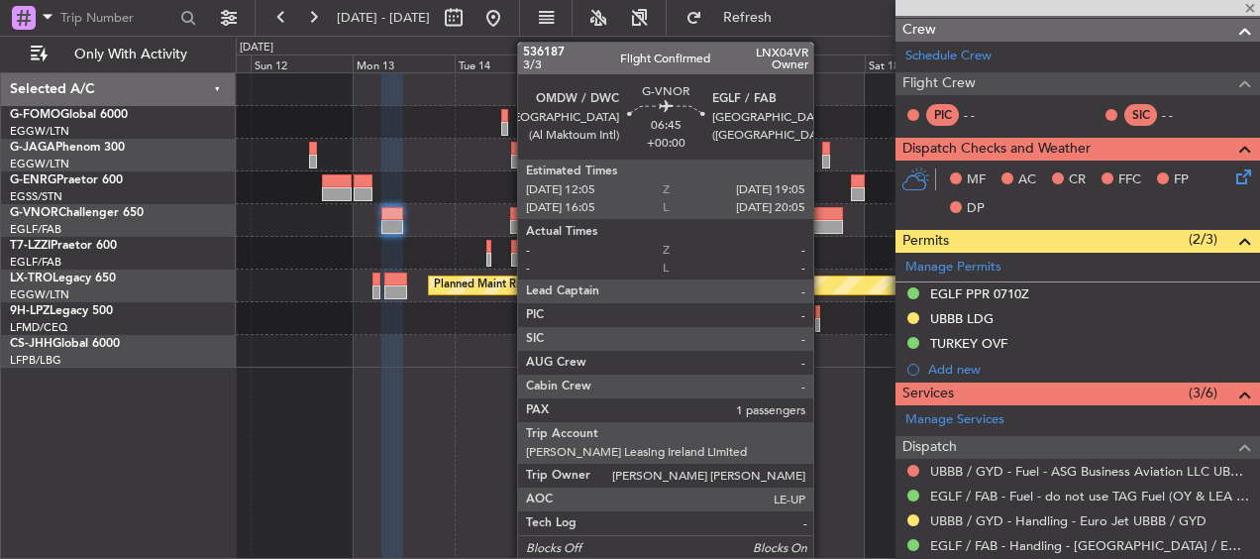
type input "+01:35"
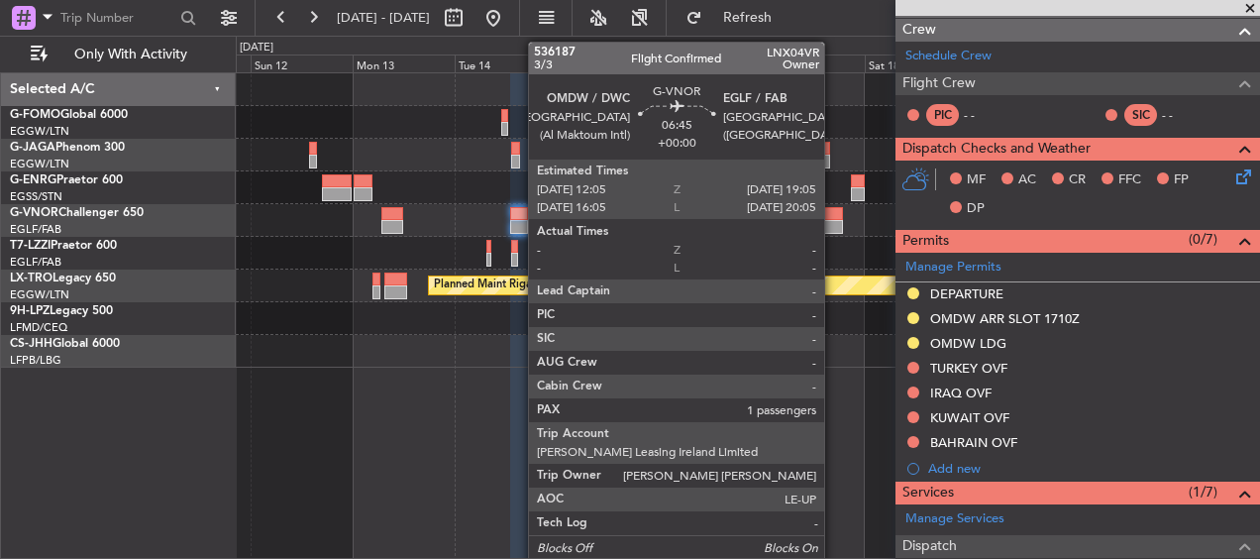
click at [833, 216] on div at bounding box center [827, 214] width 31 height 14
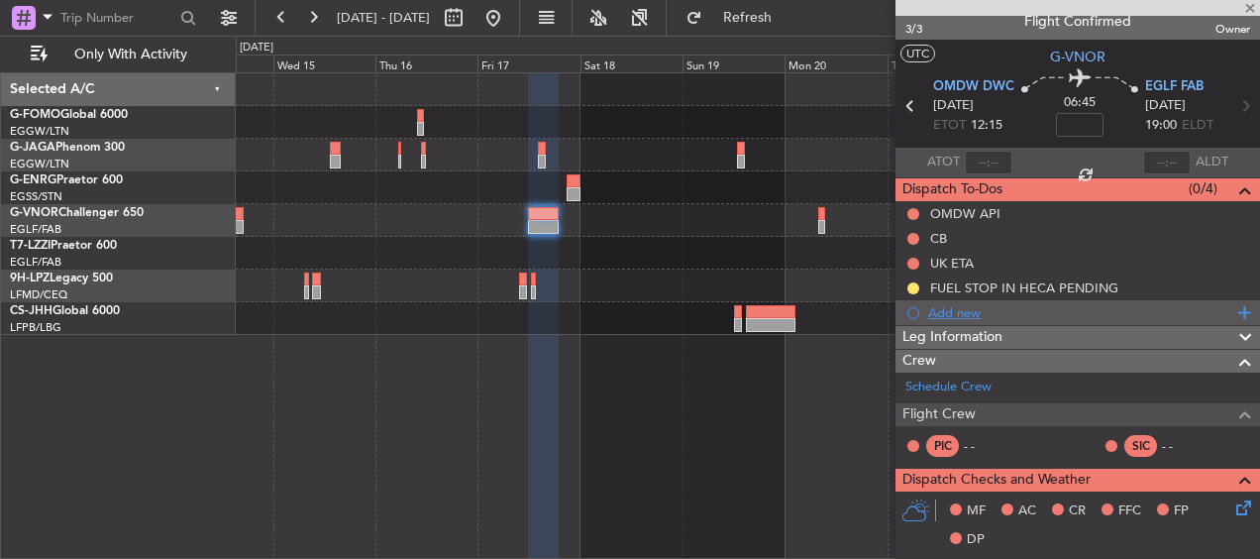
scroll to position [0, 0]
